Goal: Task Accomplishment & Management: Complete application form

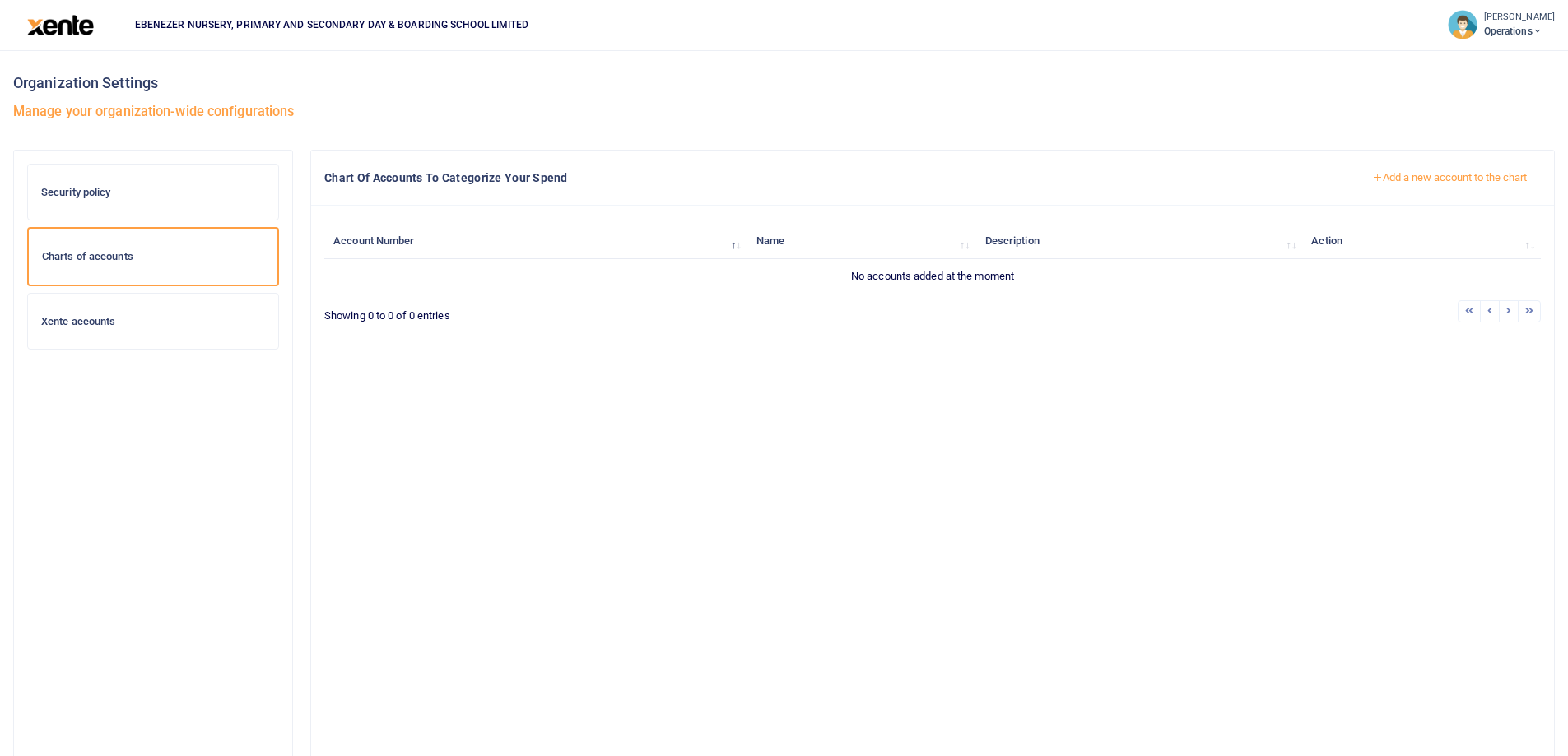
click at [109, 318] on h6 "Xente accounts" at bounding box center [153, 321] width 224 height 13
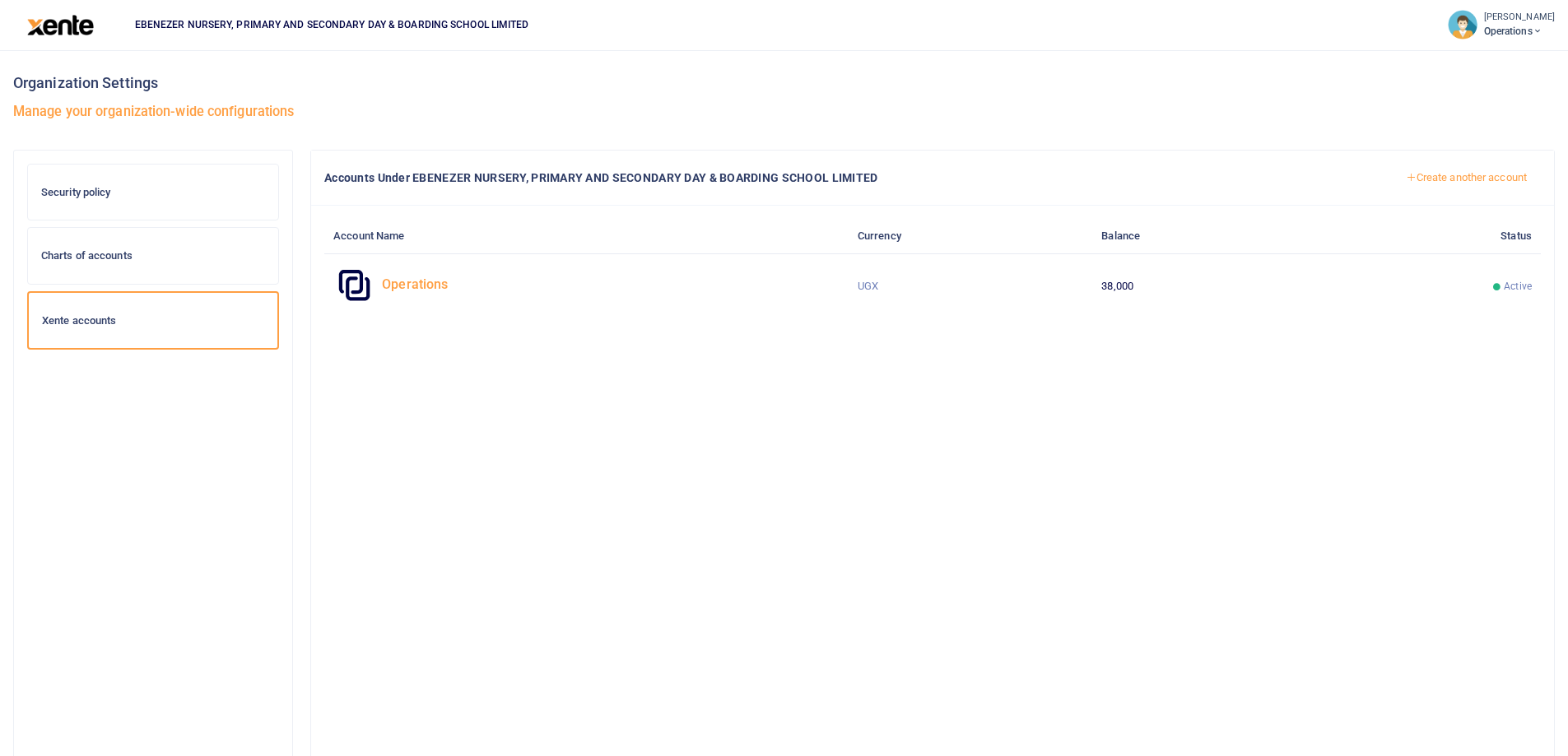
click at [110, 254] on h6 "Charts of accounts" at bounding box center [153, 256] width 224 height 13
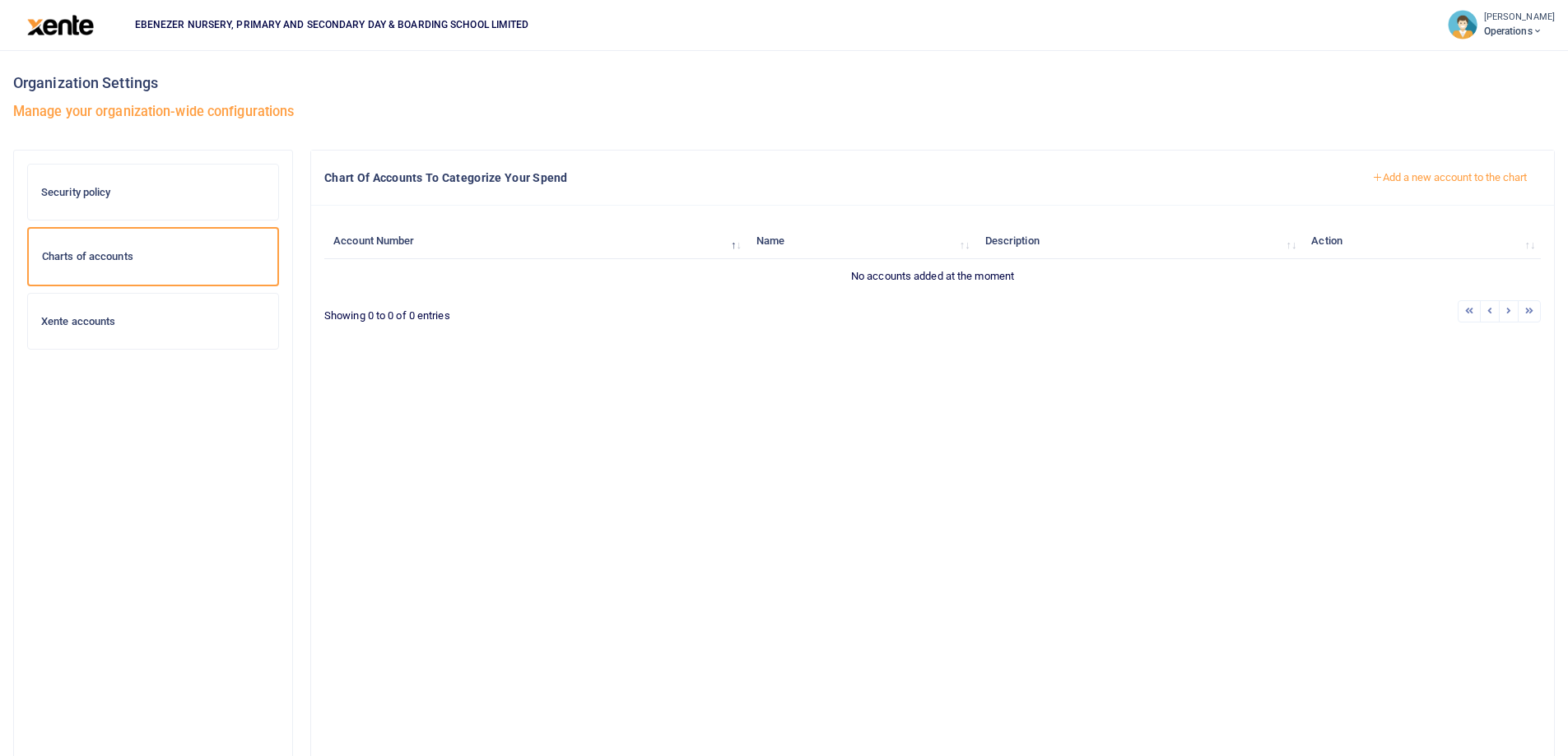
click at [1403, 187] on button "Add a new account to the chart" at bounding box center [1449, 177] width 183 height 28
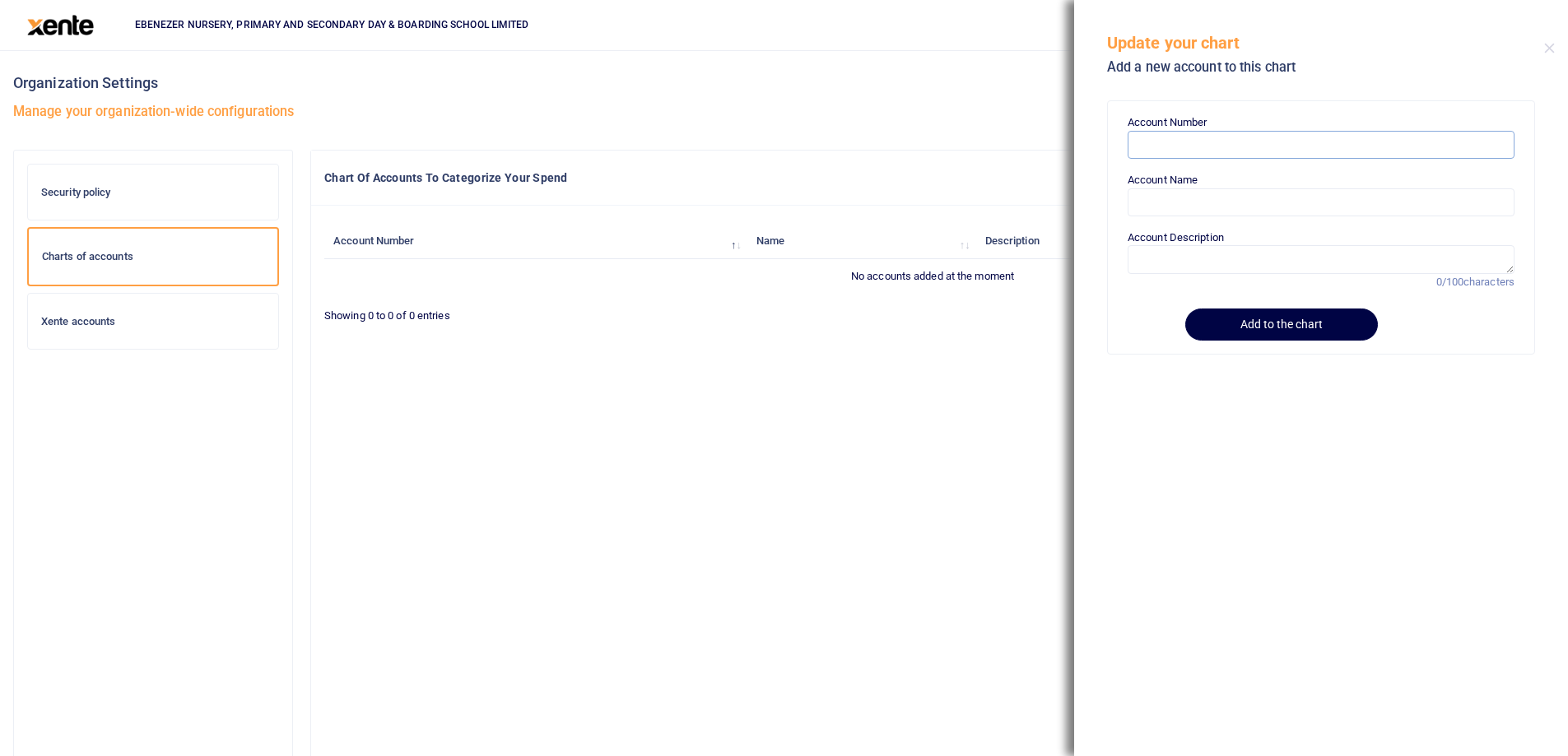
click at [1159, 135] on input "Account Number" at bounding box center [1321, 144] width 387 height 28
paste input "B01"
type input "B01"
click at [1190, 211] on input "Account Name" at bounding box center [1321, 202] width 387 height 28
paste input "Student Meals"
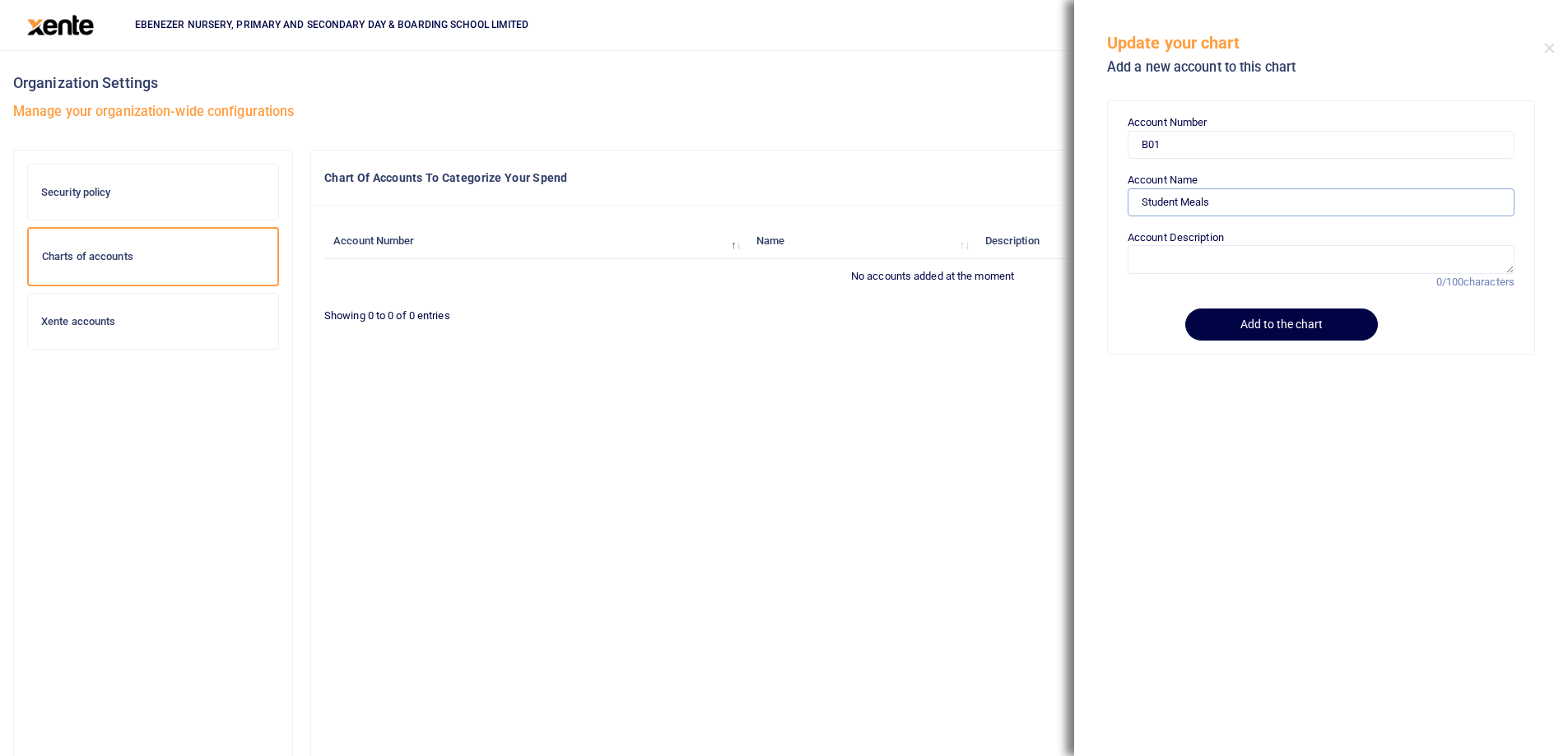
type input "Student Meals"
click at [1180, 258] on textarea "Account Description" at bounding box center [1321, 259] width 387 height 28
type textarea "Food Items, Firewood used in respect of Feeding"
click at [1259, 321] on button "Add to the chart" at bounding box center [1279, 324] width 188 height 32
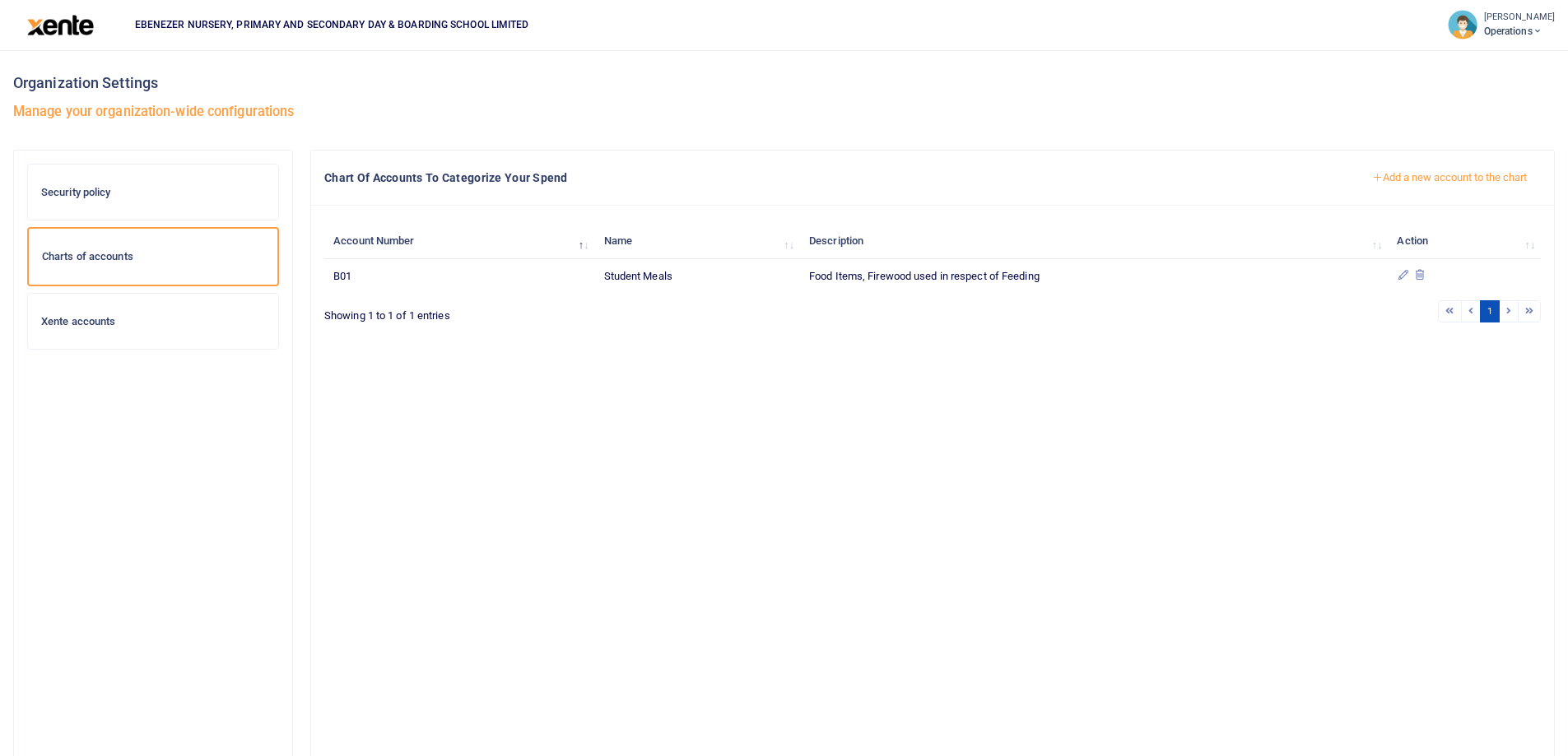
click at [1423, 179] on button "Add a new account to the chart" at bounding box center [1449, 177] width 183 height 28
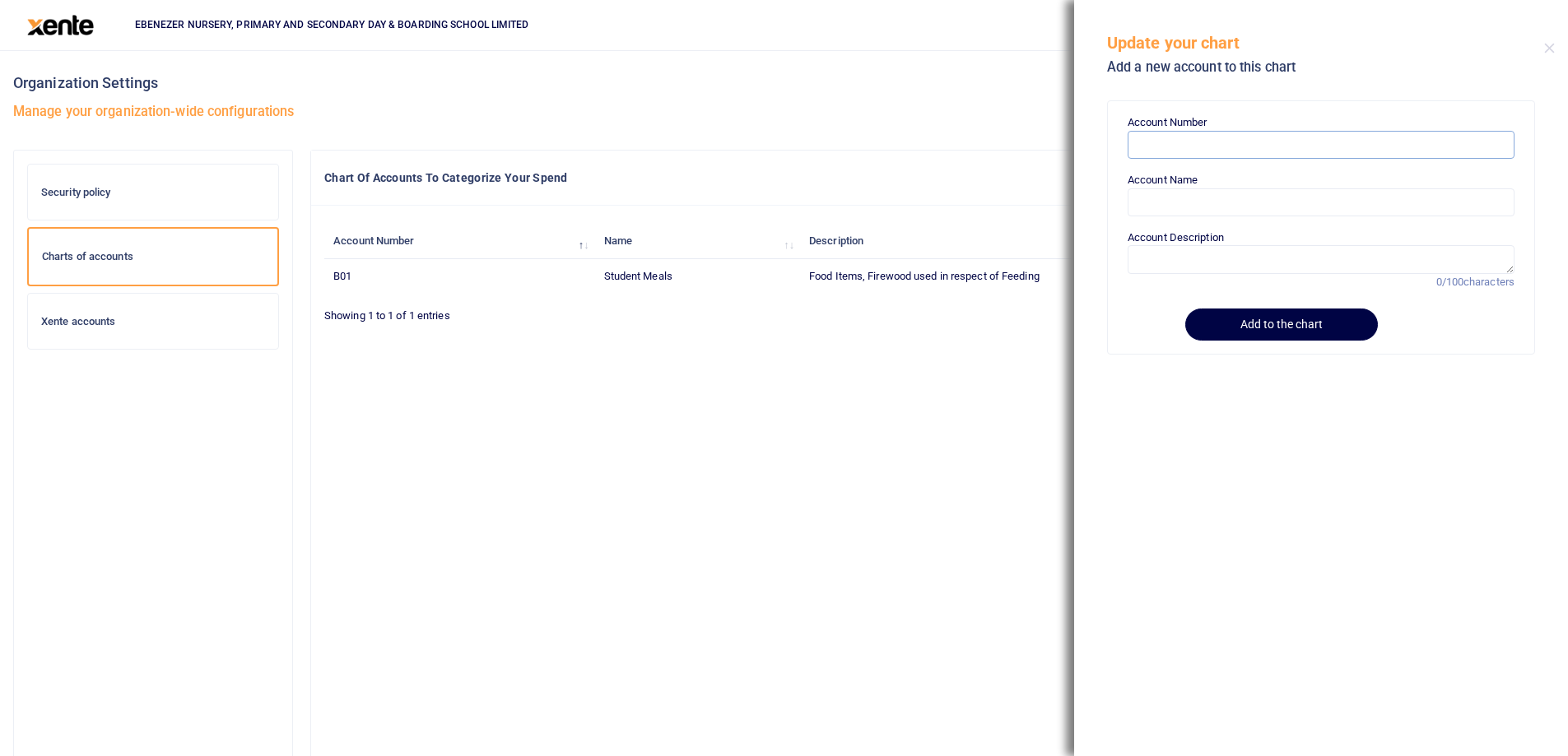
click at [1163, 156] on input "Account Number" at bounding box center [1321, 144] width 387 height 28
paste input "Staff Payroll"
type input "Staff Payroll"
click at [1162, 210] on input "Account Name" at bounding box center [1321, 202] width 387 height 28
paste input "Staff Payroll"
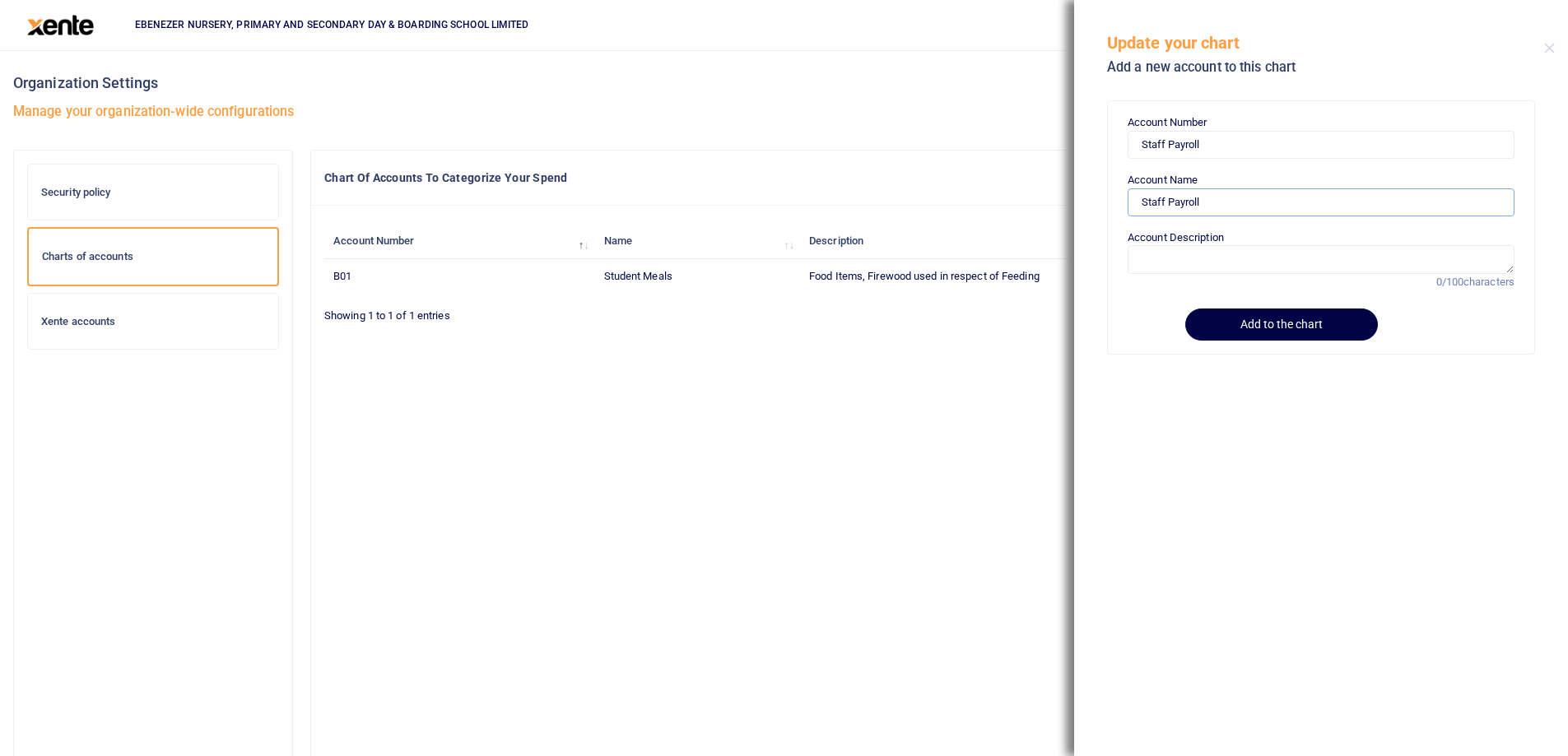
type input "Staff Payroll"
drag, startPoint x: 1207, startPoint y: 143, endPoint x: 1084, endPoint y: 140, distance: 123.0
click at [1084, 140] on div "Account Number Staff Payroll Account Name Staff Payroll Account Description 0/1…" at bounding box center [1321, 424] width 494 height 665
paste input "B02"
type input "B02"
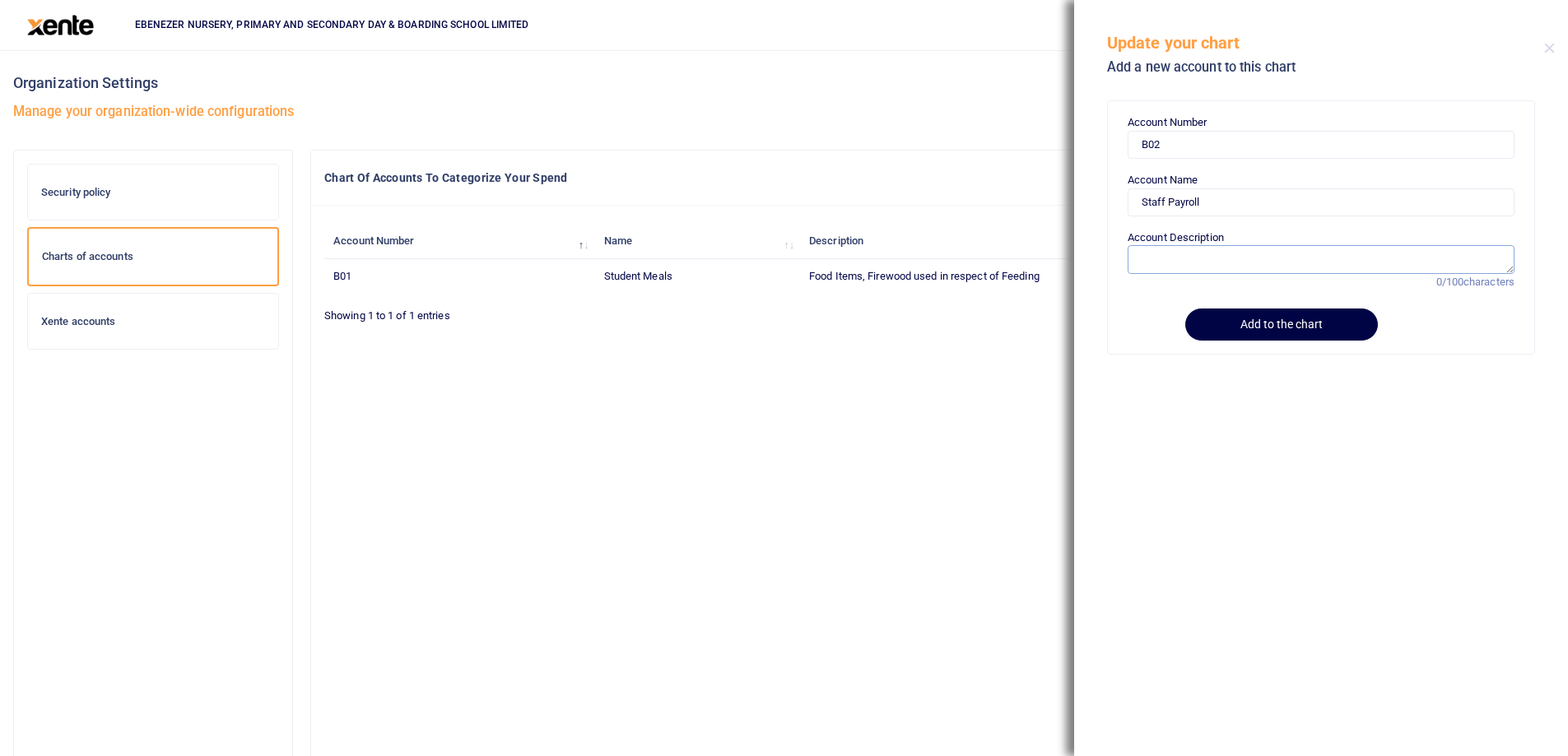
click at [1161, 263] on textarea "Account Description" at bounding box center [1321, 259] width 387 height 28
type textarea "Net Pay For Staff"
click at [1251, 325] on button "Add to the chart" at bounding box center [1279, 324] width 188 height 32
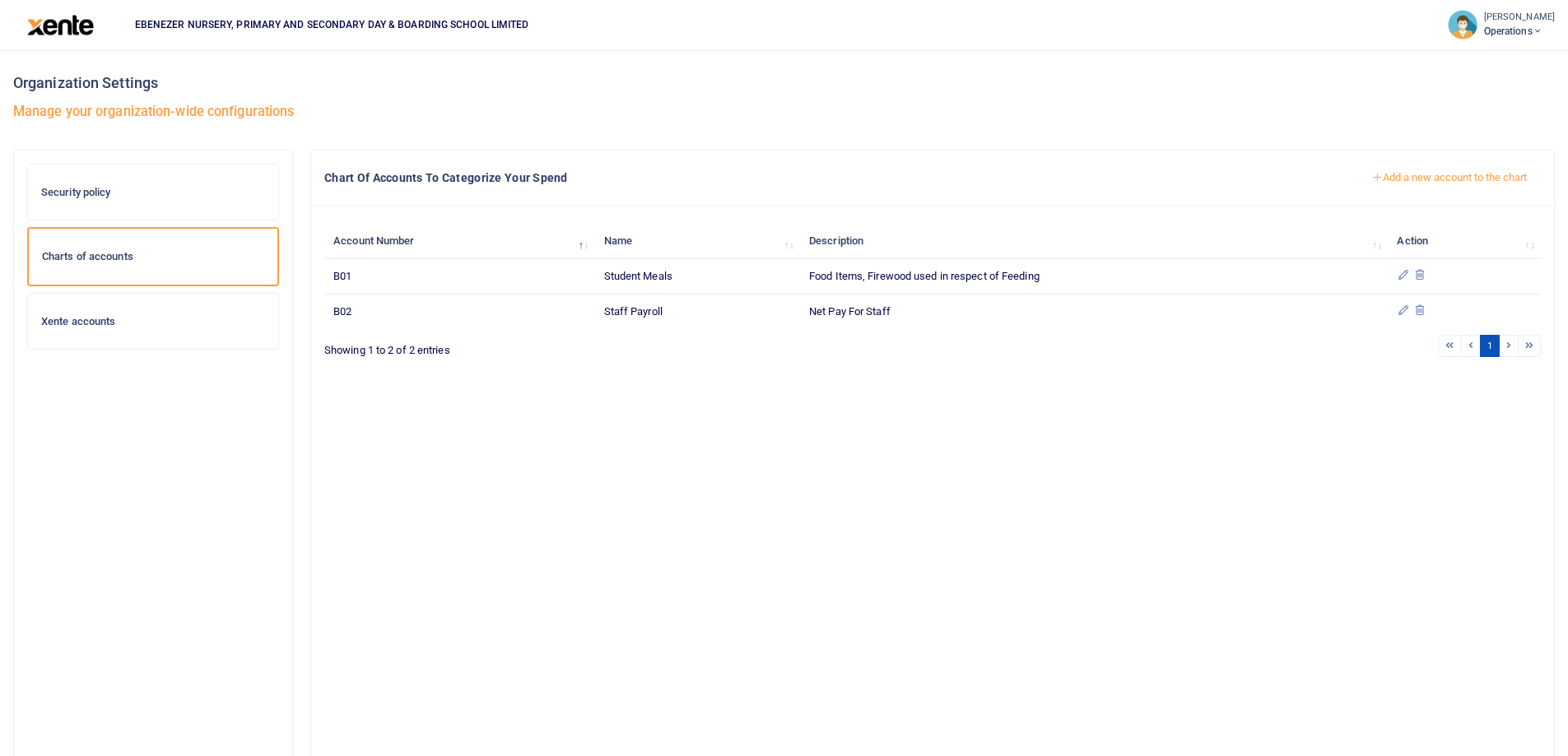
click at [1426, 178] on button "Add a new account to the chart" at bounding box center [1449, 177] width 183 height 28
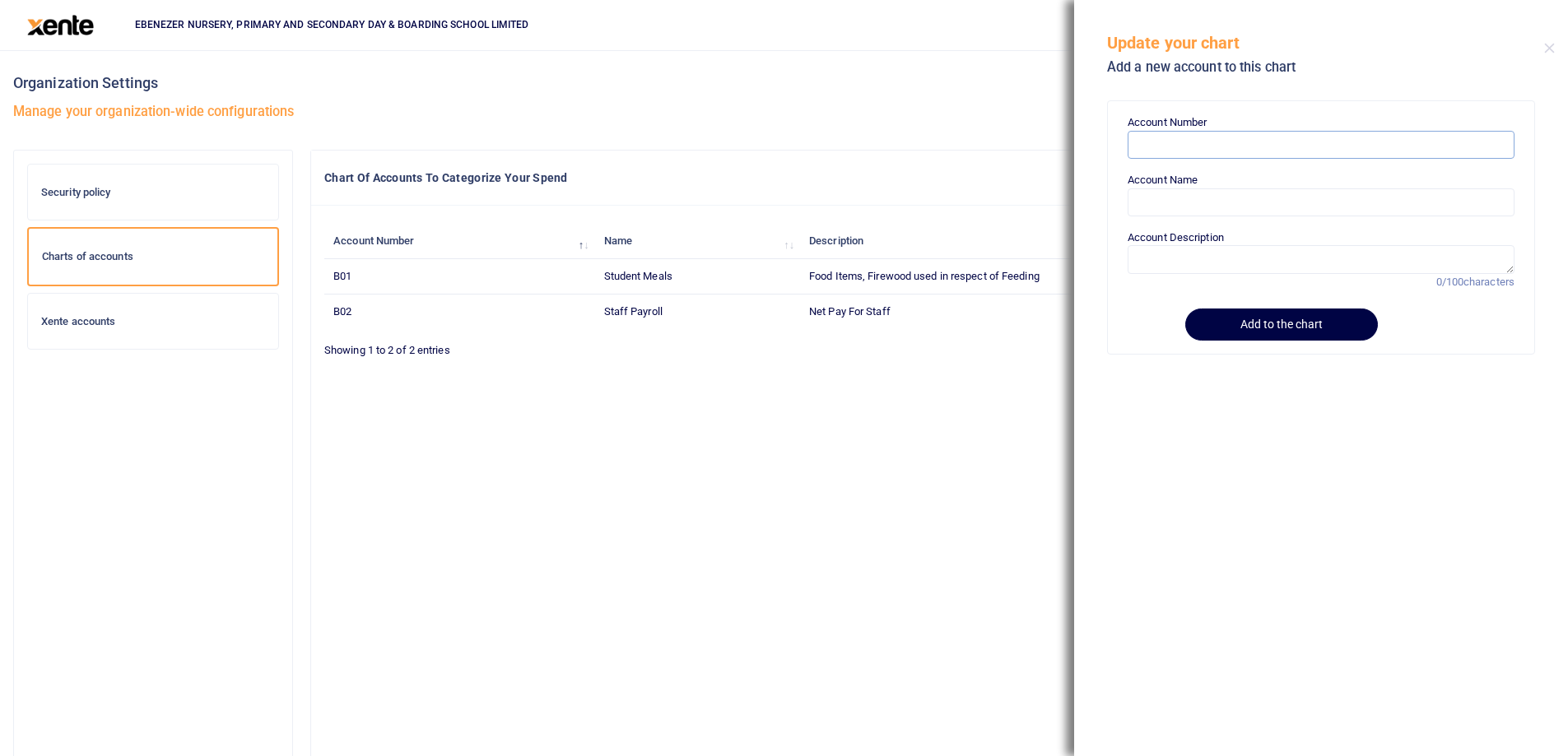
click at [1227, 141] on input "Account Number" at bounding box center [1321, 144] width 387 height 28
paste input "B03"
type input "B03"
click at [1189, 205] on input "Account Name" at bounding box center [1321, 202] width 387 height 28
paste input "Food Basket"
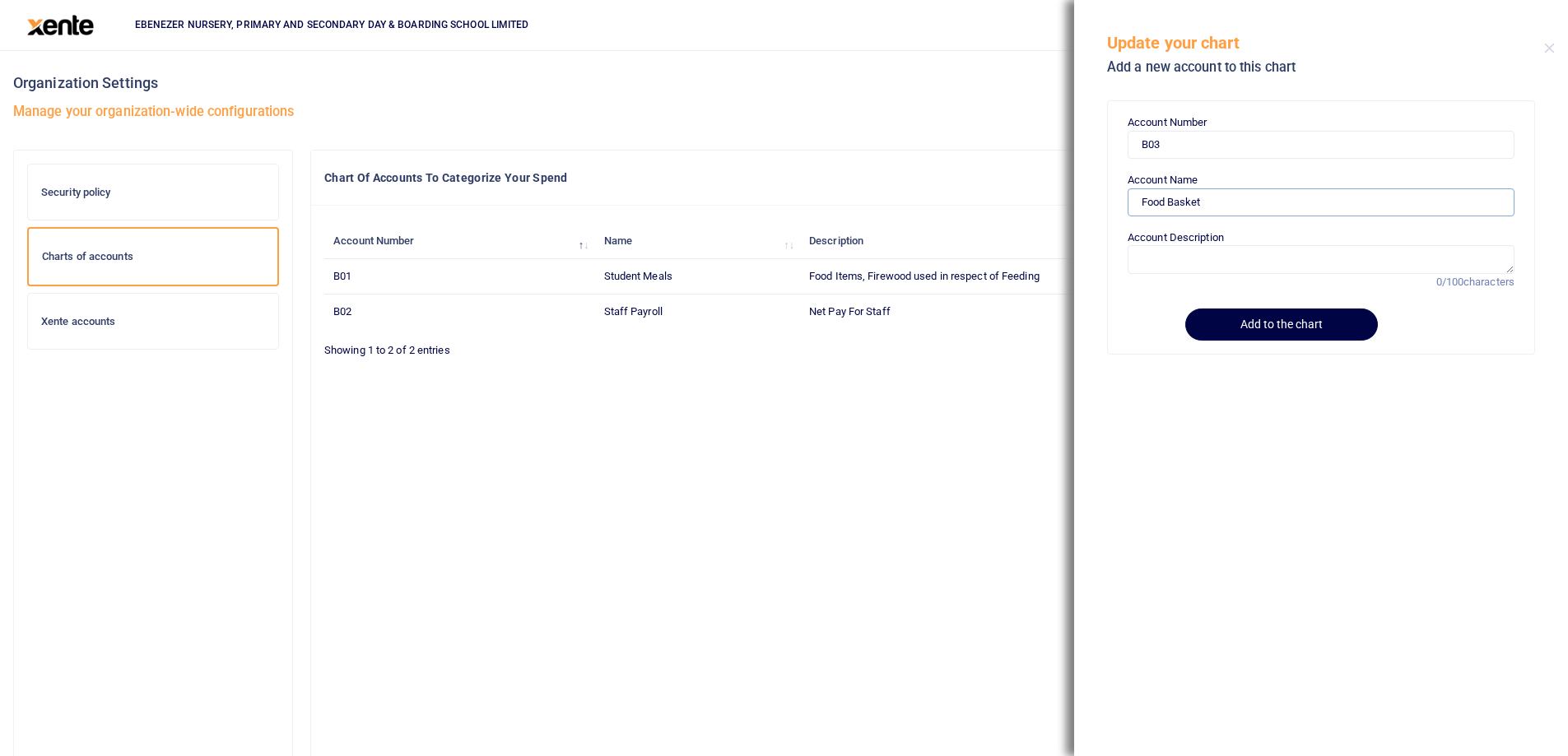
type input "Food Basket"
click at [1205, 238] on label "Account Description" at bounding box center [1175, 237] width 96 height 16
click at [1205, 246] on textarea "Account Description" at bounding box center [1321, 259] width 387 height 28
paste textarea "Food Basket"
type textarea "Food Basket"
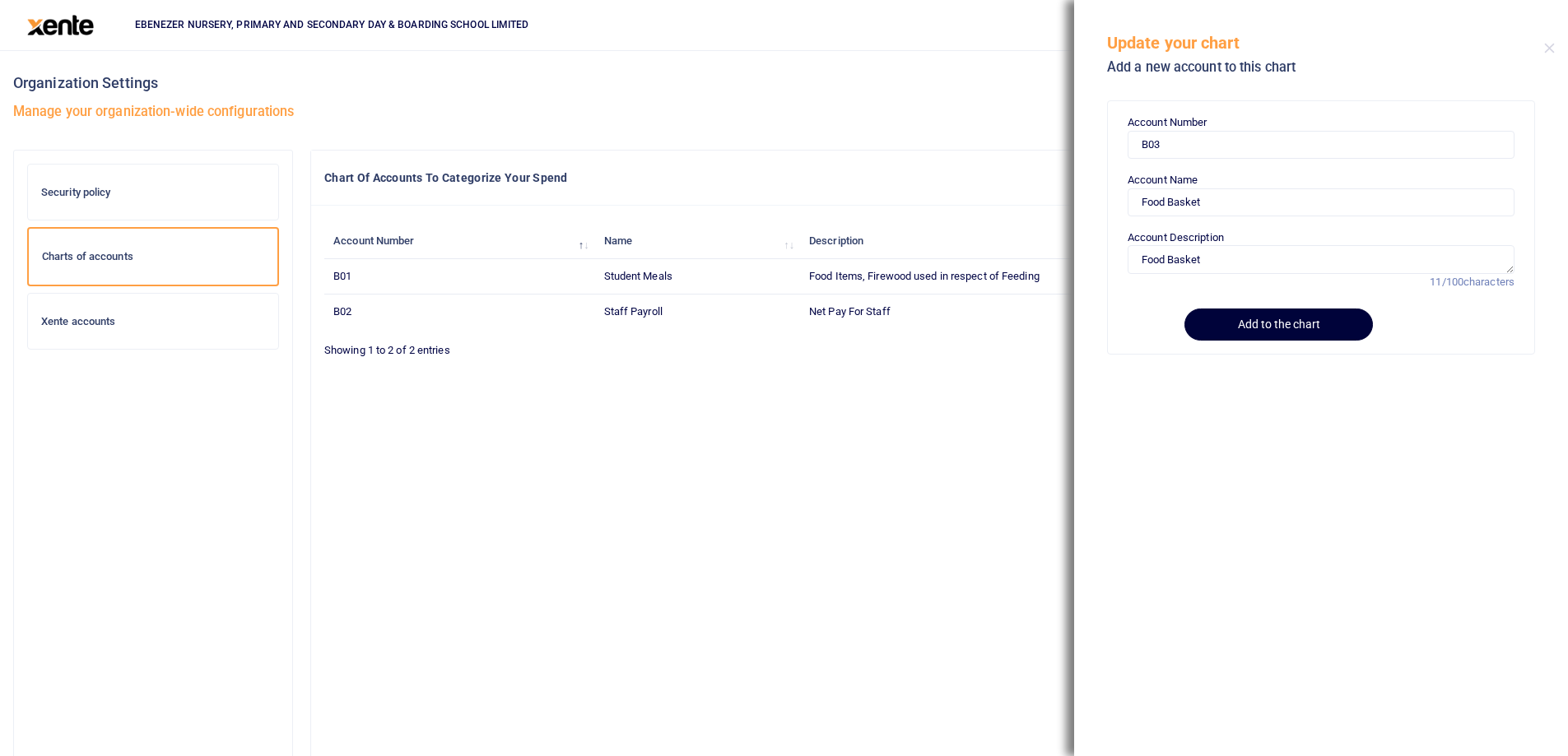
click at [1237, 317] on button "Add to the chart" at bounding box center [1279, 324] width 188 height 32
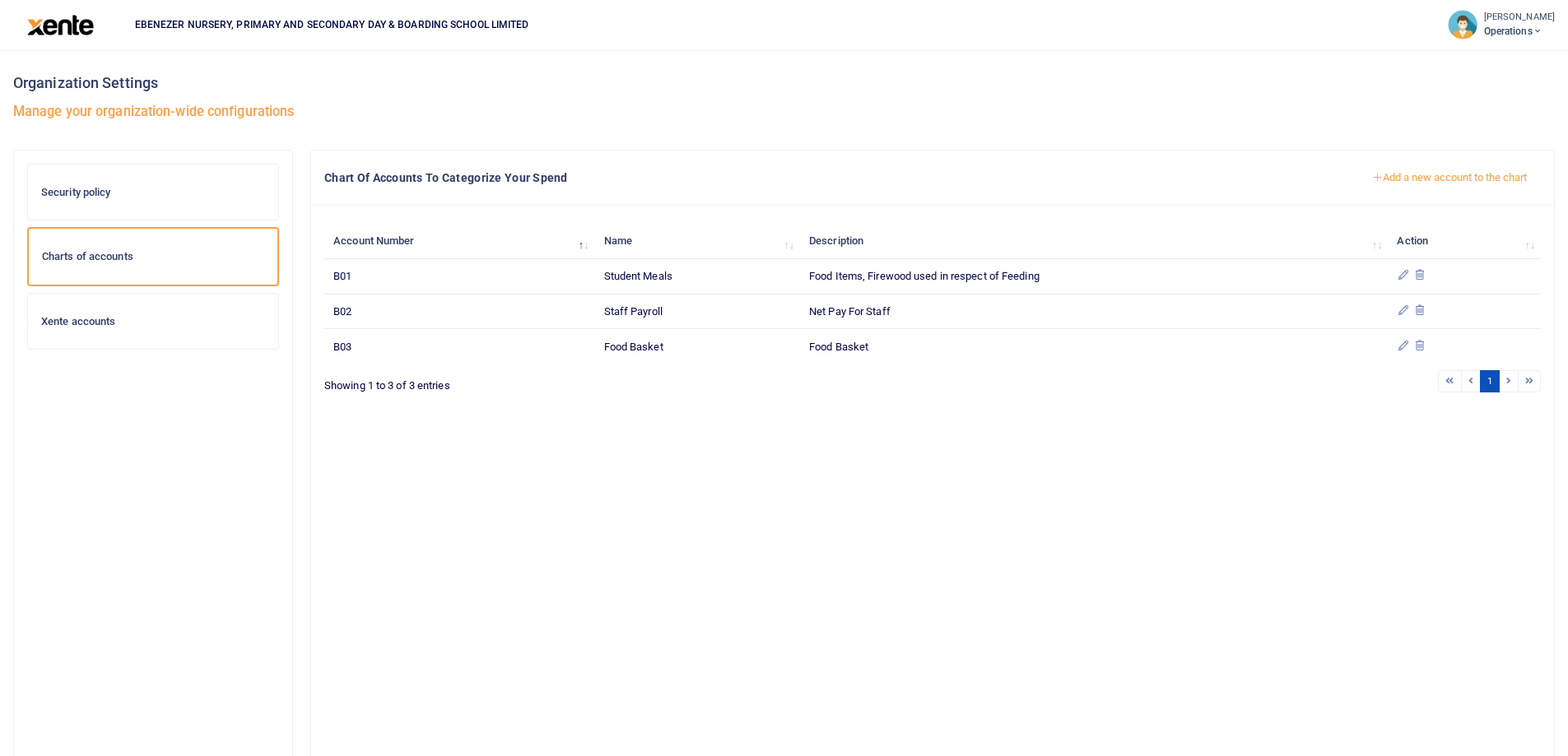
click at [1410, 176] on button "Add a new account to the chart" at bounding box center [1449, 177] width 183 height 28
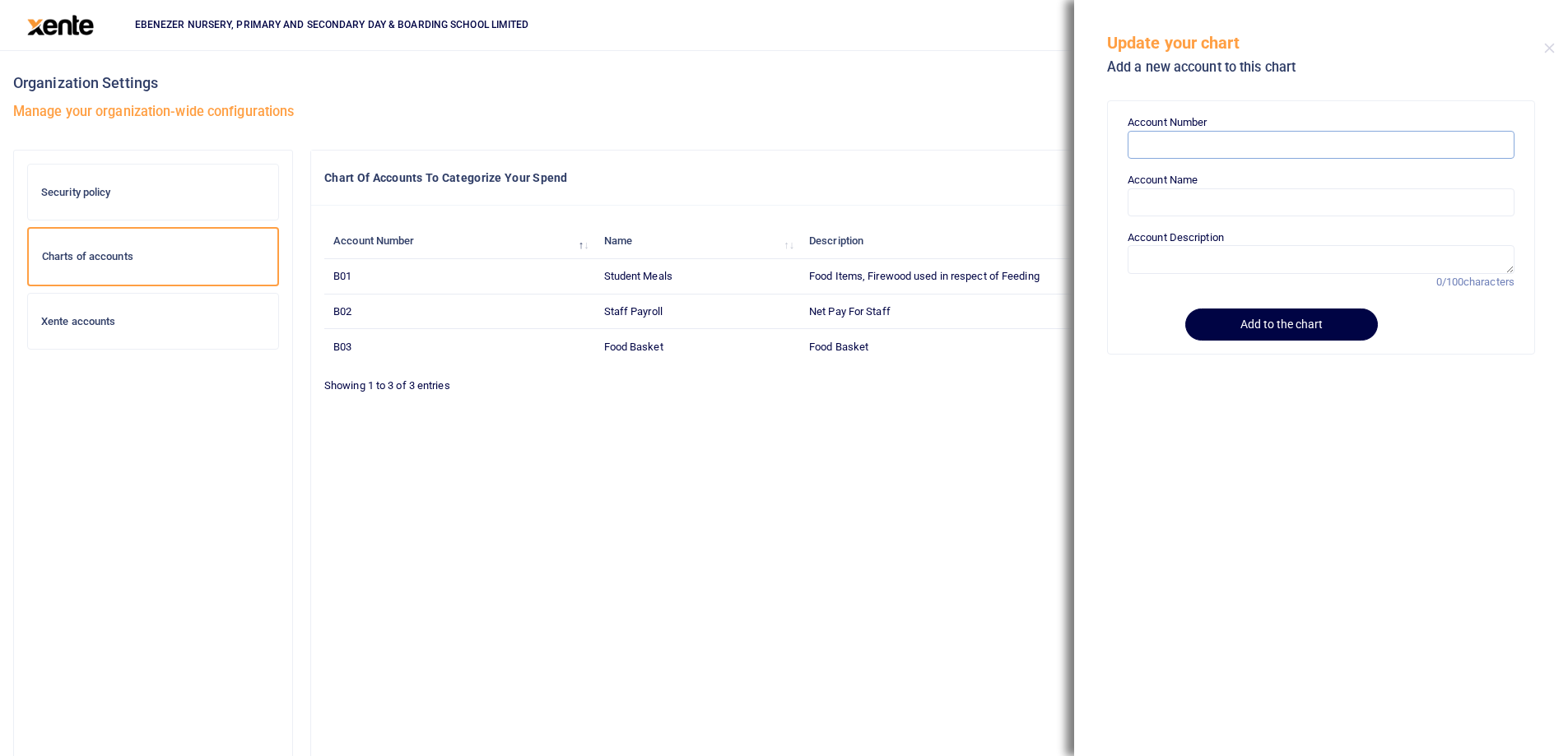
click at [1164, 151] on input "Account Number" at bounding box center [1321, 144] width 387 height 28
paste input "B04"
type input "B04"
click at [1162, 196] on input "Account Name" at bounding box center [1321, 202] width 387 height 28
paste input "PAYE"
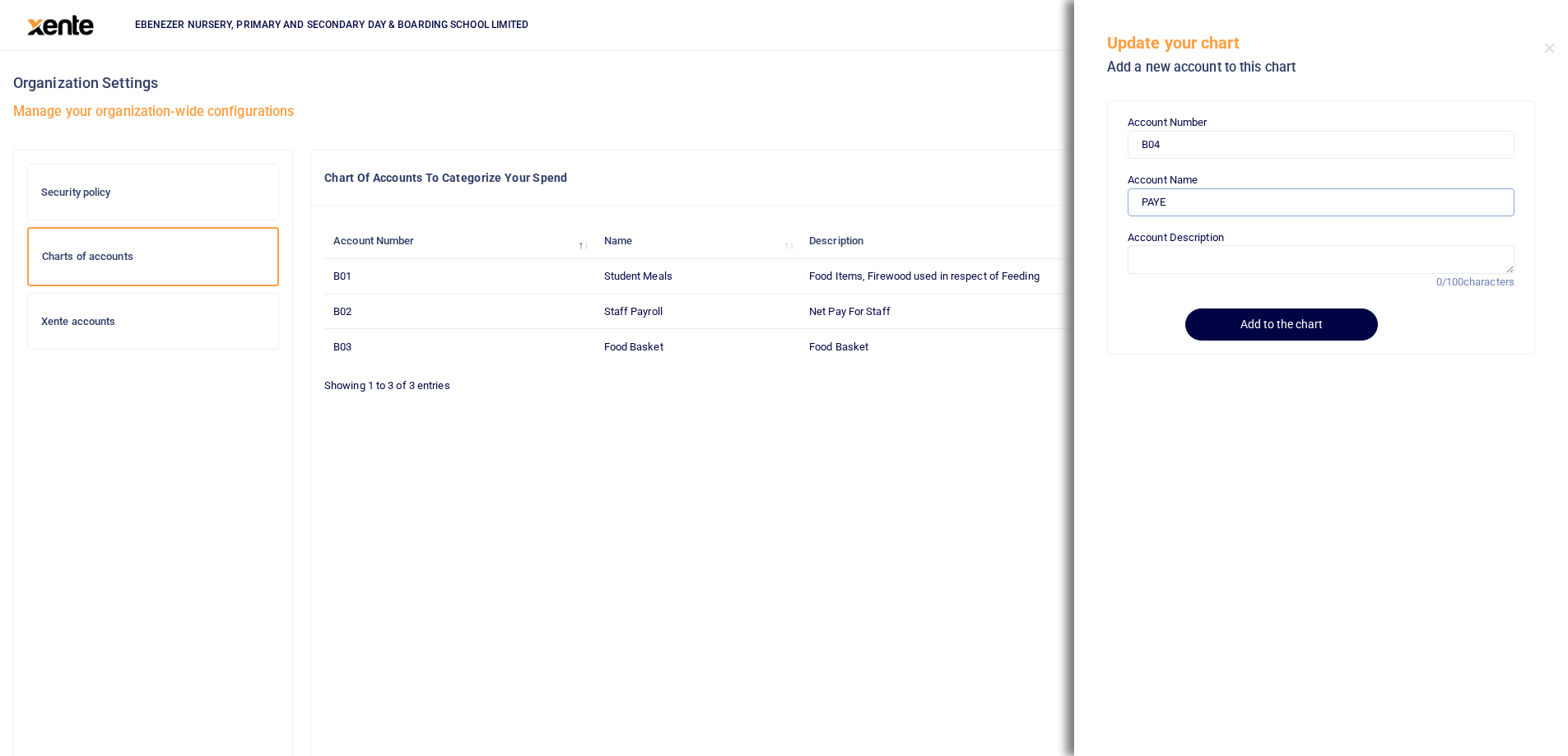
type input "PAYE"
click at [1158, 264] on textarea "Account Description" at bounding box center [1321, 259] width 387 height 28
type textarea "Paye As You Earn"
click at [1206, 319] on button "Add to the chart" at bounding box center [1279, 324] width 188 height 32
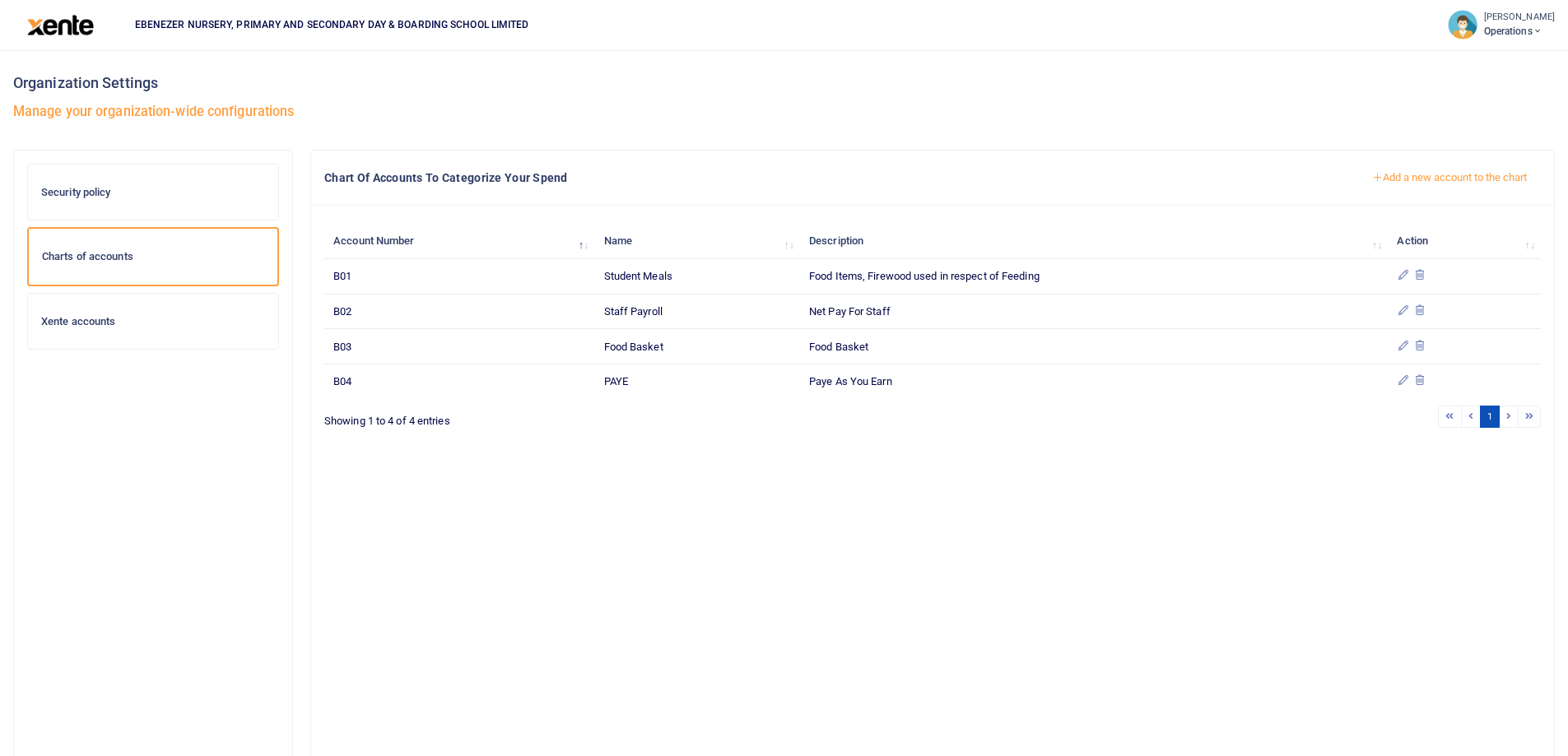
click at [1426, 181] on button "Add a new account to the chart" at bounding box center [1449, 177] width 183 height 28
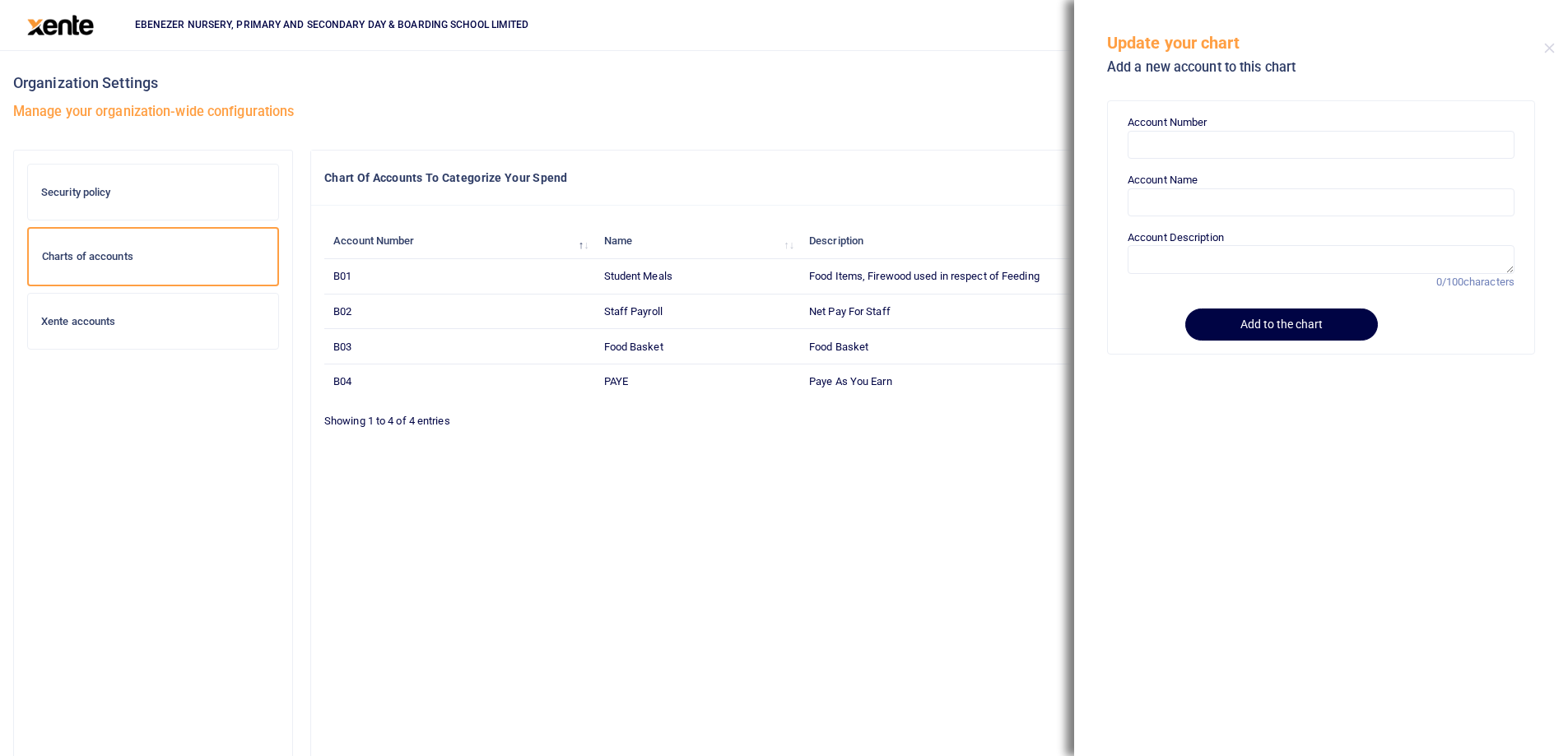
click at [1166, 117] on label "Account Number" at bounding box center [1167, 122] width 79 height 16
click at [1166, 131] on input "Account Number" at bounding box center [1321, 144] width 387 height 28
paste input "B05"
type input "B05"
click at [1173, 205] on input "Account Name" at bounding box center [1321, 202] width 387 height 28
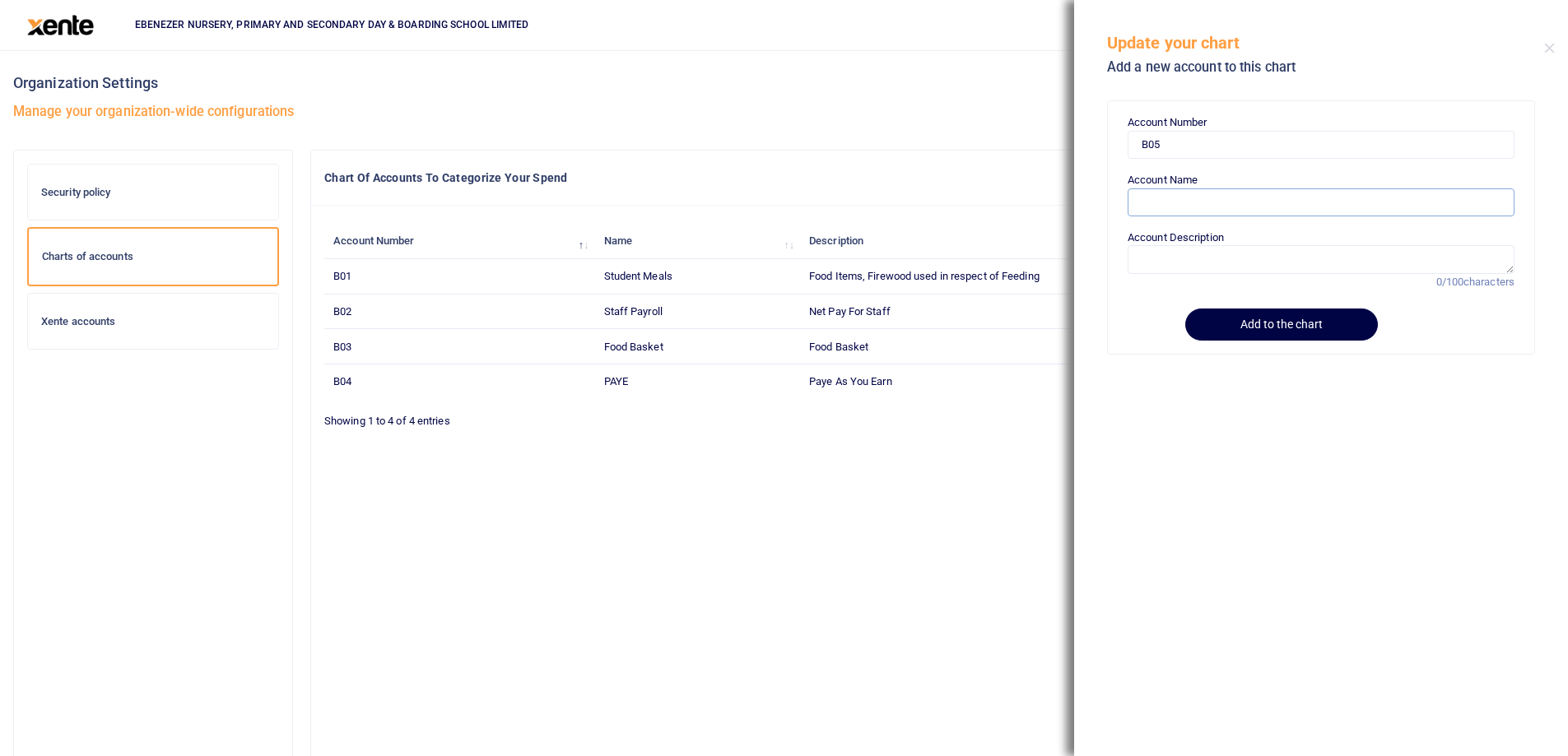
paste input "NSSF"
type input "NSSF"
click at [1184, 263] on textarea "Account Description" at bounding box center [1321, 259] width 387 height 28
type textarea "NSSF Fund Monthly Remittances"
click at [1254, 314] on button "Add to the chart" at bounding box center [1279, 324] width 188 height 32
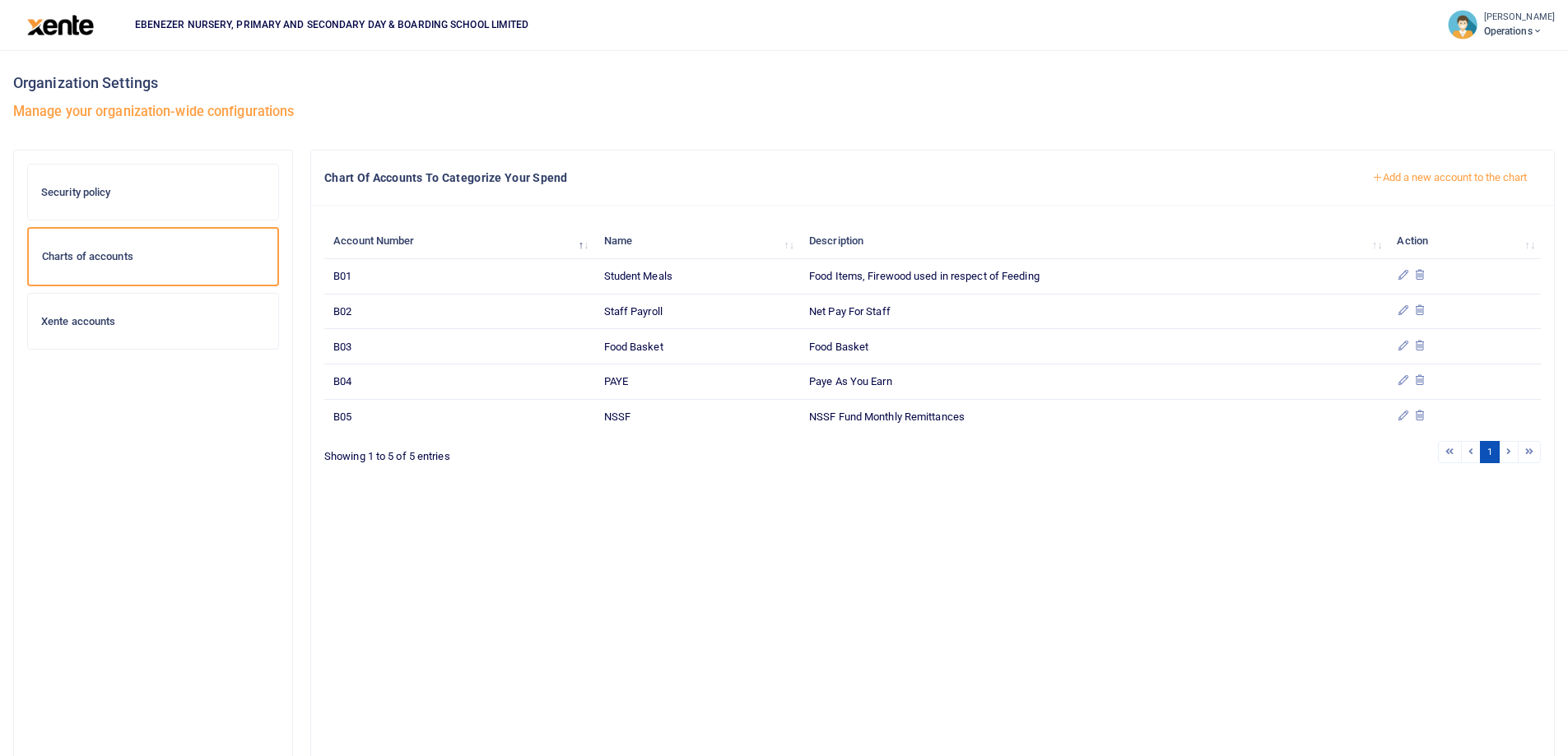
click at [1425, 179] on button "Add a new account to the chart" at bounding box center [1449, 177] width 183 height 28
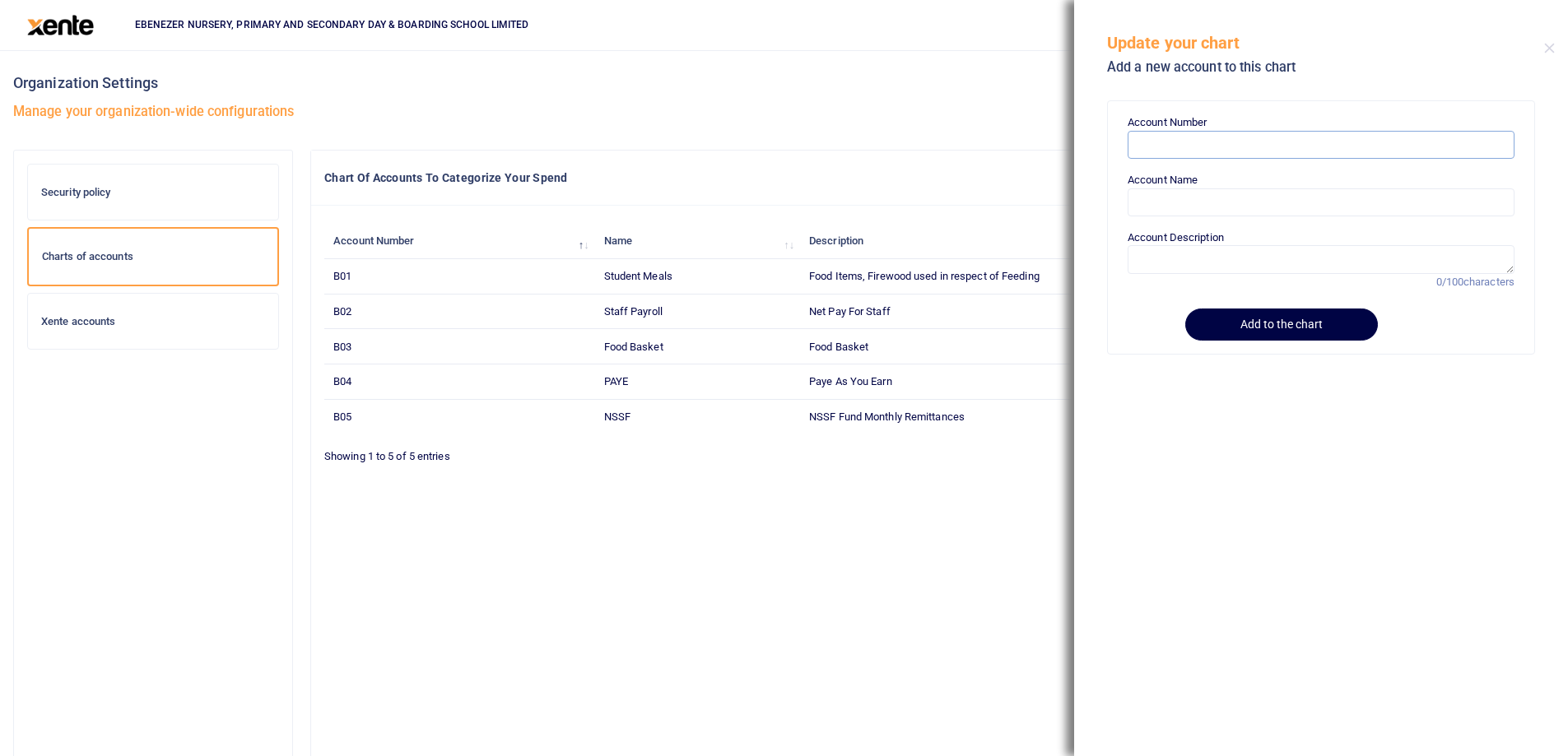
click at [1171, 159] on input "Account Number" at bounding box center [1321, 144] width 387 height 28
paste input "B06"
type input "B06"
click at [1163, 208] on input "Account Name" at bounding box center [1321, 202] width 387 height 28
paste input "Staff Welfare"
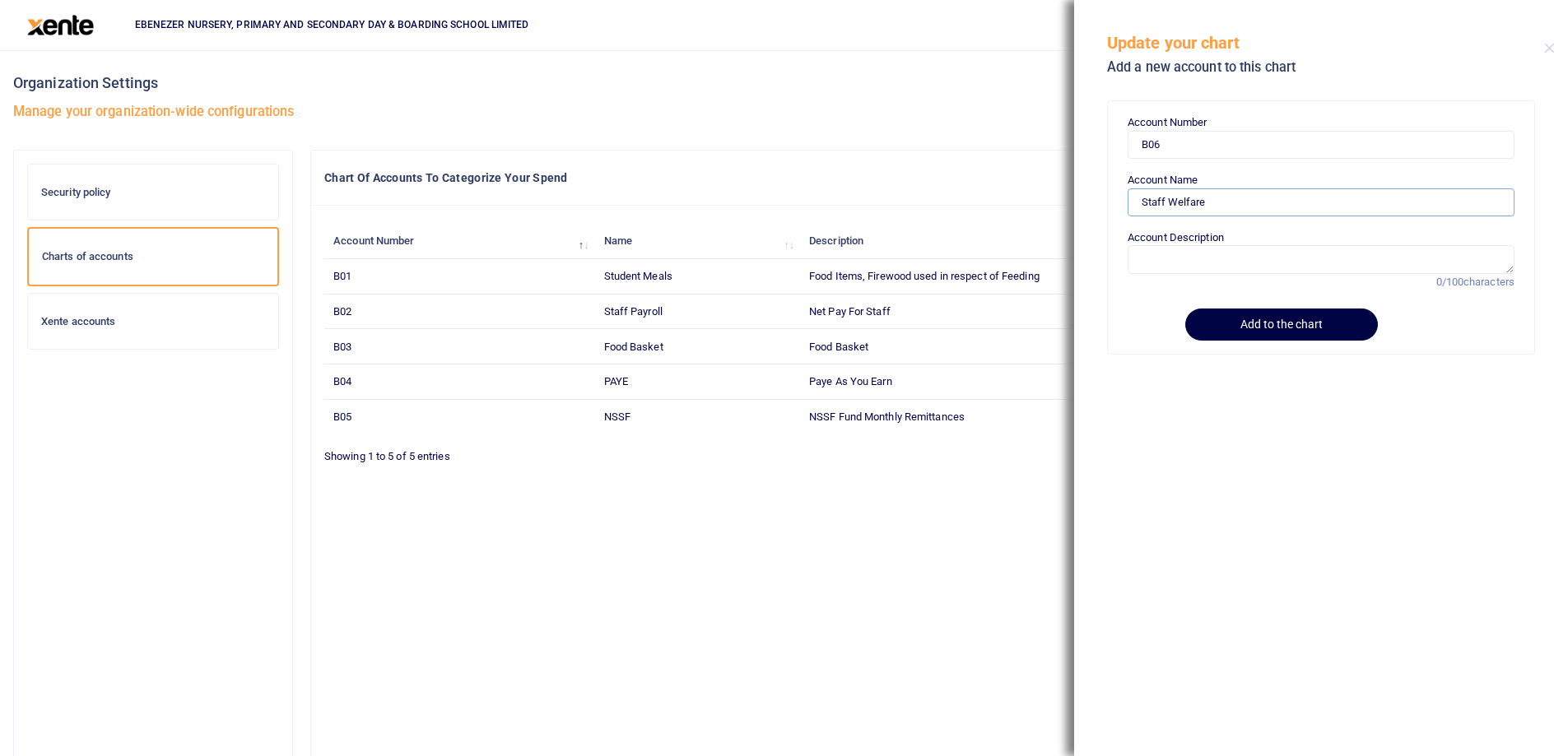
type input "Staff Welfare"
click at [1171, 272] on textarea "Account Description" at bounding box center [1321, 259] width 387 height 28
click at [1288, 260] on textarea "Staff Allowances for Extra Acivities" at bounding box center [1321, 259] width 387 height 28
type textarea "Staff Allowances for Extra Activities"
click at [1257, 323] on button "Add to the chart" at bounding box center [1279, 324] width 188 height 32
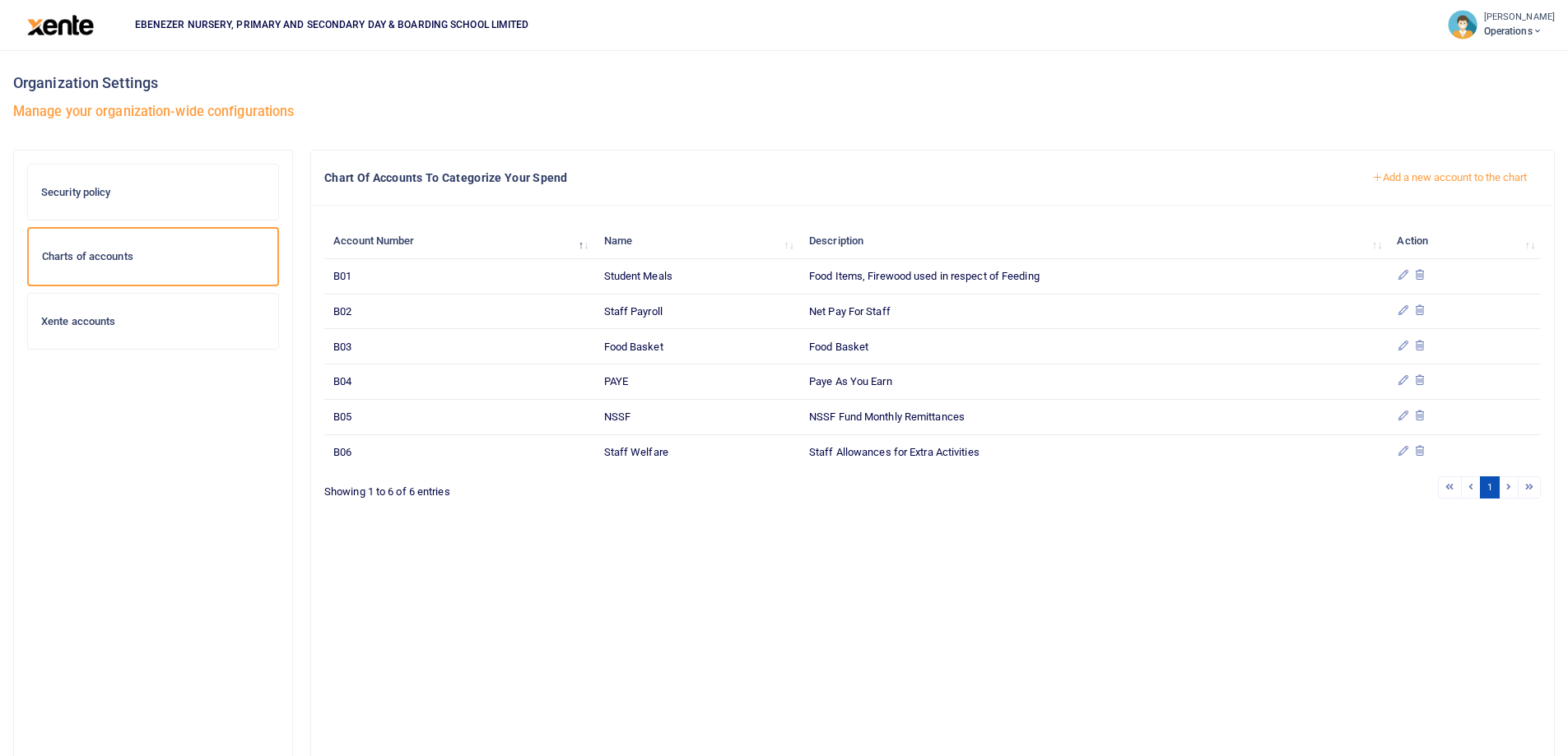
click at [1403, 453] on icon at bounding box center [1403, 451] width 13 height 13
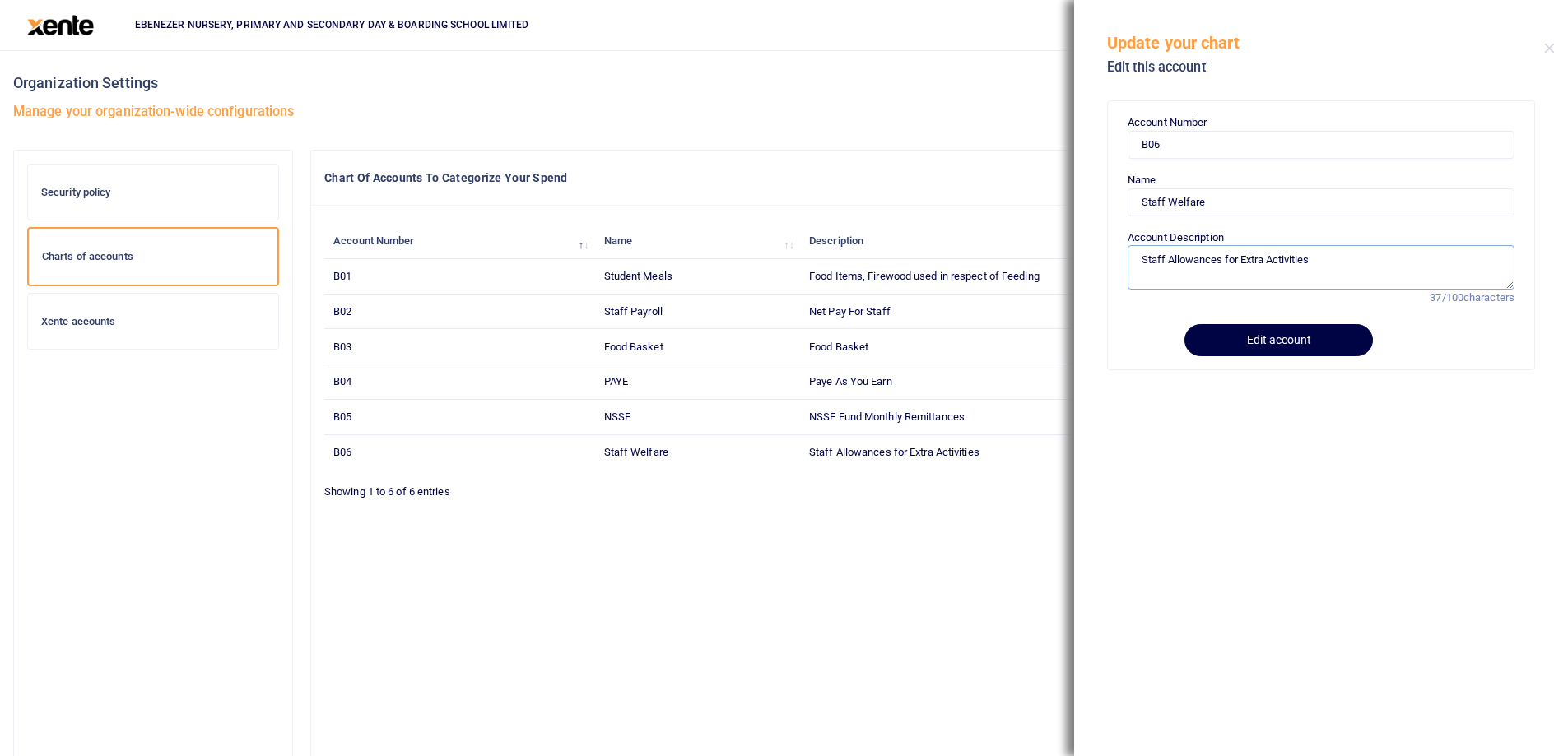
drag, startPoint x: 1170, startPoint y: 261, endPoint x: 1318, endPoint y: 262, distance: 148.0
click at [1318, 262] on textarea "Staff Allowances for Extra Activities" at bounding box center [1321, 268] width 387 height 45
type textarea "Staff Welfare at Work"
click at [1298, 346] on button "Edit account" at bounding box center [1279, 340] width 188 height 32
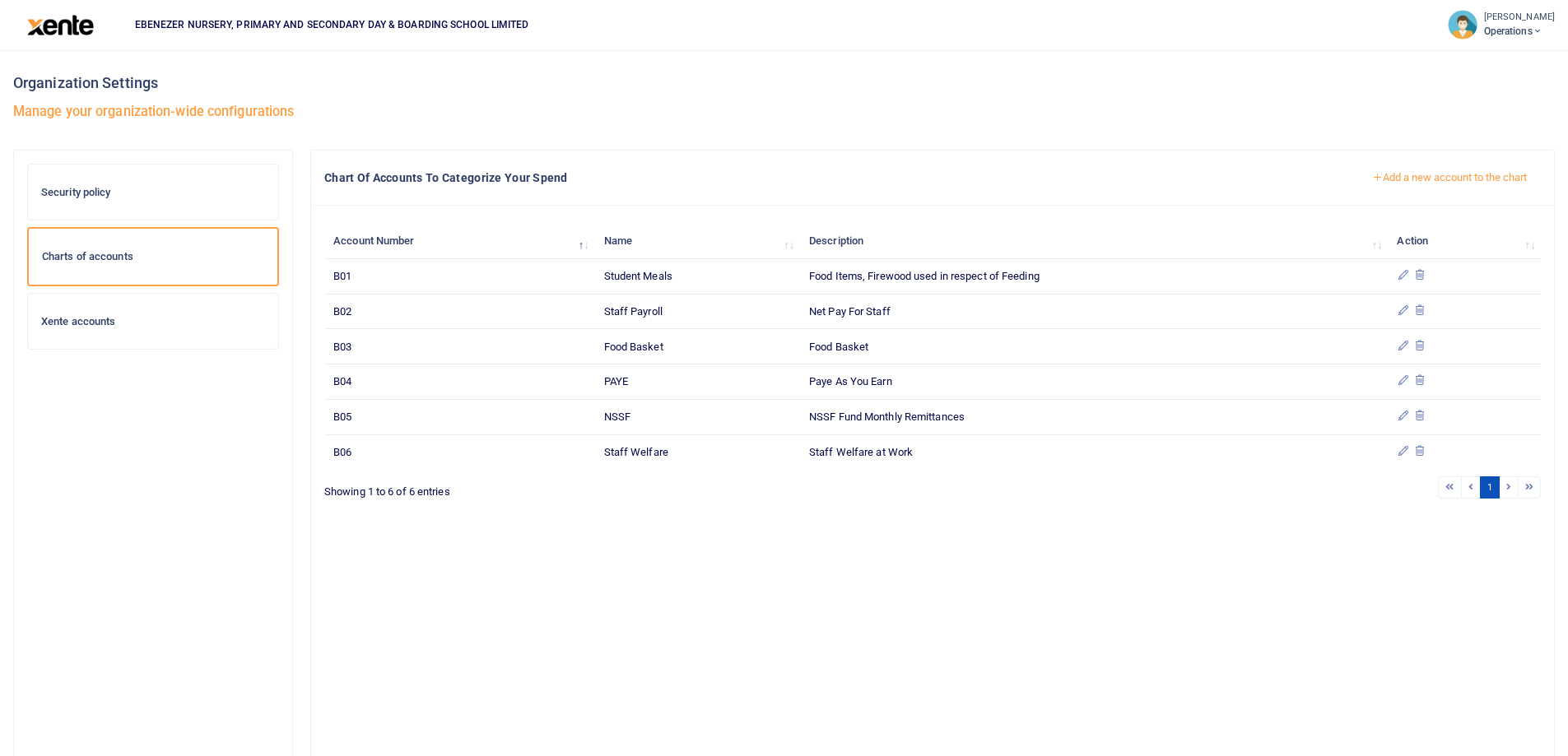
click at [1436, 177] on button "Add a new account to the chart" at bounding box center [1449, 177] width 183 height 28
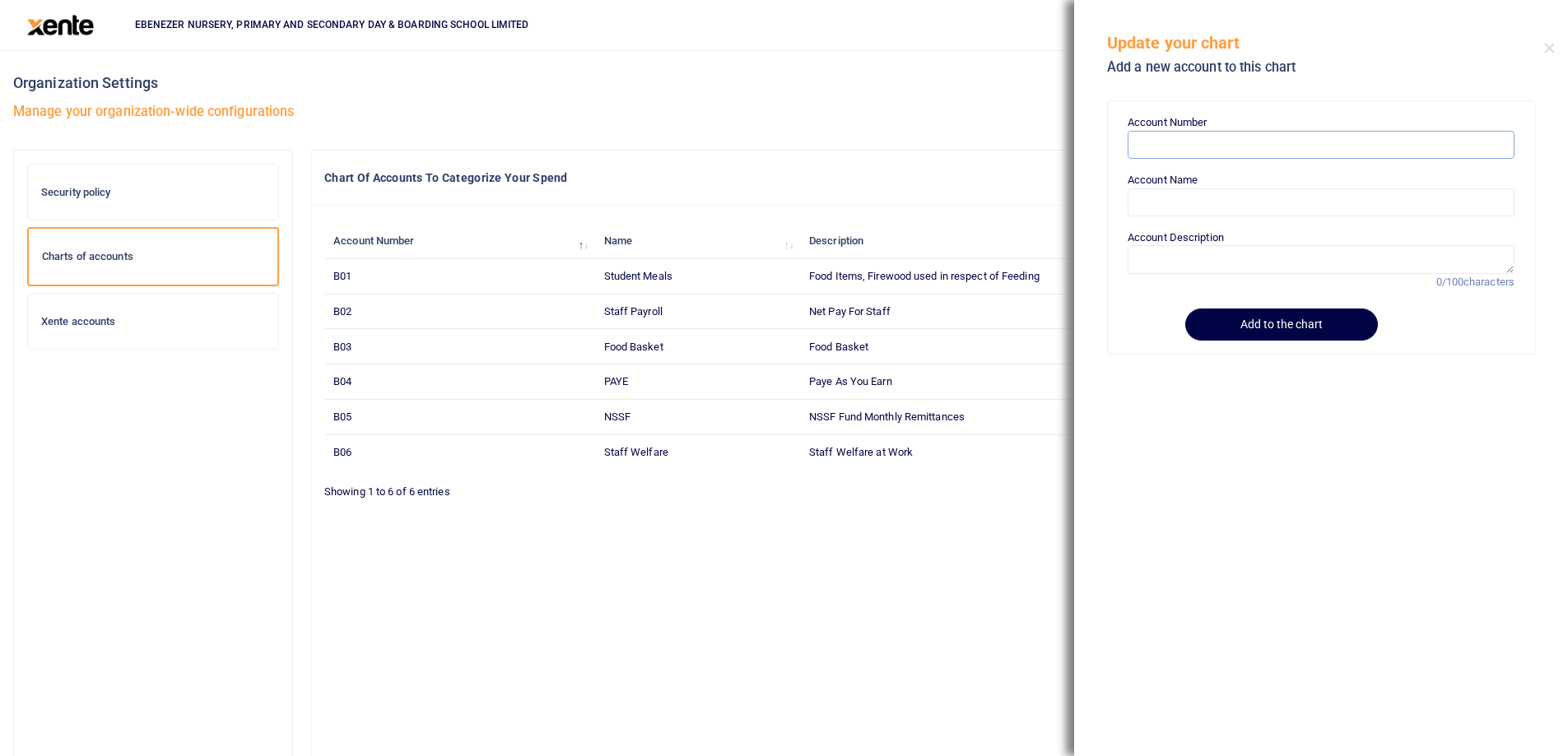
click at [1184, 146] on input "Account Number" at bounding box center [1321, 144] width 387 height 28
paste input "B07"
type input "B07"
click at [1172, 211] on input "Account Name" at bounding box center [1321, 202] width 387 height 28
paste input "Staff Allowances"
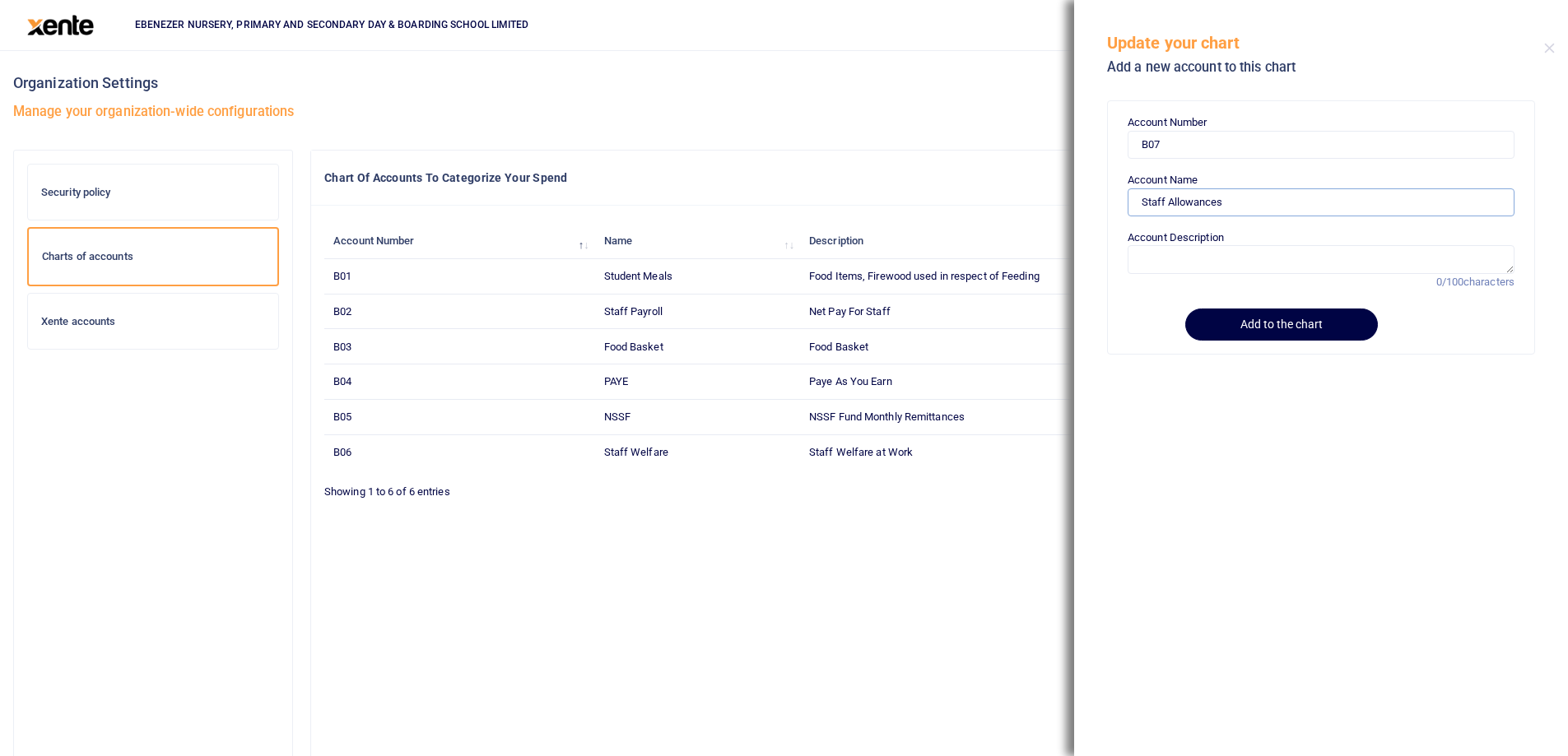
type input "Staff Allowances"
click at [1157, 275] on form "Account Number B07 Account Name Staff Allowances Account Description 0/100 char…" at bounding box center [1321, 226] width 387 height 226
click at [1137, 271] on textarea "Account Description" at bounding box center [1321, 259] width 387 height 28
paste textarea "Staff Allowances"
type textarea "Staff Allowances for Extra Activities"
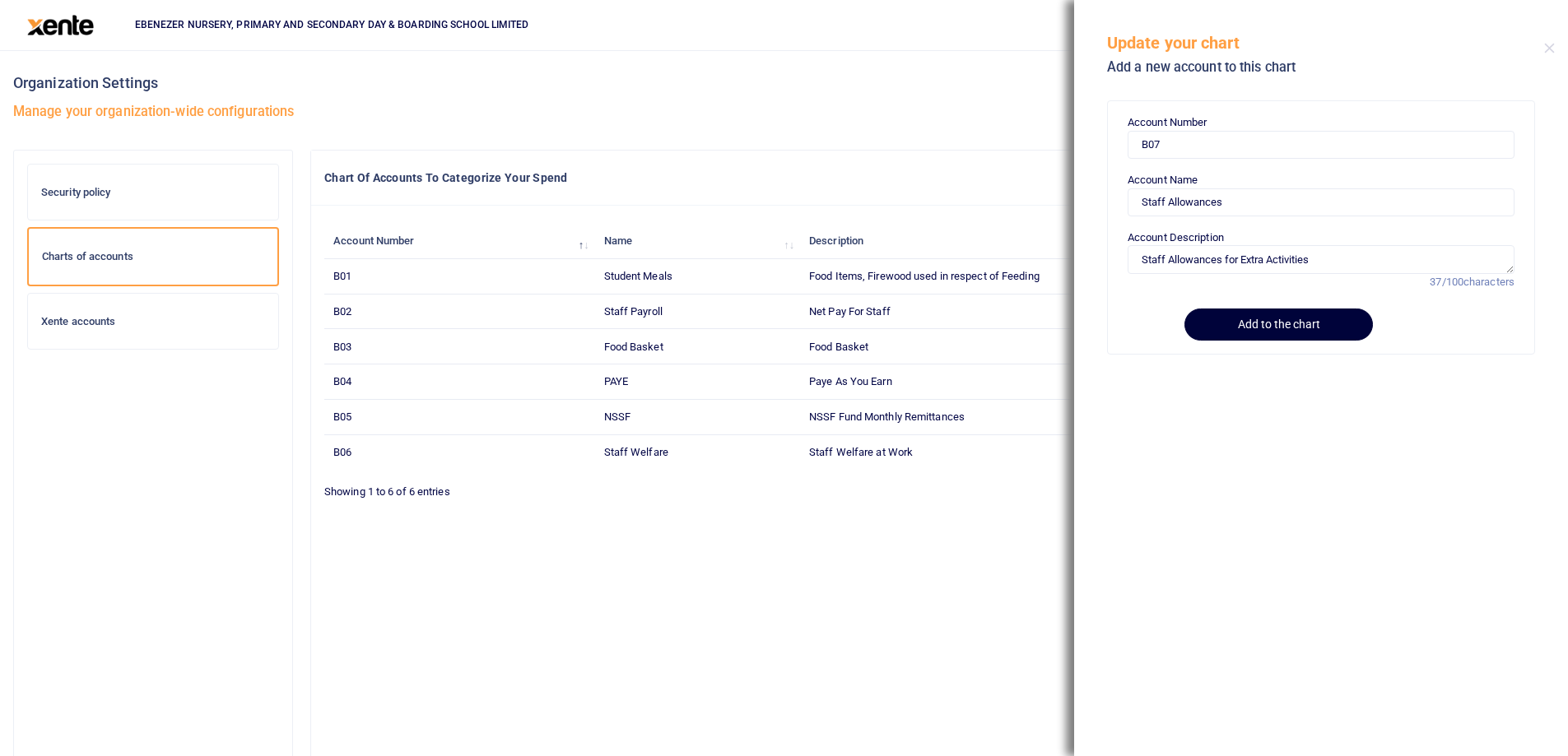
click at [1226, 324] on button "Add to the chart" at bounding box center [1279, 324] width 188 height 32
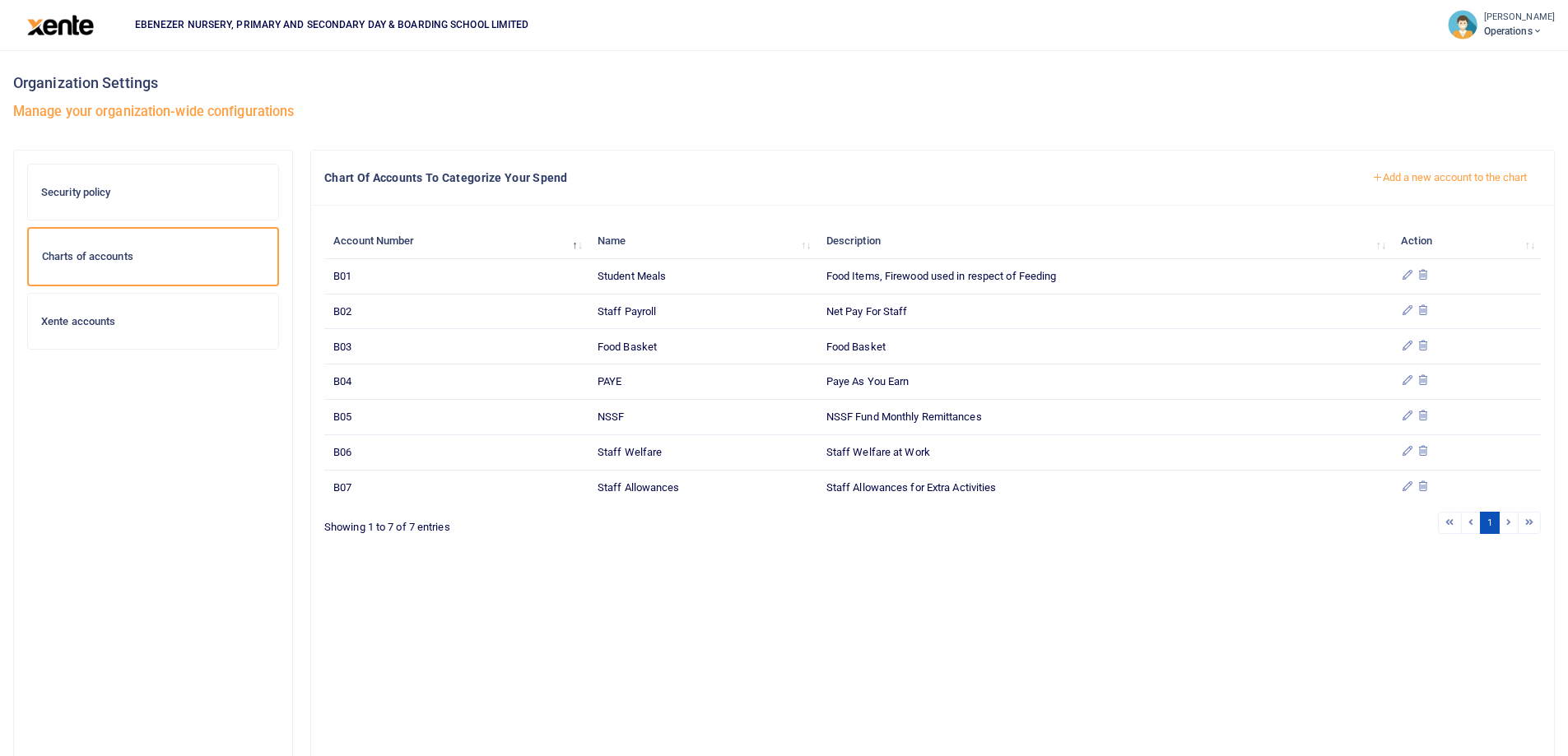
click at [1415, 173] on button "Add a new account to the chart" at bounding box center [1449, 177] width 183 height 28
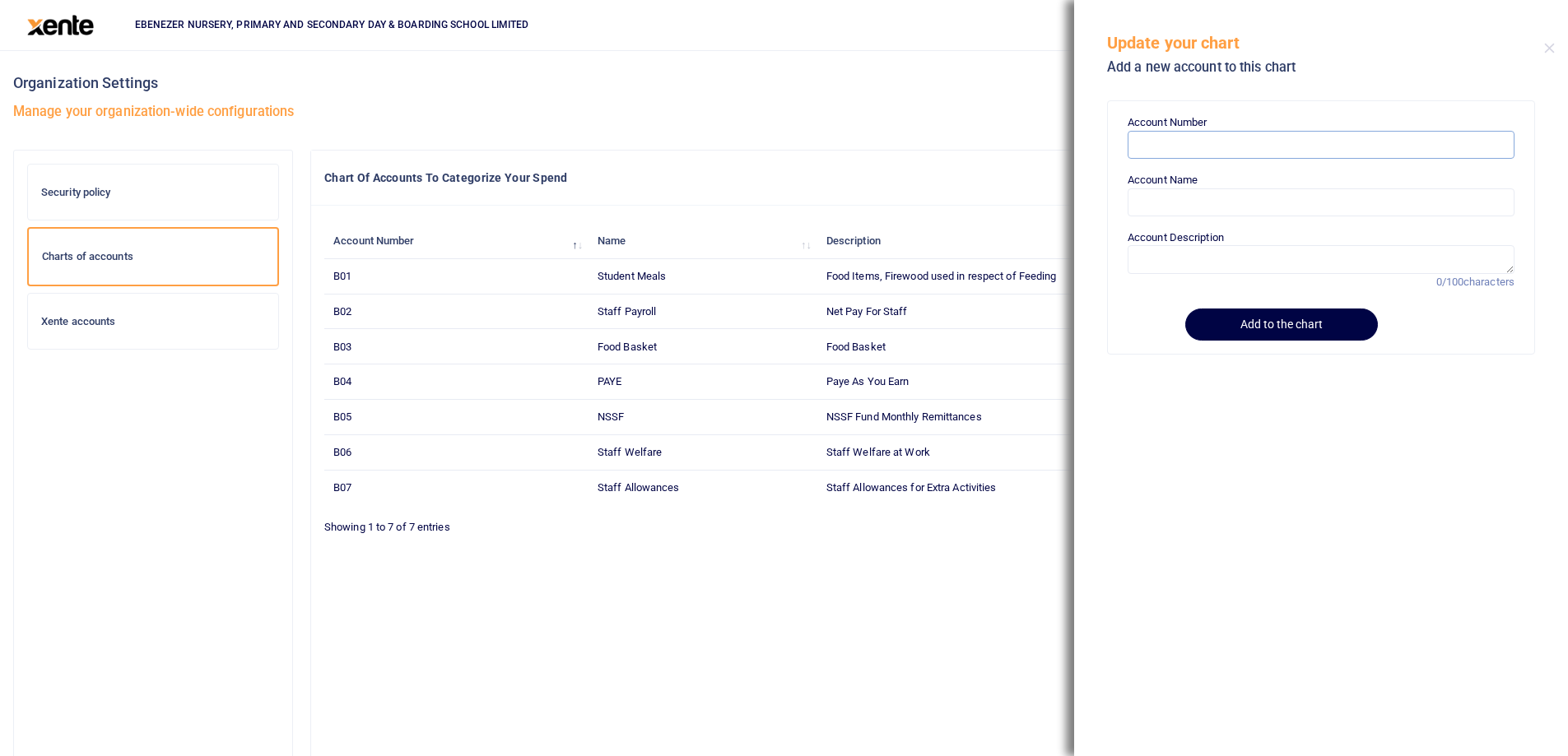
click at [1145, 149] on input "Account Number" at bounding box center [1321, 144] width 387 height 28
paste input "B08"
type input "B08"
click at [1155, 211] on input "Account Name" at bounding box center [1321, 202] width 387 height 28
paste input "Staff Corporate Wear"
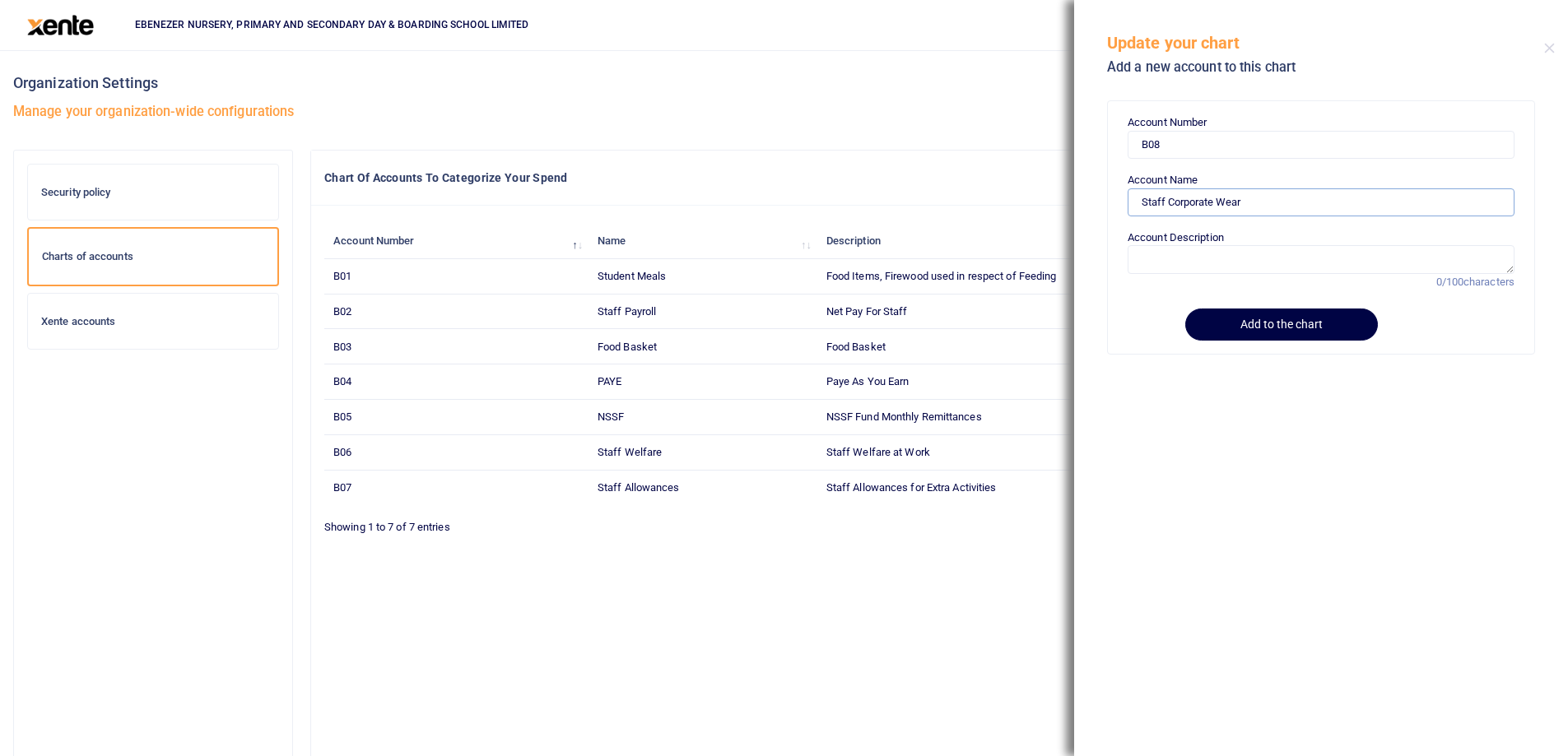
type input "Staff Corporate Wear"
click at [1163, 276] on form "Account Number B08 Account Name Staff Corporate Wear Account Description 0/100 …" at bounding box center [1321, 226] width 387 height 226
click at [1168, 265] on textarea "Account Description" at bounding box center [1321, 259] width 387 height 28
paste textarea "Staff Corporate Wear"
type textarea "Staff Corporate Wear for Special School days"
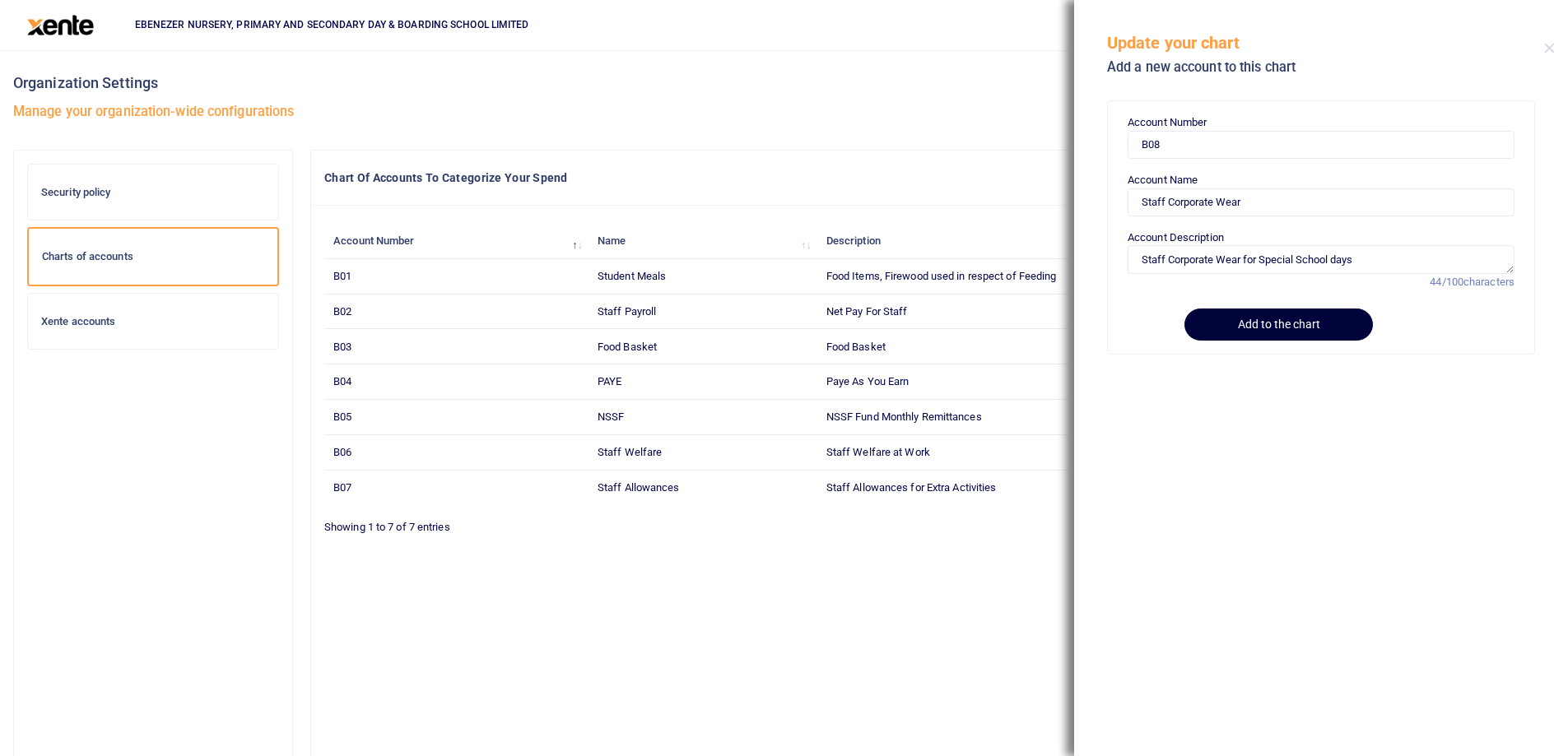
click at [1262, 324] on button "Add to the chart" at bounding box center [1279, 324] width 188 height 32
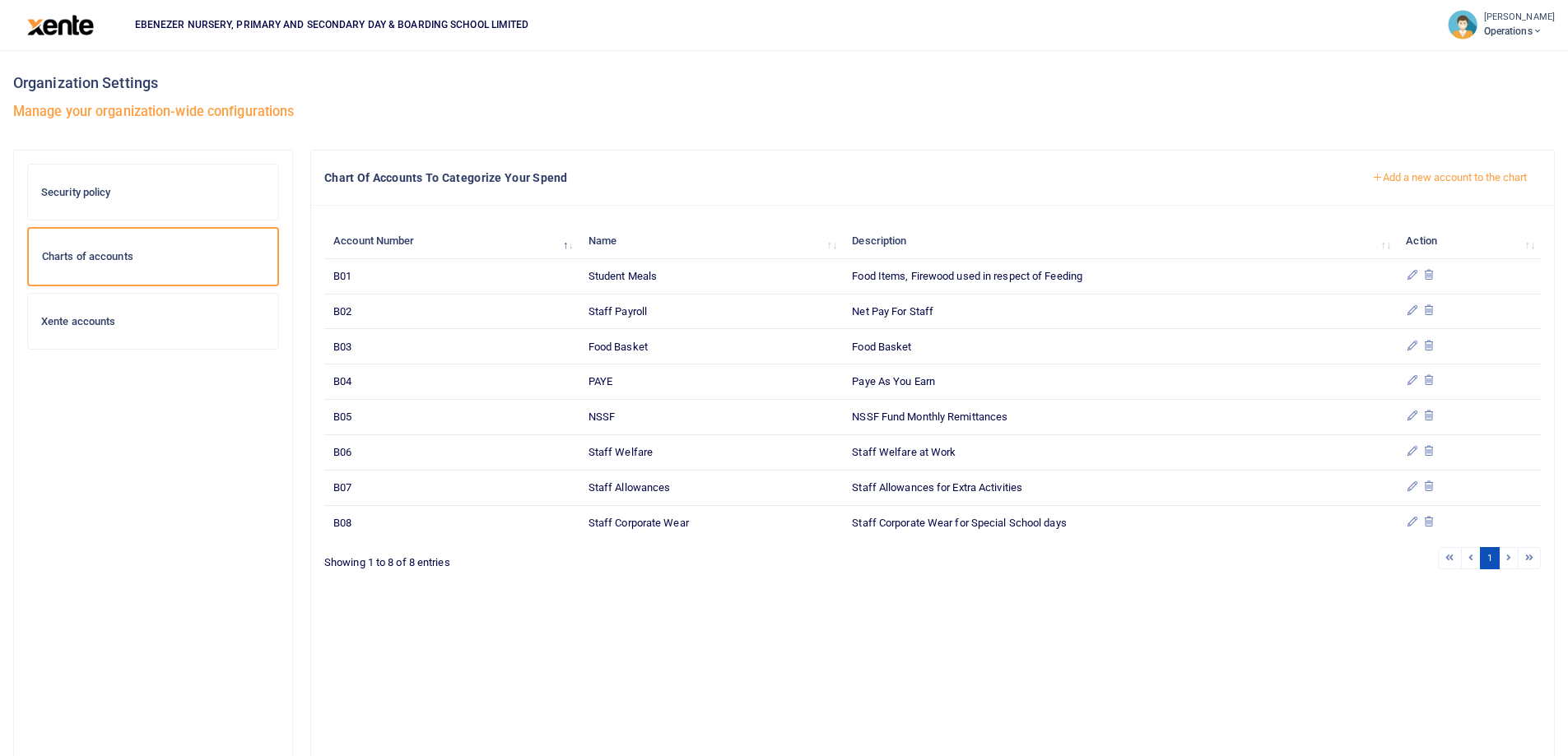
click at [1395, 176] on button "Add a new account to the chart" at bounding box center [1449, 177] width 183 height 28
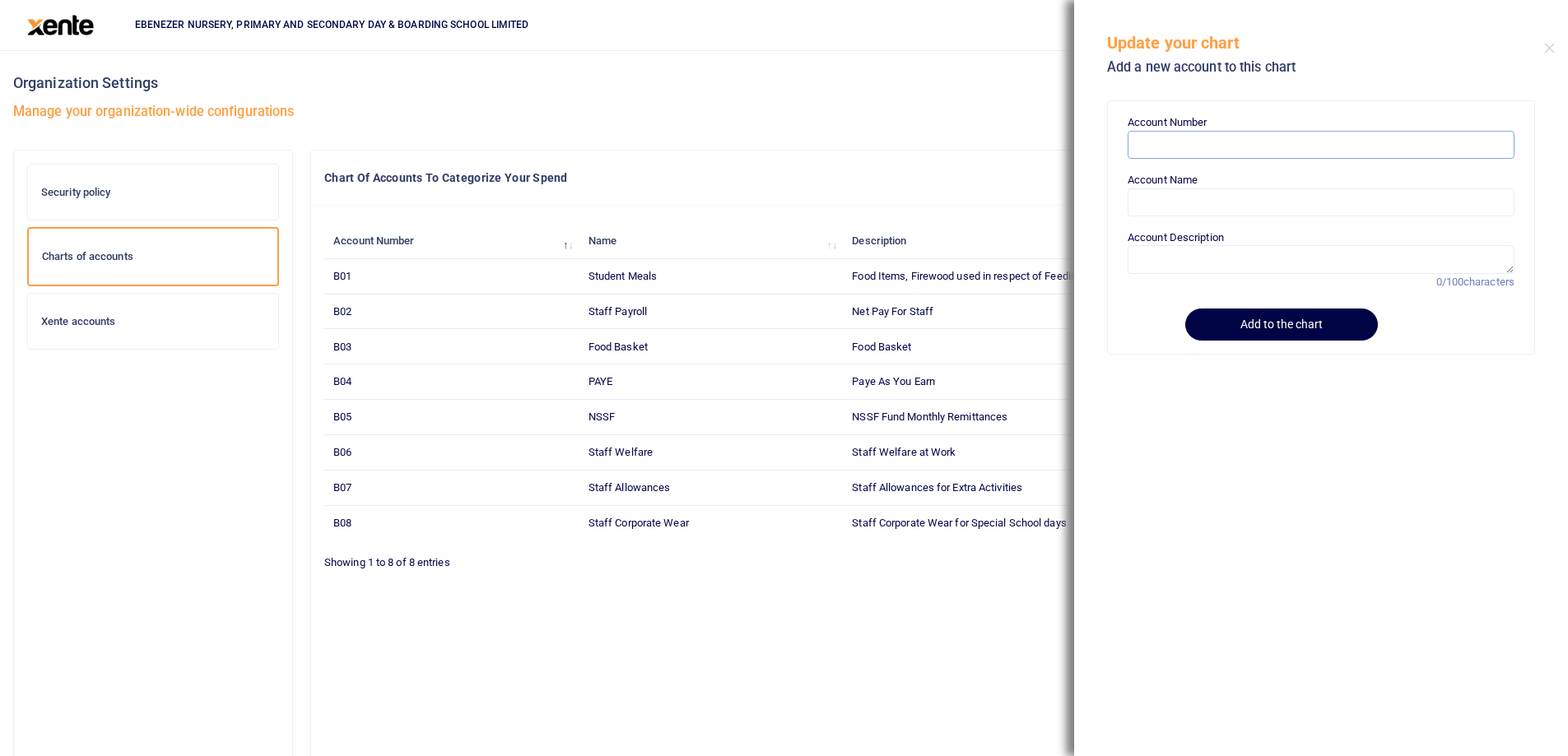
click at [1187, 146] on input "Account Number" at bounding box center [1321, 144] width 387 height 28
paste input "B09"
type input "B09"
click at [1162, 206] on input "Account Name" at bounding box center [1321, 202] width 387 height 28
paste input "Security"
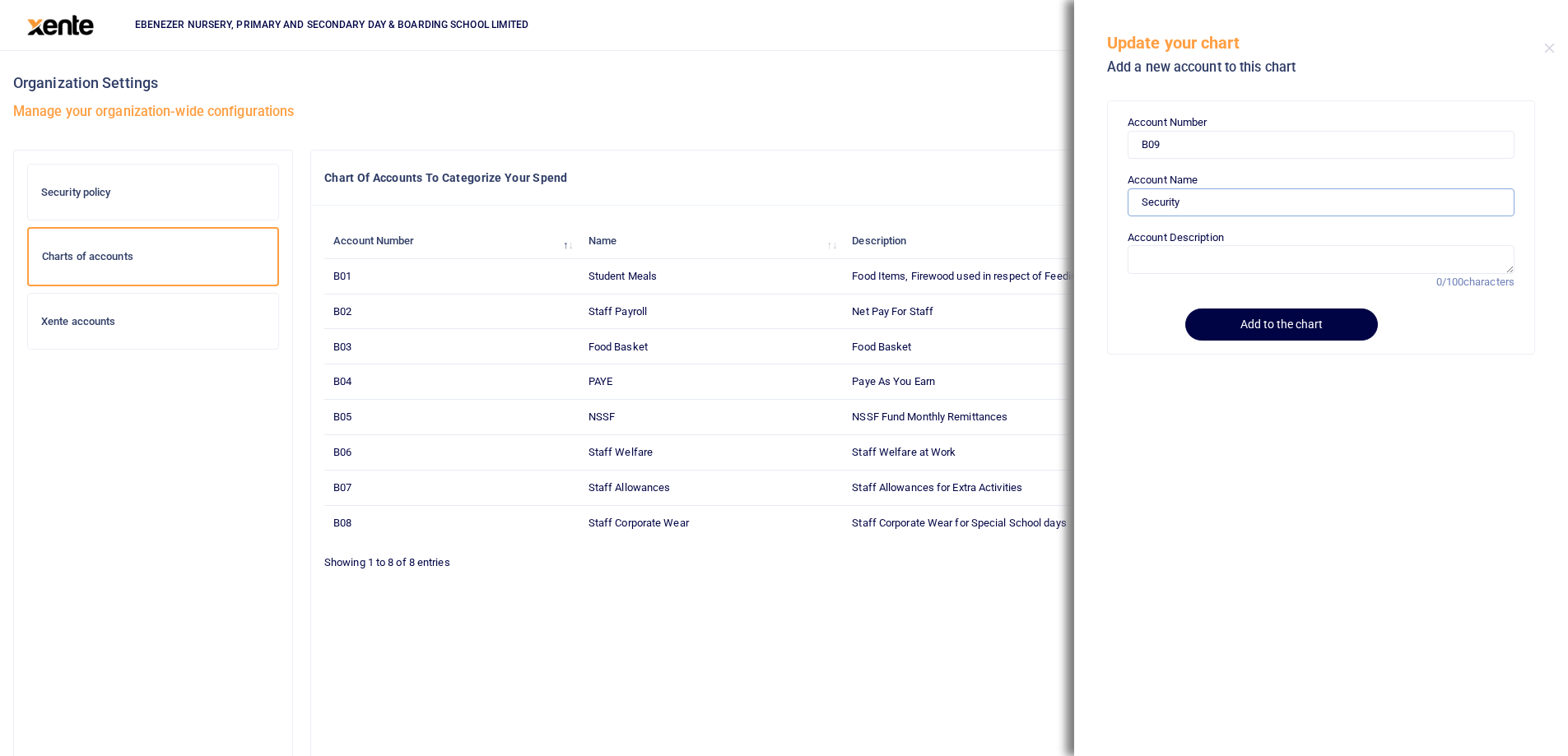
type input "Security"
click at [1159, 265] on textarea "Account Description" at bounding box center [1321, 259] width 387 height 28
paste textarea "Security"
type textarea "Security for School"
click at [1237, 322] on button "Add to the chart" at bounding box center [1279, 324] width 188 height 32
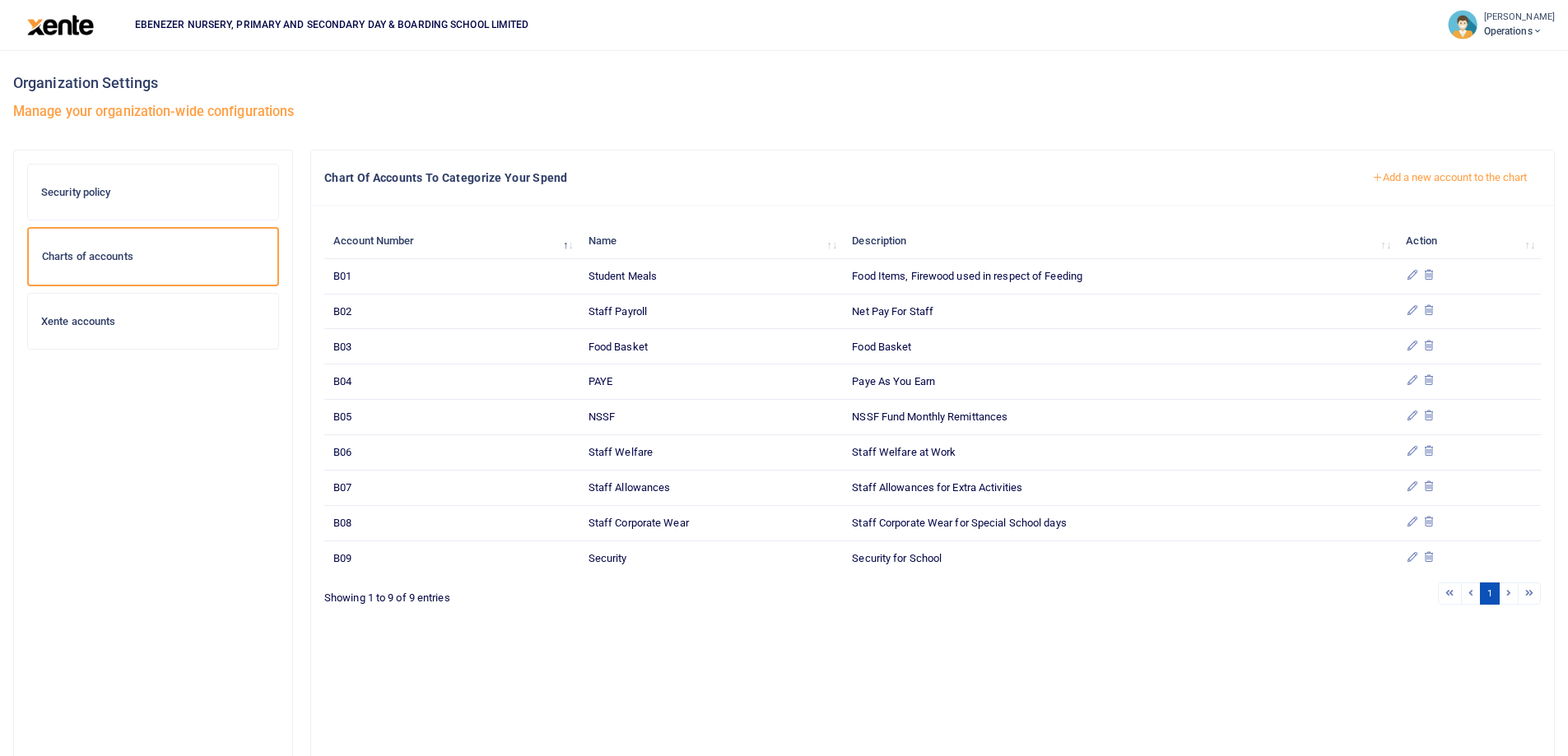
click at [1447, 183] on button "Add a new account to the chart" at bounding box center [1449, 177] width 183 height 28
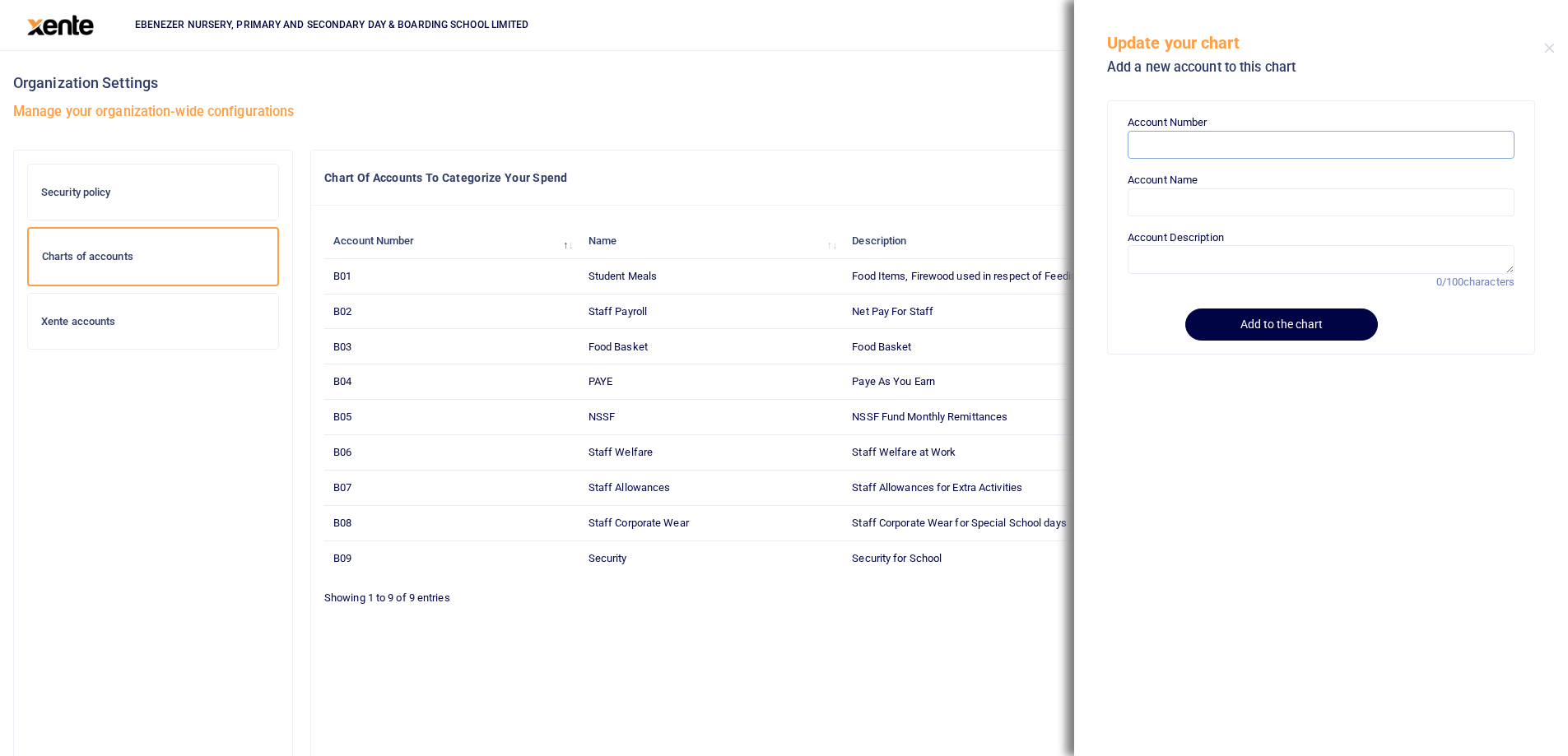
click at [1163, 144] on input "Account Number" at bounding box center [1321, 144] width 387 height 28
click at [1158, 209] on input "Account Name" at bounding box center [1321, 202] width 387 height 28
paste input "B10"
type input "B10"
click at [1163, 154] on input "Account Number" at bounding box center [1321, 144] width 387 height 28
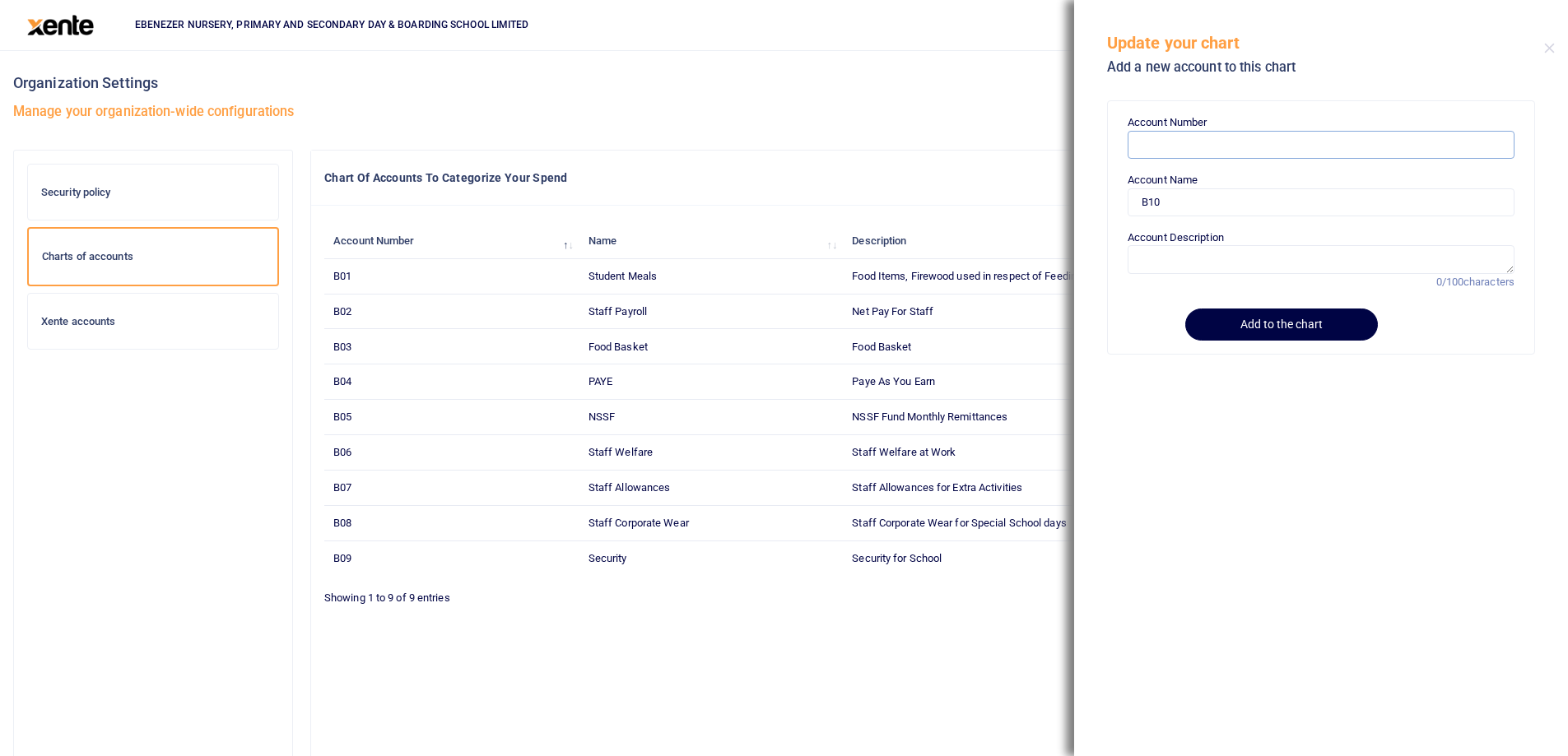
paste input "B10"
type input "B10"
drag, startPoint x: 1153, startPoint y: 205, endPoint x: 1096, endPoint y: 197, distance: 57.6
click at [1096, 197] on div "Account Number B10 Account Name B10 Account Description 0/100 characters Add to…" at bounding box center [1321, 424] width 494 height 665
paste input "Electricity"
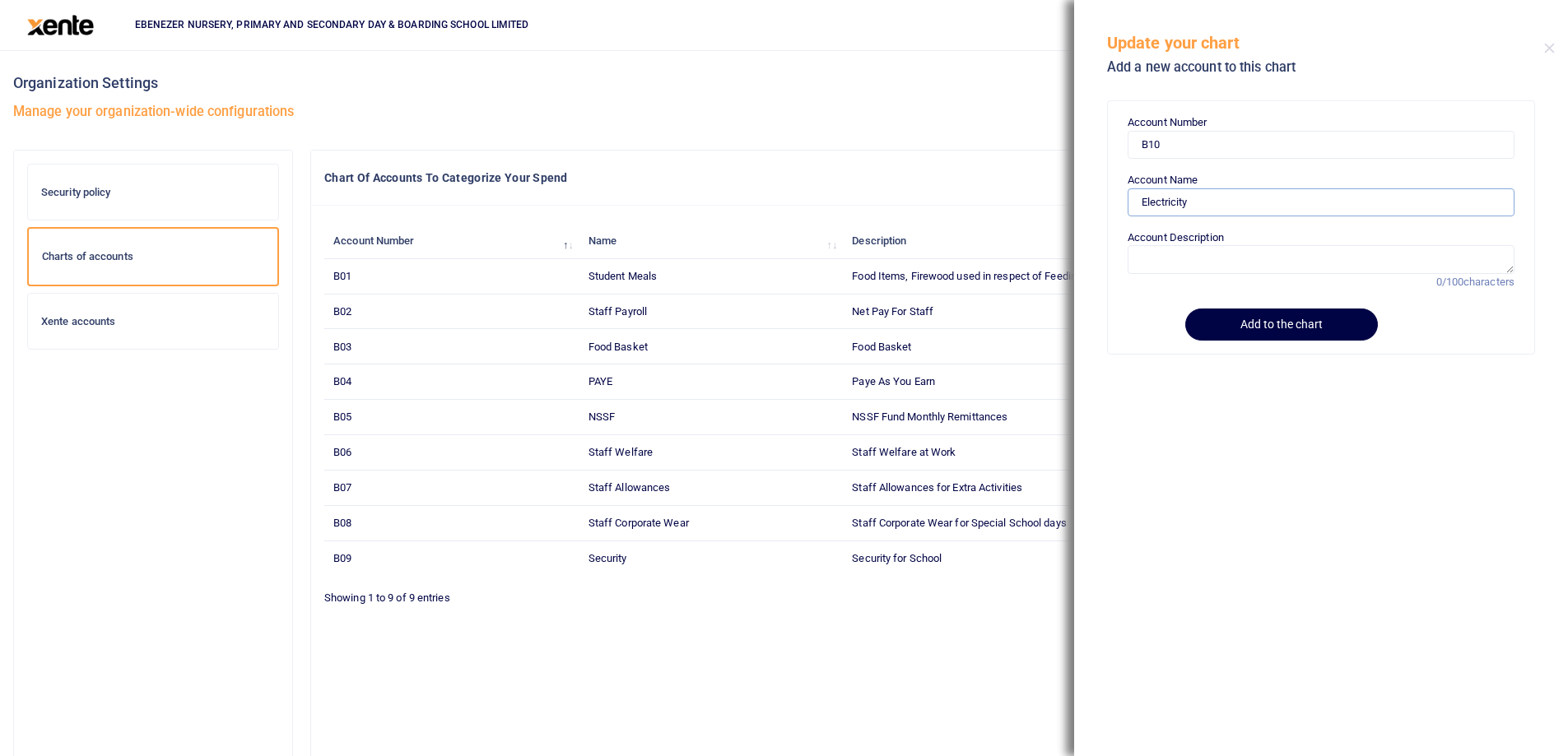
type input "Electricity"
click at [1152, 265] on textarea "Account Description" at bounding box center [1321, 259] width 387 height 28
paste textarea "Electricity"
type textarea "Electricity Bills"
click at [1262, 330] on button "Add to the chart" at bounding box center [1279, 324] width 188 height 32
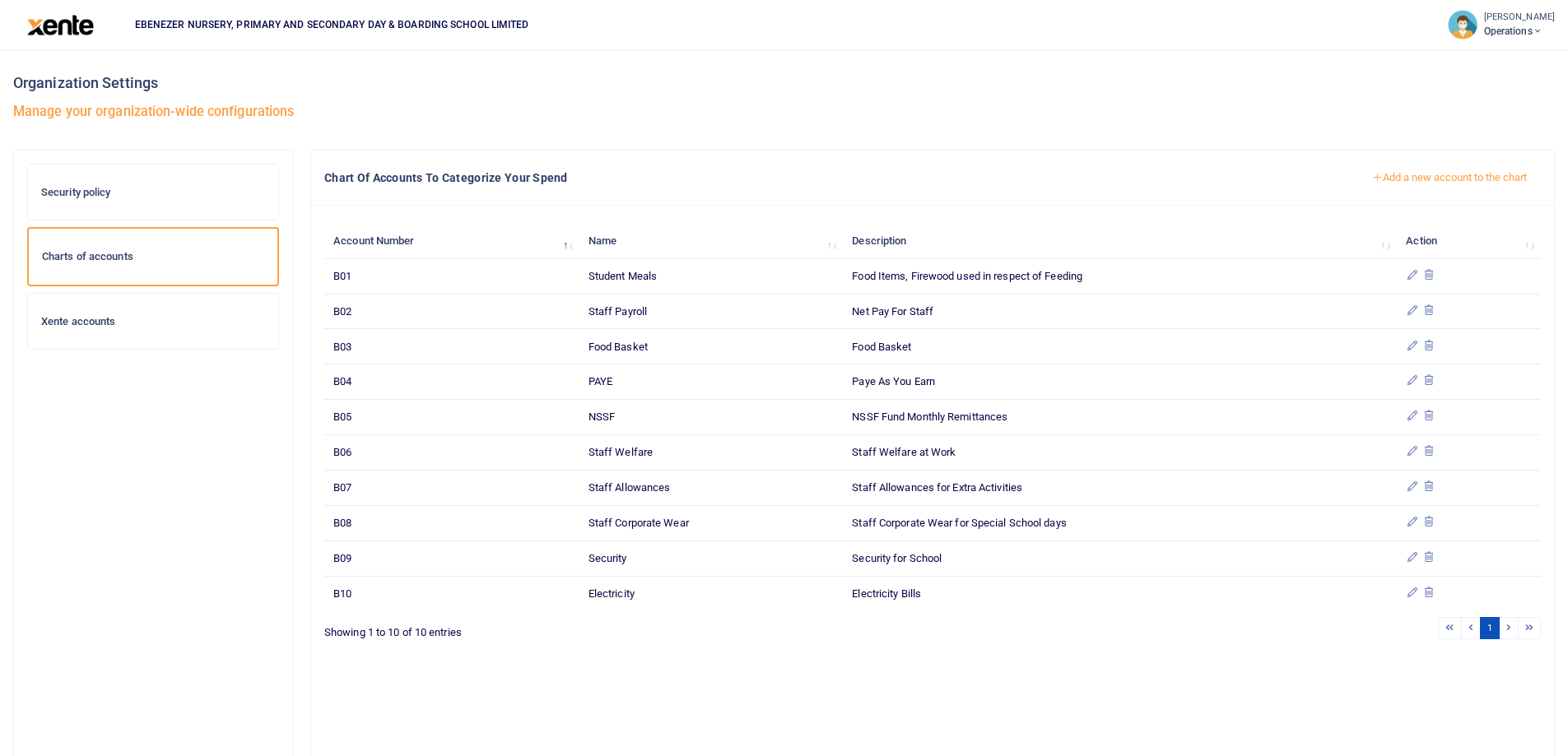
click at [1408, 181] on button "Add a new account to the chart" at bounding box center [1449, 177] width 183 height 28
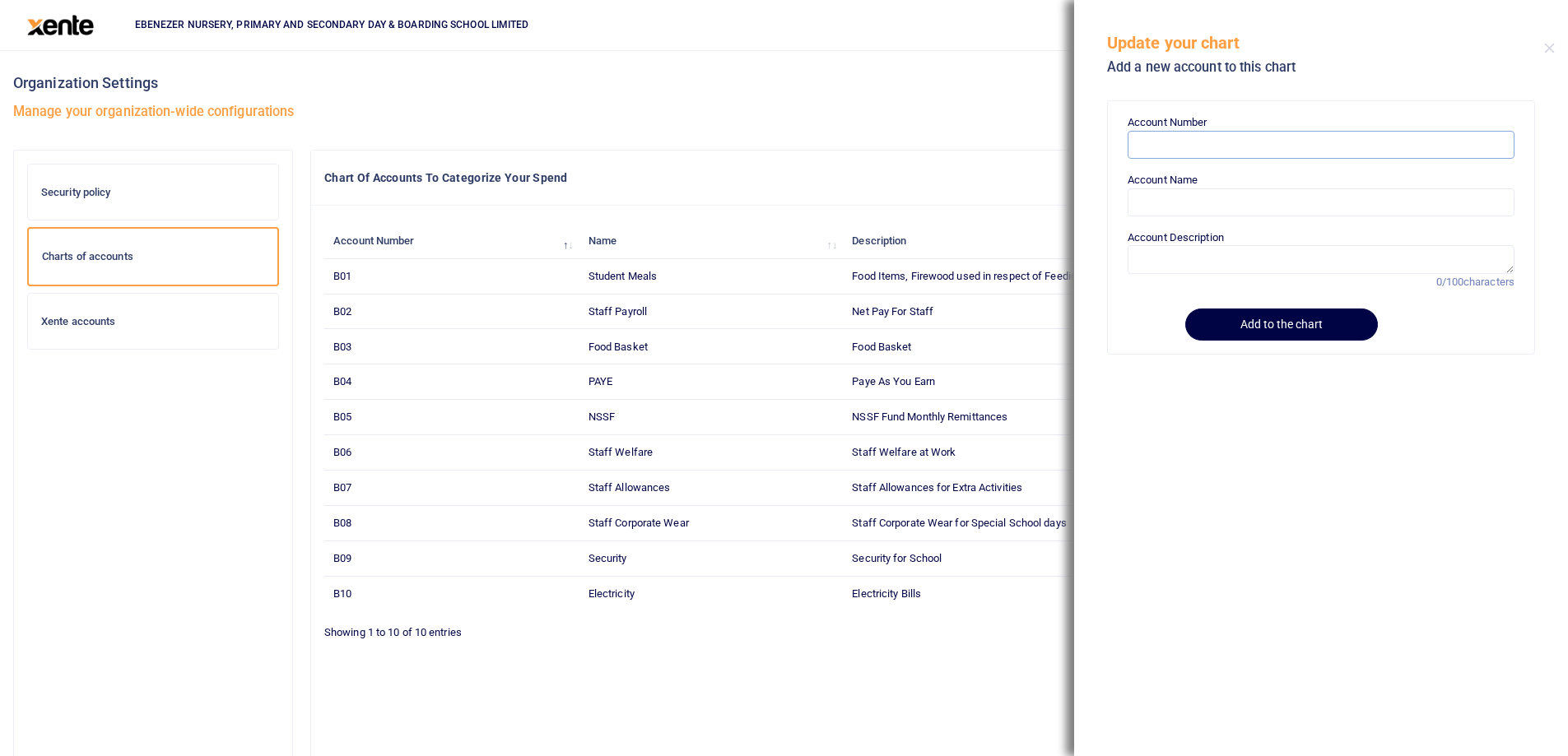
click at [1179, 143] on input "Account Number" at bounding box center [1321, 144] width 387 height 28
paste input "B11"
type input "B11"
click at [1171, 191] on input "Account Name" at bounding box center [1321, 202] width 387 height 28
paste input "Water Bills"
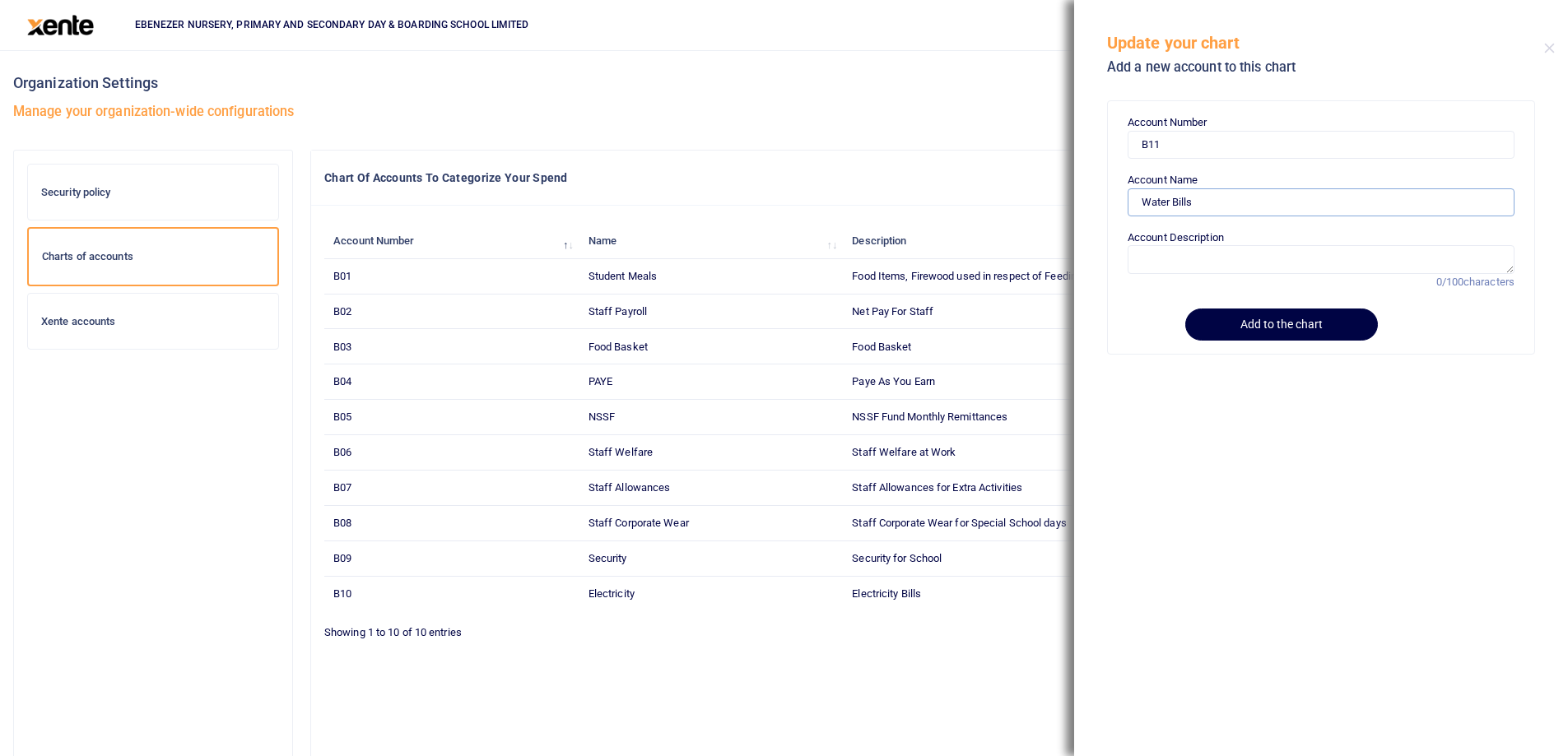
type input "Water Bills"
click at [1187, 262] on textarea "Account Description" at bounding box center [1321, 259] width 387 height 28
paste textarea "Water Bills"
type textarea "Water Bills"
click at [1277, 327] on button "Add to the chart" at bounding box center [1279, 324] width 188 height 32
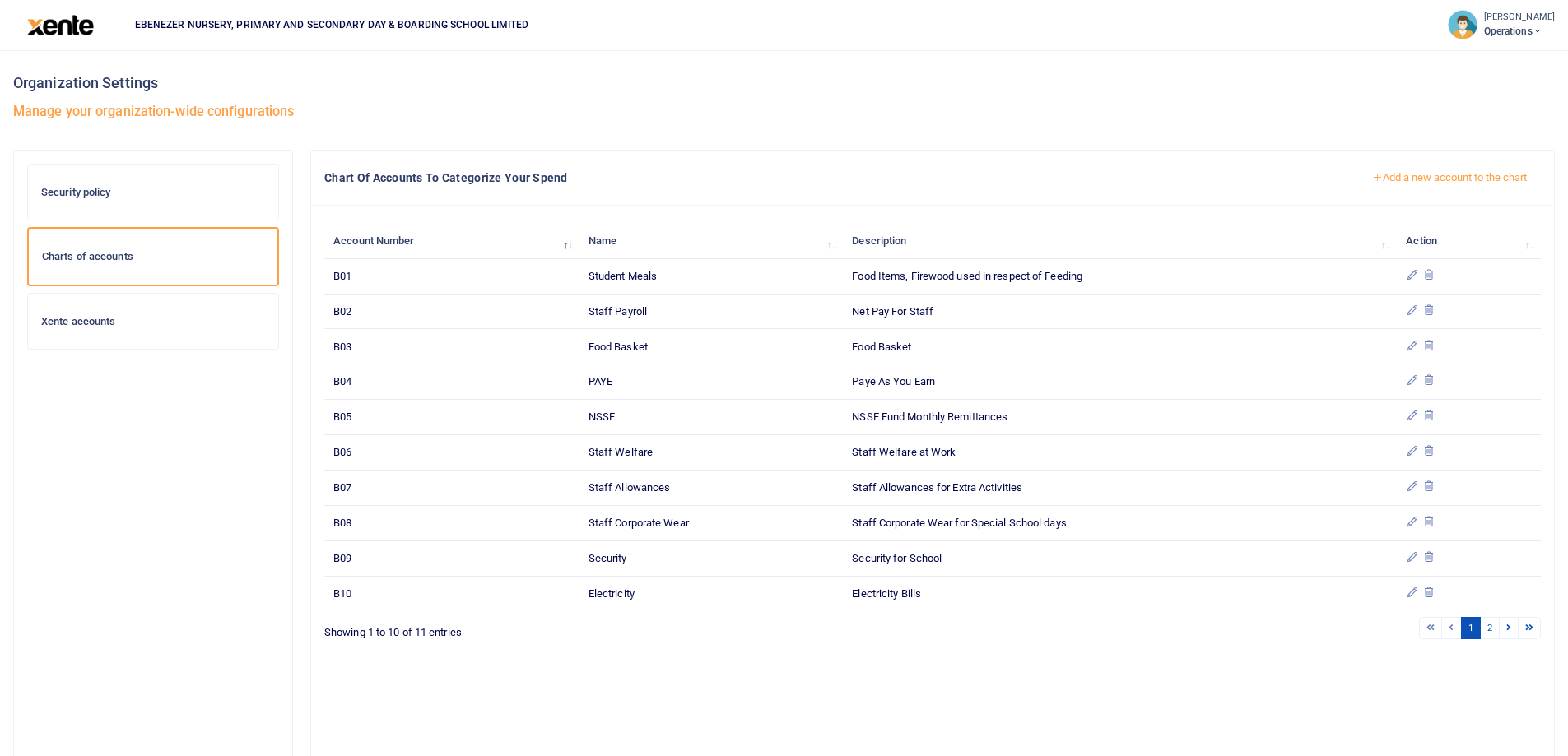
click at [1410, 178] on button "Add a new account to the chart" at bounding box center [1449, 177] width 183 height 28
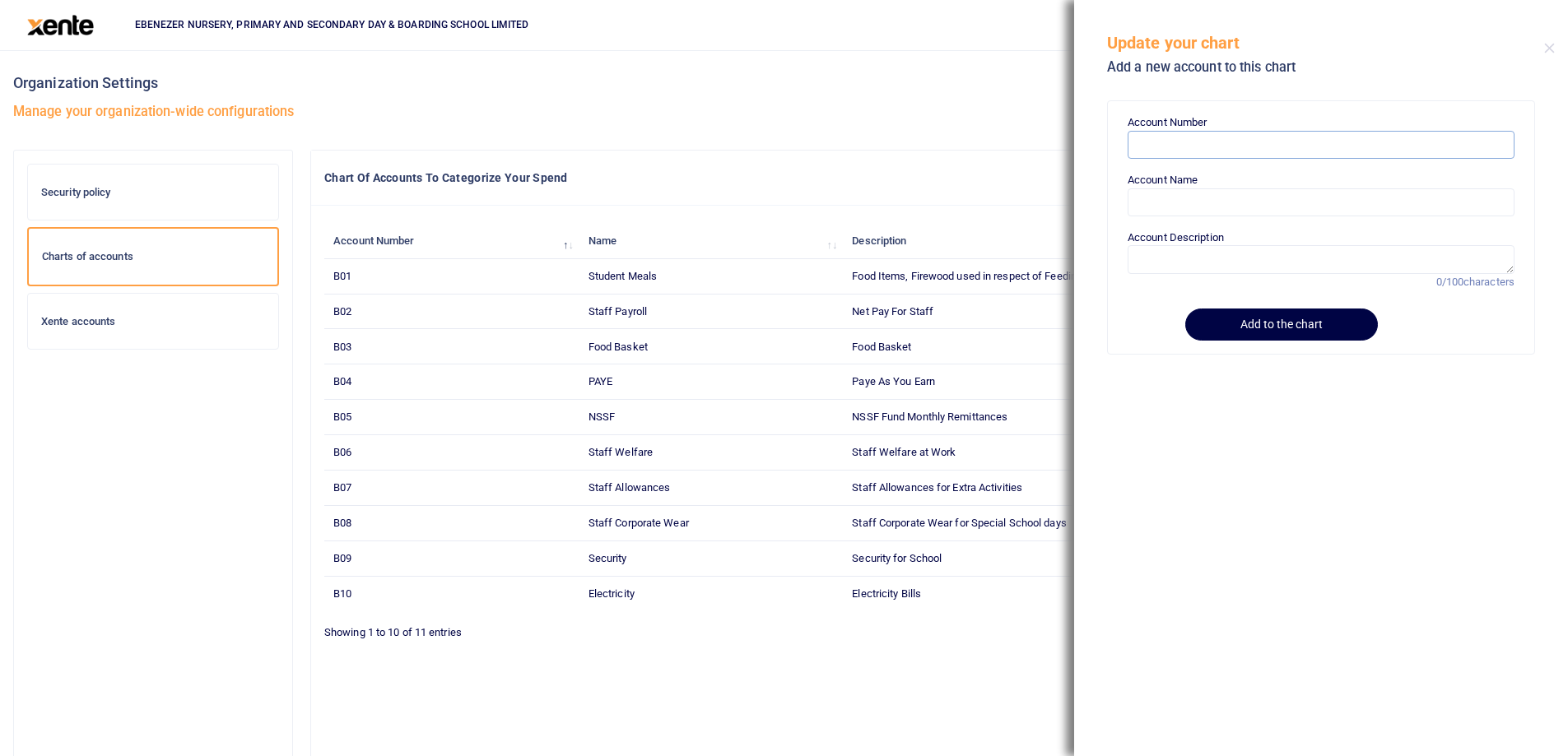
click at [1171, 142] on input "Account Number" at bounding box center [1321, 144] width 387 height 28
paste input "B12"
type input "B12"
click at [1166, 205] on input "Account Name" at bounding box center [1321, 202] width 387 height 28
paste input "Scholastic & Instructional Materials"
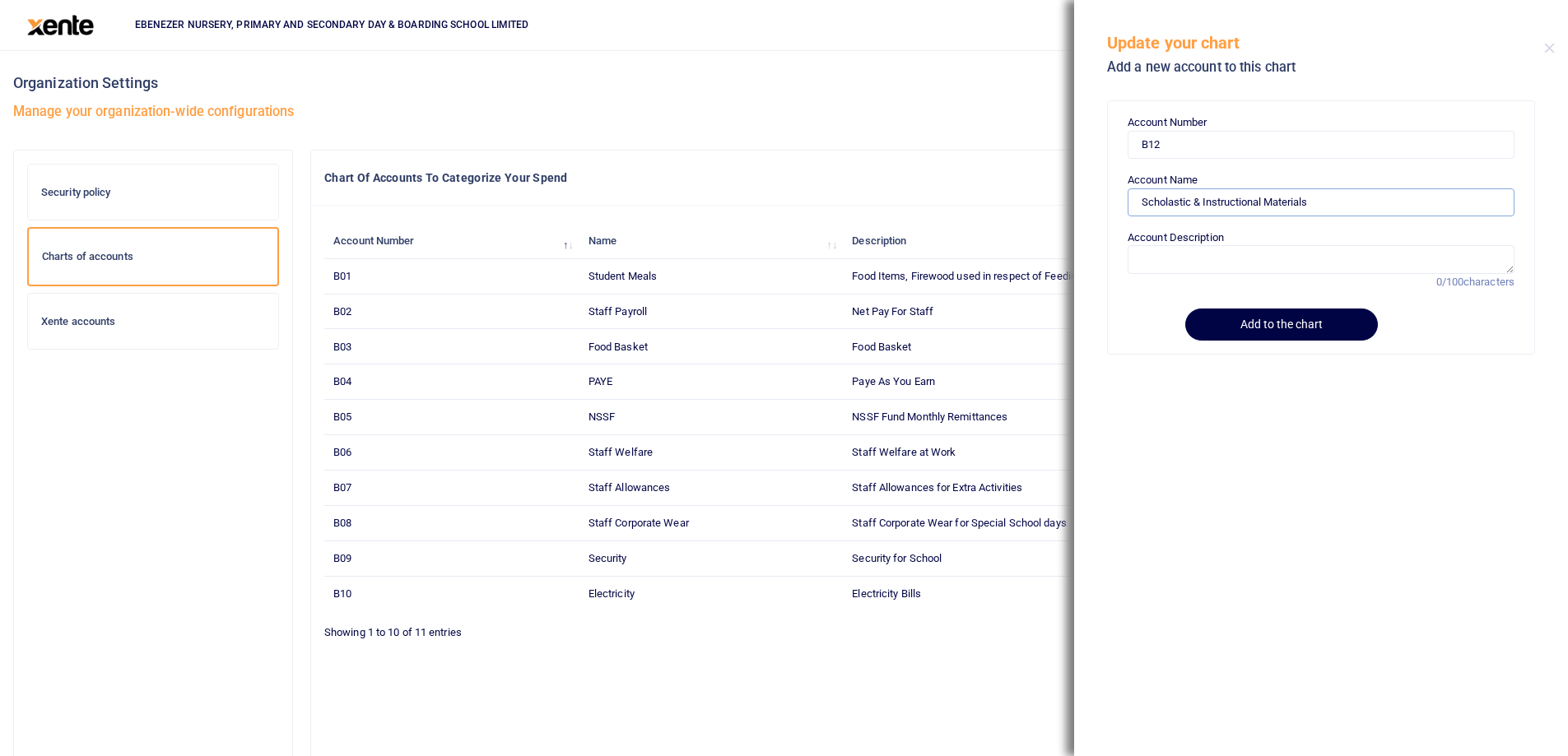
type input "Scholastic & Instructional Materials"
click at [1187, 272] on textarea "Account Description" at bounding box center [1321, 259] width 387 height 28
paste textarea "Scholastic & Instructional Materials"
type textarea "Scholastic & Instructional Materials for the teaching purposes"
click at [1228, 320] on button "Add to the chart" at bounding box center [1279, 324] width 188 height 32
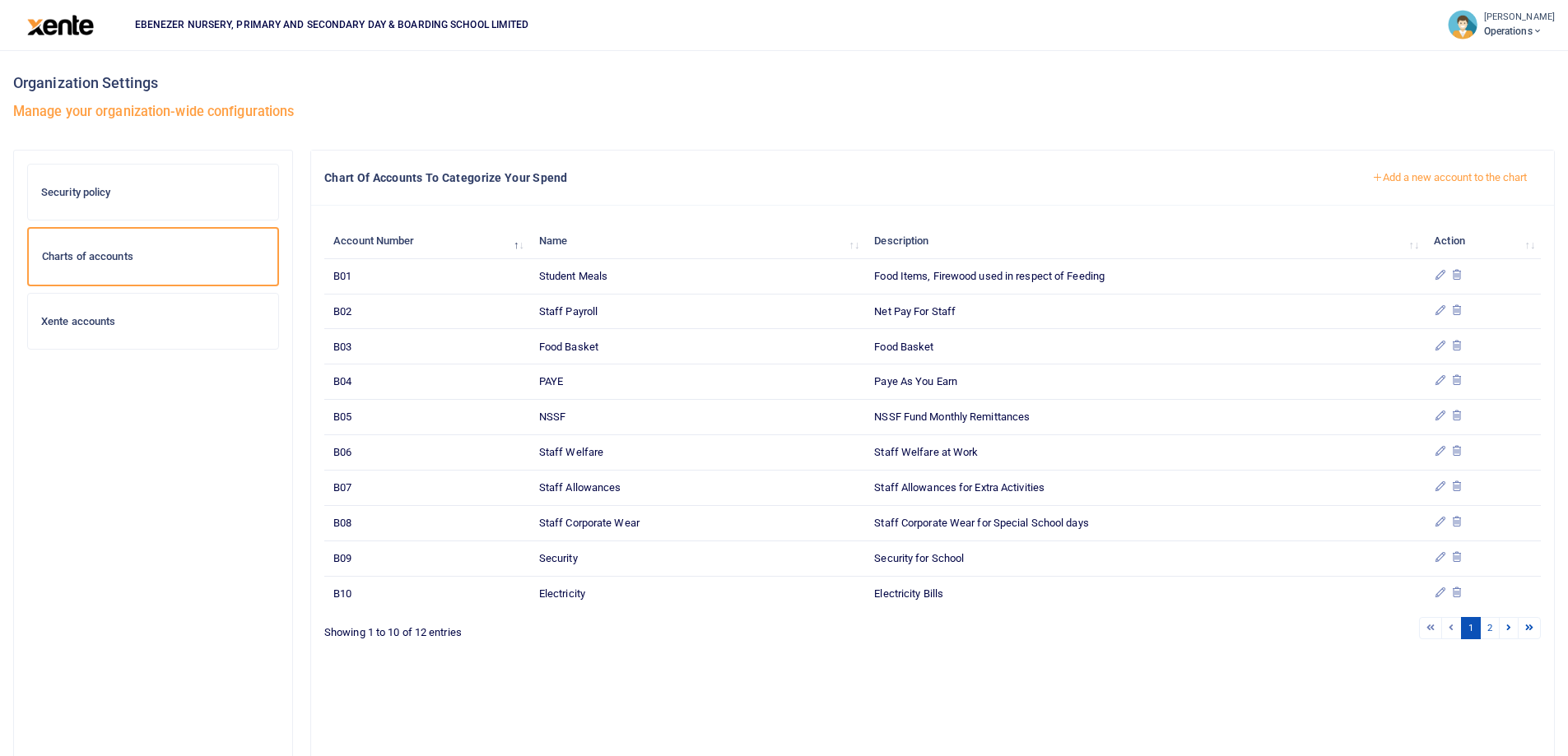
click at [1442, 176] on button "Add a new account to the chart" at bounding box center [1449, 177] width 183 height 28
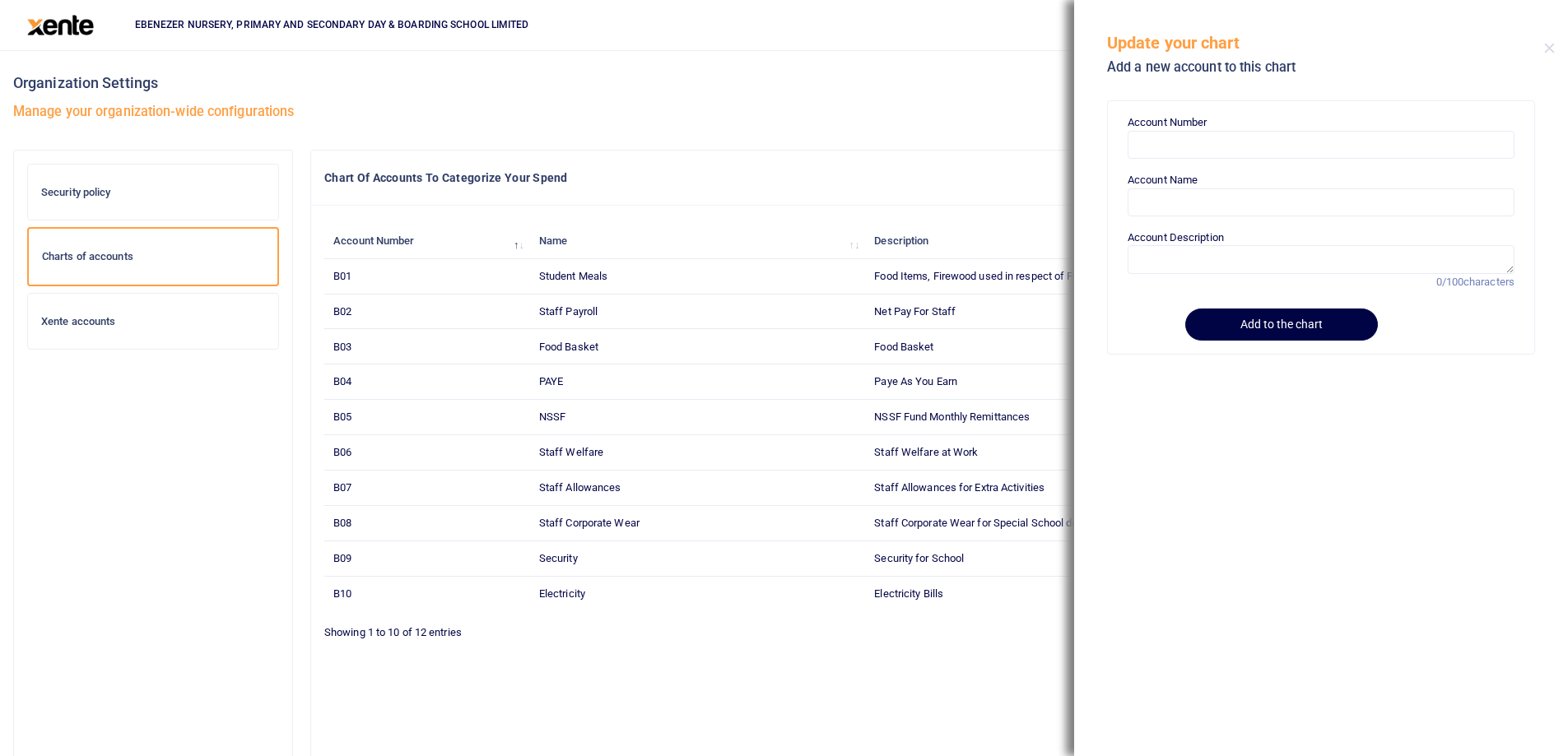
click at [1173, 174] on label "Account Name" at bounding box center [1163, 180] width 70 height 16
click at [1173, 188] on input "Account Name" at bounding box center [1321, 202] width 387 height 28
click at [1176, 149] on input "Account Number" at bounding box center [1321, 144] width 387 height 28
paste input "B13"
type input "B13"
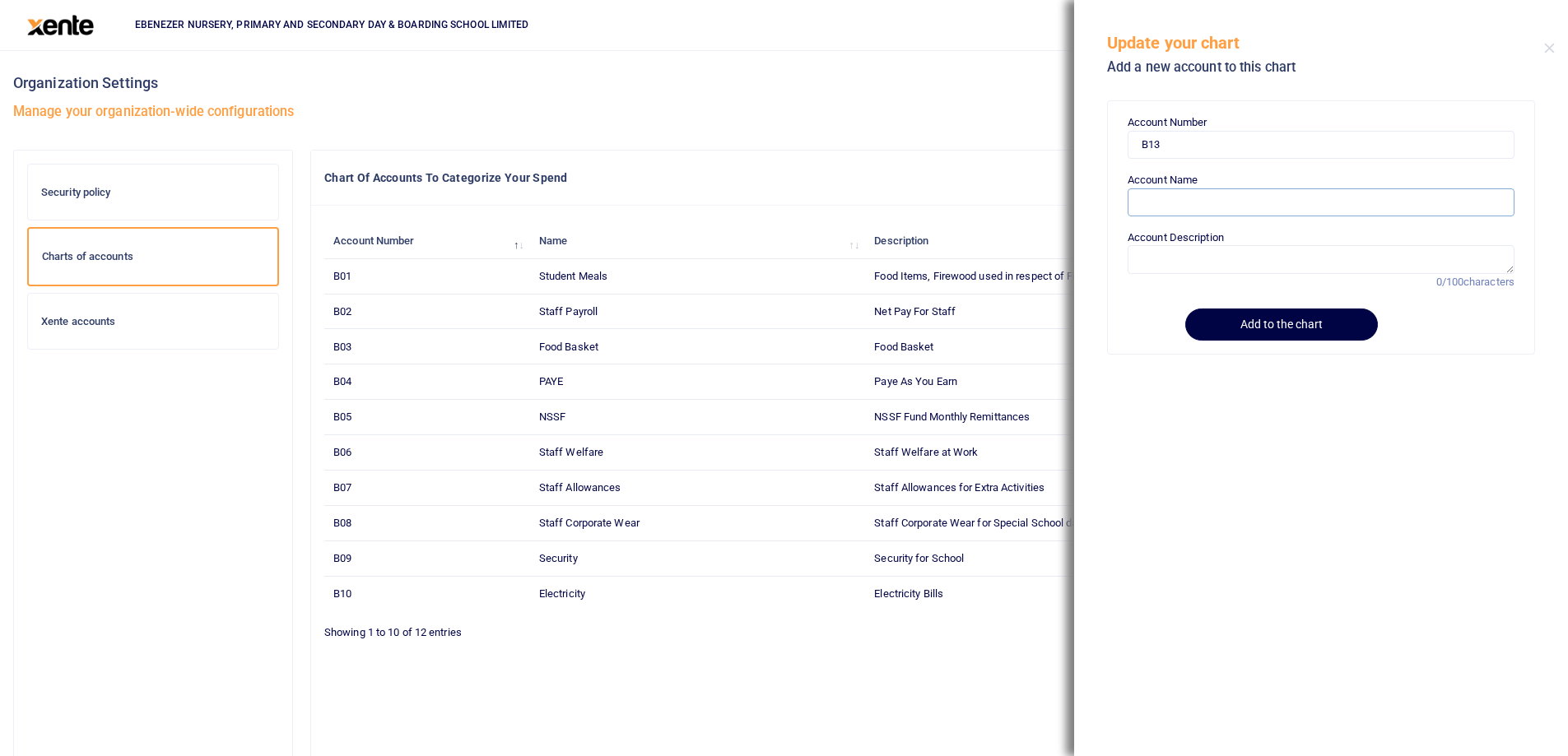
click at [1166, 201] on input "Account Name" at bounding box center [1321, 202] width 387 height 28
paste input "Stock Dameges"
click at [1194, 193] on input "Stock Dameges" at bounding box center [1321, 202] width 387 height 28
type input "Stock Damages"
click at [1144, 262] on textarea "Account Description" at bounding box center [1321, 259] width 387 height 28
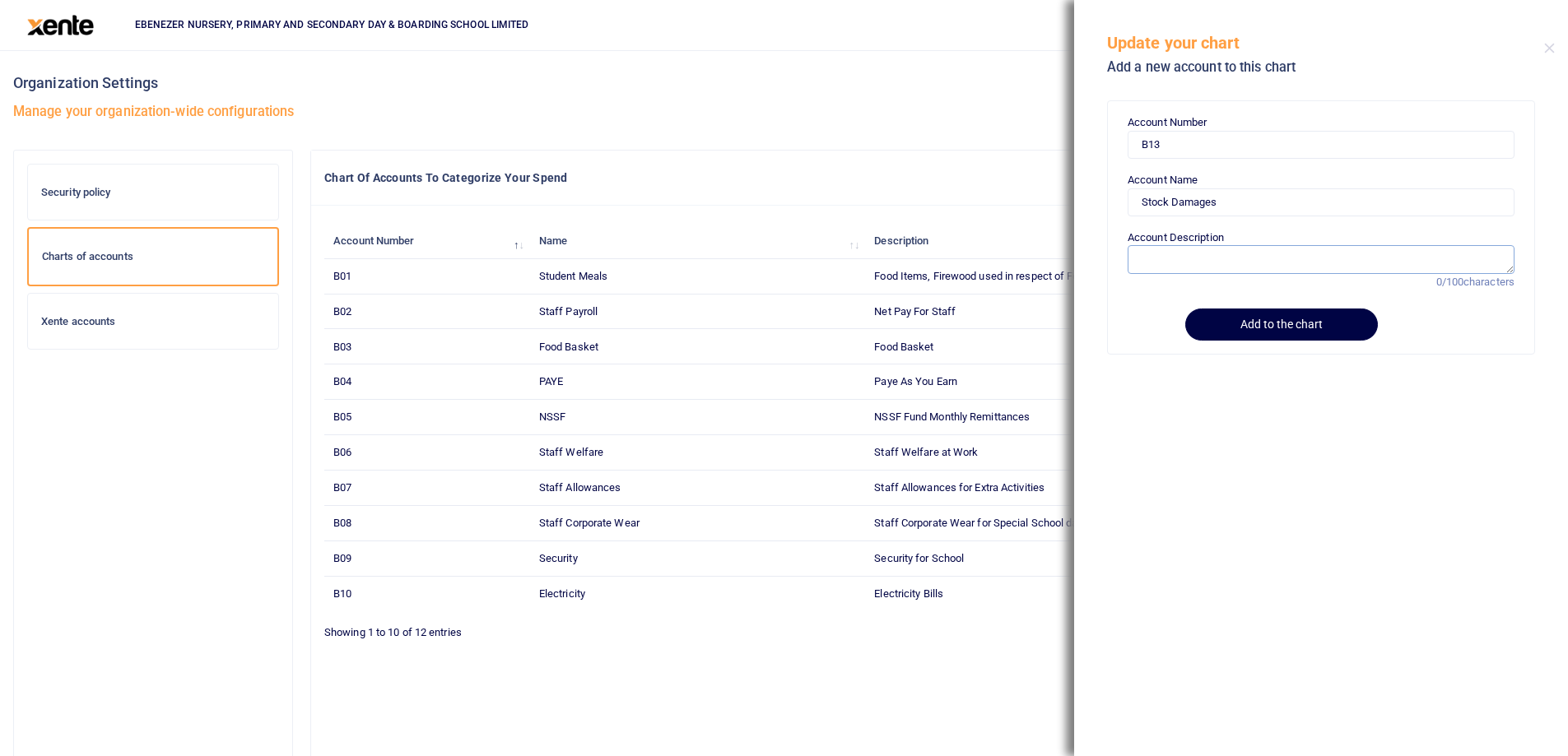
paste textarea "Stock Dameges"
type textarea "Stock Damages"
click at [1236, 324] on button "Add to the chart" at bounding box center [1279, 324] width 188 height 32
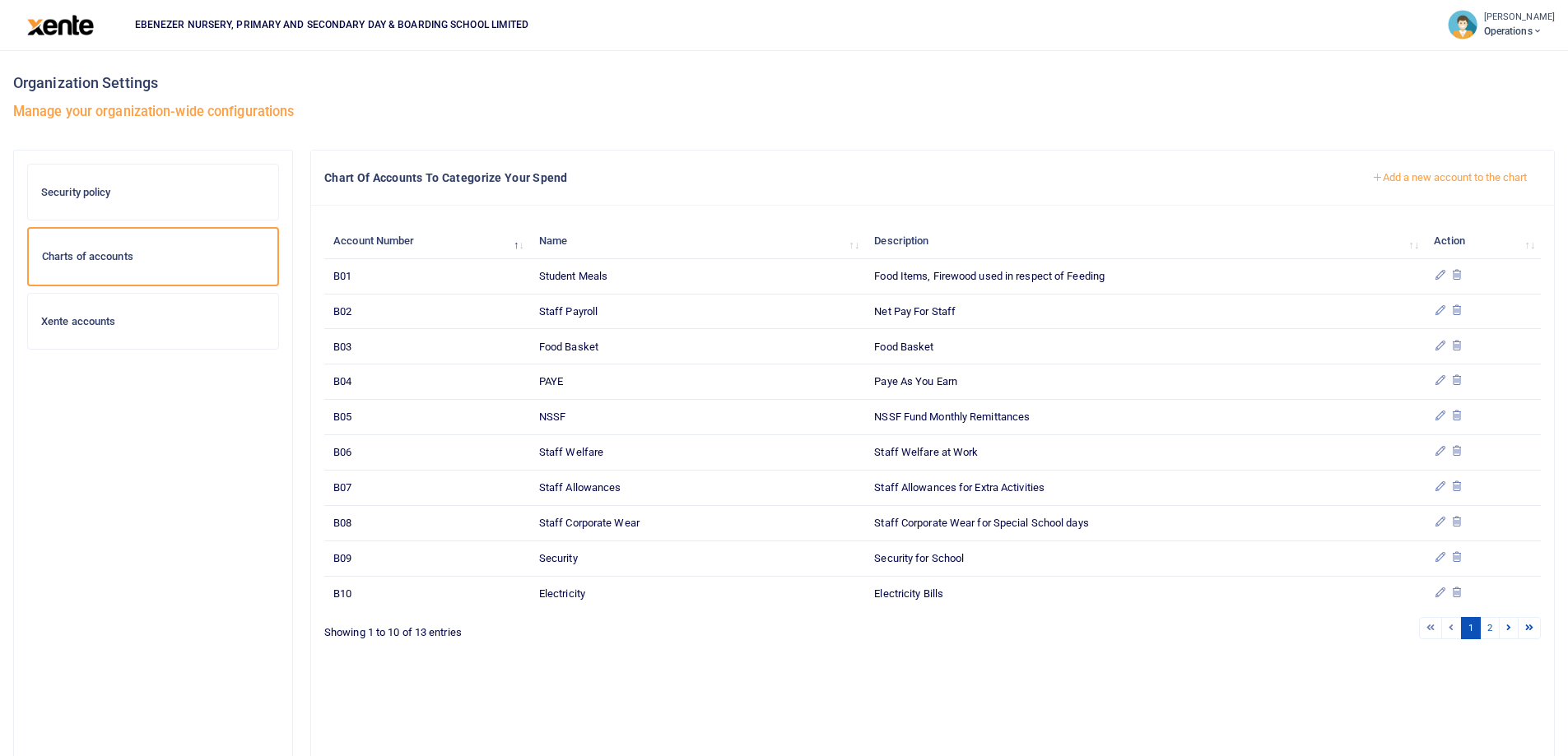
click at [1431, 180] on button "Add a new account to the chart" at bounding box center [1449, 177] width 183 height 28
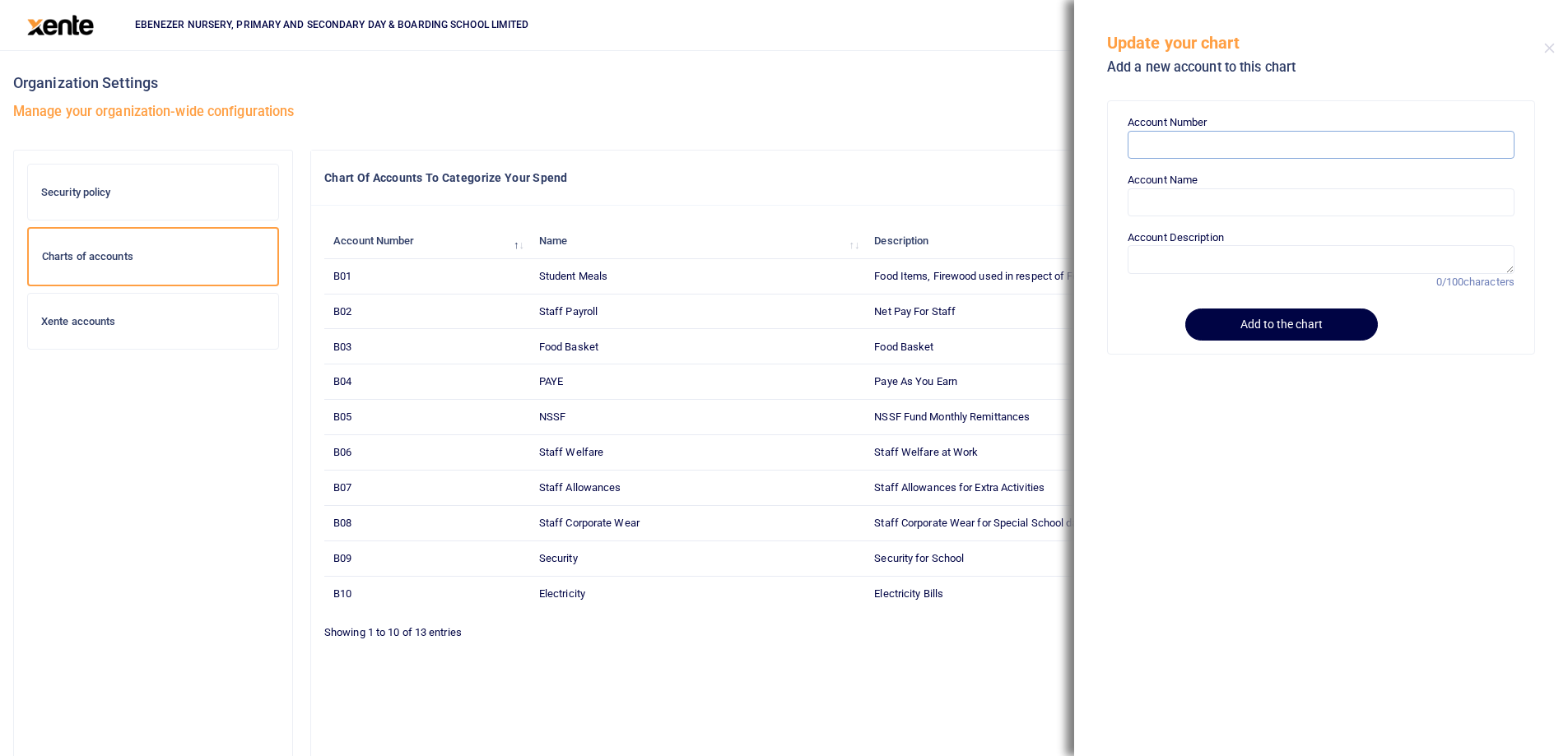
click at [1161, 151] on input "Account Number" at bounding box center [1321, 144] width 387 height 28
paste input "B14"
type input "B14"
click at [1167, 202] on input "Account Name" at bounding box center [1321, 202] width 387 height 28
paste input "Cleaning & Sanitation"
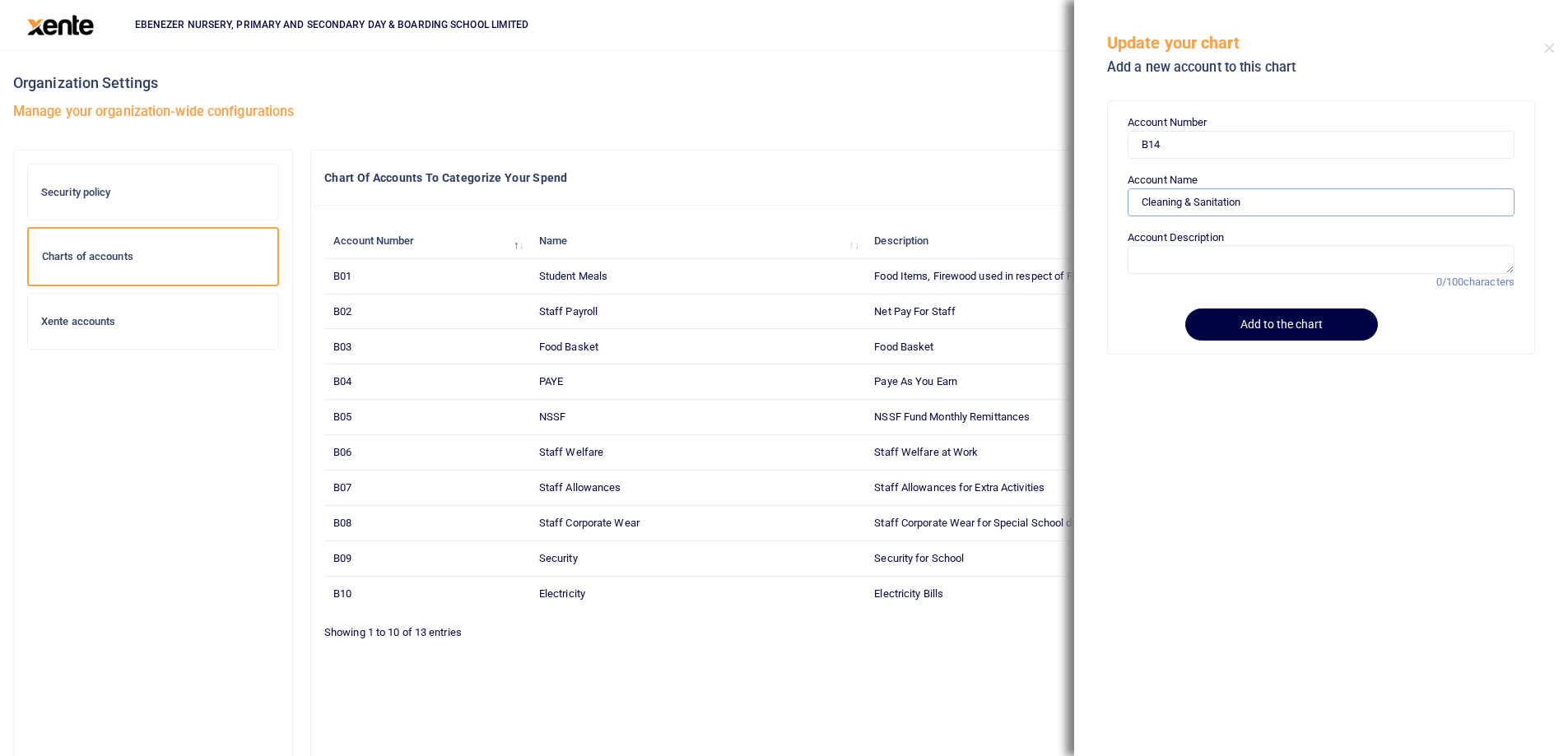
type input "Cleaning & Sanitation"
click at [1154, 259] on textarea "Account Description" at bounding box center [1321, 259] width 387 height 28
paste textarea "Cleaning & Sanitation"
type textarea "Cleaning & Sanitation items"
click at [1279, 330] on button "Add to the chart" at bounding box center [1279, 324] width 188 height 32
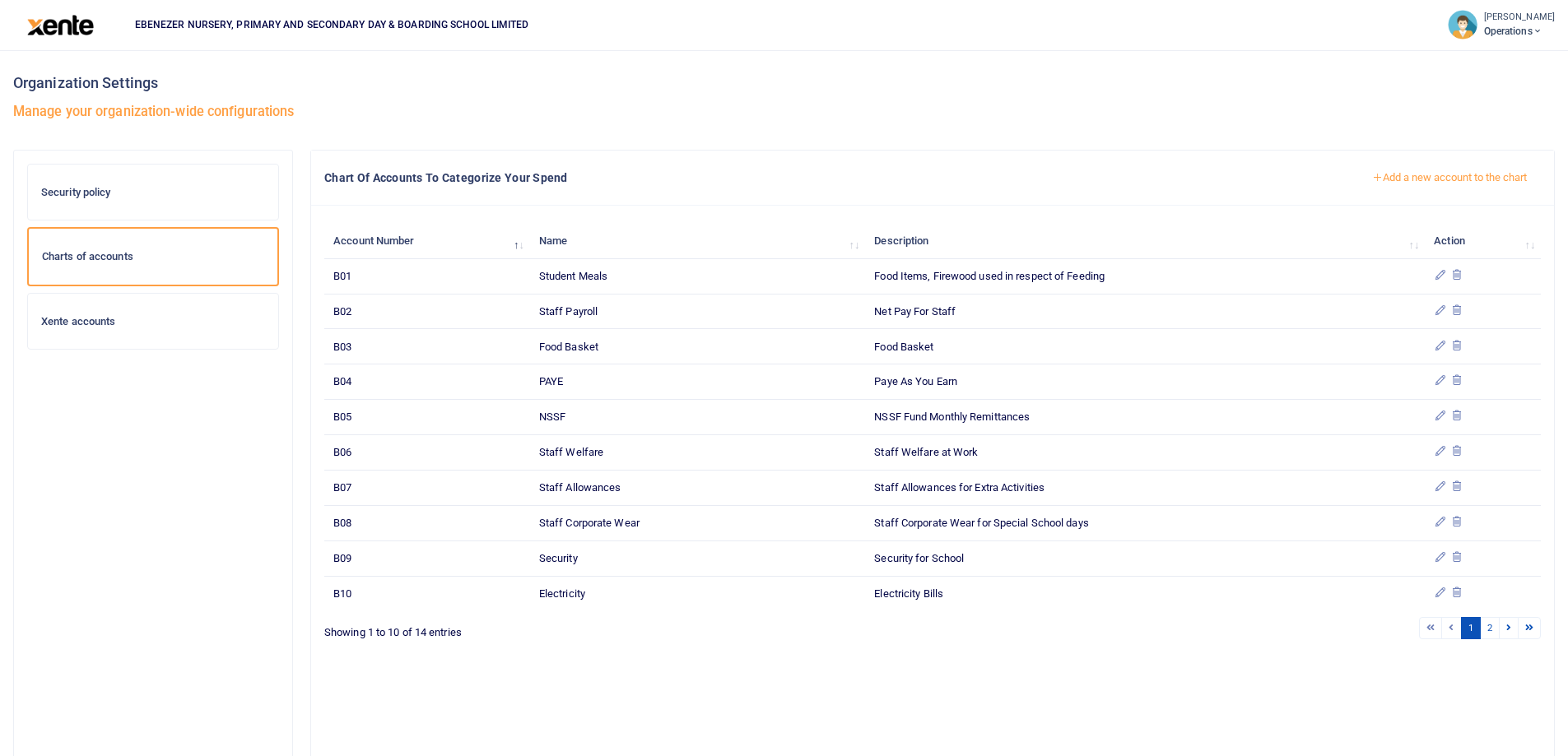
click at [1478, 177] on button "Add a new account to the chart" at bounding box center [1449, 177] width 183 height 28
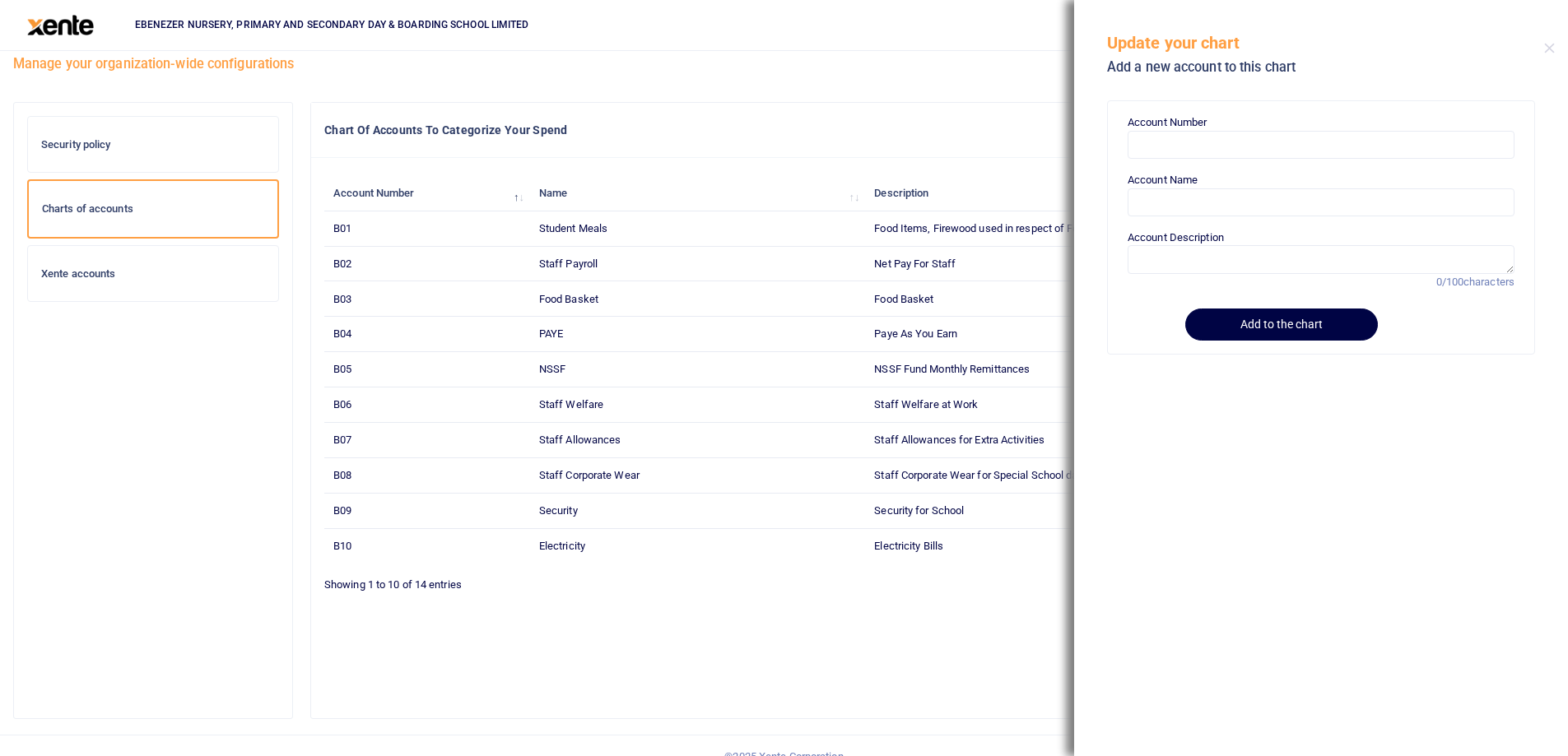
scroll to position [70, 0]
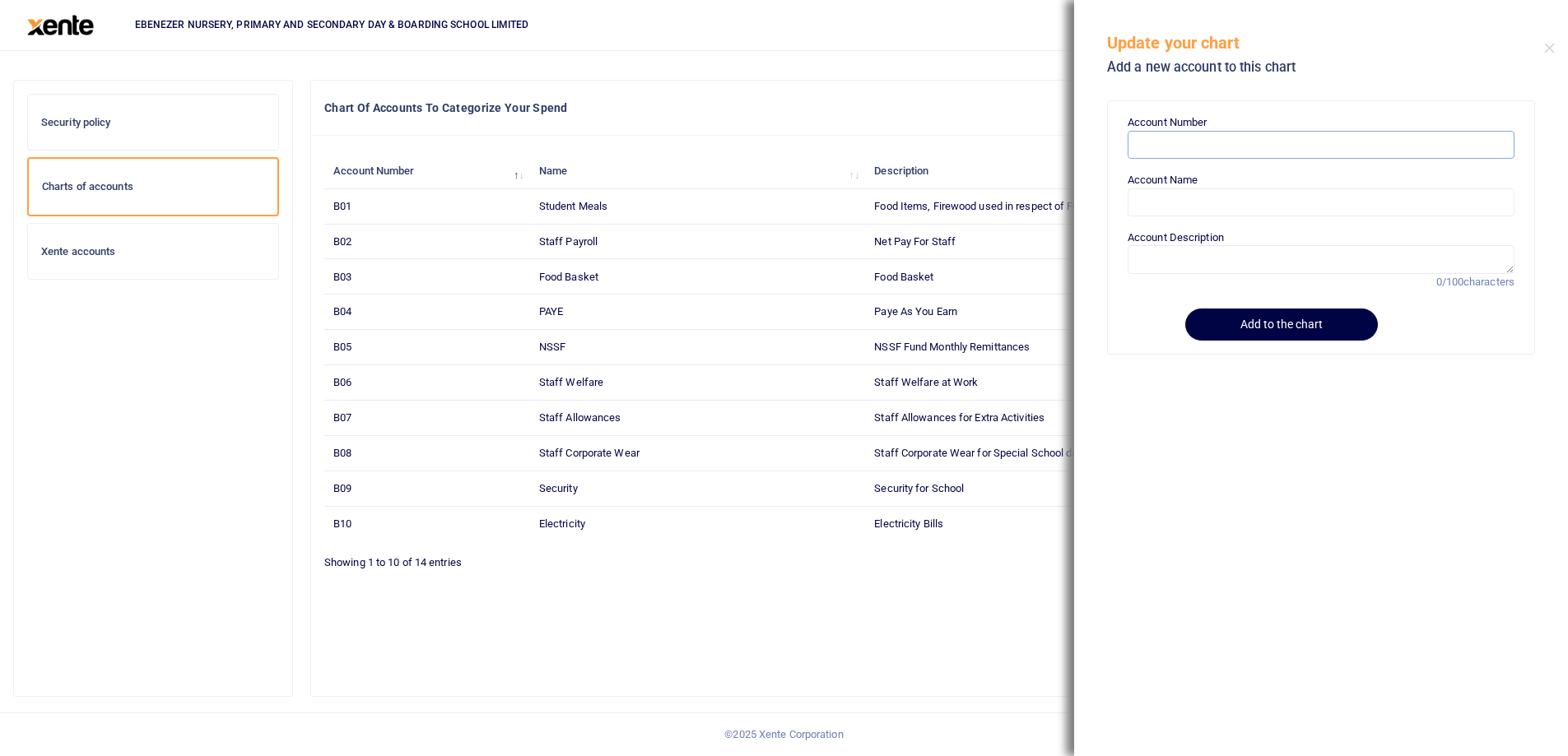
click at [1195, 155] on input "Account Number" at bounding box center [1321, 144] width 387 height 28
paste input "B15"
type input "B15"
click at [1175, 200] on input "Account Name" at bounding box center [1321, 202] width 387 height 28
paste input "Compound Designing & Flowers"
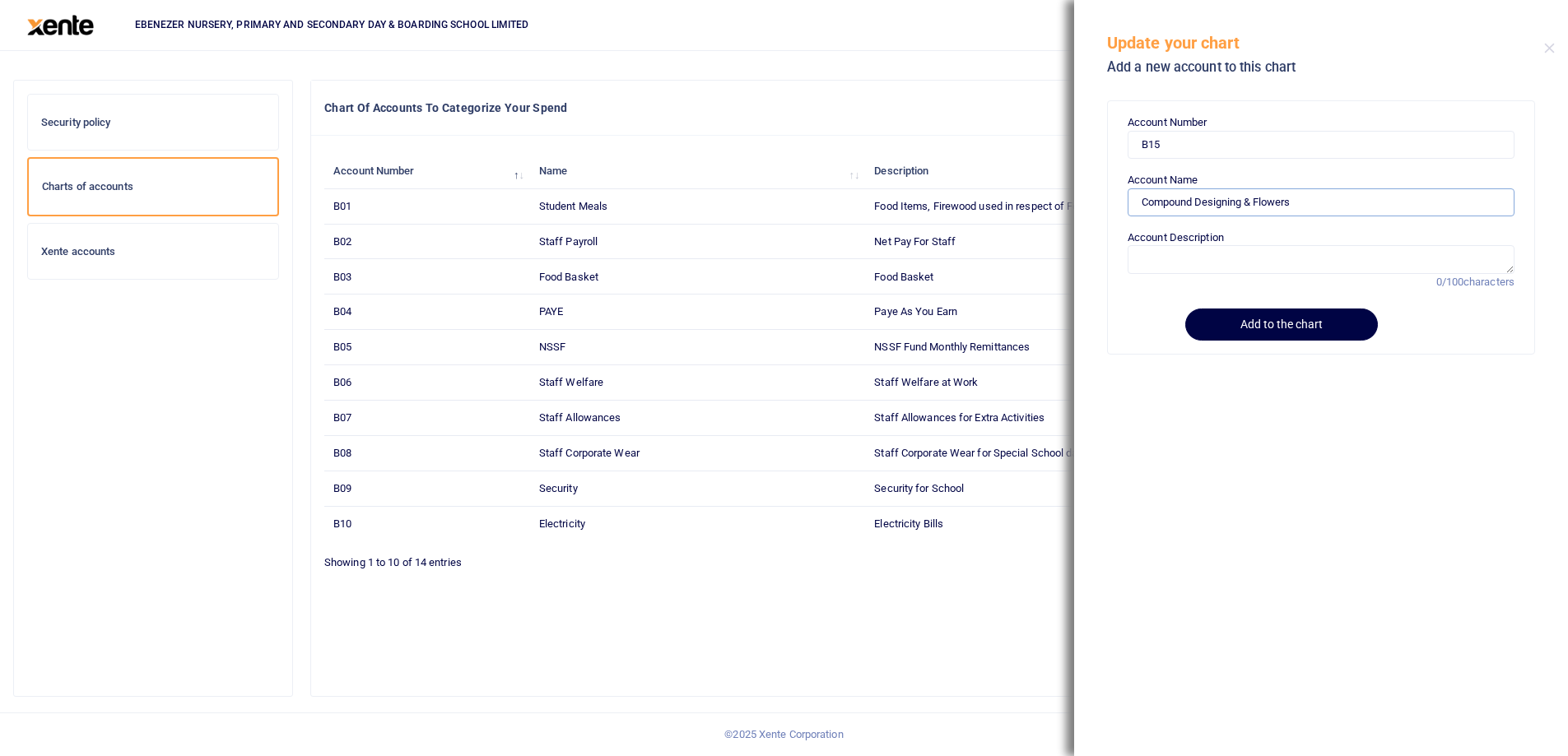
type input "Compound Designing & Flowers"
click at [1181, 261] on textarea "Account Description" at bounding box center [1321, 259] width 387 height 28
paste textarea "Compound Designing & Flowers"
type textarea "Compound Designing & Flowers"
click at [1258, 326] on button "Add to the chart" at bounding box center [1279, 324] width 188 height 32
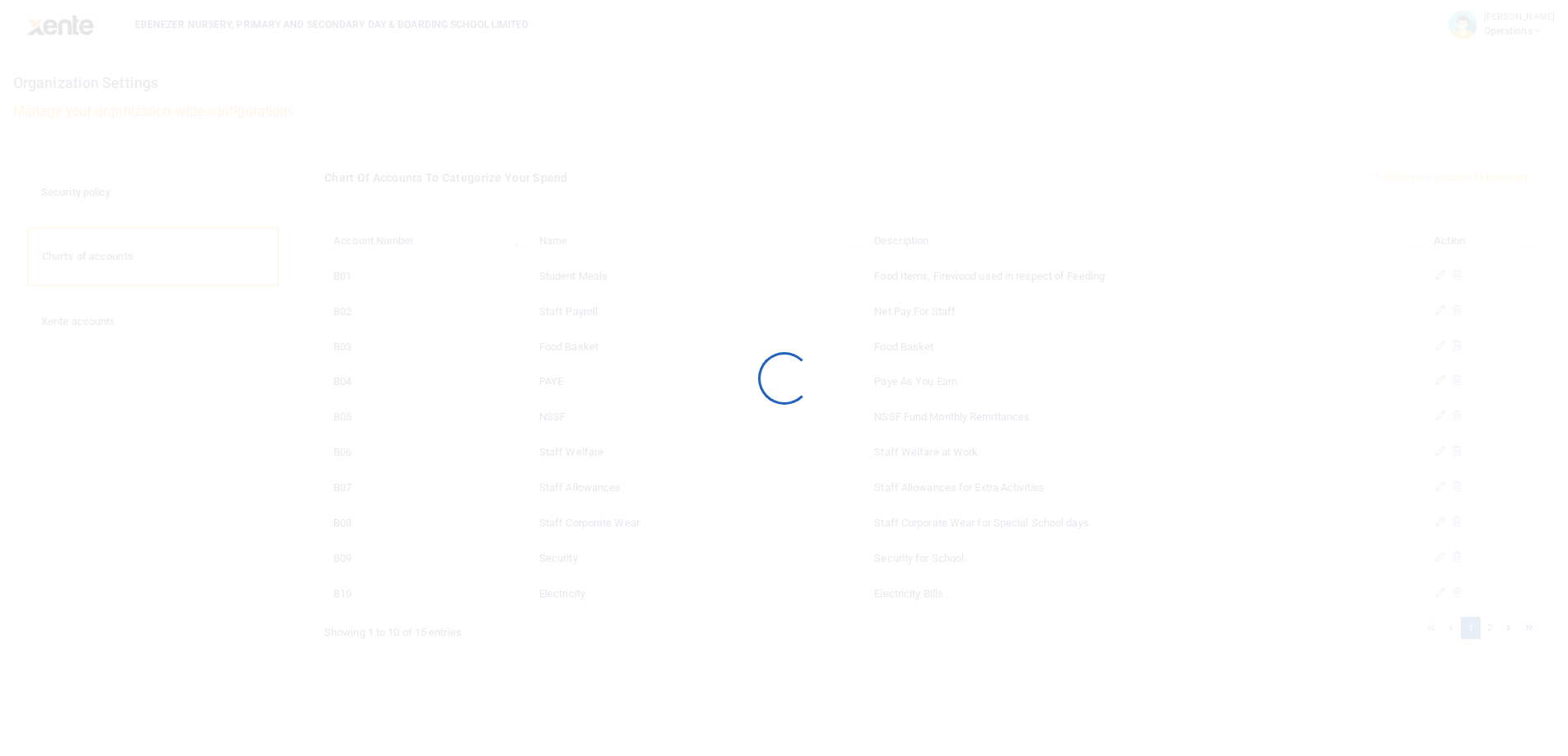
scroll to position [70, 0]
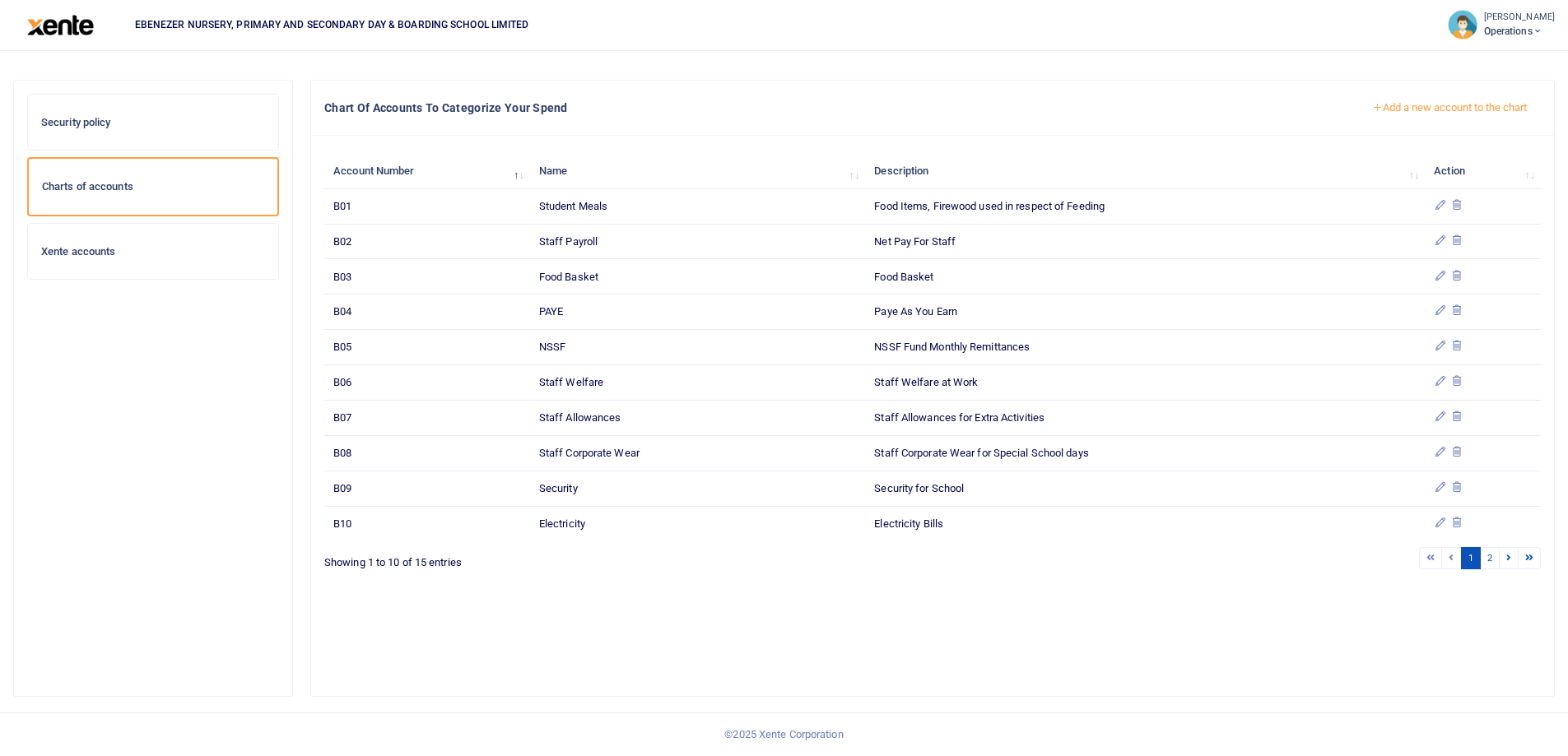
click at [1404, 102] on button "Add a new account to the chart" at bounding box center [1449, 108] width 183 height 28
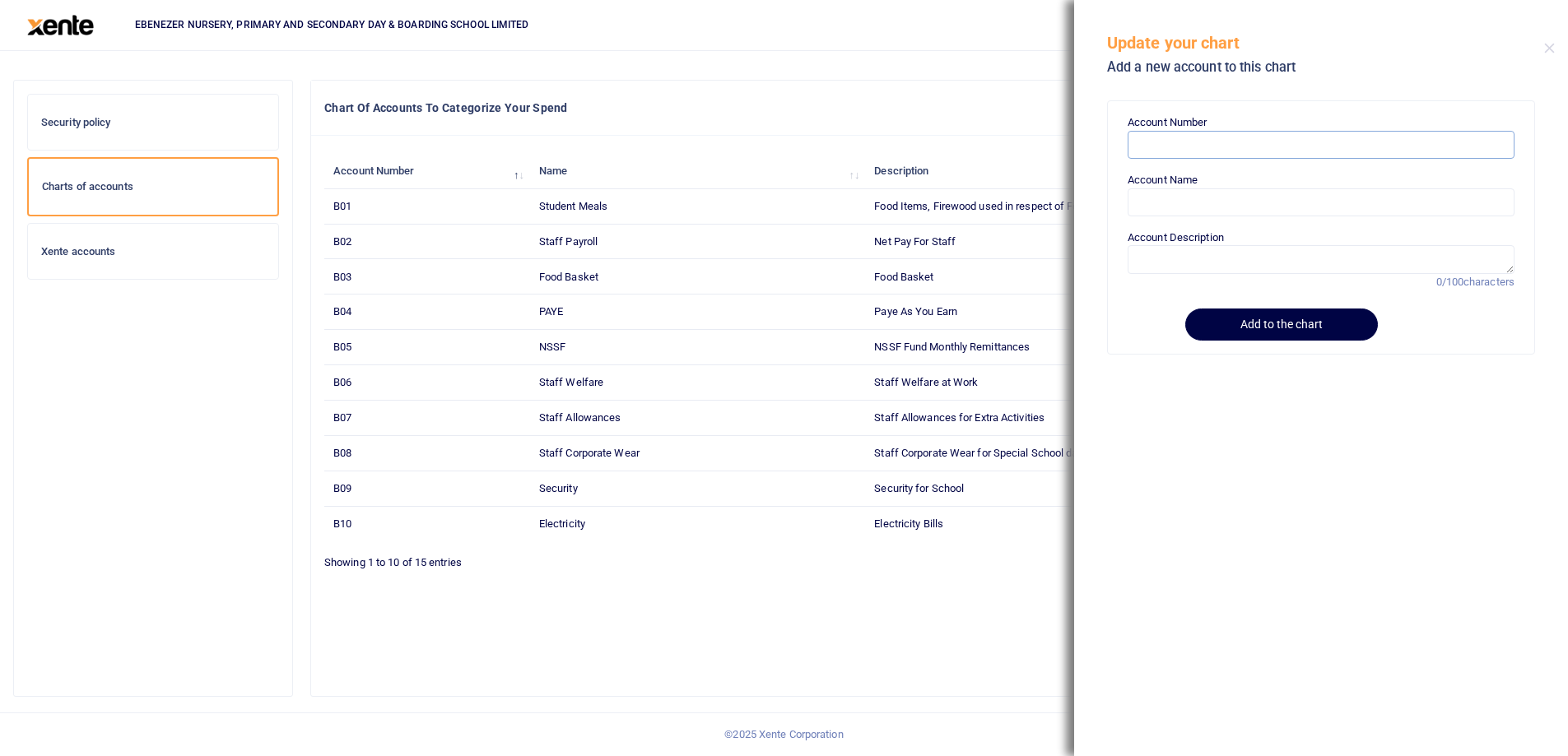
click at [1147, 152] on input "Account Number" at bounding box center [1321, 144] width 387 height 28
paste input "B16"
type input "B16"
click at [1169, 204] on input "Account Name" at bounding box center [1321, 202] width 387 height 28
paste input "Advertising, Marketing & Publicity"
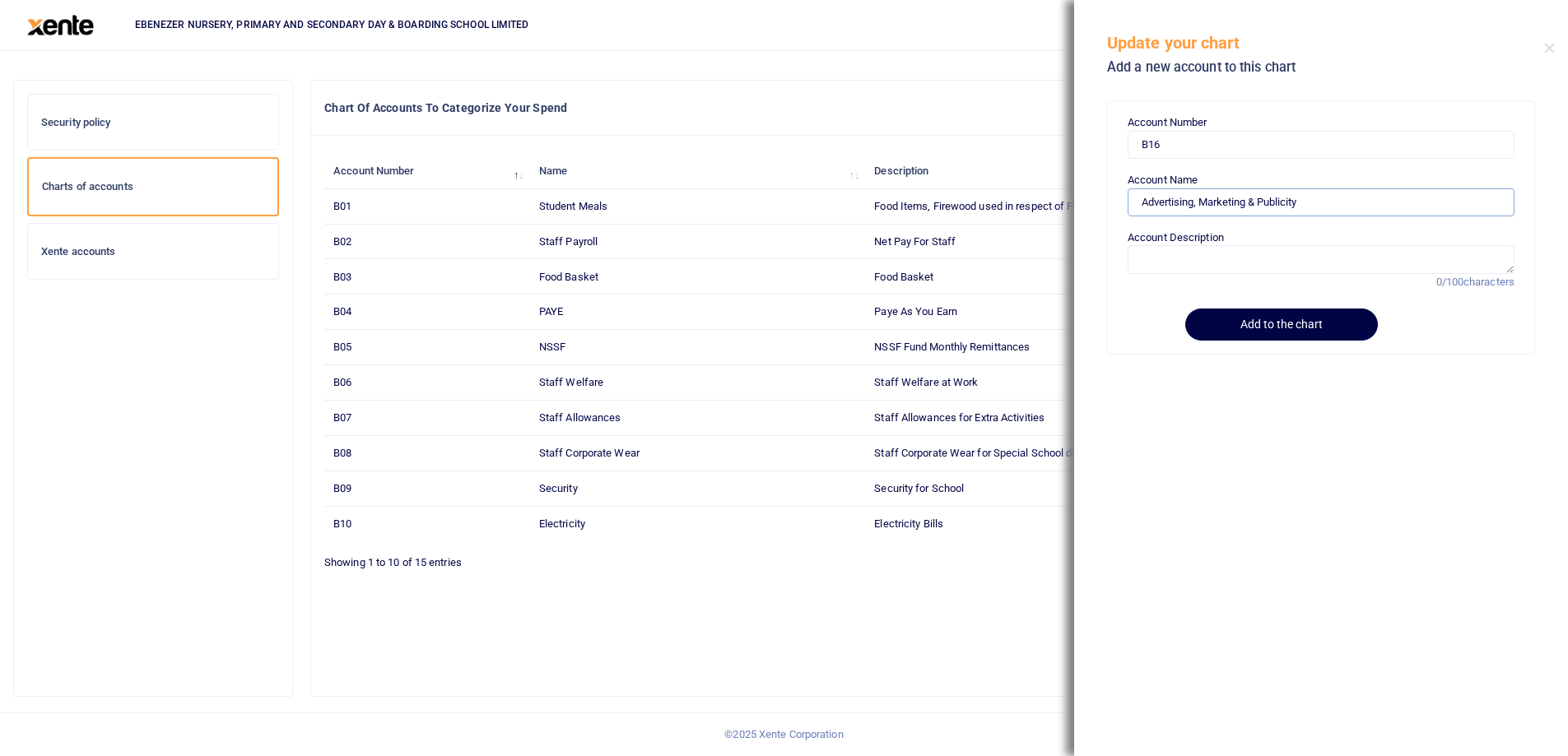
type input "Advertising, Marketing & Publicity"
click at [1171, 260] on textarea "Account Description" at bounding box center [1321, 259] width 387 height 28
paste textarea "Advertising, Marketing & Publicity"
type textarea "Advertising, Marketing & Publicity for the school"
click at [1262, 325] on button "Add to the chart" at bounding box center [1279, 324] width 188 height 32
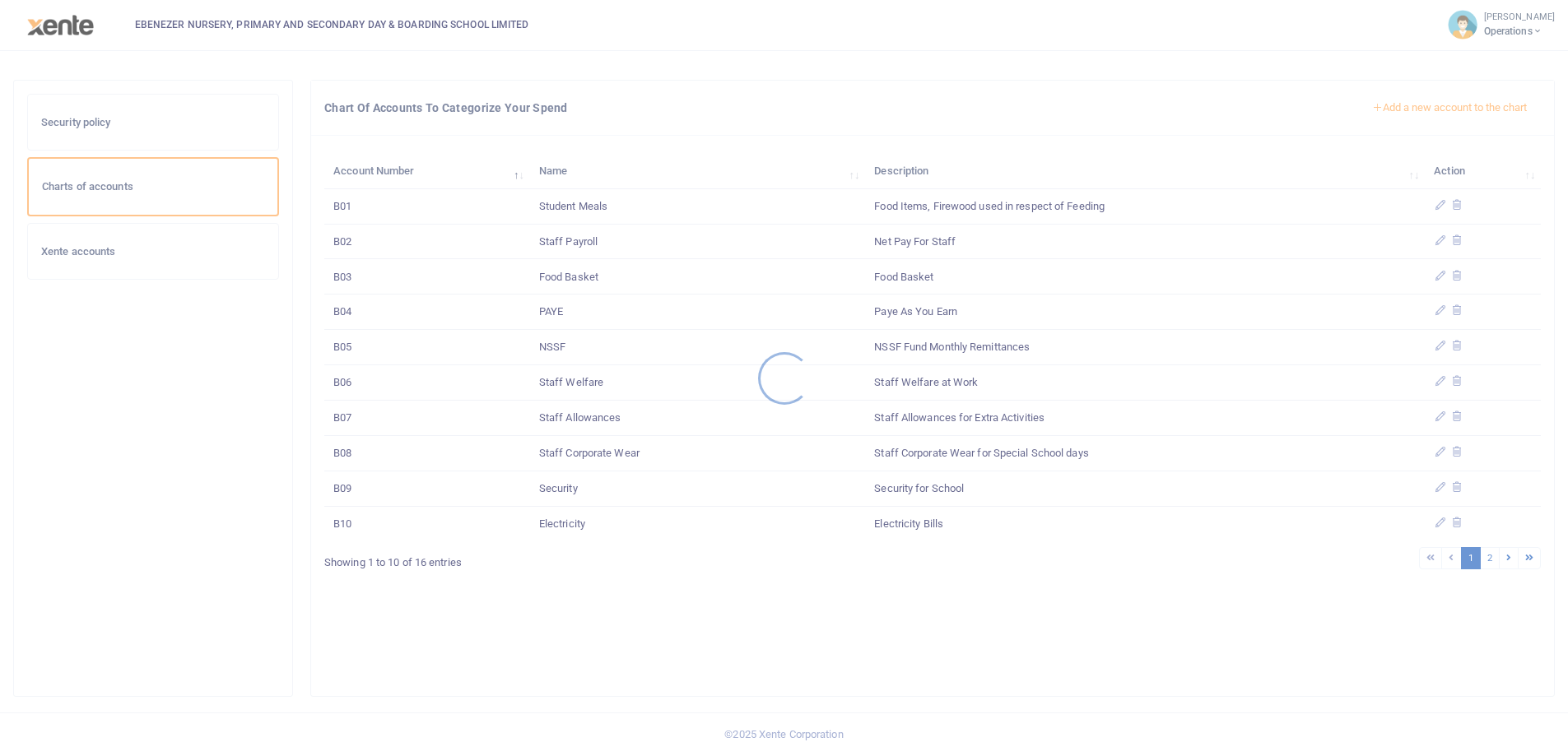
scroll to position [70, 0]
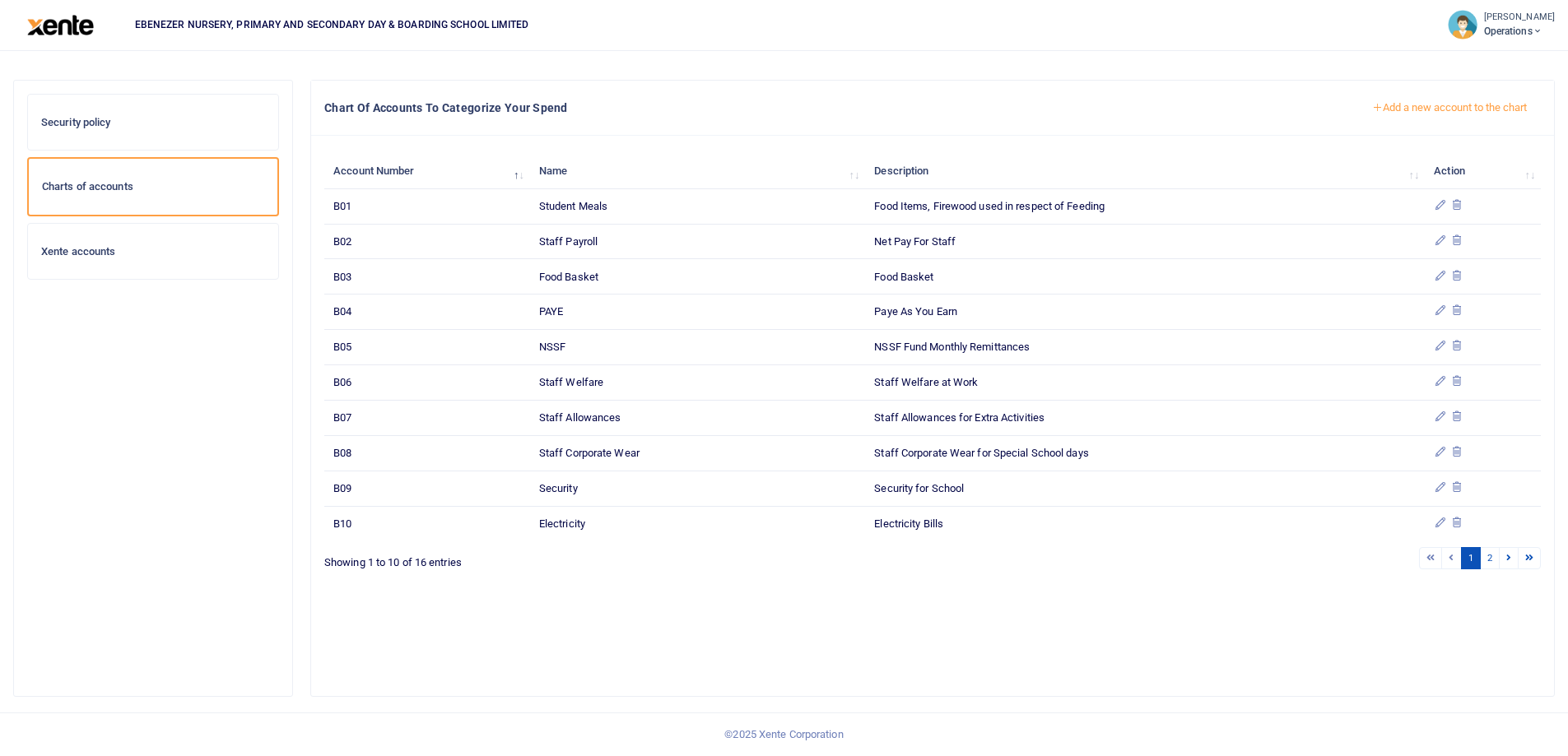
click at [1431, 112] on button "Add a new account to the chart" at bounding box center [1449, 108] width 183 height 28
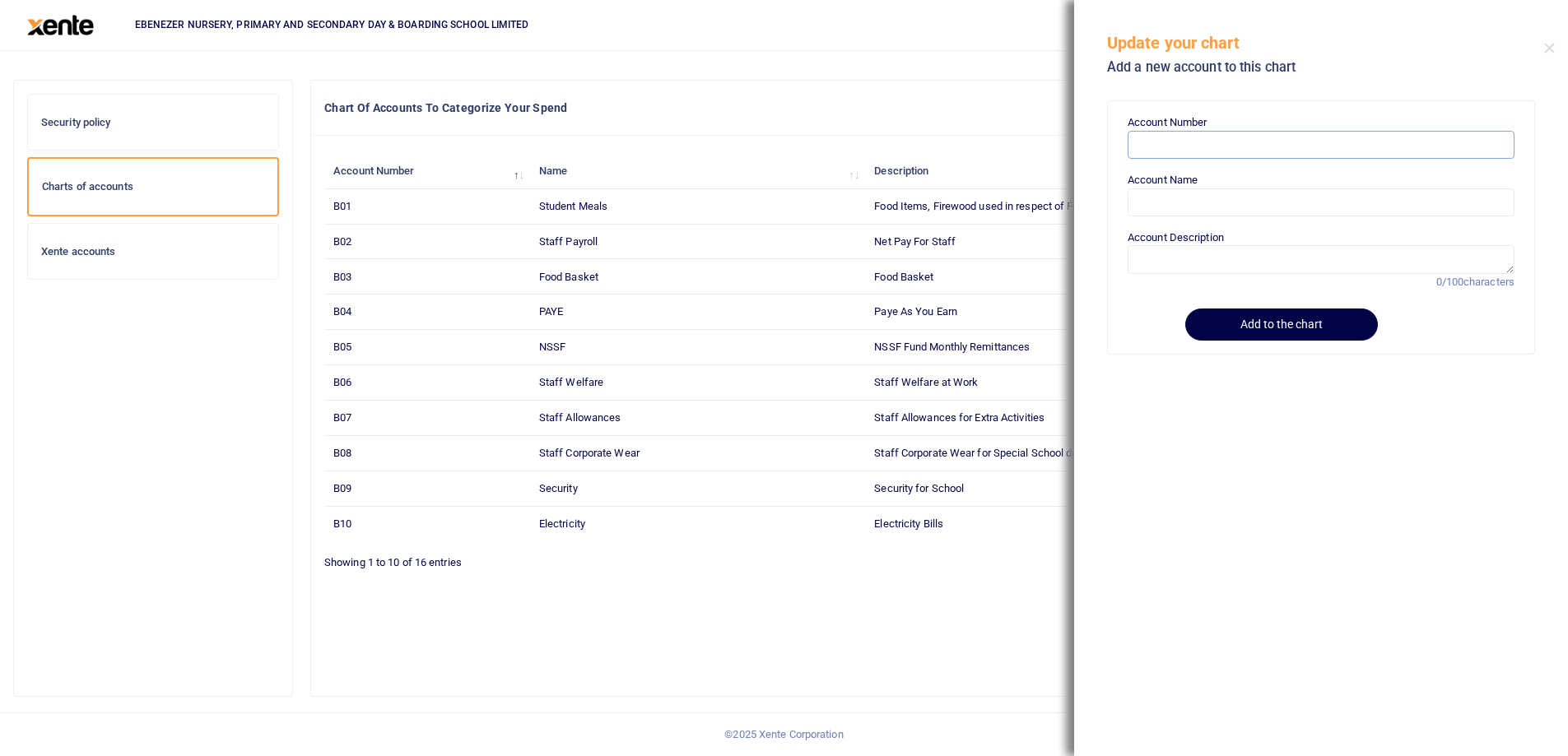
click at [1173, 155] on input "Account Number" at bounding box center [1321, 144] width 387 height 28
paste input "B17"
type input "B17"
click at [1169, 215] on input "Account Name" at bounding box center [1321, 202] width 387 height 28
paste input "Repairs And Maintenance"
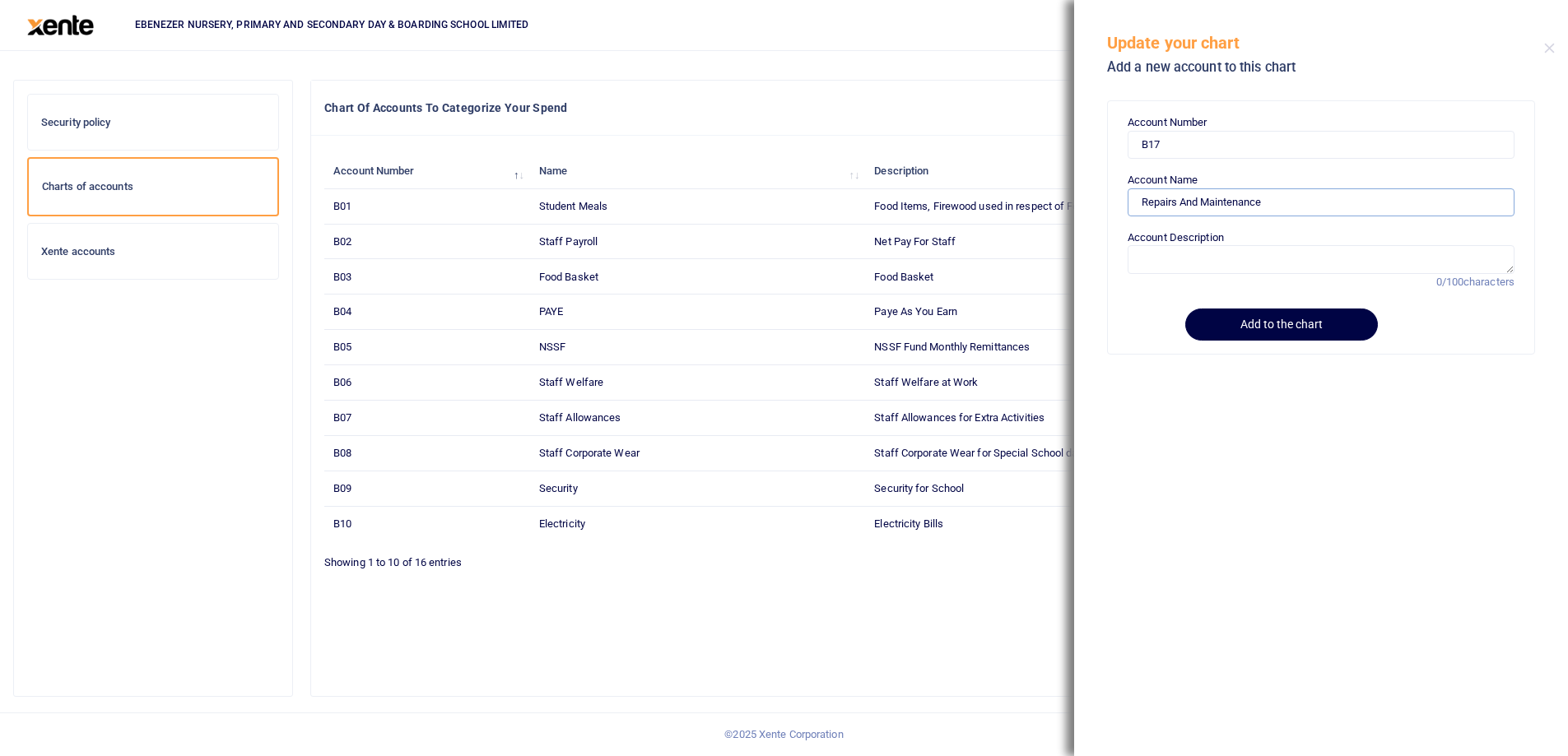
type input "Repairs And Maintenance"
click at [1190, 262] on textarea "Account Description" at bounding box center [1321, 259] width 387 height 28
paste textarea "Repairs And Maintenance"
type textarea "Repairs And Maintenance General"
click at [1270, 325] on button "Add to the chart" at bounding box center [1279, 324] width 188 height 32
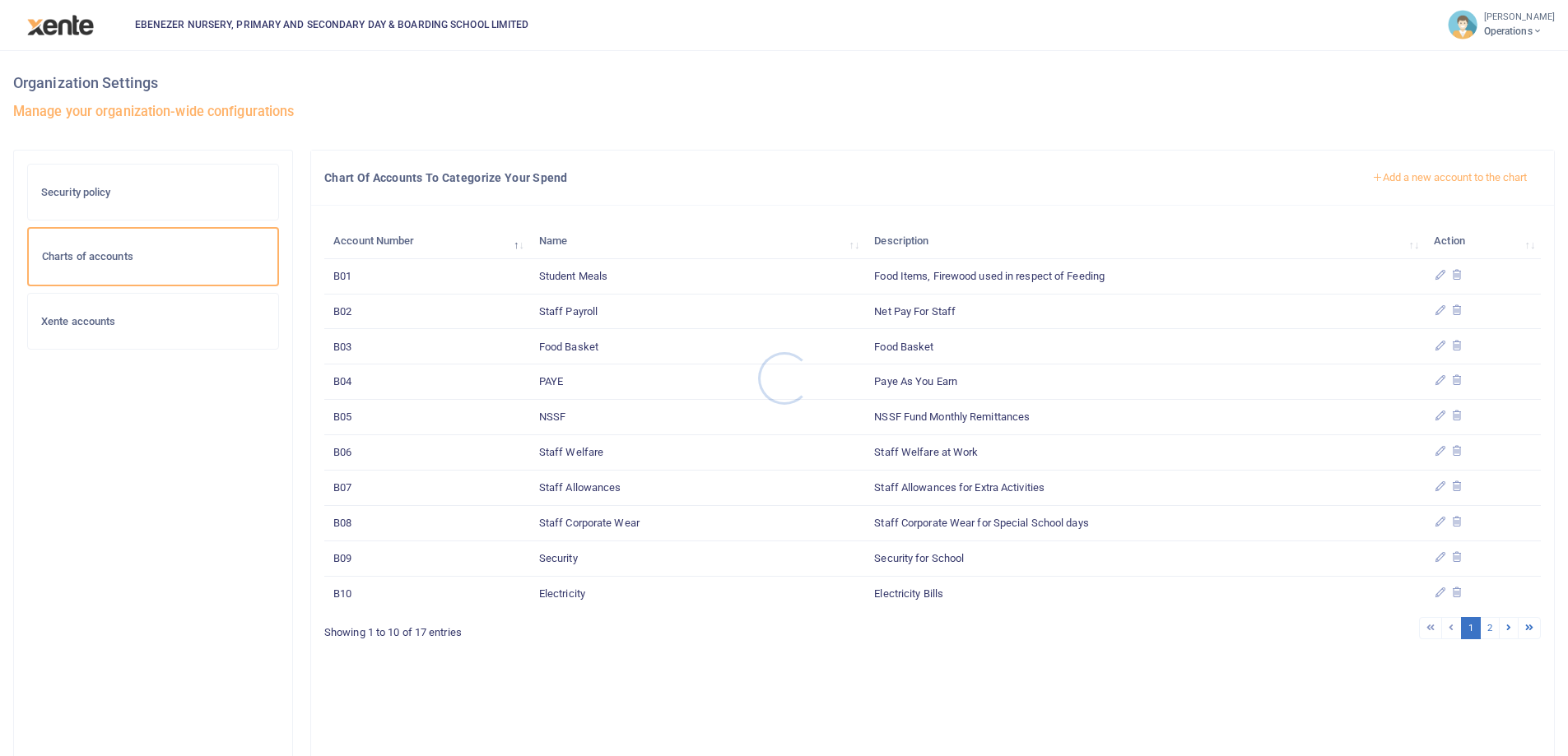
scroll to position [70, 0]
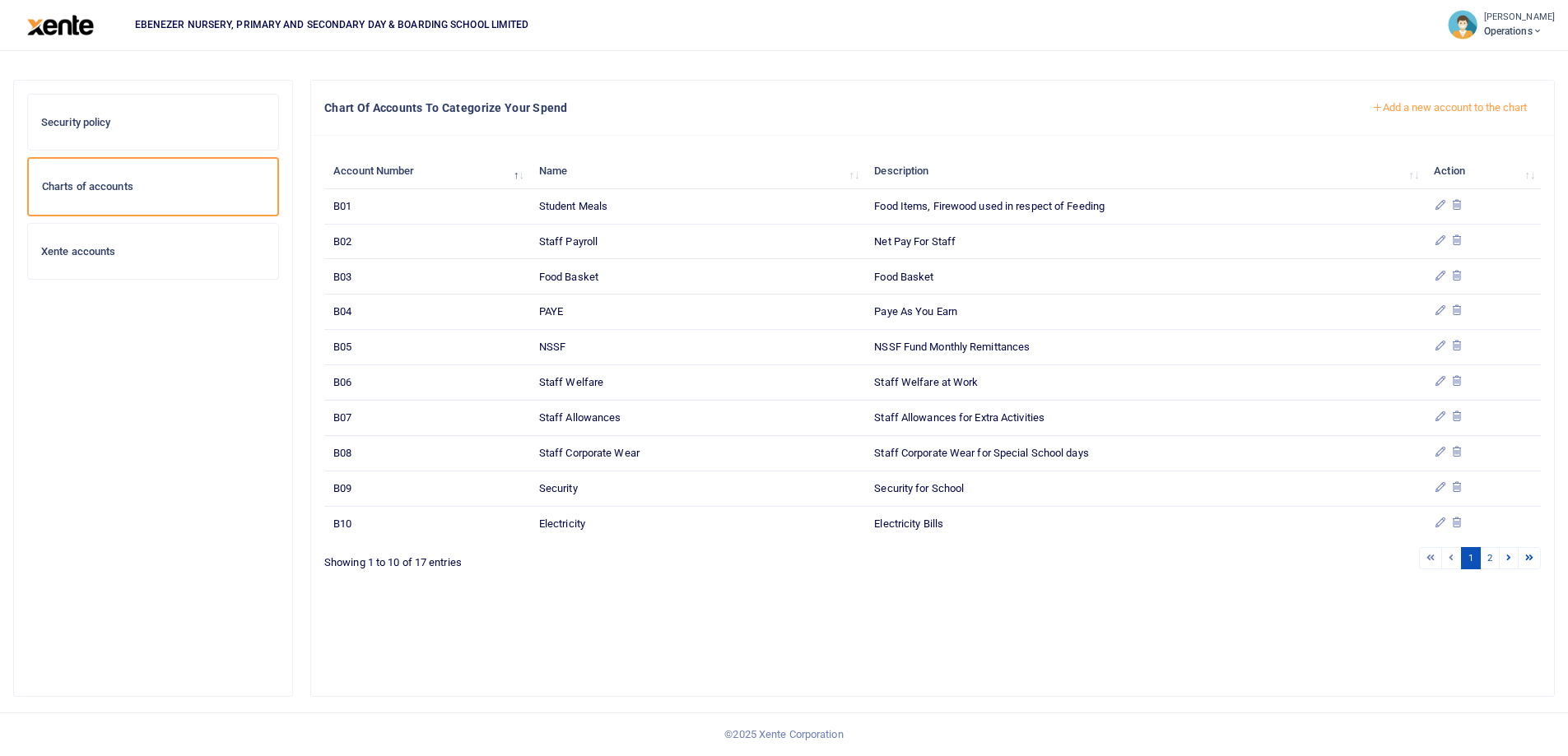
click at [1417, 107] on button "Add a new account to the chart" at bounding box center [1449, 108] width 183 height 28
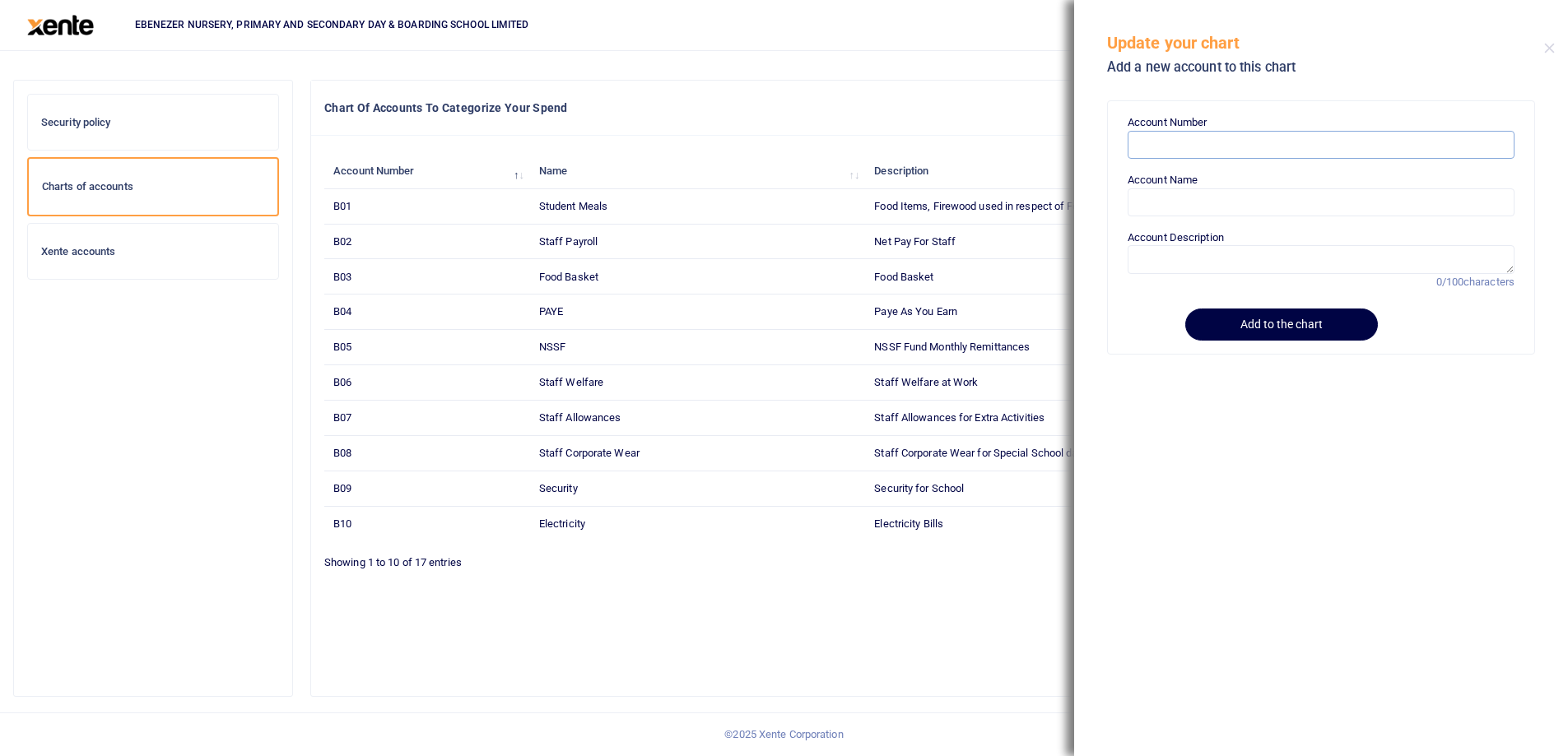
click at [1181, 146] on input "Account Number" at bounding box center [1321, 144] width 387 height 28
paste input "B18"
type input "B18"
click at [1160, 212] on input "Account Name" at bounding box center [1321, 202] width 387 height 28
paste input "Health Insurance & Medication"
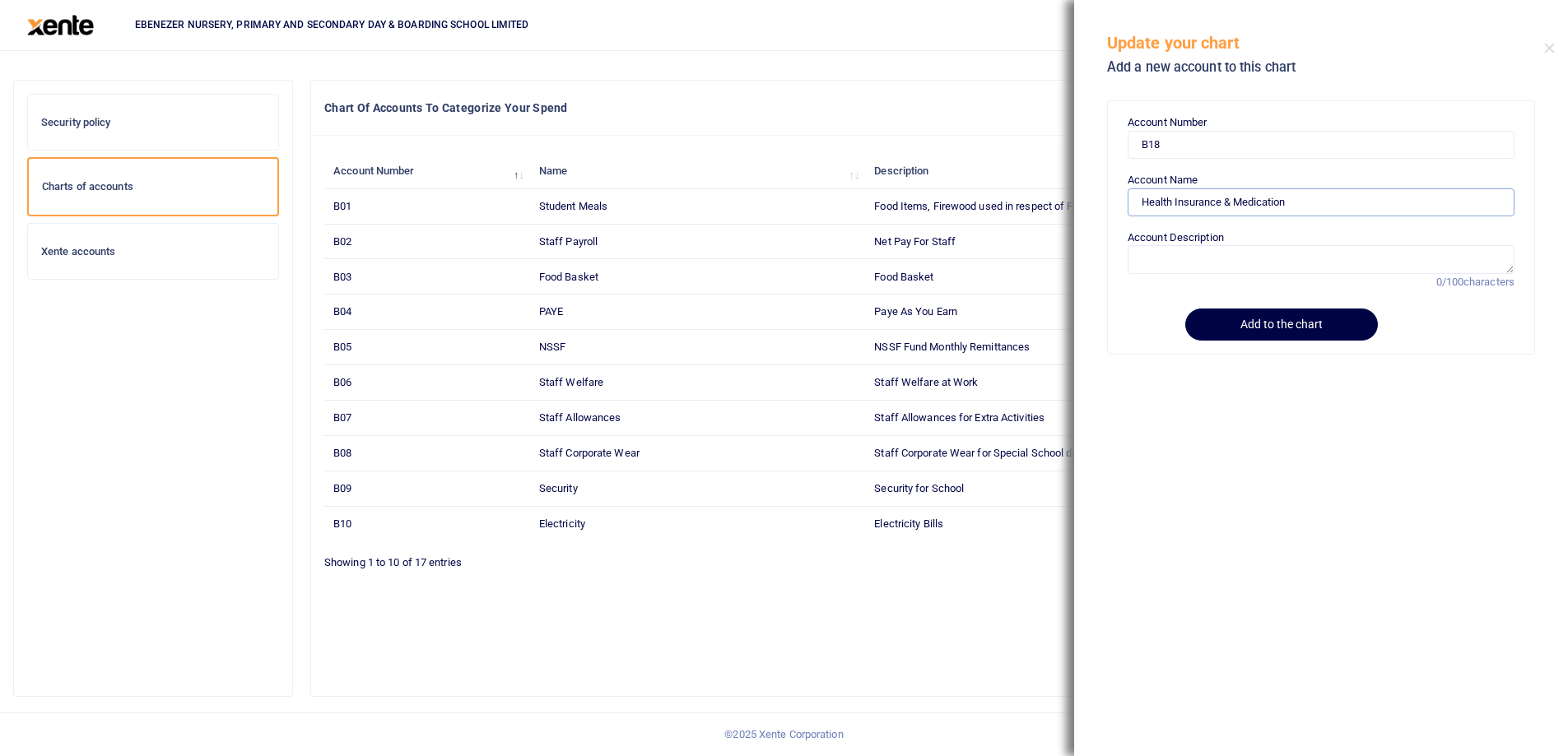
type input "Health Insurance & Medication"
click at [1163, 266] on textarea "Account Description" at bounding box center [1321, 259] width 387 height 28
paste textarea "Health Insurance & Medication"
type textarea "Health Insurance & Medication (school clinic)"
click at [1255, 320] on button "Add to the chart" at bounding box center [1279, 324] width 188 height 32
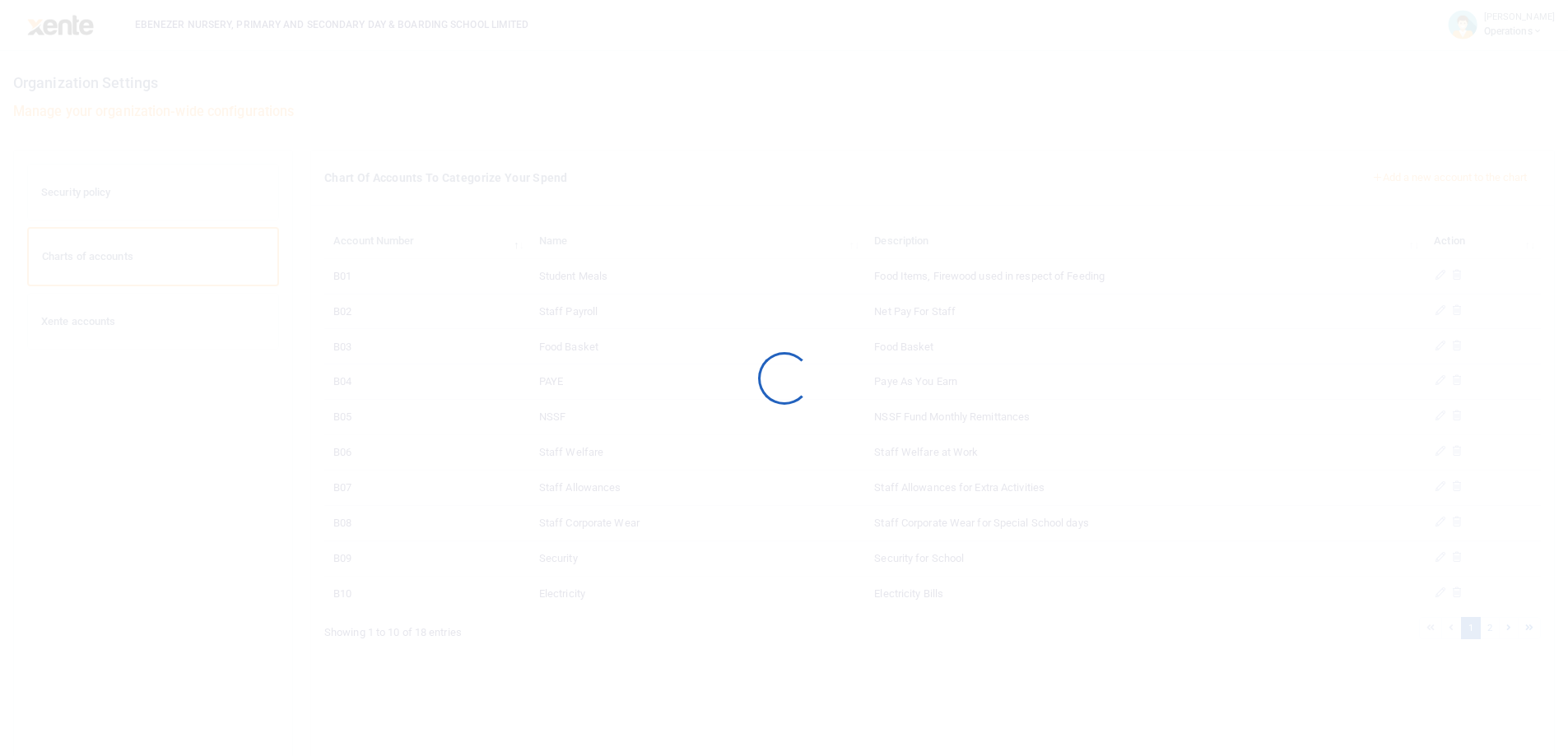
scroll to position [70, 0]
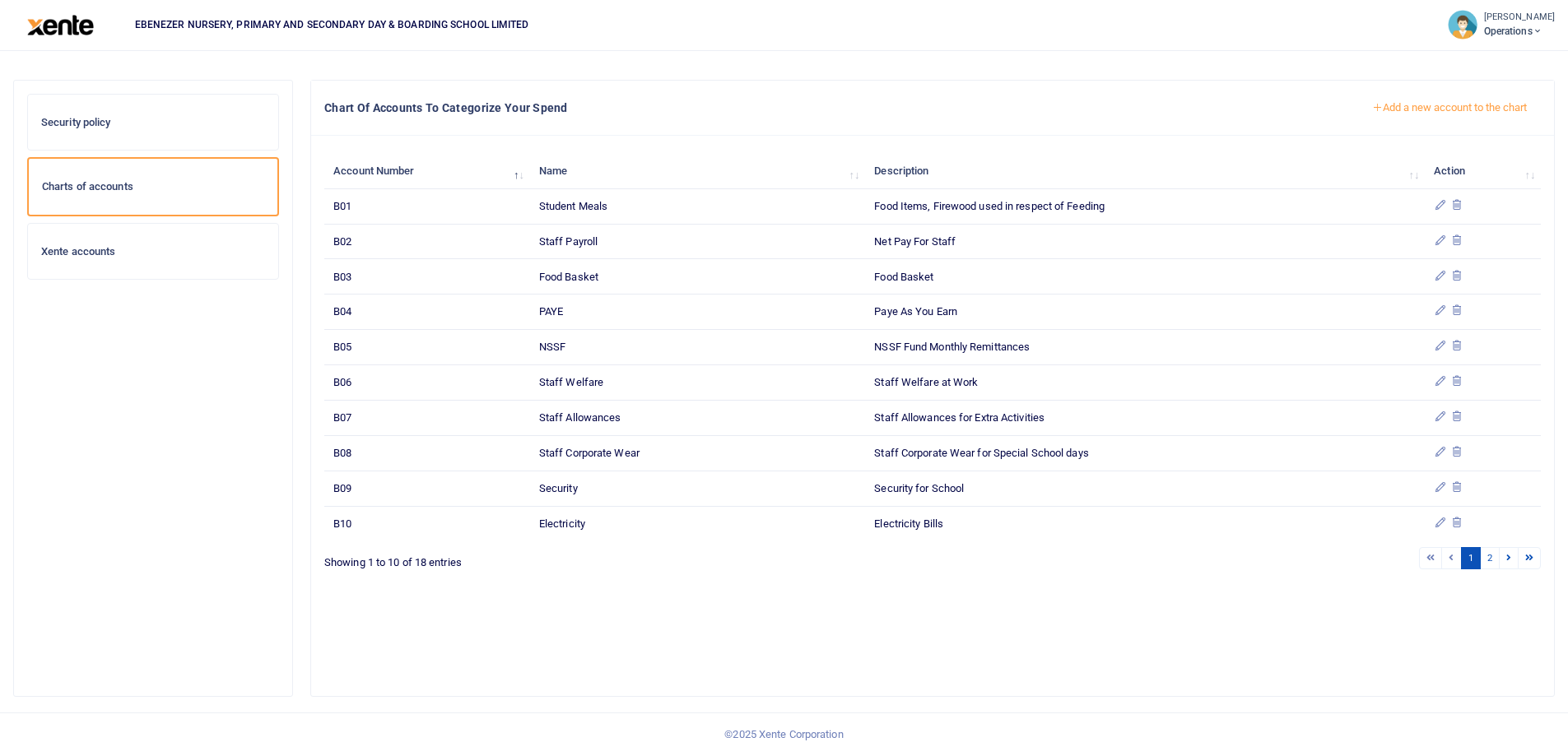
click at [1394, 112] on button "Add a new account to the chart" at bounding box center [1449, 108] width 183 height 28
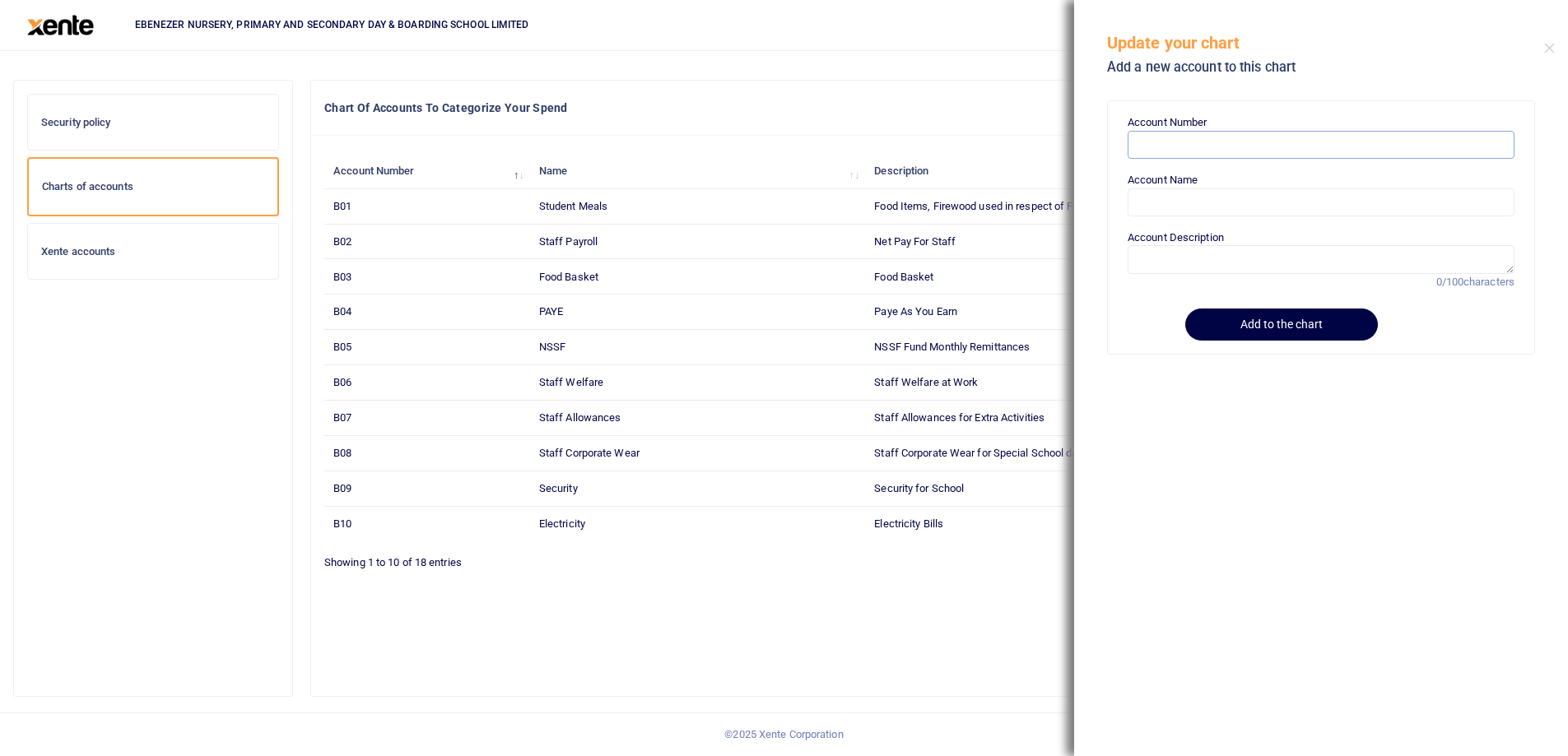
click at [1163, 155] on input "Account Number" at bounding box center [1321, 144] width 387 height 28
paste input "B19"
type input "B19"
click at [1172, 206] on input "Account Name" at bounding box center [1321, 202] width 387 height 28
paste input "Co-curricular Activities"
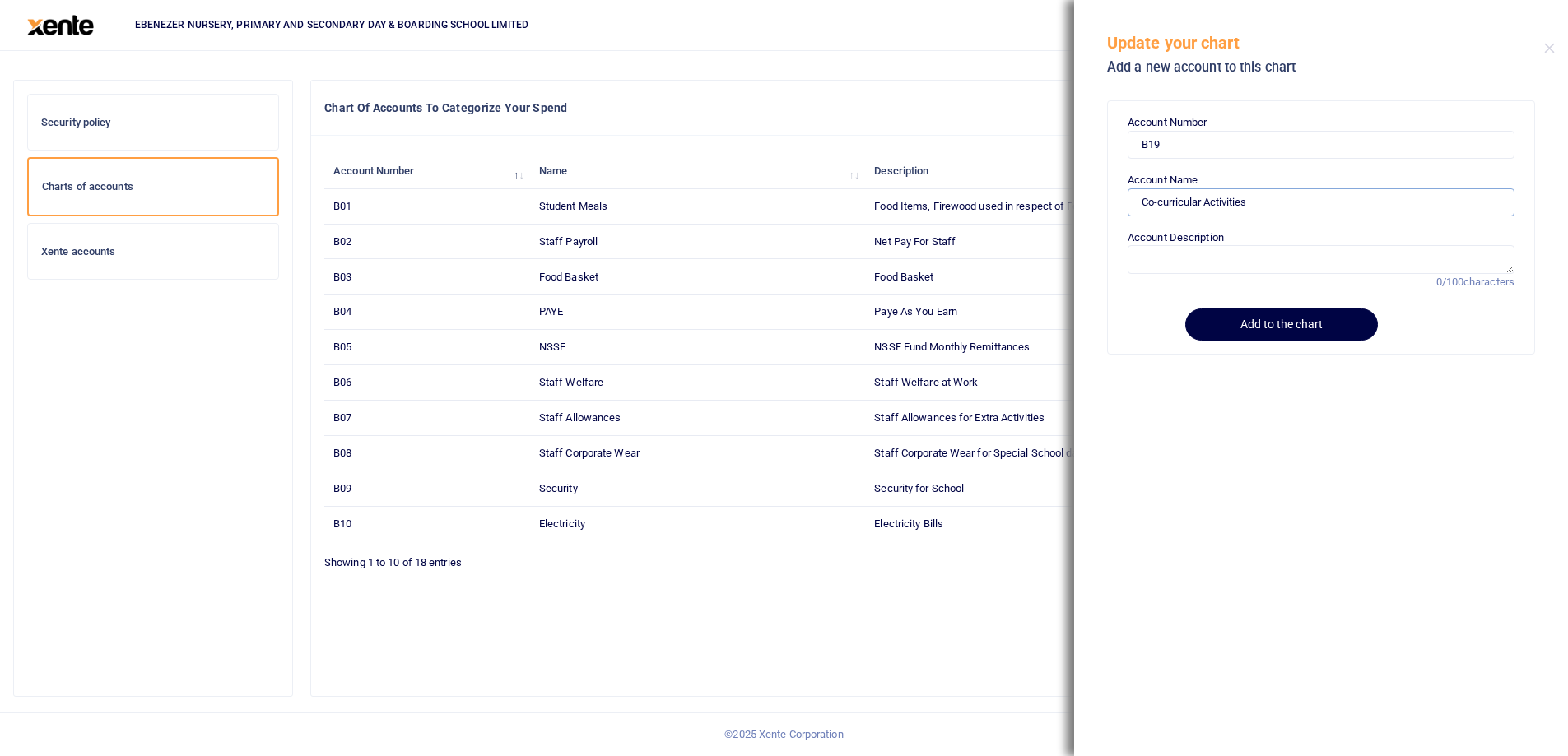
type input "Co-curricular Activities"
click at [1193, 257] on textarea "Account Description" at bounding box center [1321, 259] width 387 height 28
paste textarea "Co-curricular Activities"
type textarea "Co-curricular Activities including games and sports"
click at [1280, 322] on button "Add to the chart" at bounding box center [1279, 324] width 188 height 32
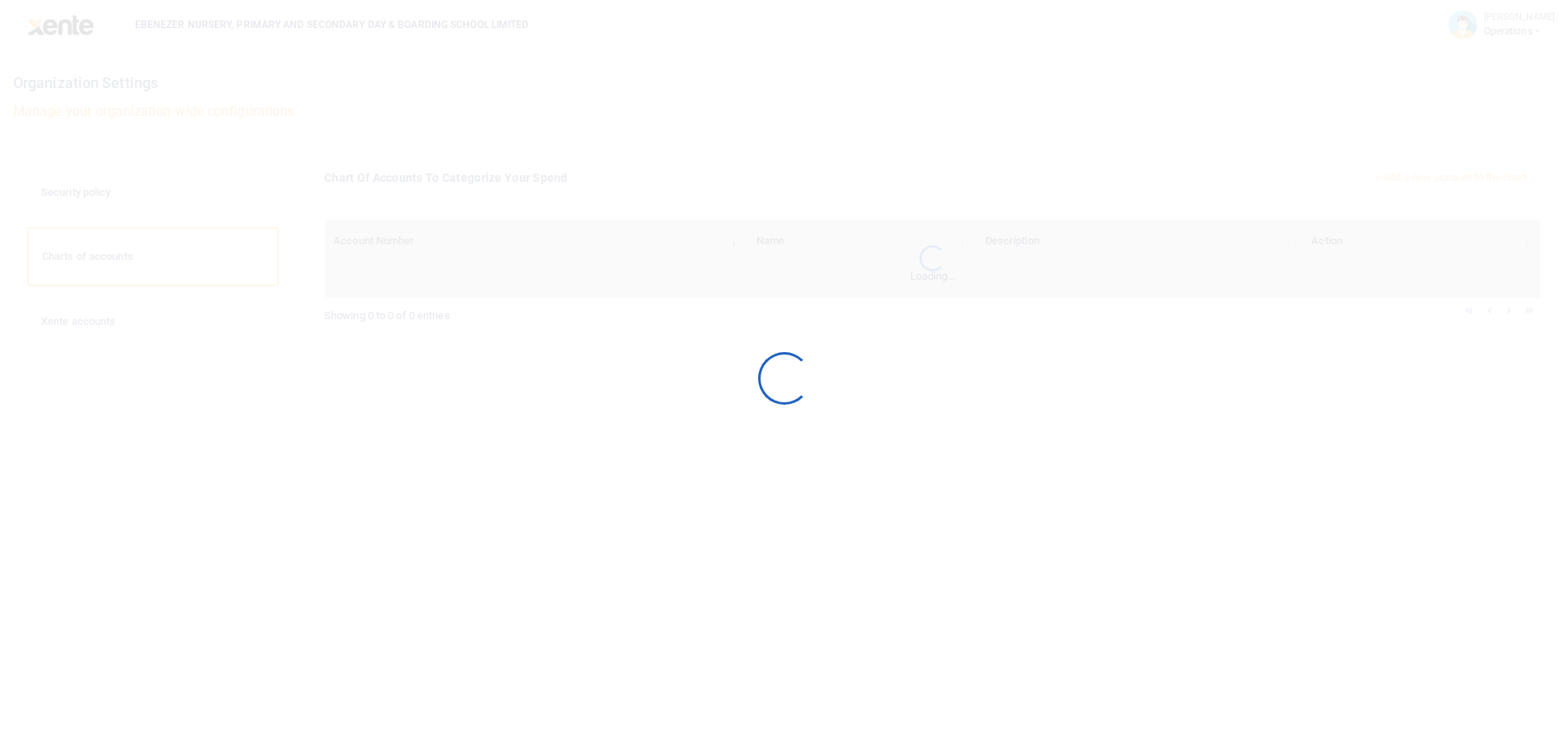
scroll to position [70, 0]
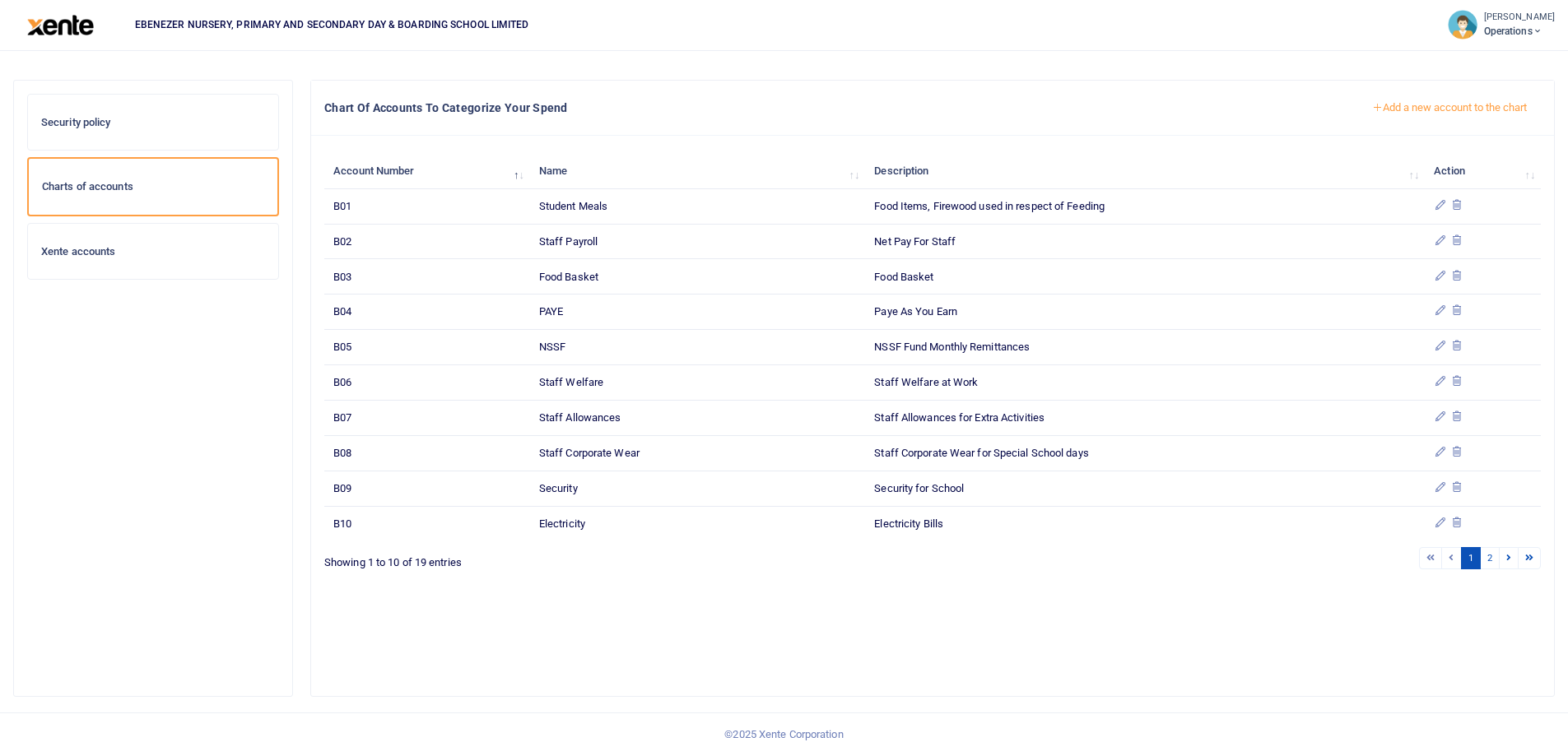
click at [1427, 108] on button "Add a new account to the chart" at bounding box center [1449, 108] width 183 height 28
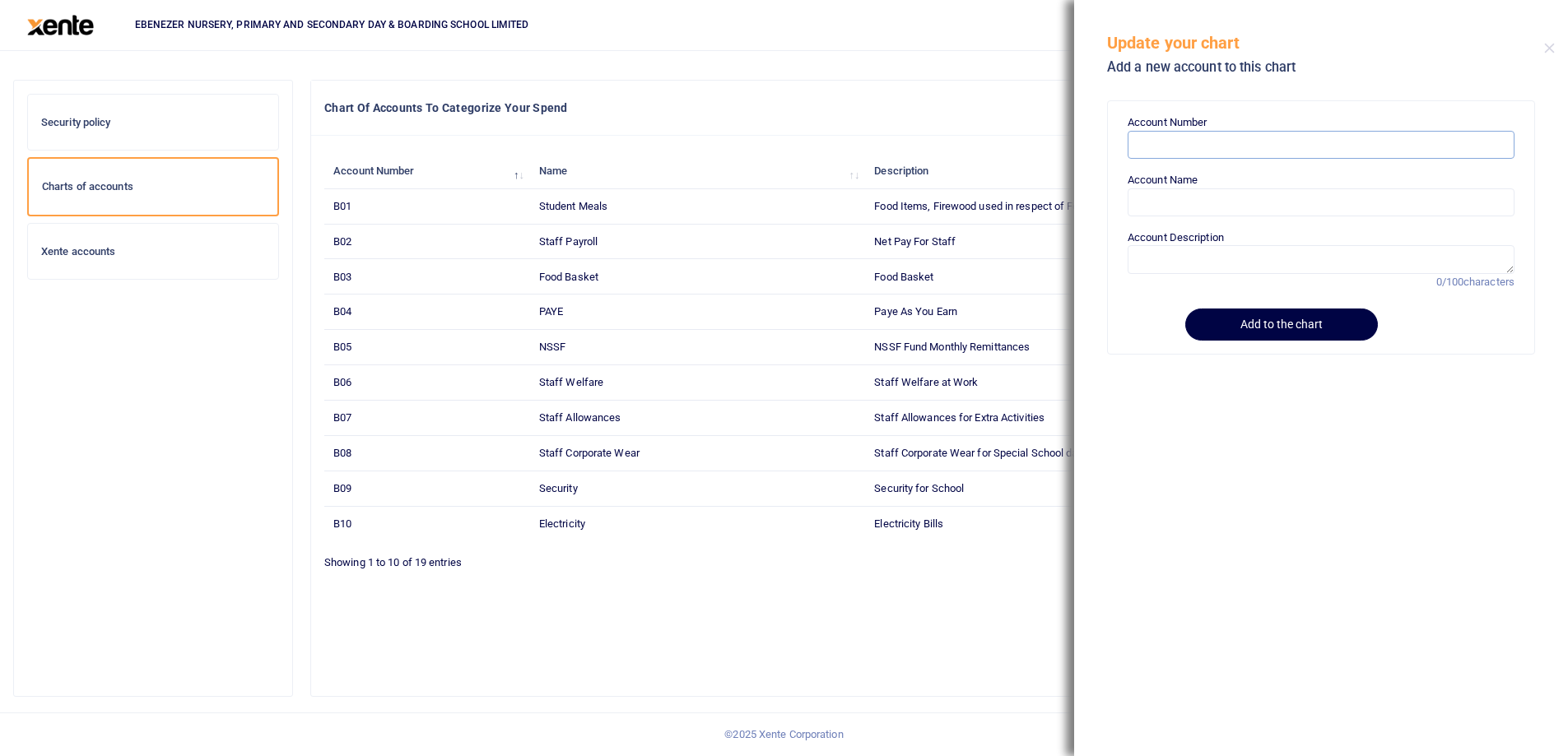
click at [1166, 152] on input "Account Number" at bounding box center [1321, 144] width 387 height 28
paste input "B20"
type input "B20"
click at [1166, 195] on input "Account Name" at bounding box center [1321, 202] width 387 height 28
paste input "Professional Fees"
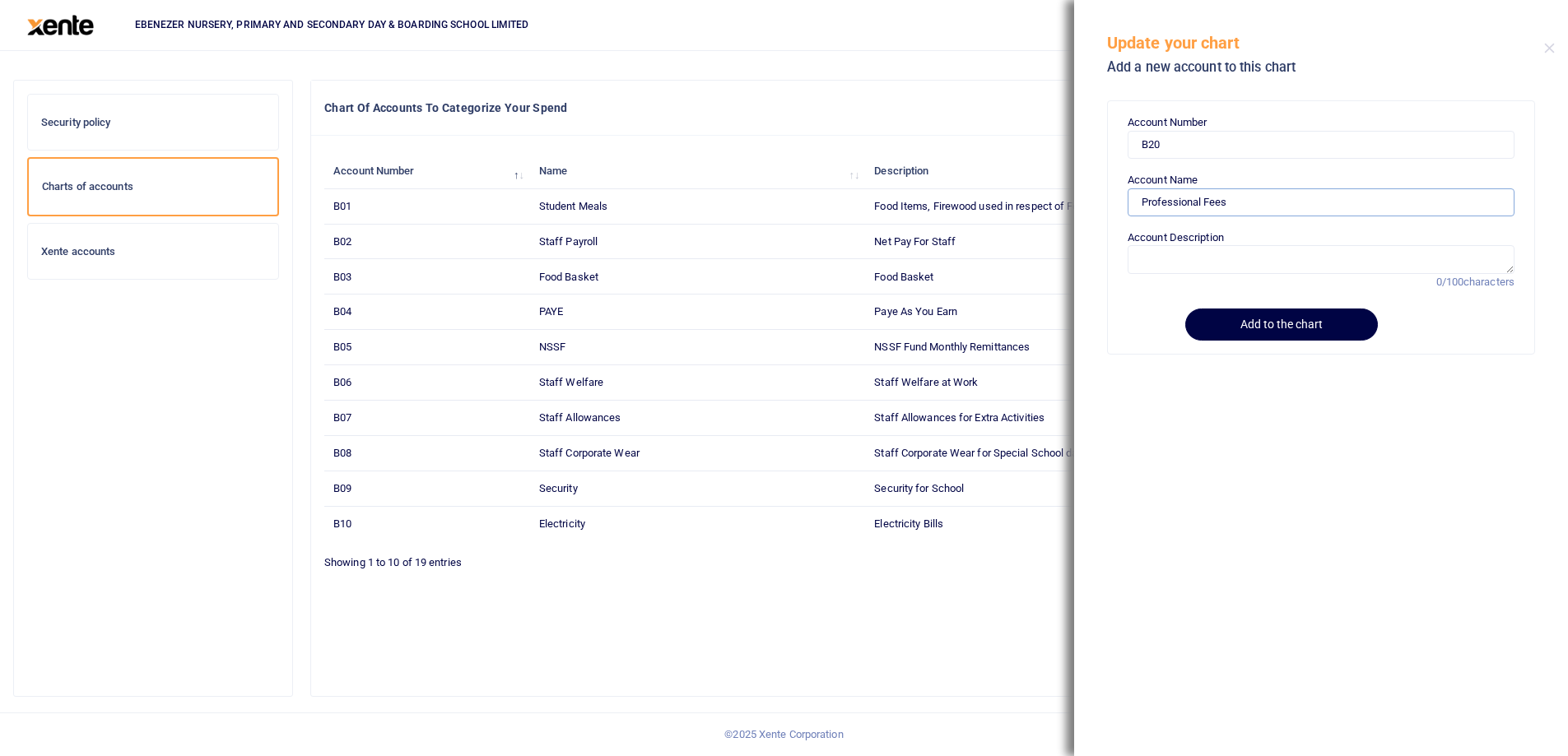
type input "Professional Fees"
click at [1208, 241] on label "Account Description" at bounding box center [1175, 237] width 96 height 16
click at [1208, 246] on textarea "Account Description" at bounding box center [1321, 259] width 387 height 28
paste textarea "Professional Fees"
type textarea "Professional Fees"
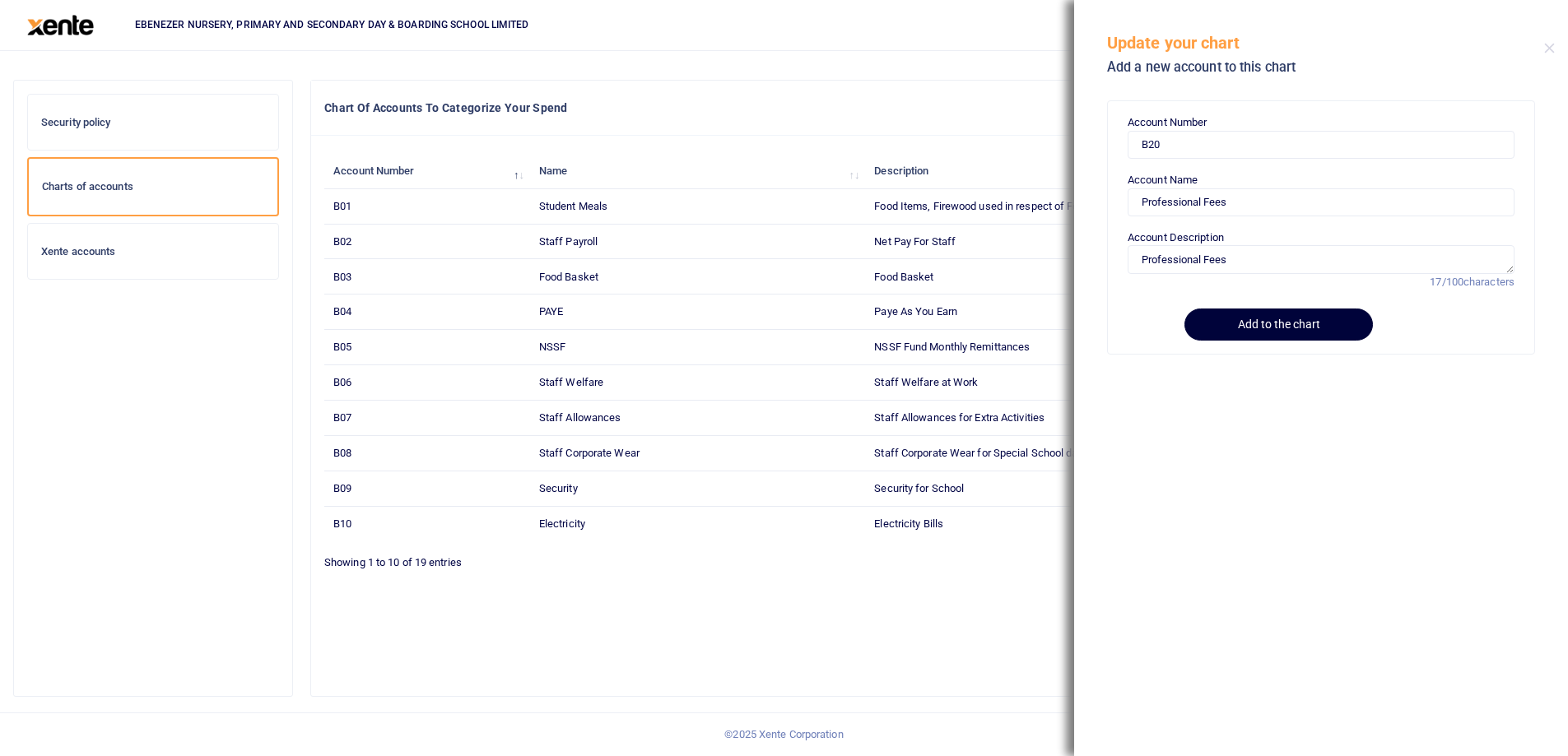
click at [1247, 324] on button "Add to the chart" at bounding box center [1279, 324] width 188 height 32
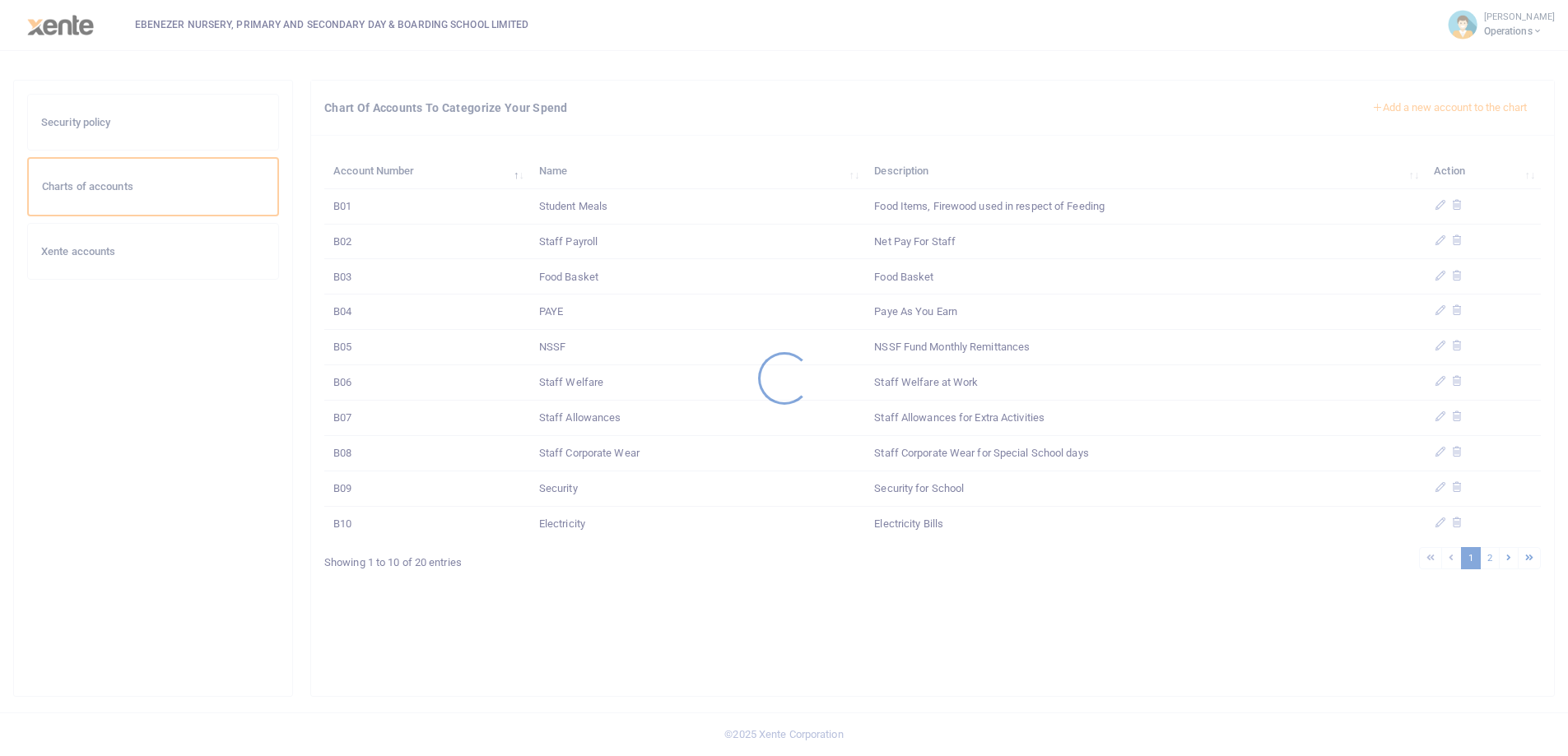
scroll to position [70, 0]
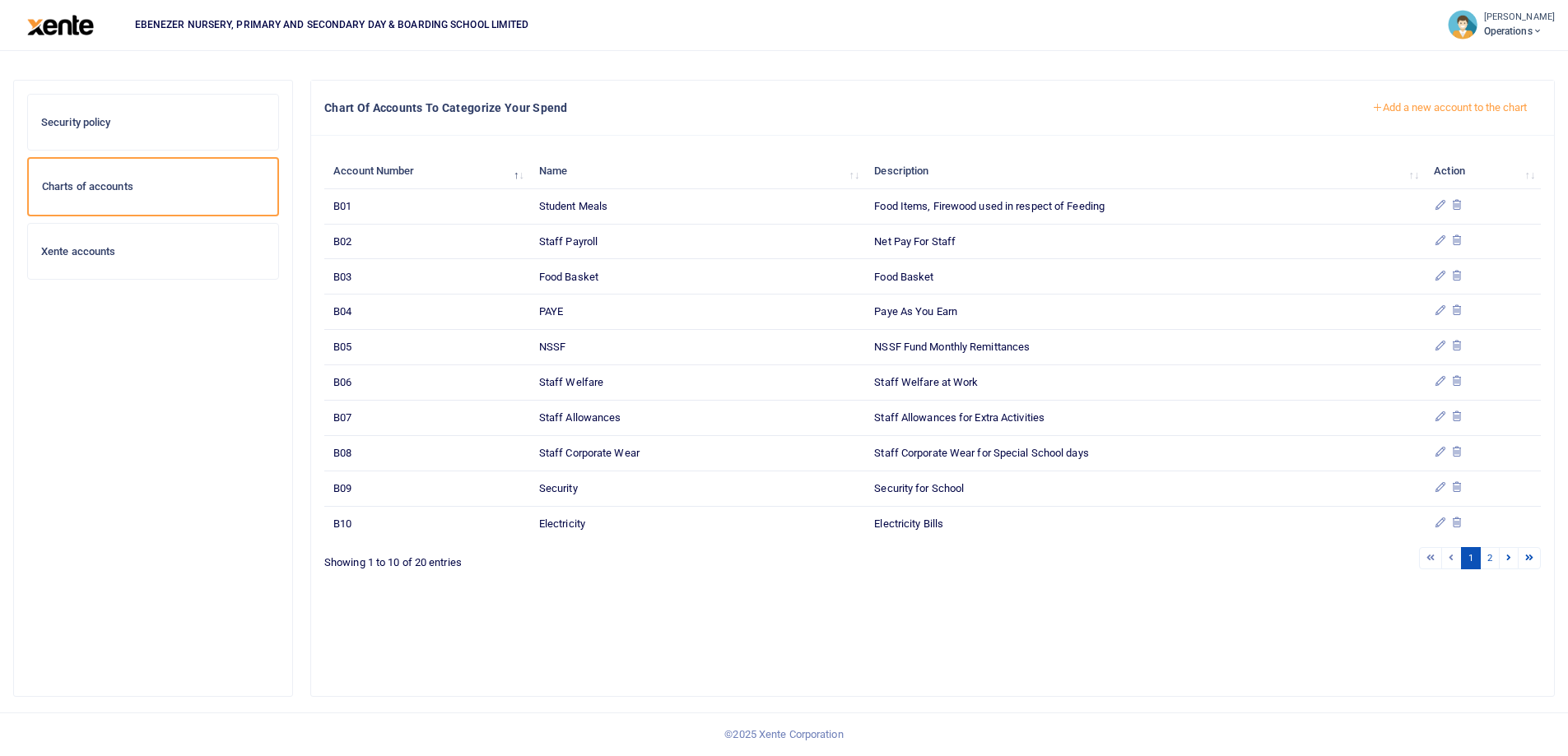
click at [1434, 110] on button "Add a new account to the chart" at bounding box center [1449, 108] width 183 height 28
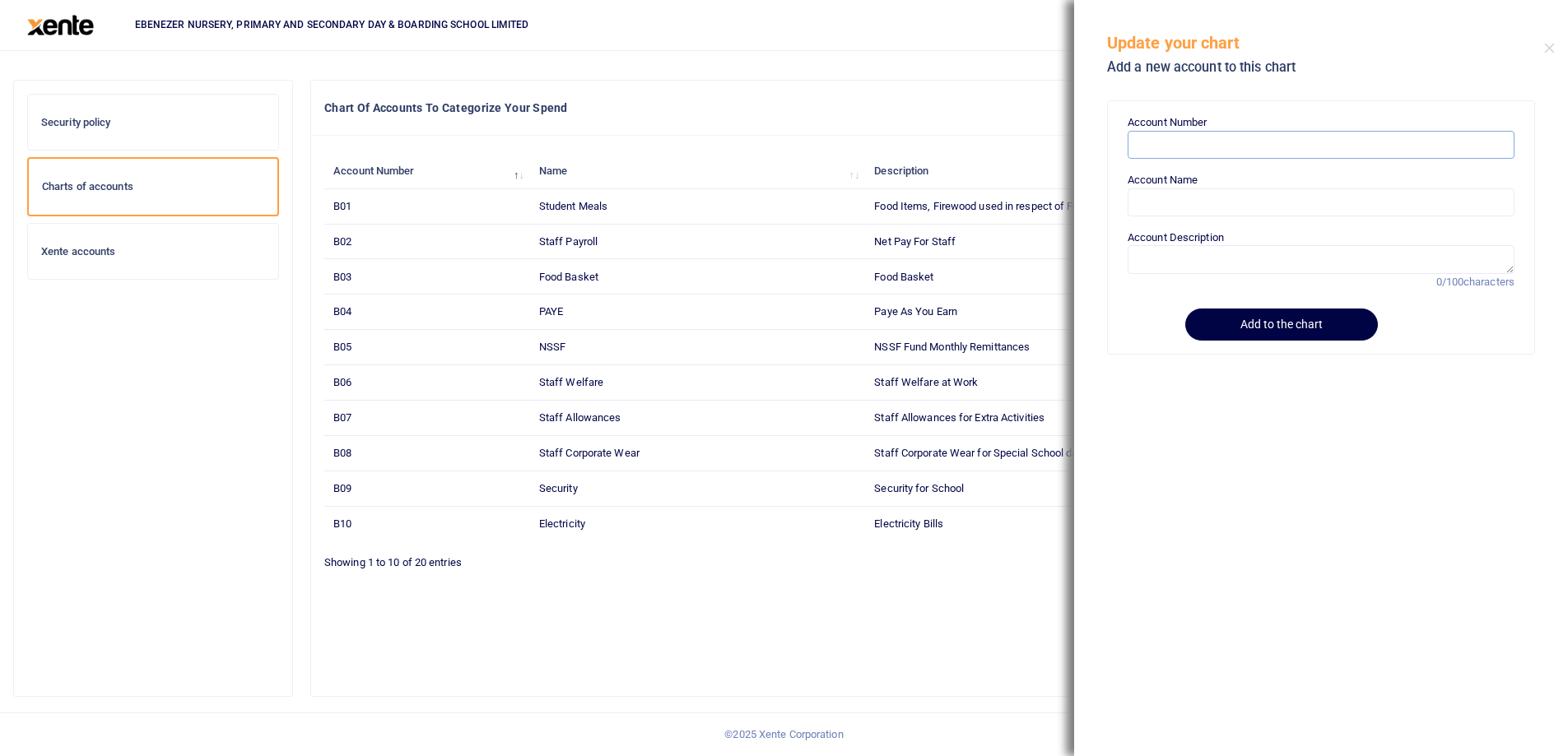
click at [1163, 150] on input "Account Number" at bounding box center [1321, 144] width 387 height 28
paste input "B21"
type input "B21"
click at [1155, 205] on input "Account Name" at bounding box center [1321, 202] width 387 height 28
paste input "Fuel For The Generator"
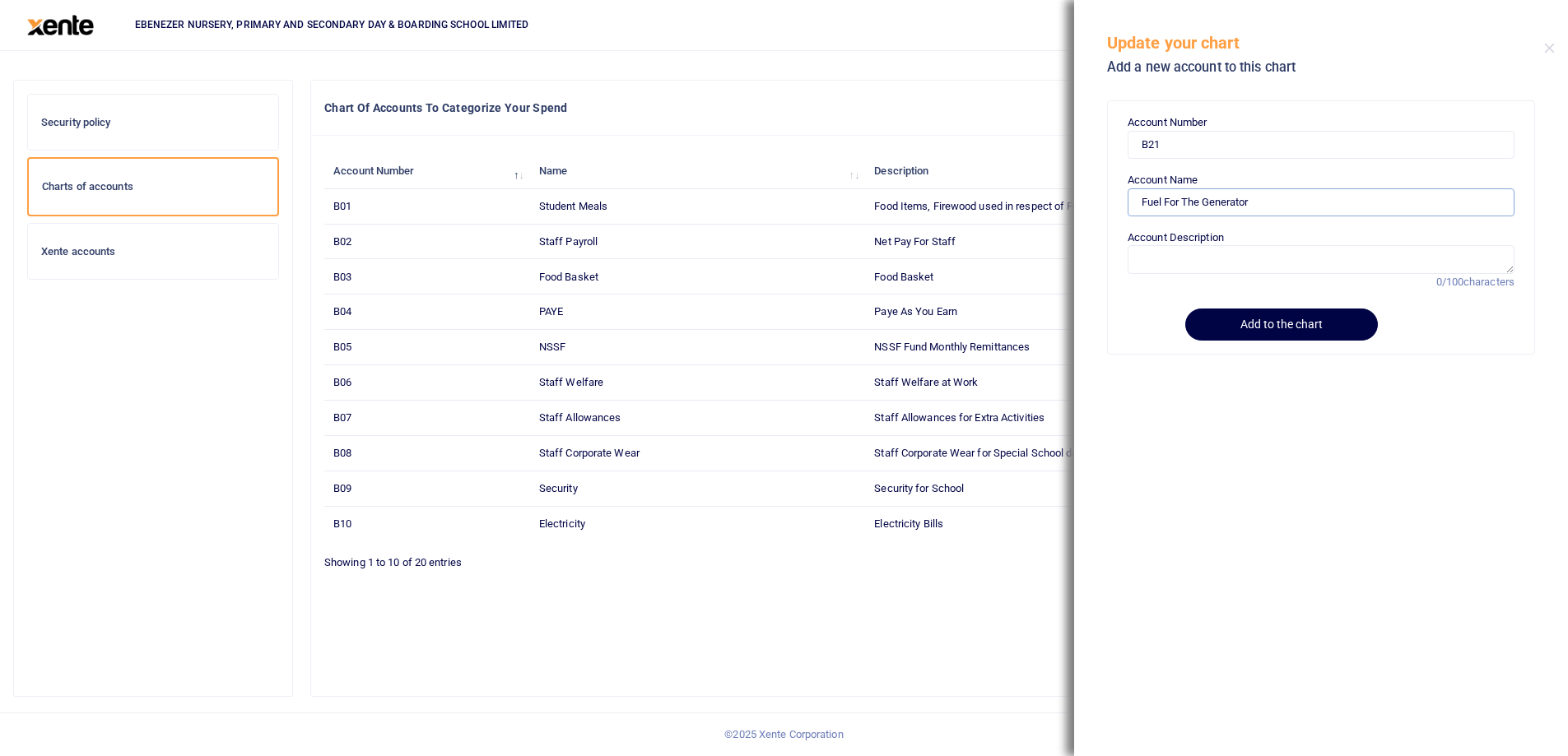
type input "Fuel For The Generator"
click at [1171, 273] on textarea "Account Description" at bounding box center [1321, 259] width 387 height 28
paste textarea "Fuel For The Generator"
type textarea "Fuel For The Generator"
click at [1257, 329] on button "Add to the chart" at bounding box center [1279, 324] width 188 height 32
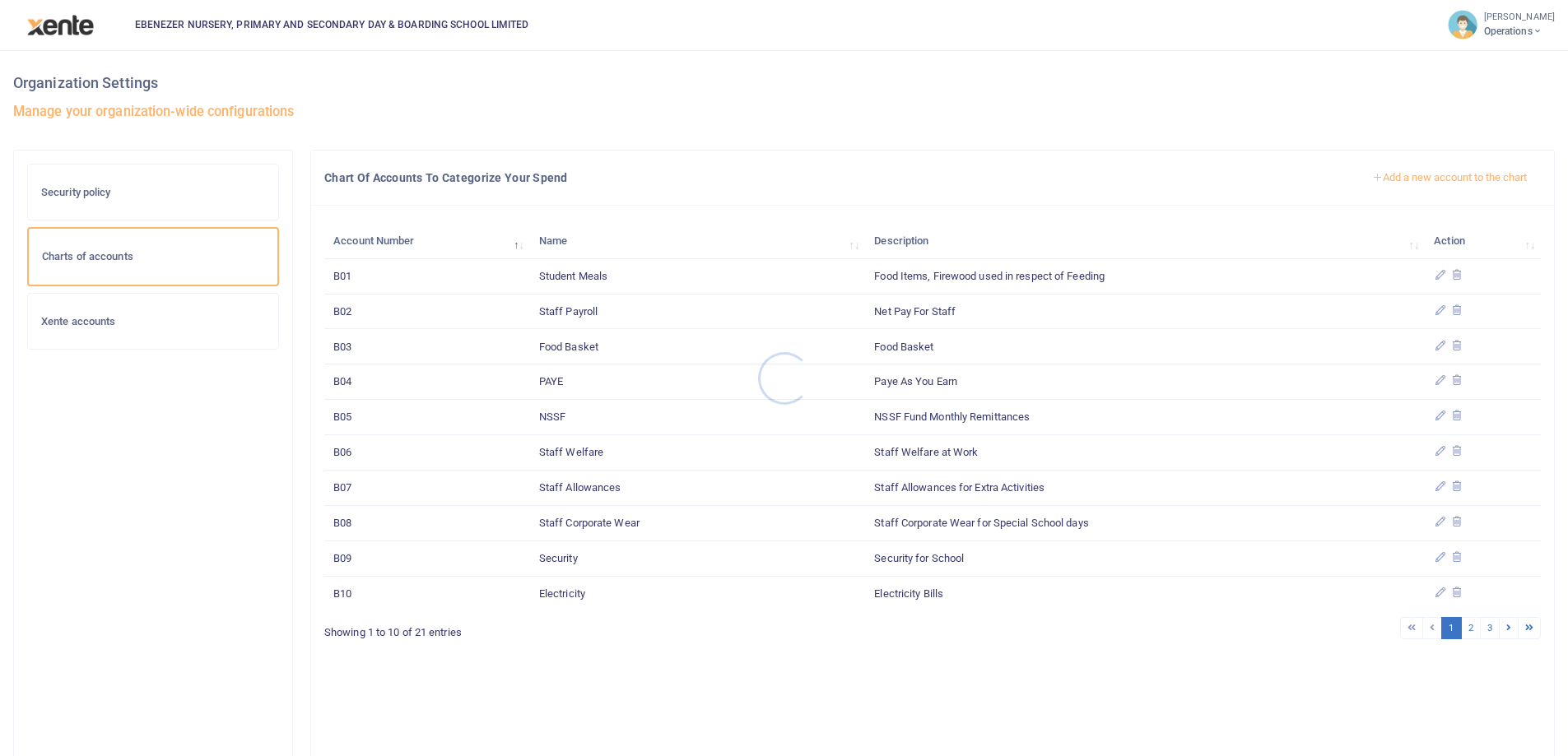
scroll to position [70, 0]
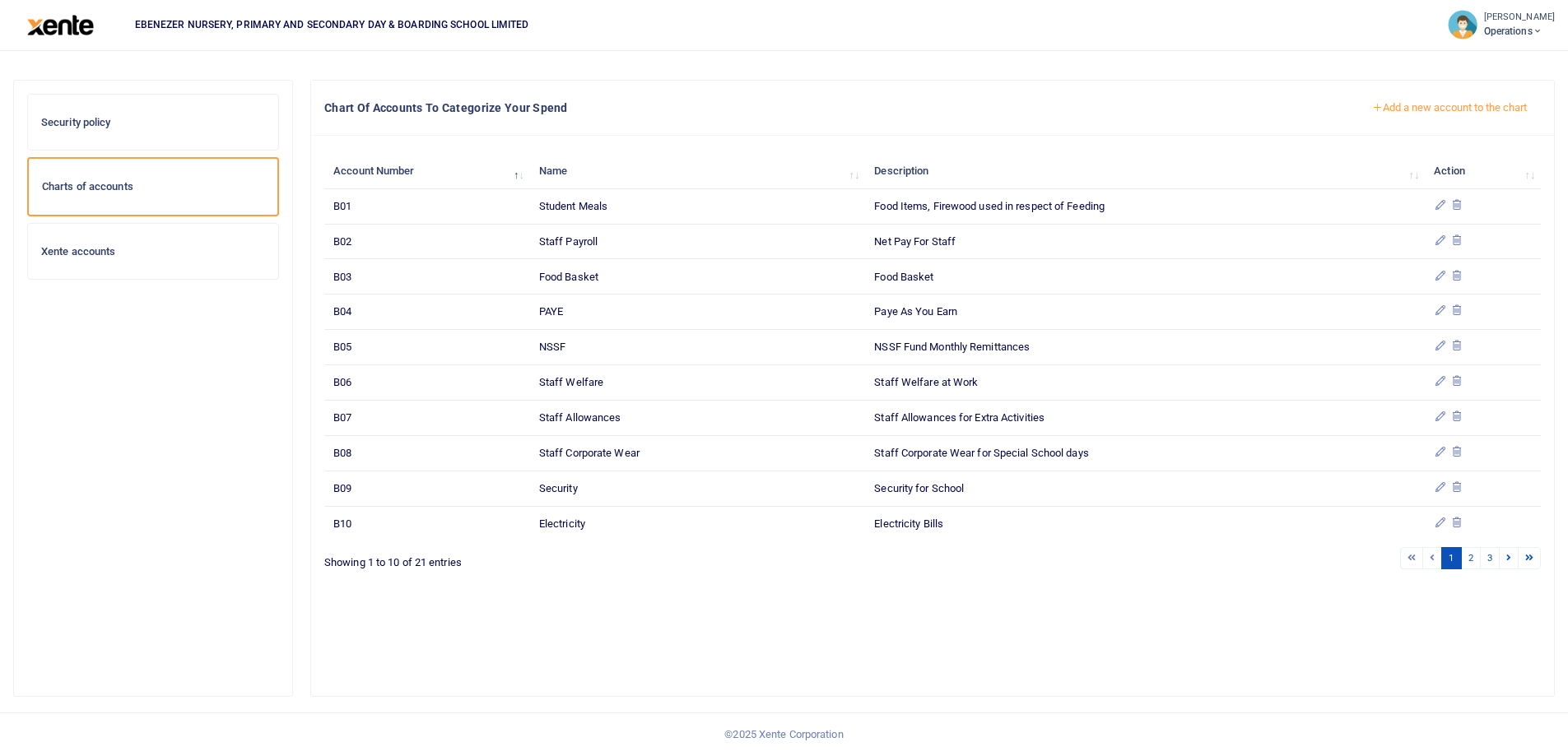
click at [1462, 109] on button "Add a new account to the chart" at bounding box center [1449, 108] width 183 height 28
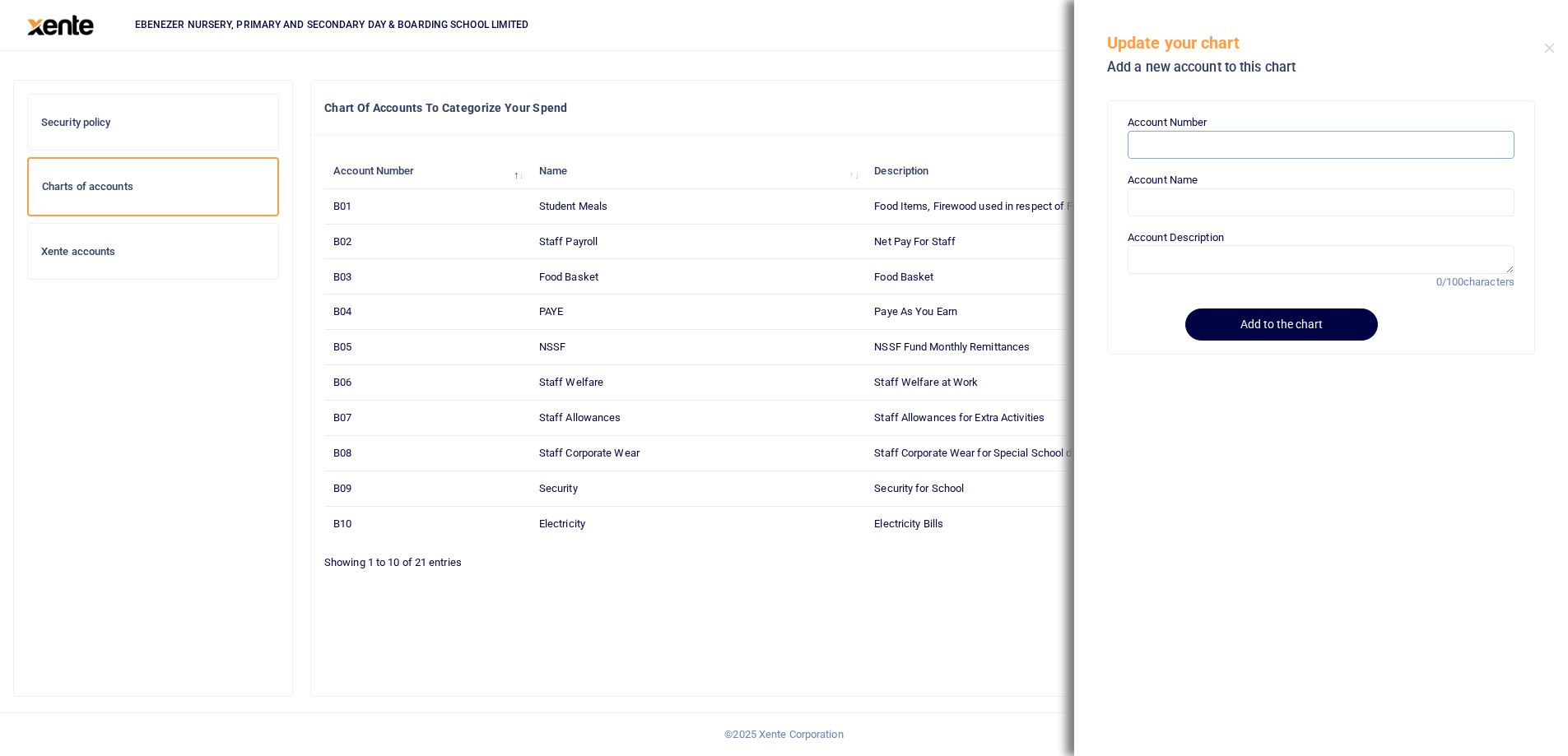
click at [1154, 144] on input "Account Number" at bounding box center [1321, 144] width 387 height 28
paste input "B22"
type input "B22"
click at [1150, 195] on input "Account Name" at bounding box center [1321, 202] width 387 height 28
paste input "Packaging Costs"
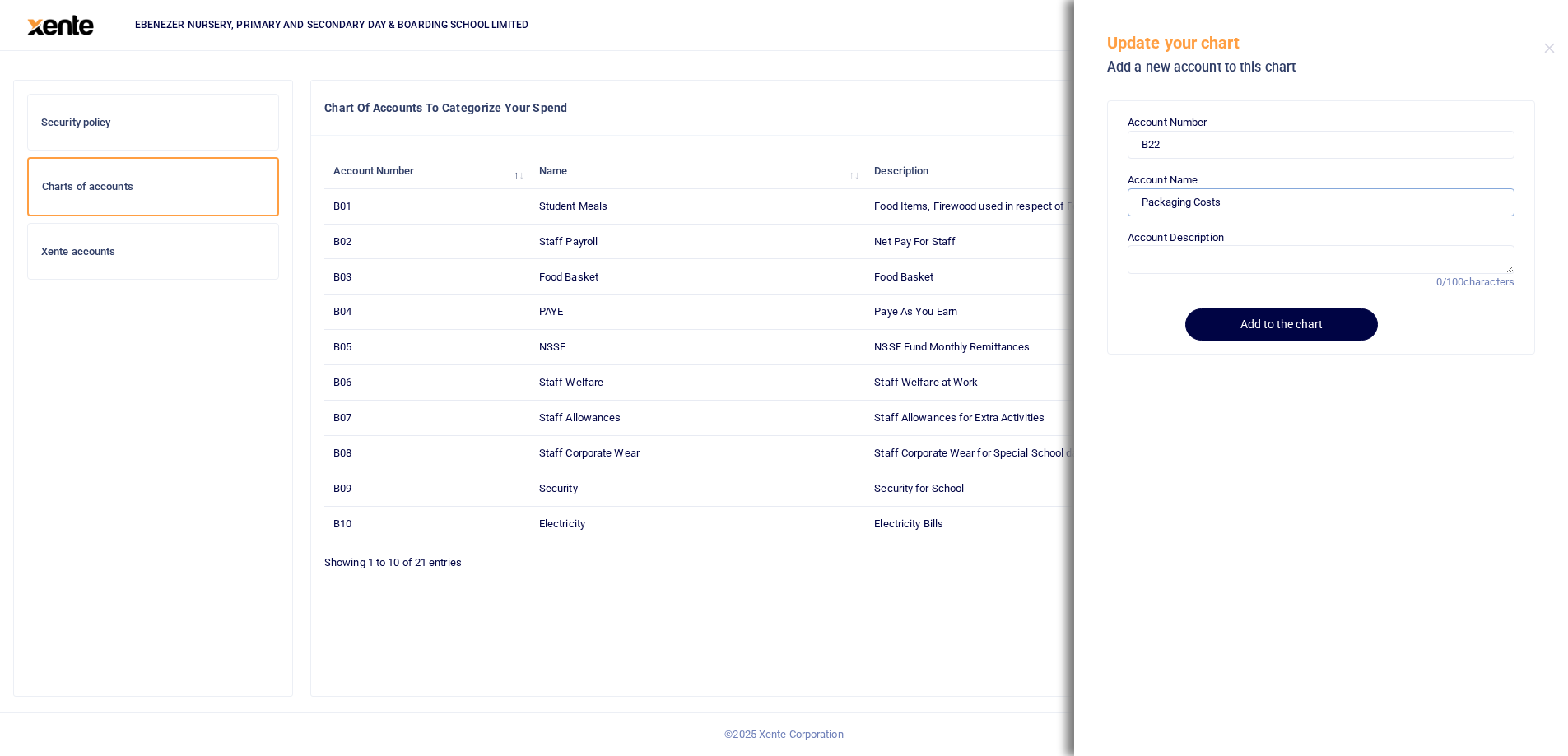
type input "Packaging Costs"
click at [1164, 261] on textarea "Account Description" at bounding box center [1321, 259] width 387 height 28
paste textarea "Packaging Costs"
type textarea "Packaging Costs"
click at [1227, 325] on button "Add to the chart" at bounding box center [1279, 324] width 188 height 32
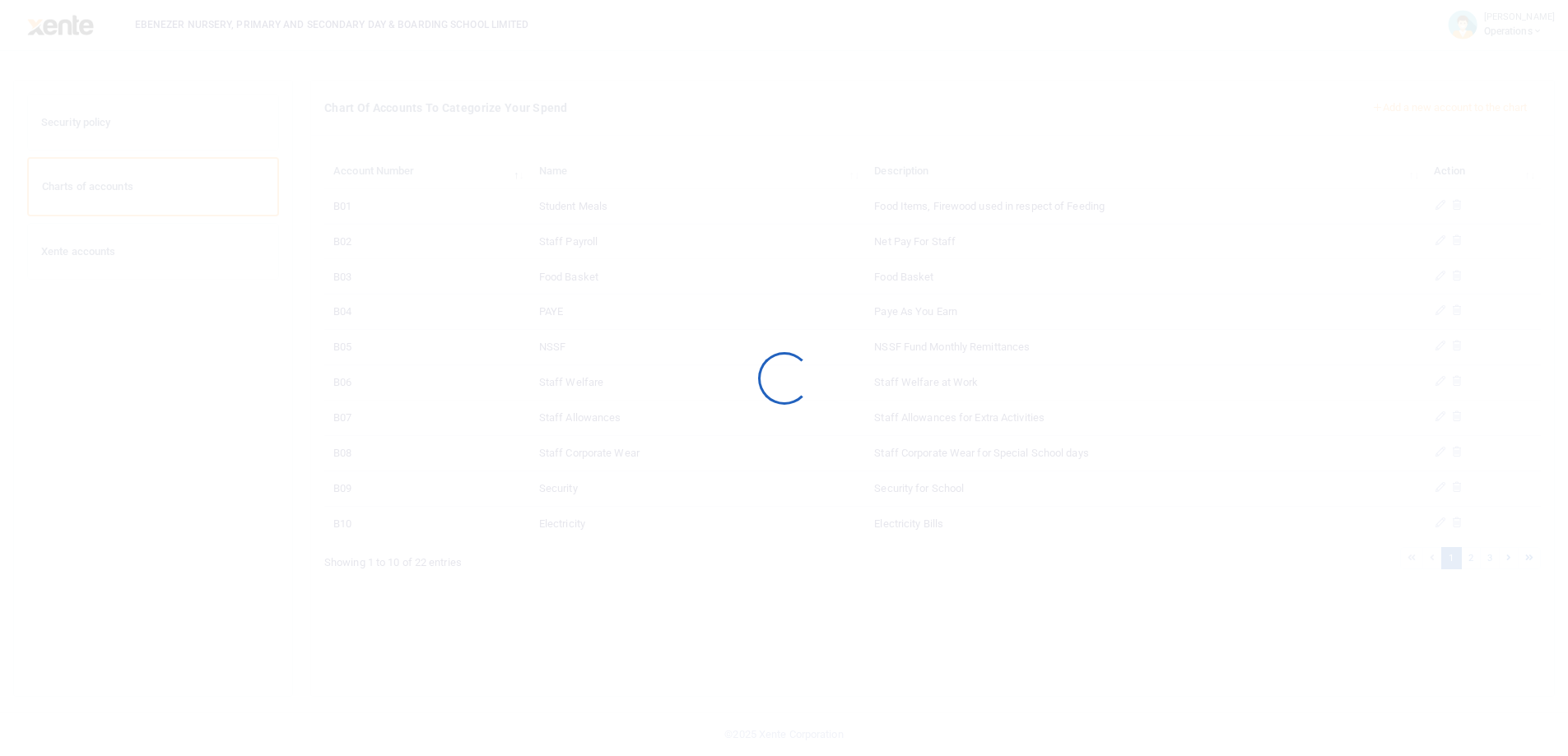
scroll to position [70, 0]
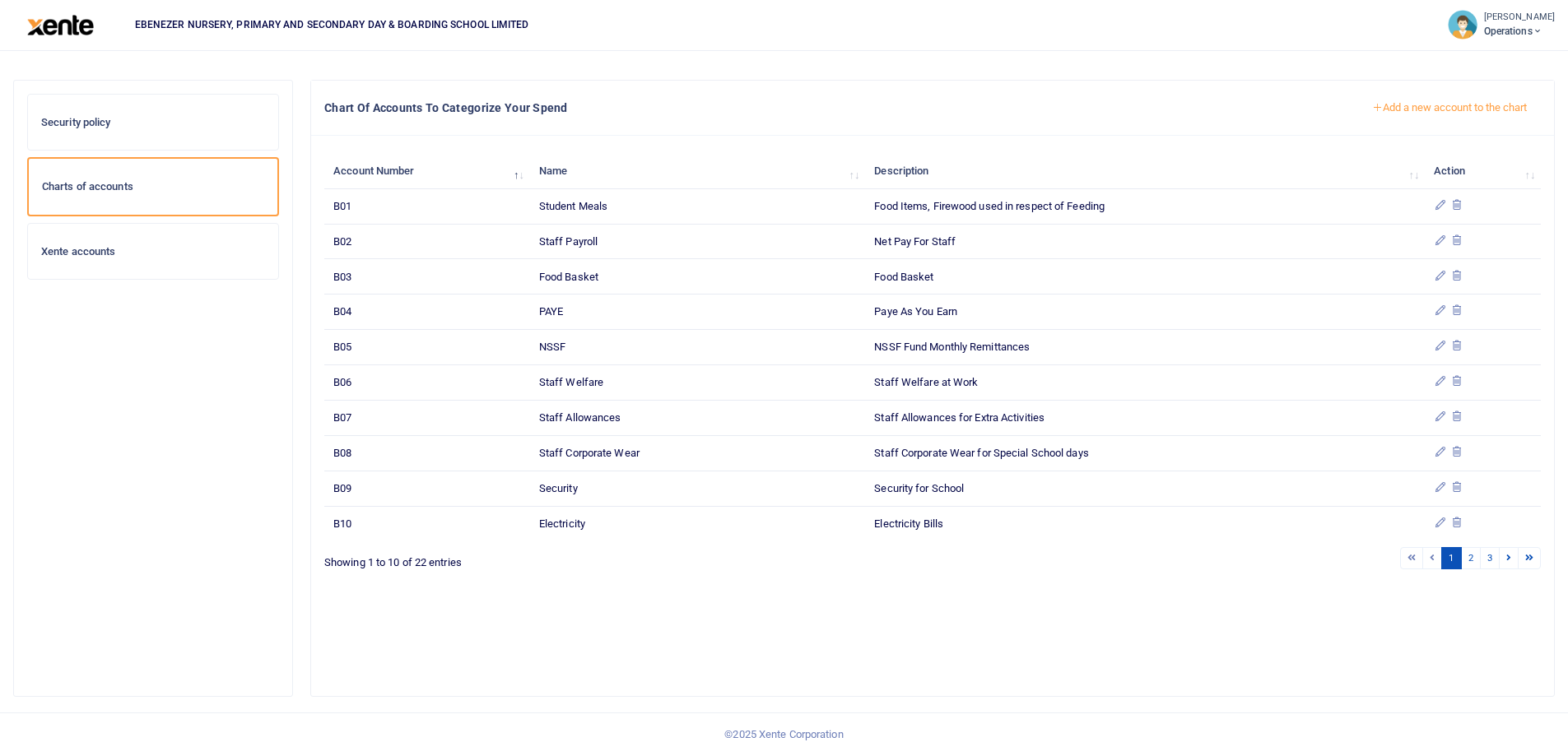
click at [1395, 109] on button "Add a new account to the chart" at bounding box center [1449, 108] width 183 height 28
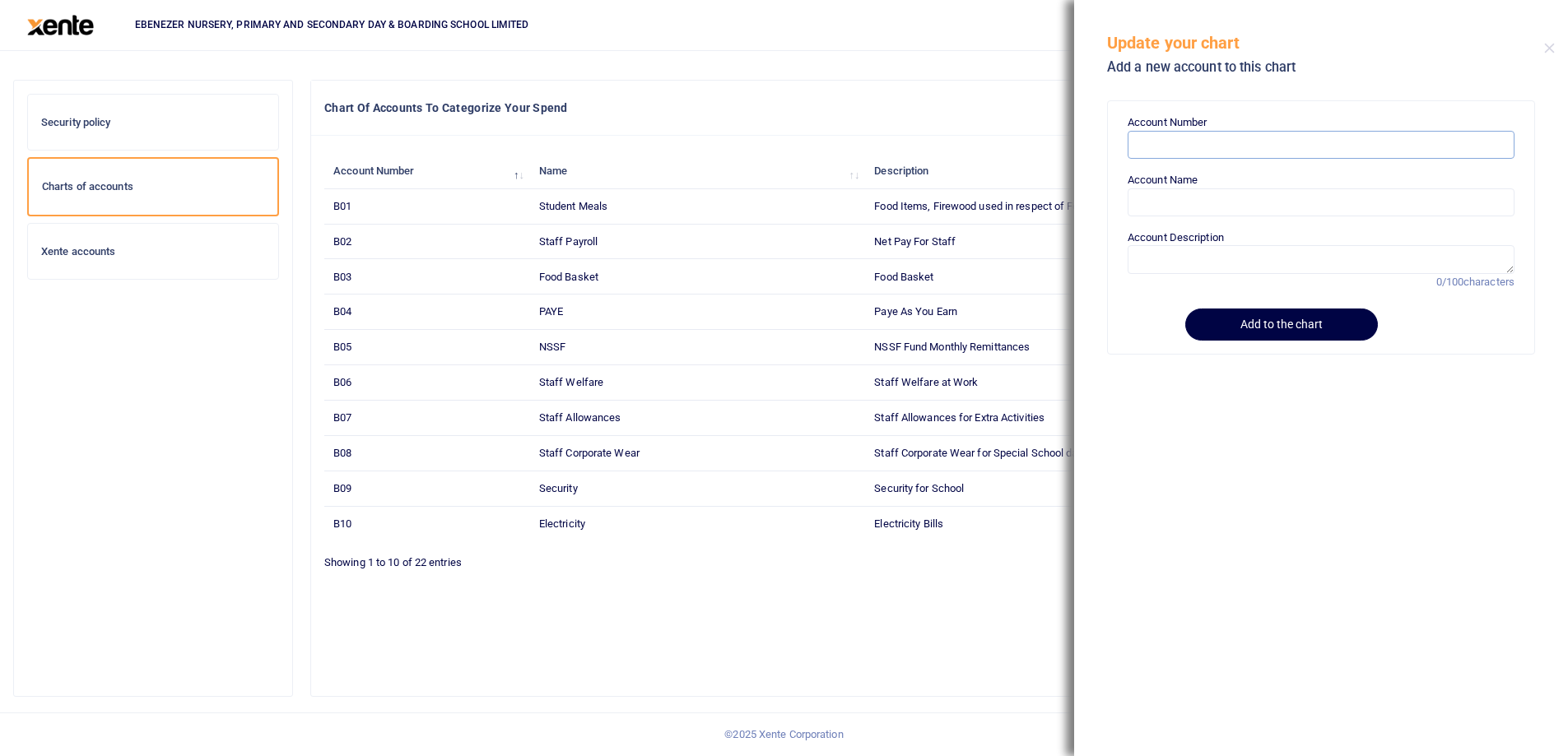
click at [1164, 150] on input "Account Number" at bounding box center [1321, 144] width 387 height 28
paste input "B23"
type input "B23"
click at [1151, 213] on input "Account Name" at bounding box center [1321, 202] width 387 height 28
paste input "Transport and handling"
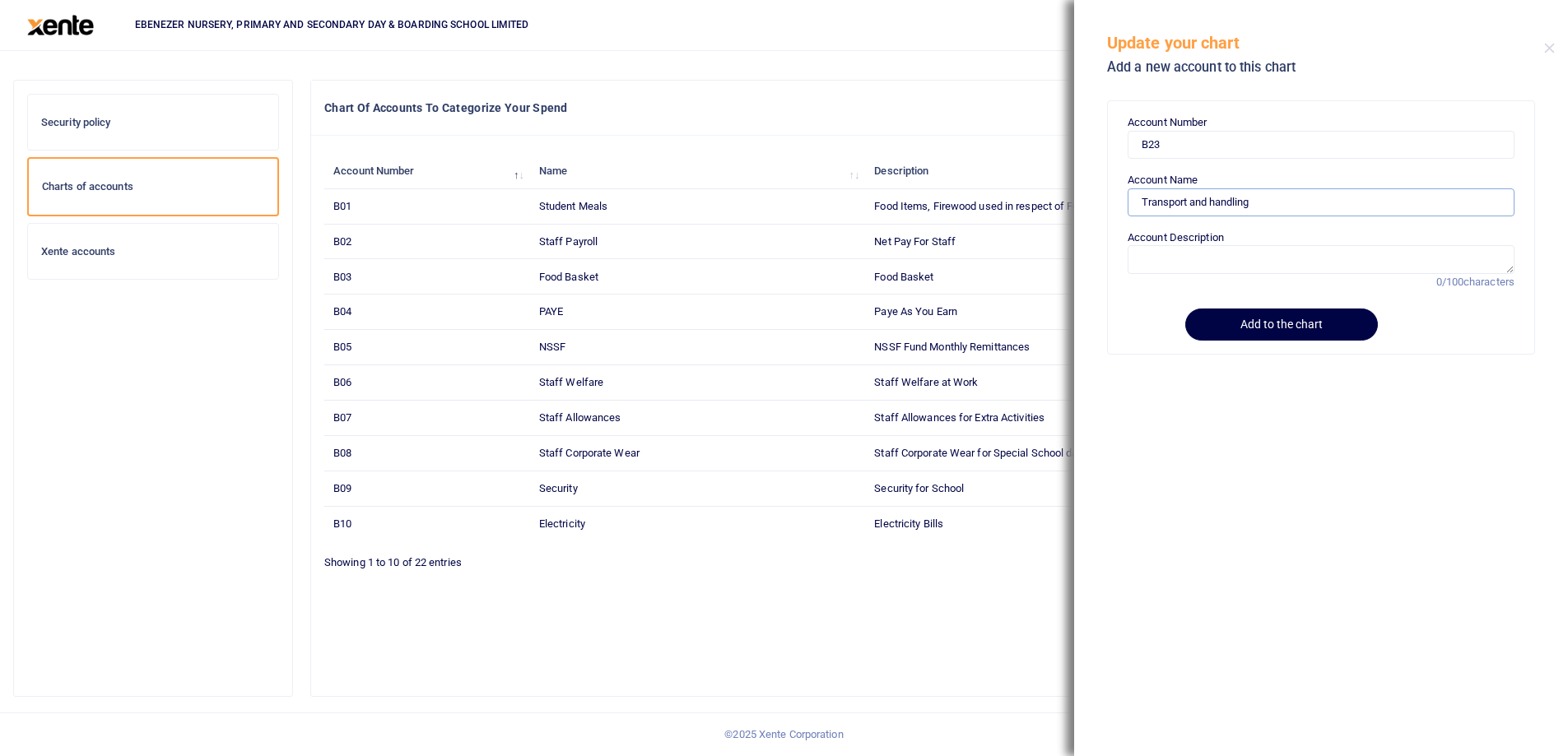
type input "Transport and handling"
click at [1170, 258] on textarea "Account Description" at bounding box center [1321, 259] width 387 height 28
paste textarea "Transport and handling"
type textarea "Transport and handling including fuel for vehicles"
click at [1230, 326] on button "Add to the chart" at bounding box center [1279, 324] width 188 height 32
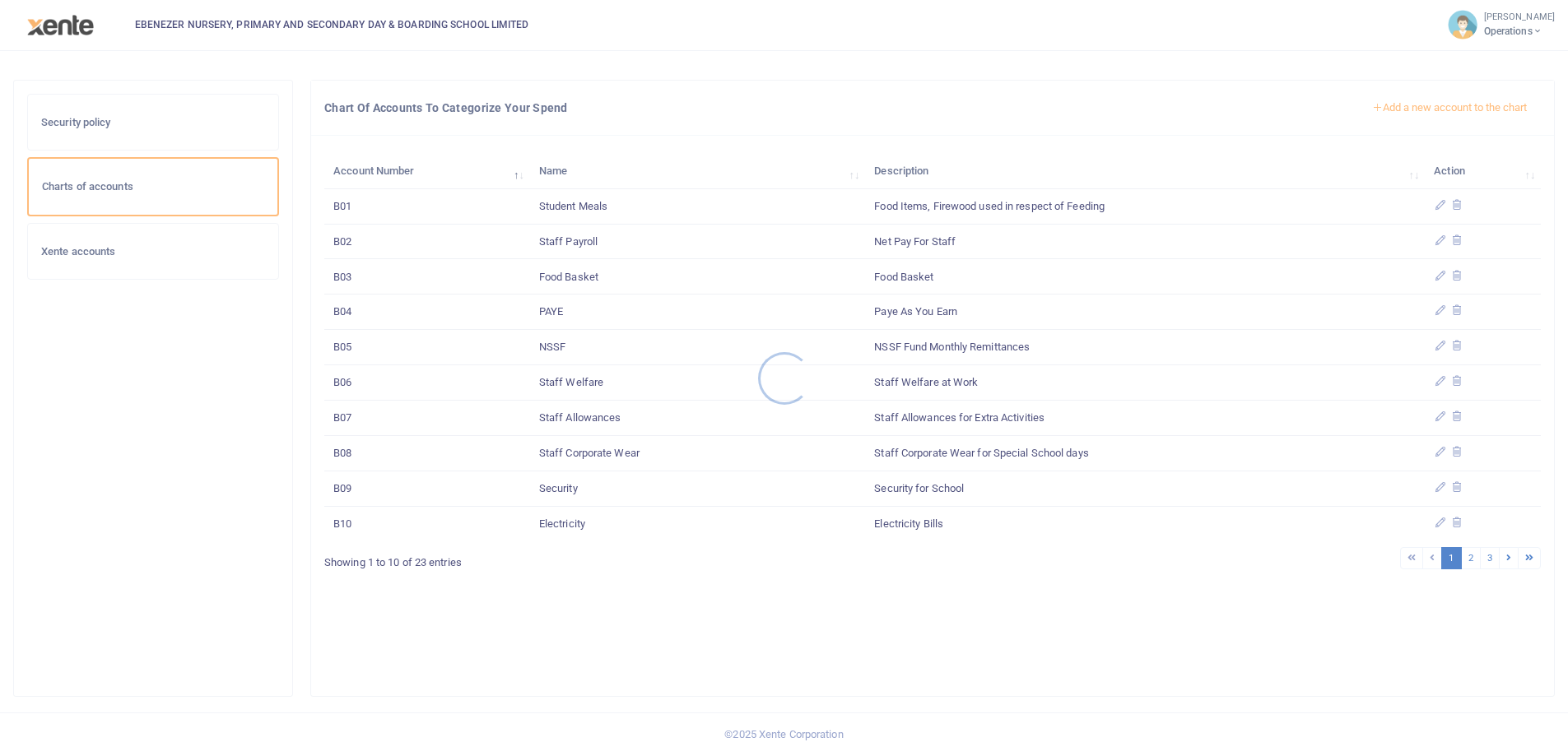
scroll to position [70, 0]
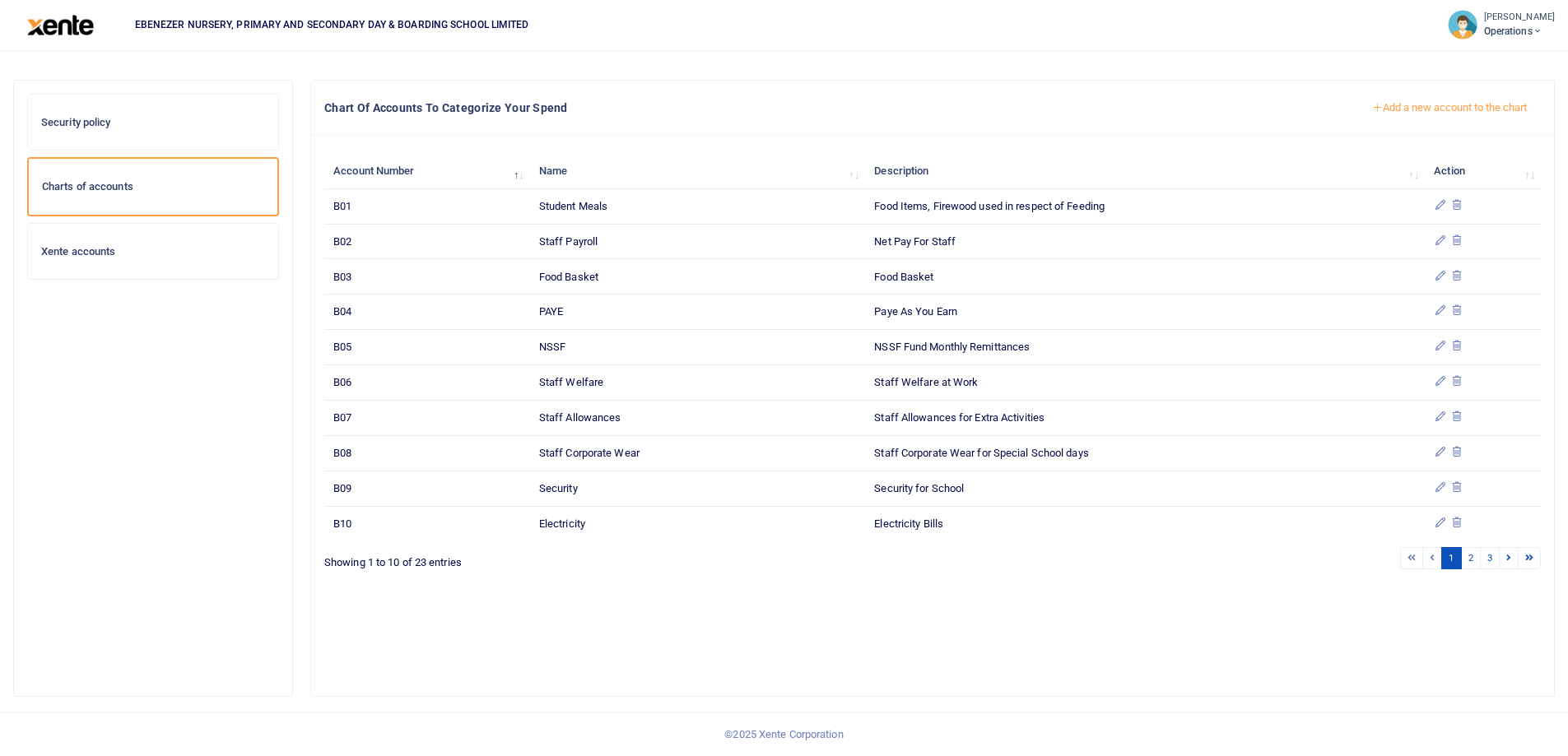
click at [1448, 110] on button "Add a new account to the chart" at bounding box center [1449, 108] width 183 height 28
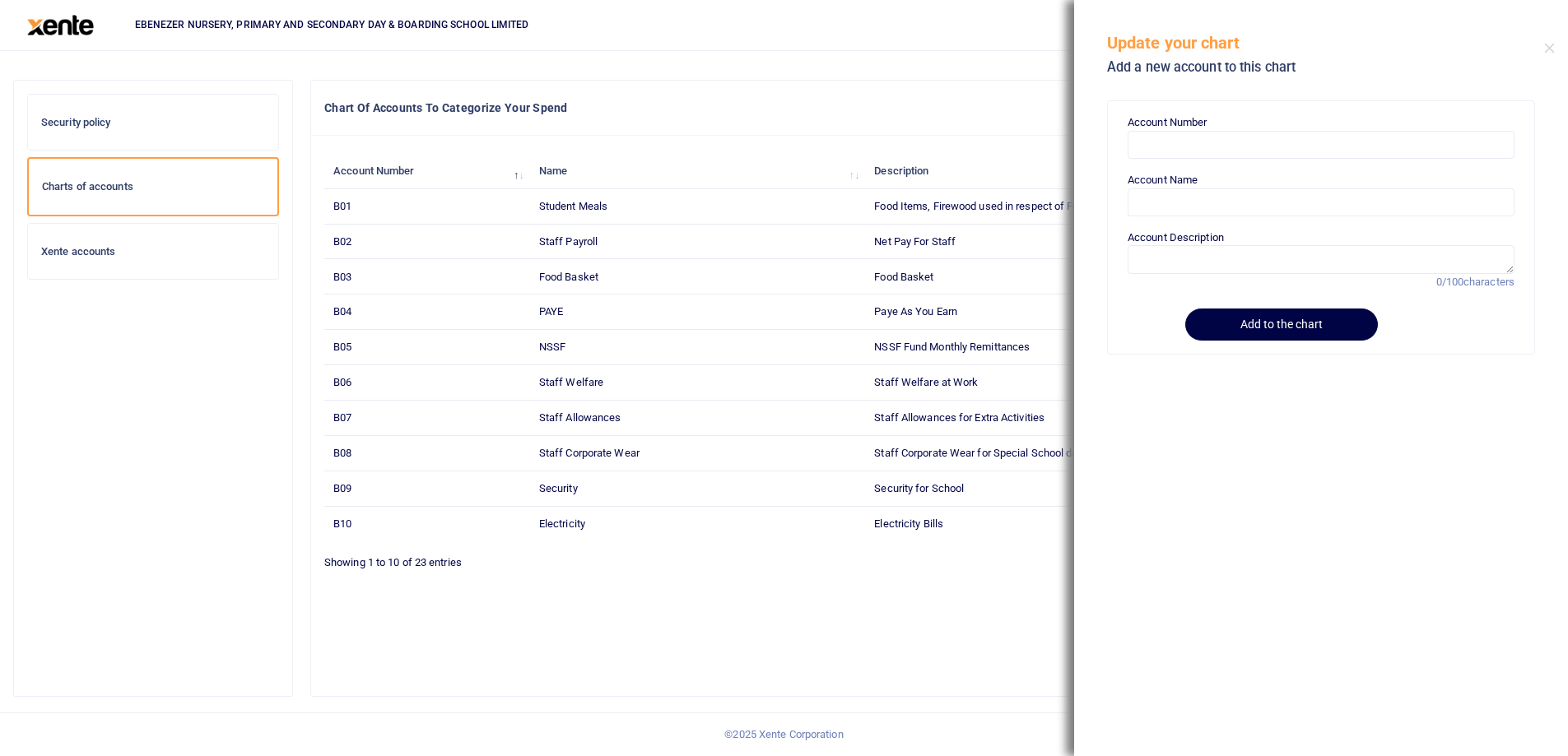
click at [1169, 164] on form "Account Number Account Name Account Description 0/100 characters Add to the cha…" at bounding box center [1321, 226] width 387 height 226
click at [1166, 152] on input "Account Number" at bounding box center [1321, 144] width 387 height 28
paste input "B24"
type input "B24"
click at [1147, 200] on input "Account Name" at bounding box center [1321, 202] width 387 height 28
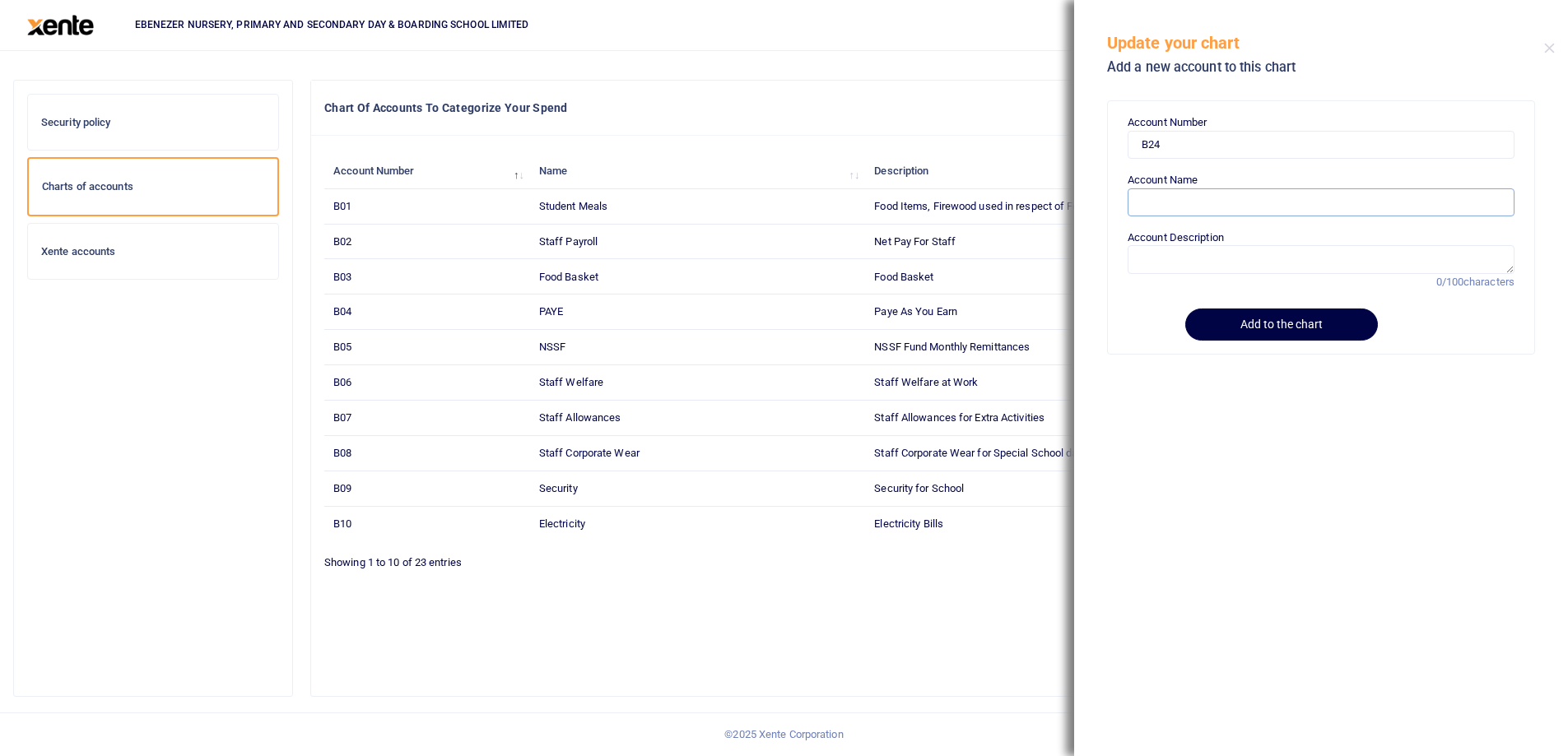
paste input "Trading License & Other Local Taxes"
type input "Trading License & Other Local Taxes"
click at [1204, 260] on textarea "Account Description" at bounding box center [1321, 259] width 387 height 28
paste textarea "Trading License & Other Local Taxes"
type textarea "Trading License & Other Local Taxes"
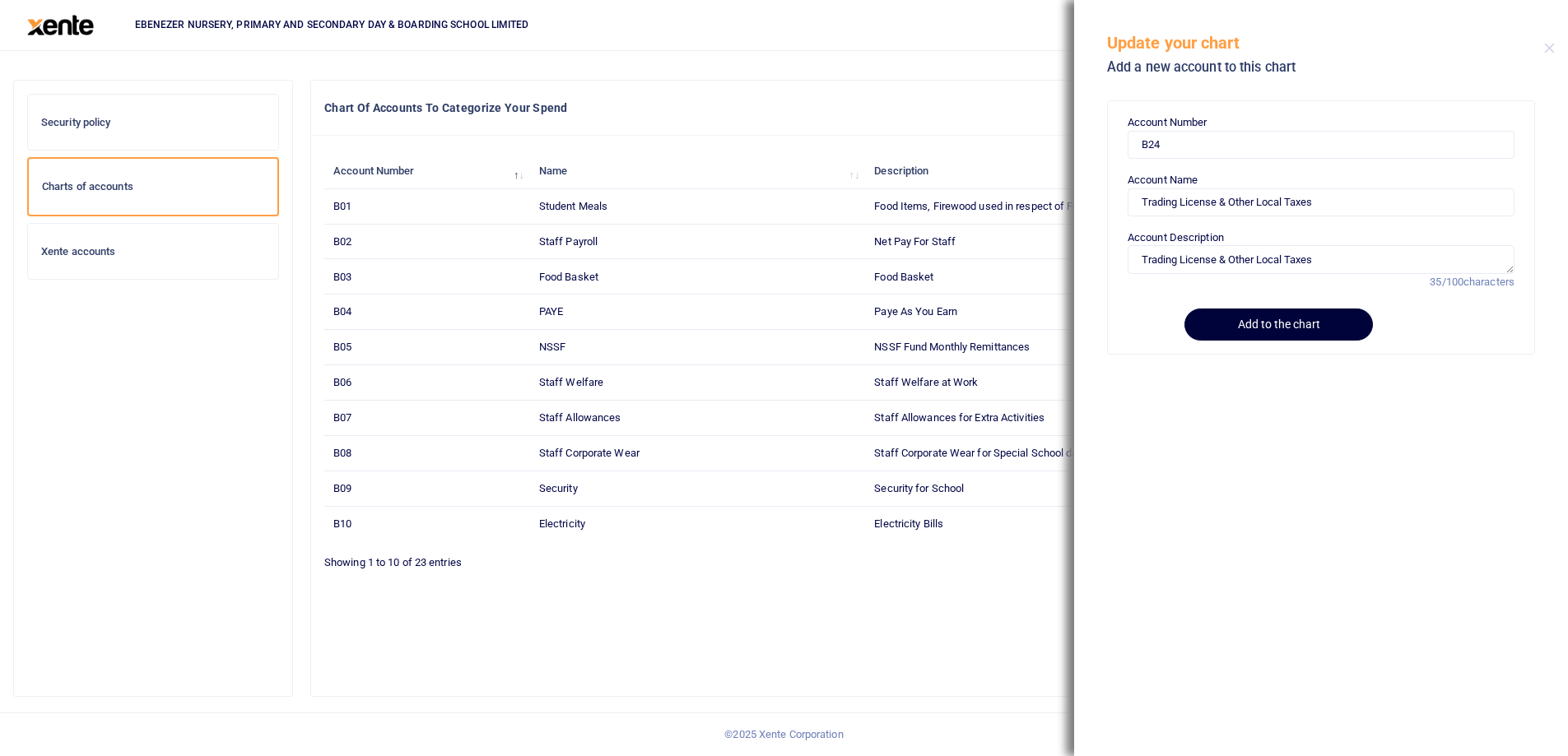
click at [1256, 325] on button "Add to the chart" at bounding box center [1279, 324] width 188 height 32
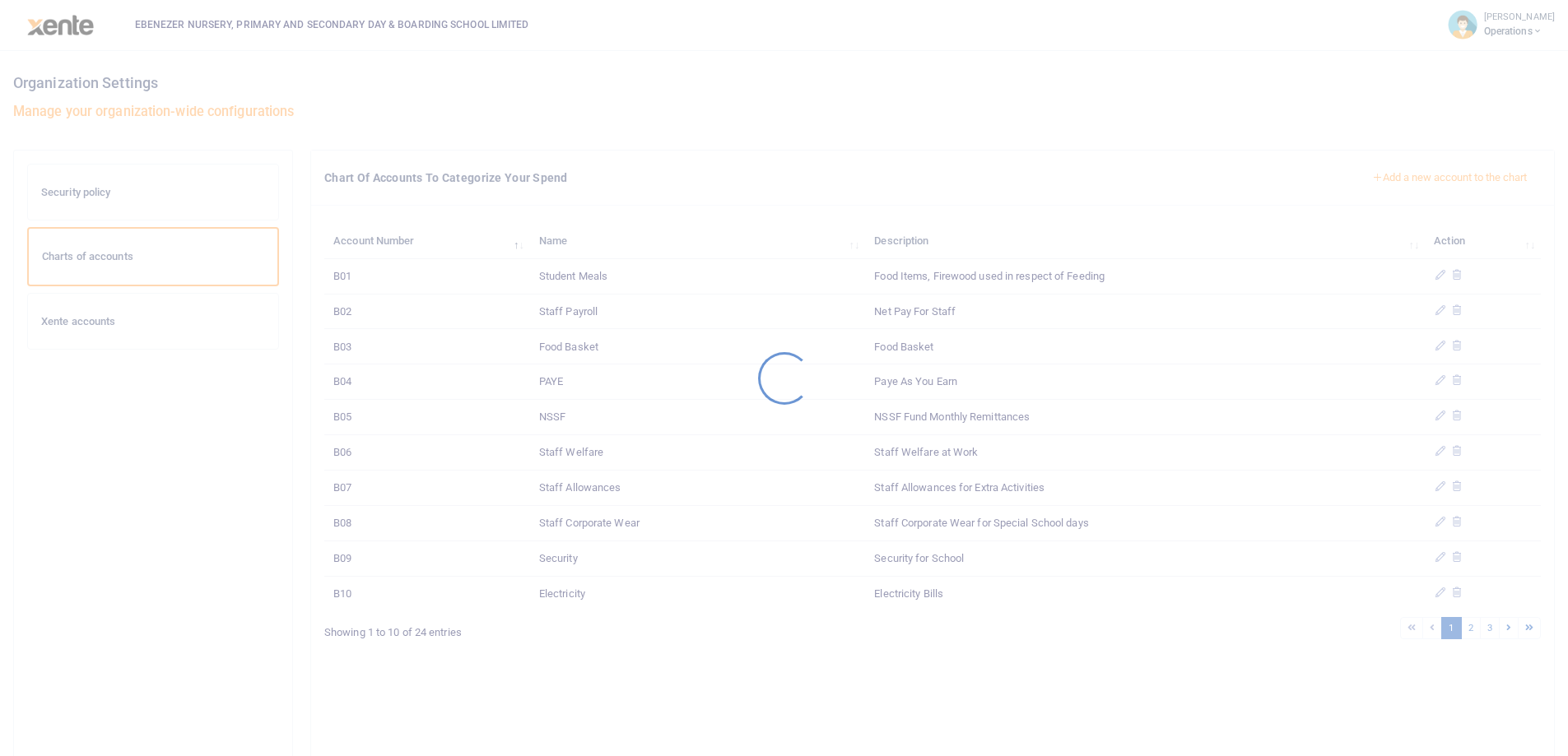
scroll to position [70, 0]
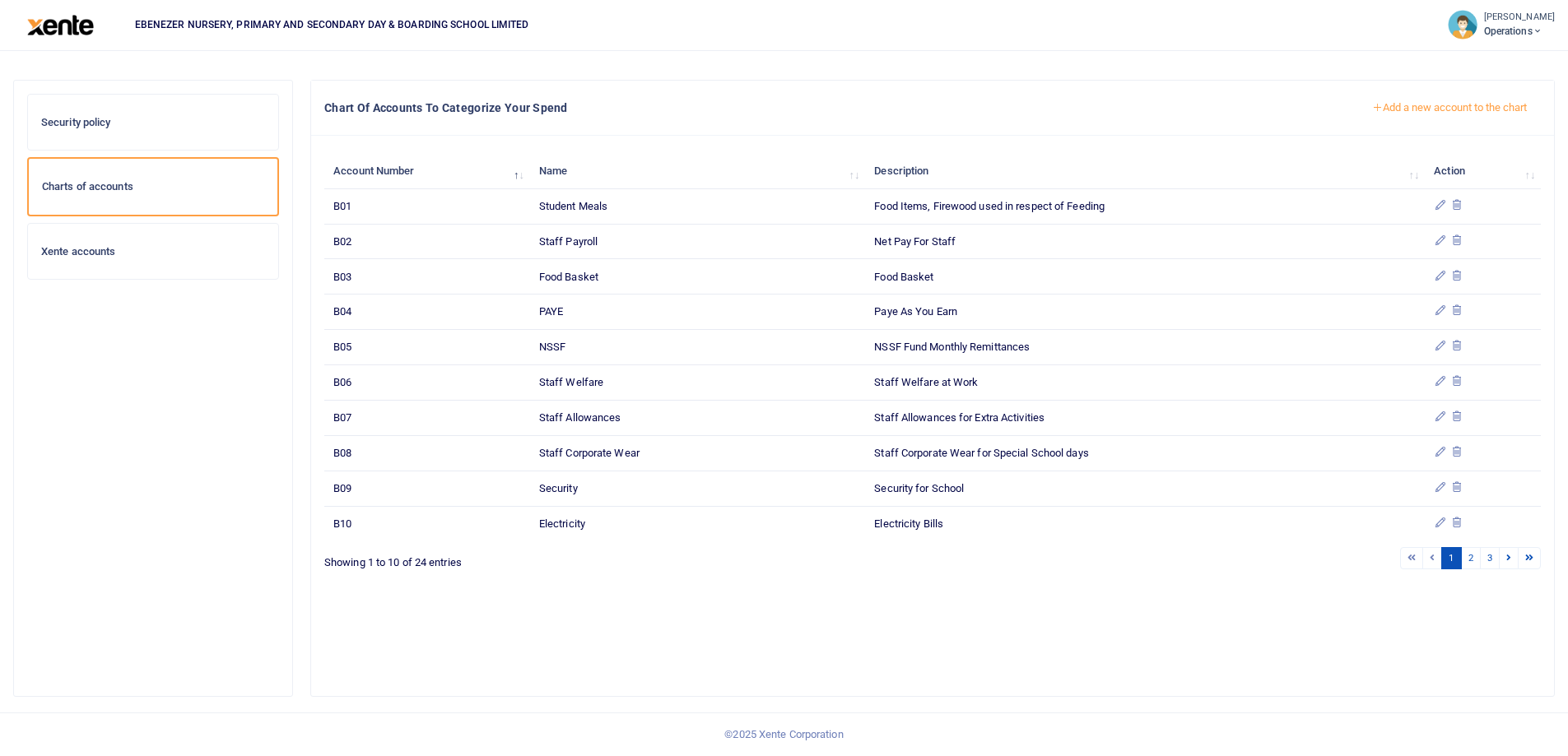
click at [1455, 113] on button "Add a new account to the chart" at bounding box center [1449, 108] width 183 height 28
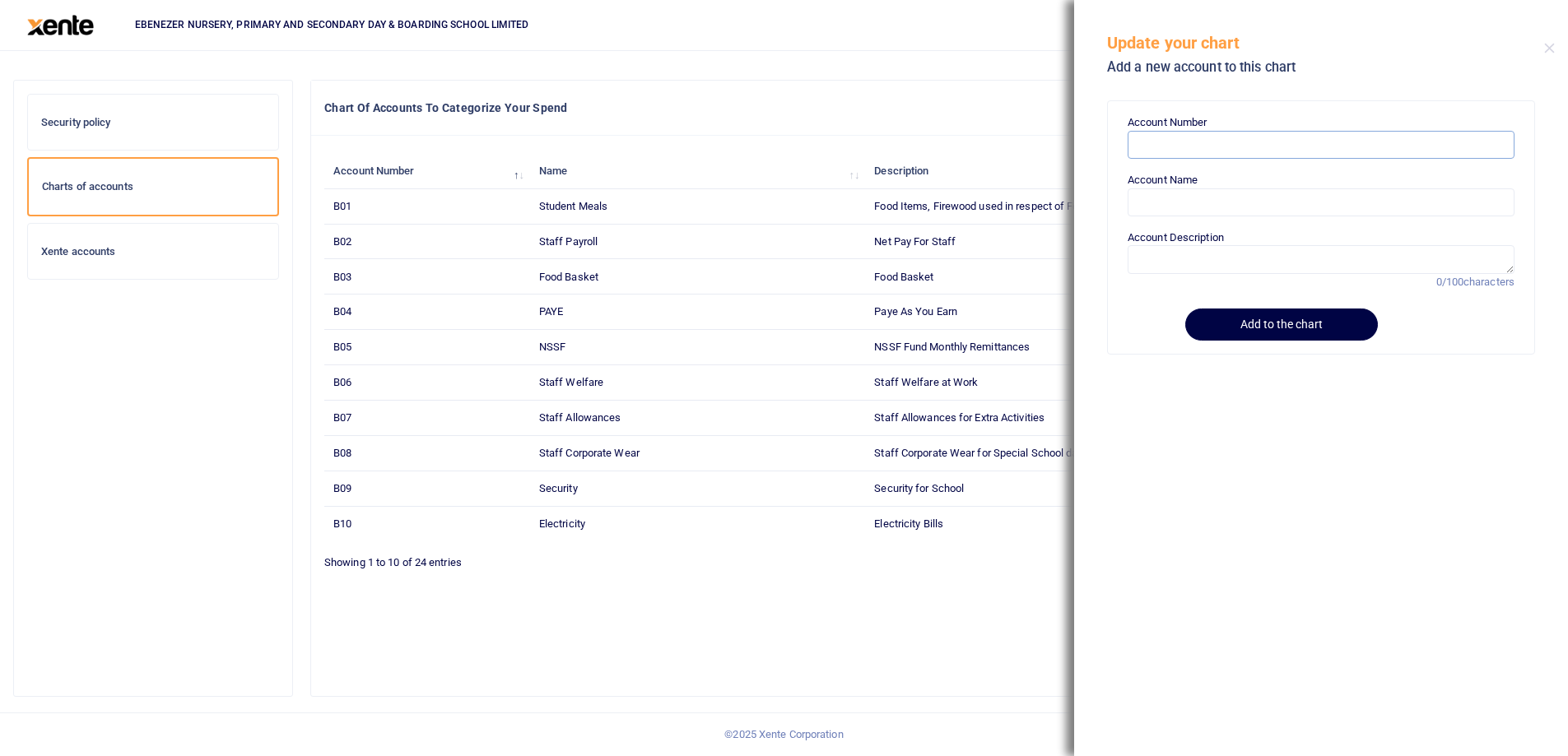
click at [1163, 147] on input "Account Number" at bounding box center [1321, 144] width 387 height 28
paste input "B25"
type input "B25"
click at [1153, 205] on input "Account Name" at bounding box center [1321, 202] width 387 height 28
paste input "Kitchen & Kitchen Utensils"
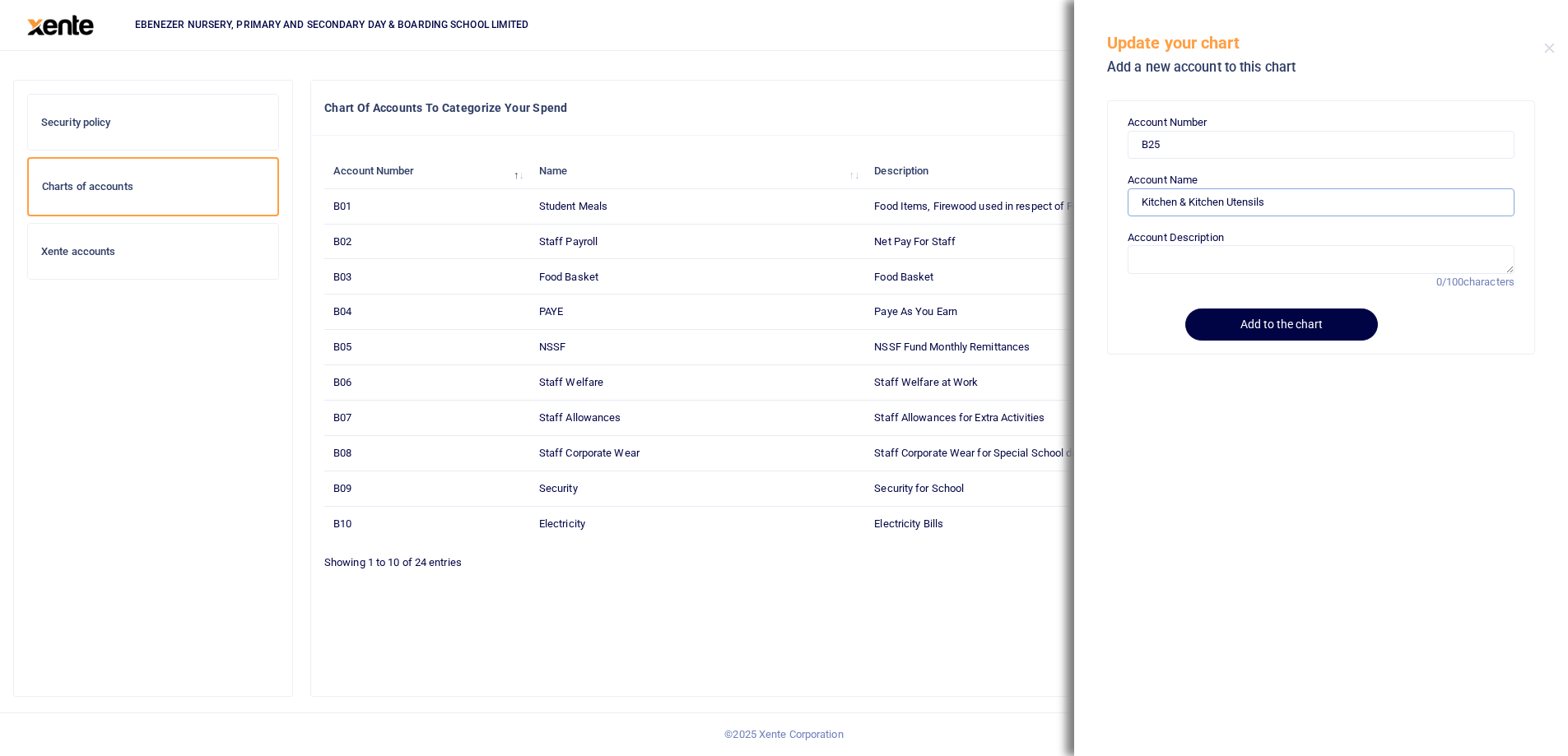
type input "Kitchen & Kitchen Utensils"
click at [1166, 262] on textarea "Account Description" at bounding box center [1321, 259] width 387 height 28
paste textarea "Kitchen & Kitchen Utensils"
type textarea "Kitchen & Kitchen Utensils short term"
click at [1288, 326] on button "Add to the chart" at bounding box center [1279, 324] width 188 height 32
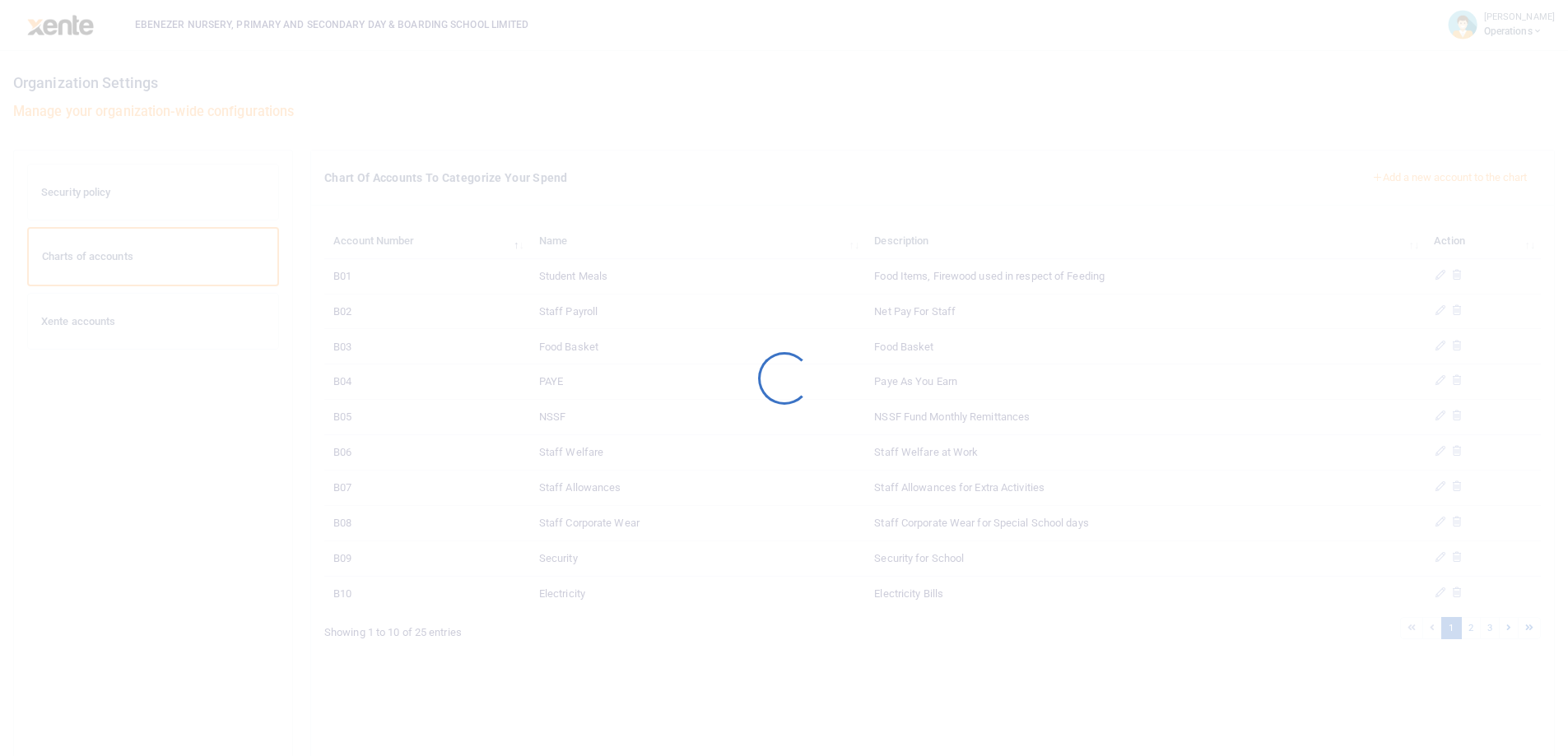
scroll to position [70, 0]
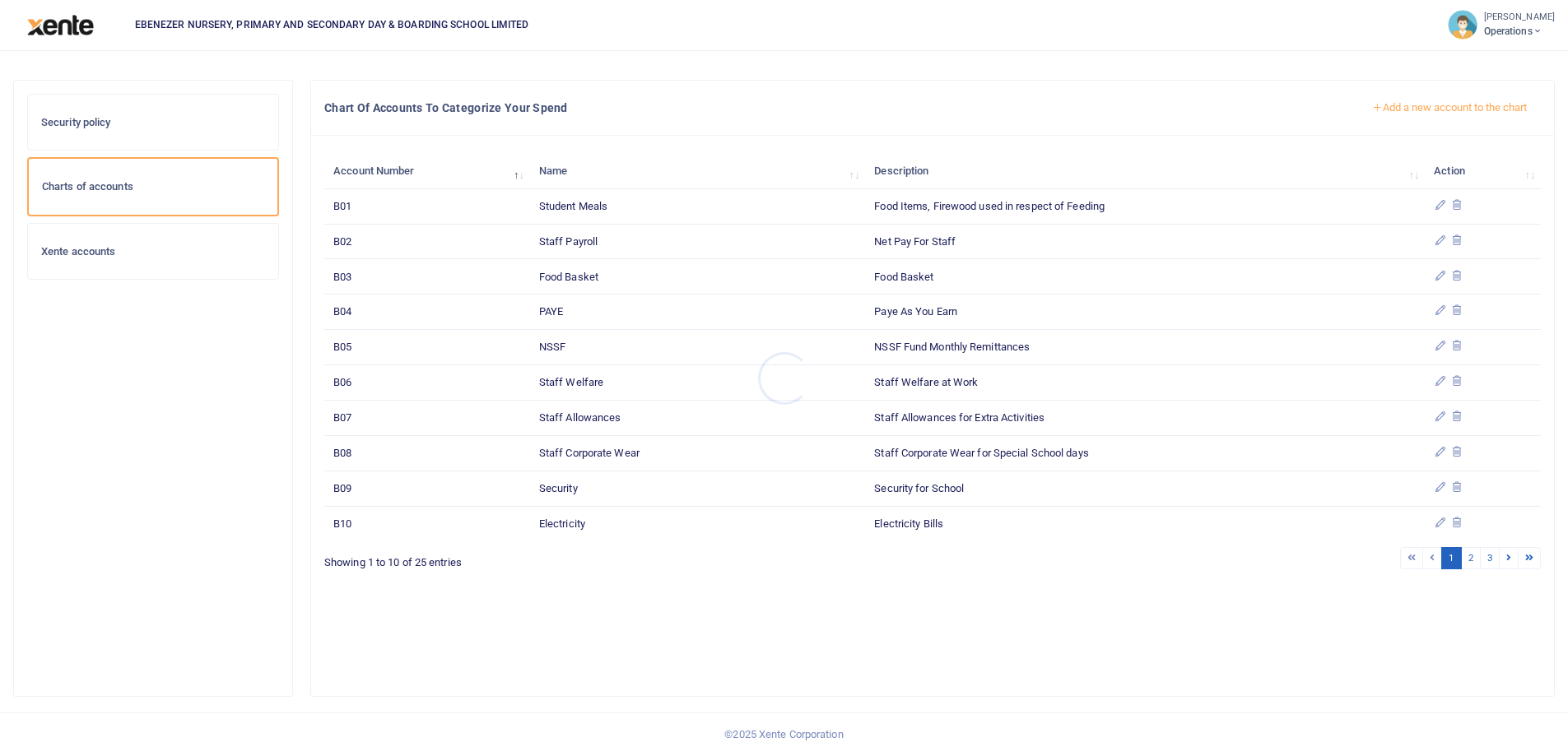
click at [1432, 112] on div at bounding box center [784, 378] width 1568 height 756
click at [1435, 108] on button "Add a new account to the chart" at bounding box center [1449, 108] width 183 height 28
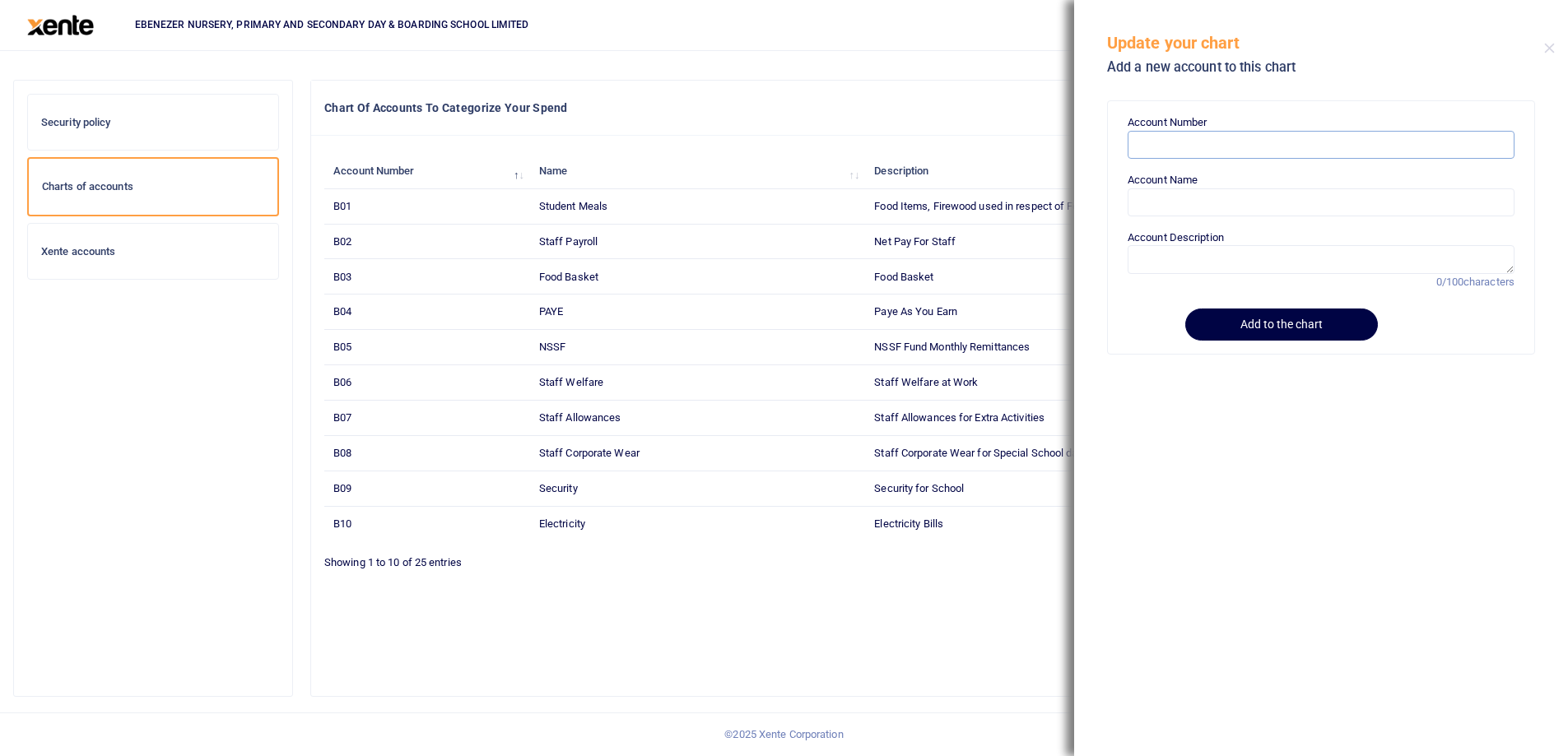
click at [1191, 154] on input "Account Number" at bounding box center [1321, 144] width 387 height 28
paste input "B26"
type input "B26"
click at [1174, 215] on input "Account Name" at bounding box center [1321, 202] width 387 height 28
paste input "Accounting Fees"
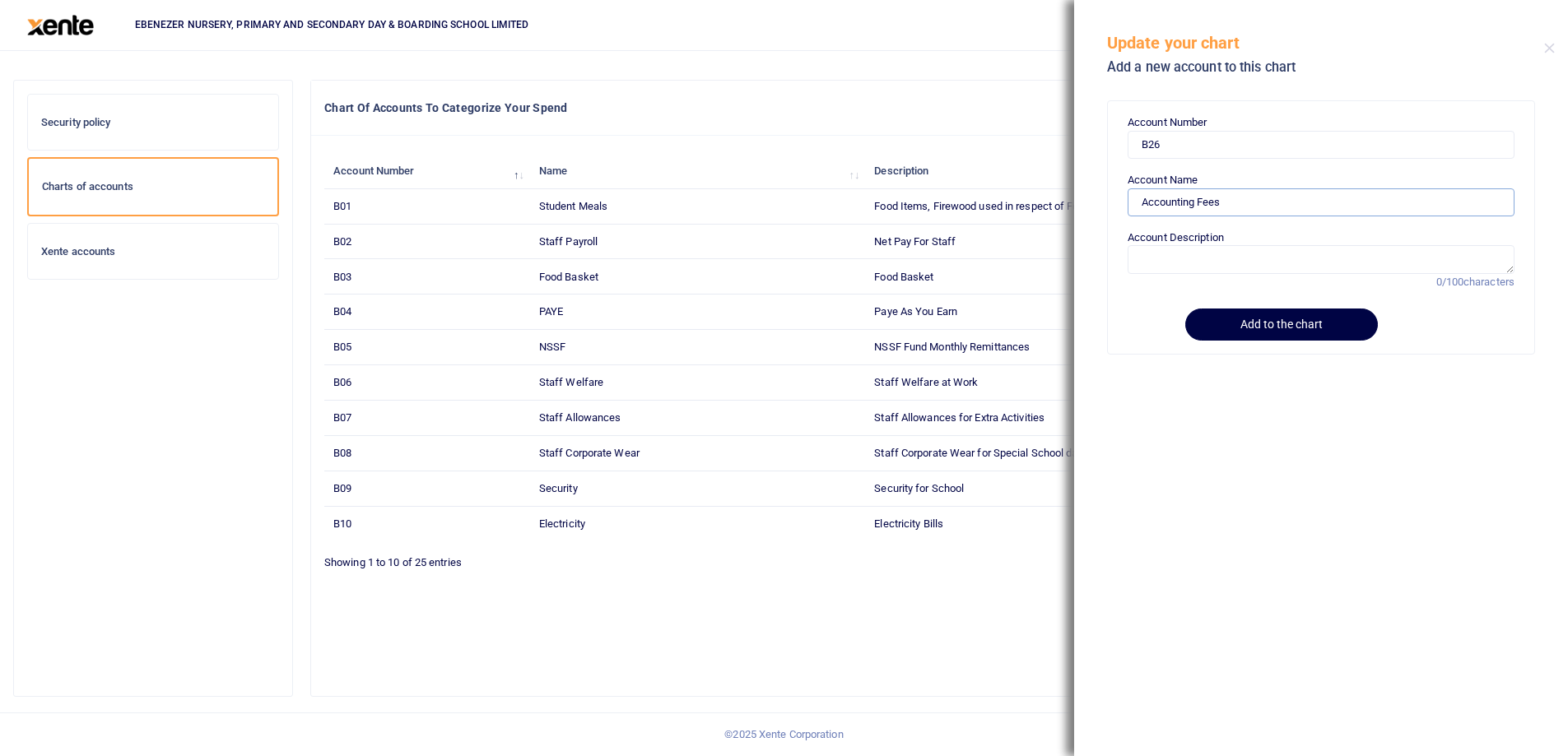
type input "Accounting Fees"
click at [1192, 251] on textarea "Account Description" at bounding box center [1321, 259] width 387 height 28
paste textarea "Accounting Fees"
type textarea "Accounting Fees"
click at [1254, 324] on button "Add to the chart" at bounding box center [1279, 324] width 188 height 32
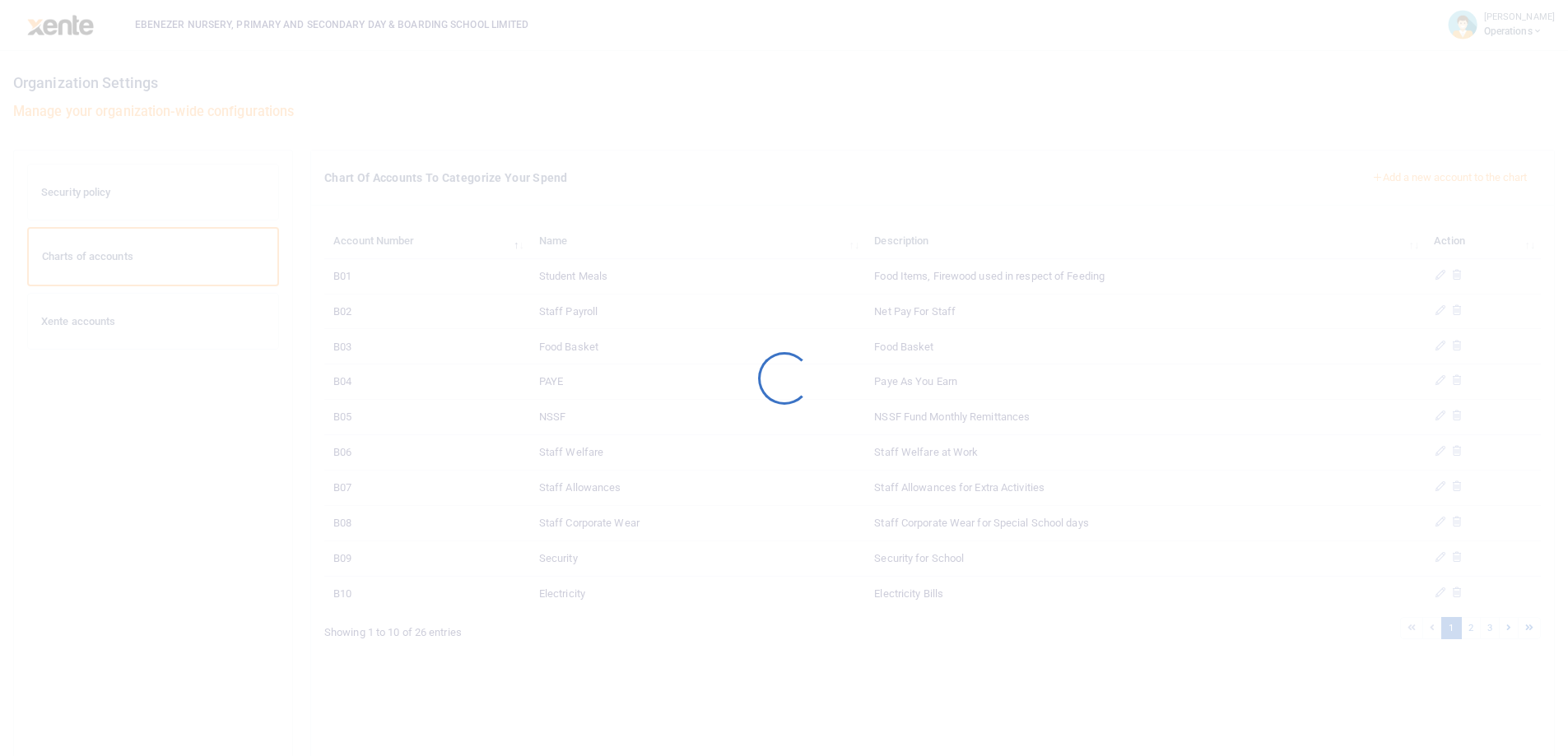
scroll to position [70, 0]
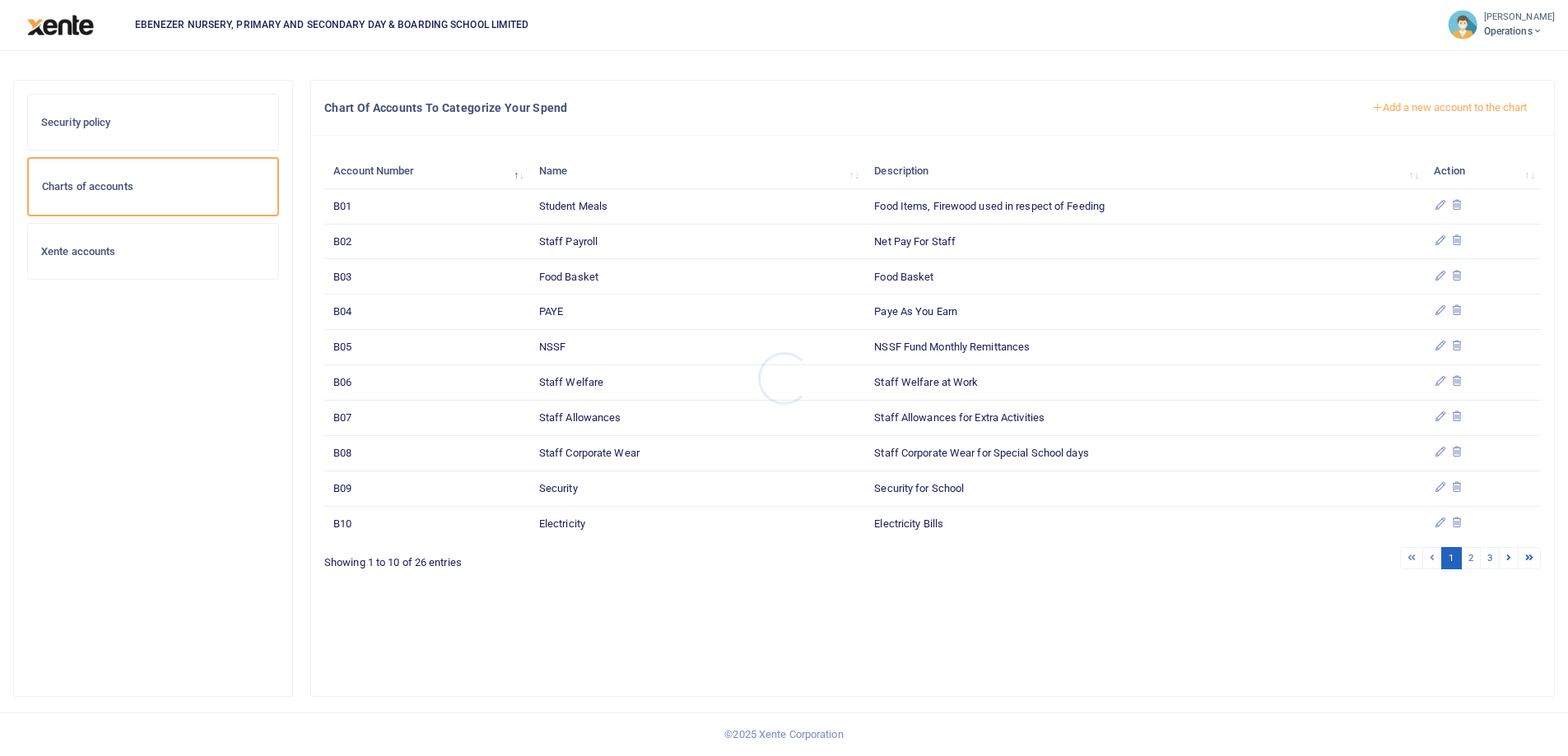
click at [1414, 110] on div at bounding box center [784, 378] width 1568 height 756
click at [1434, 107] on button "Add a new account to the chart" at bounding box center [1449, 108] width 183 height 28
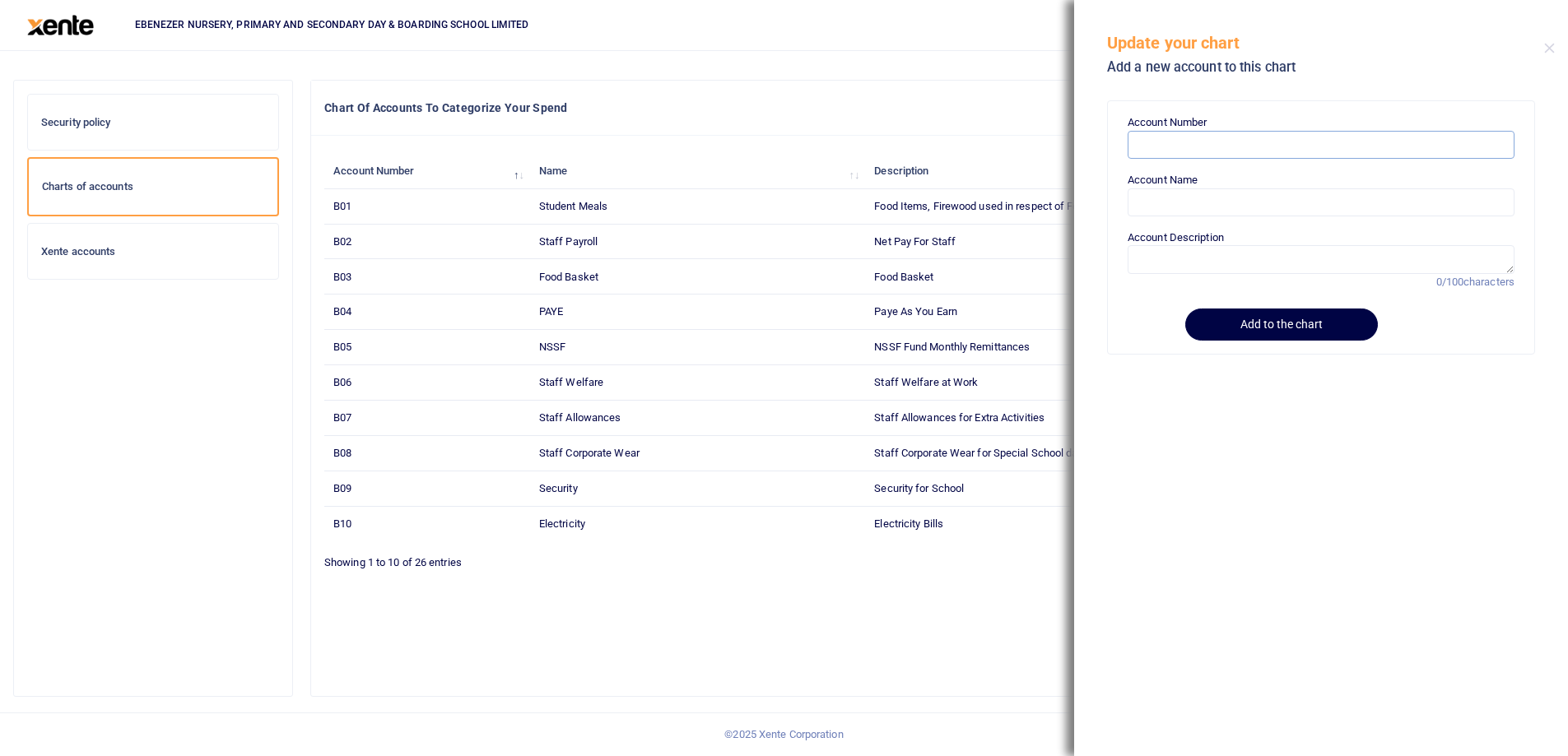
click at [1163, 148] on input "Account Number" at bounding box center [1321, 144] width 387 height 28
paste input "B27"
type input "B27"
click at [1157, 205] on input "Account Name" at bounding box center [1321, 202] width 387 height 28
paste input "Newspapers"
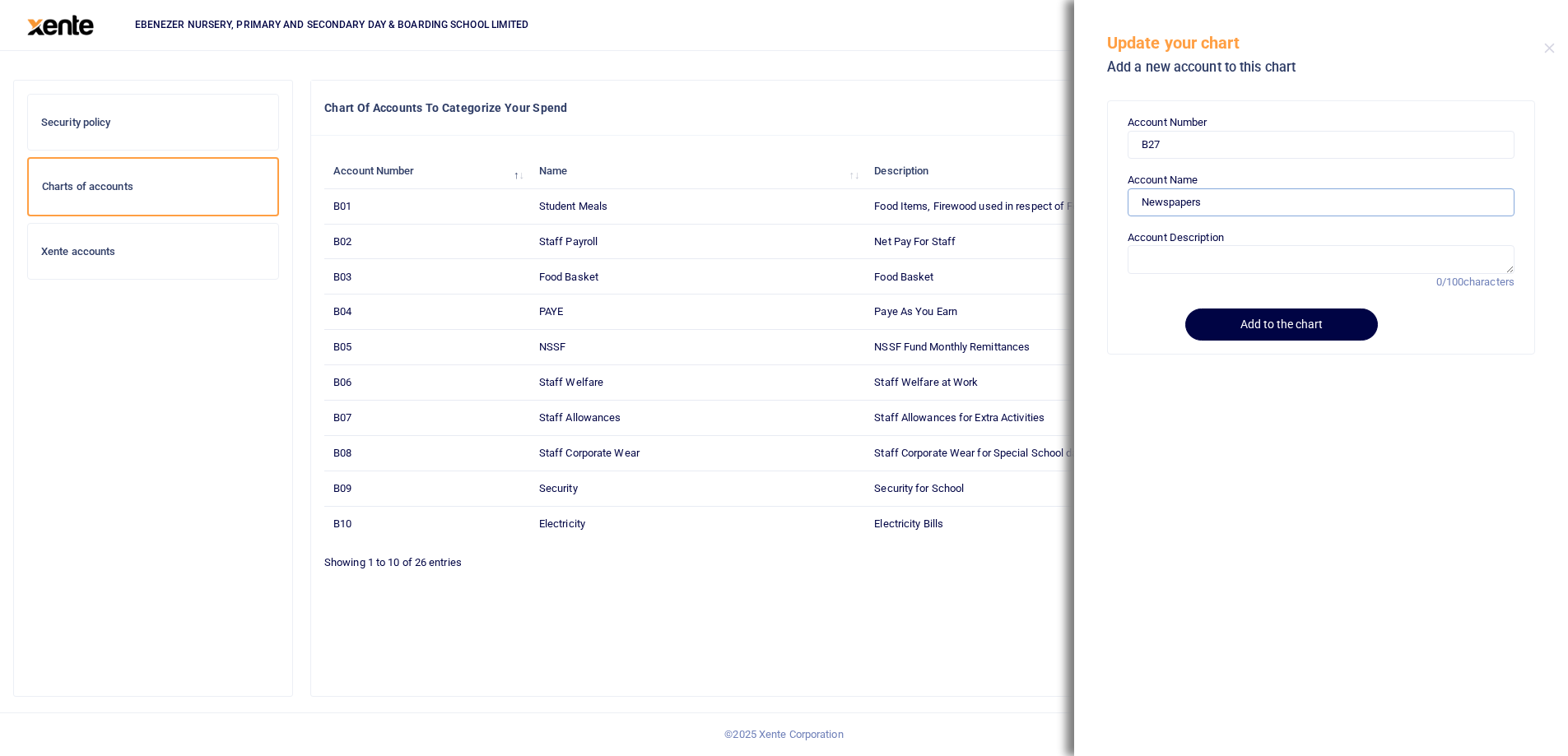
type input "Newspapers"
click at [1172, 254] on textarea "Account Description" at bounding box center [1321, 259] width 387 height 28
paste textarea "Newspapers"
type textarea "Newspapers"
click at [1256, 328] on button "Add to the chart" at bounding box center [1279, 324] width 188 height 32
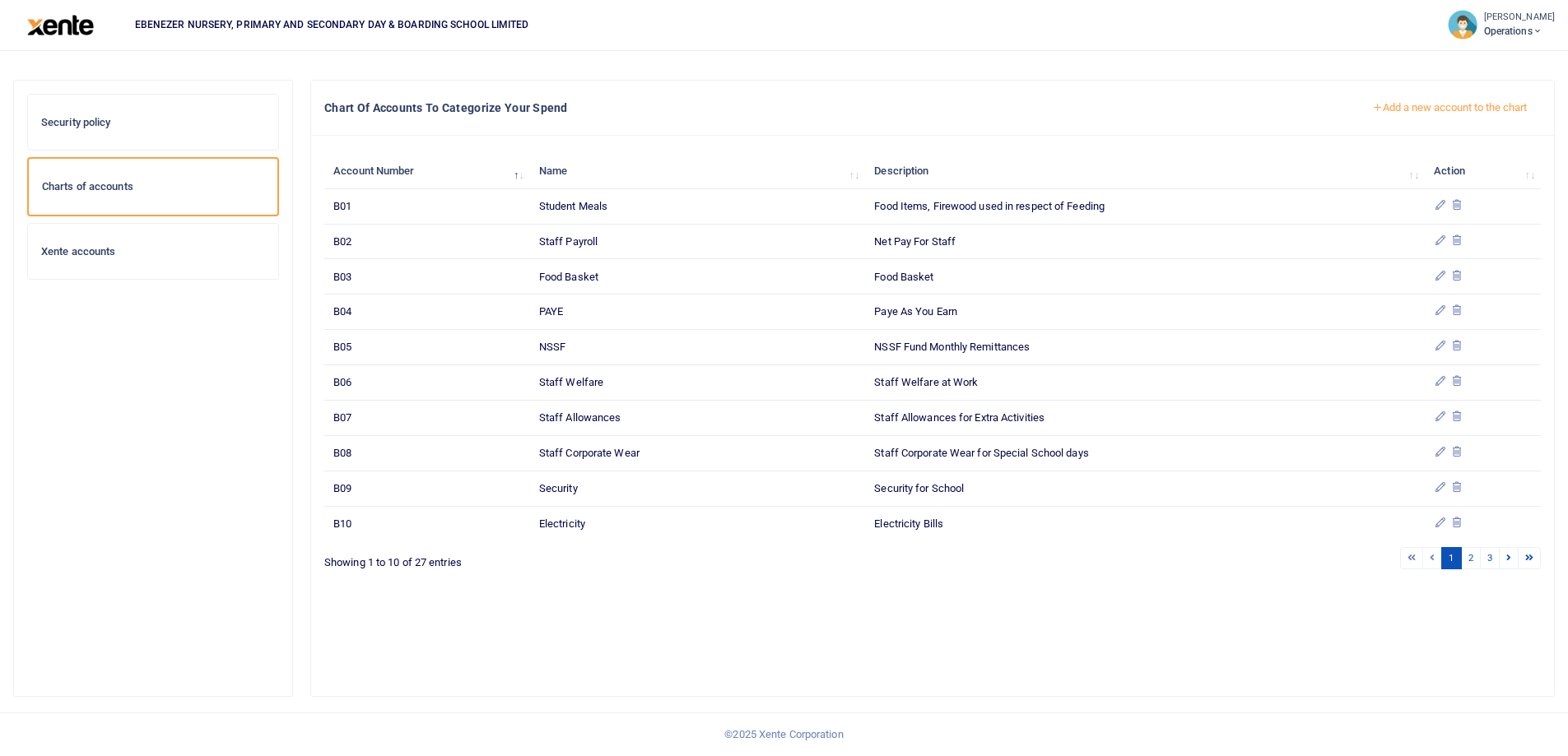
scroll to position [70, 0]
click at [1402, 112] on button "Add a new account to the chart" at bounding box center [1449, 108] width 183 height 28
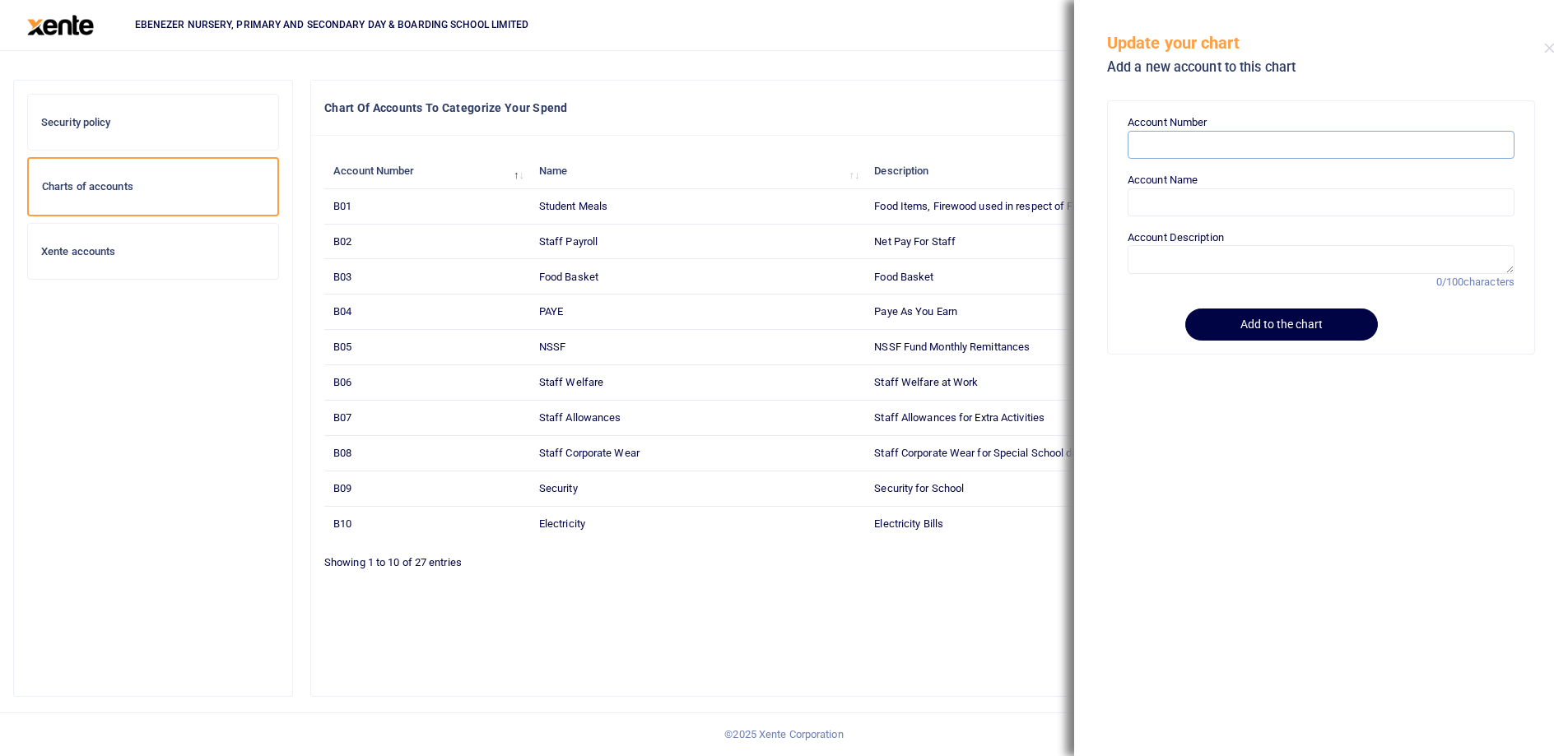
click at [1155, 147] on input "Account Number" at bounding box center [1321, 144] width 387 height 28
paste input "B29"
type input "B29"
click at [1147, 205] on input "Account Name" at bounding box center [1321, 202] width 387 height 28
paste input "Information Technology"
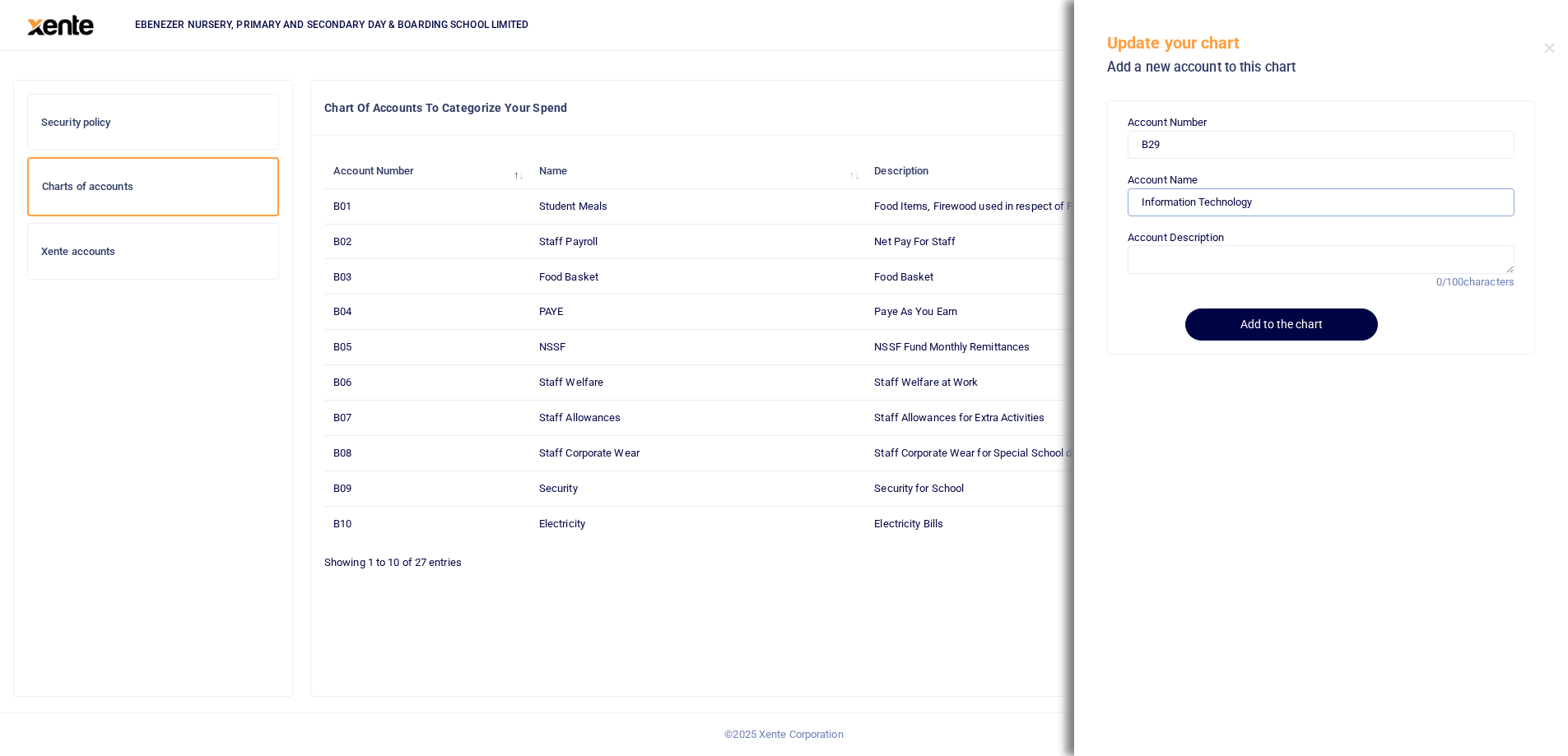
type input "Information Technology"
click at [1206, 243] on label "Account Description" at bounding box center [1175, 237] width 96 height 16
click at [1206, 246] on textarea "Account Description" at bounding box center [1321, 259] width 387 height 28
paste textarea "Information Technology"
type textarea "Information Technology expenses"
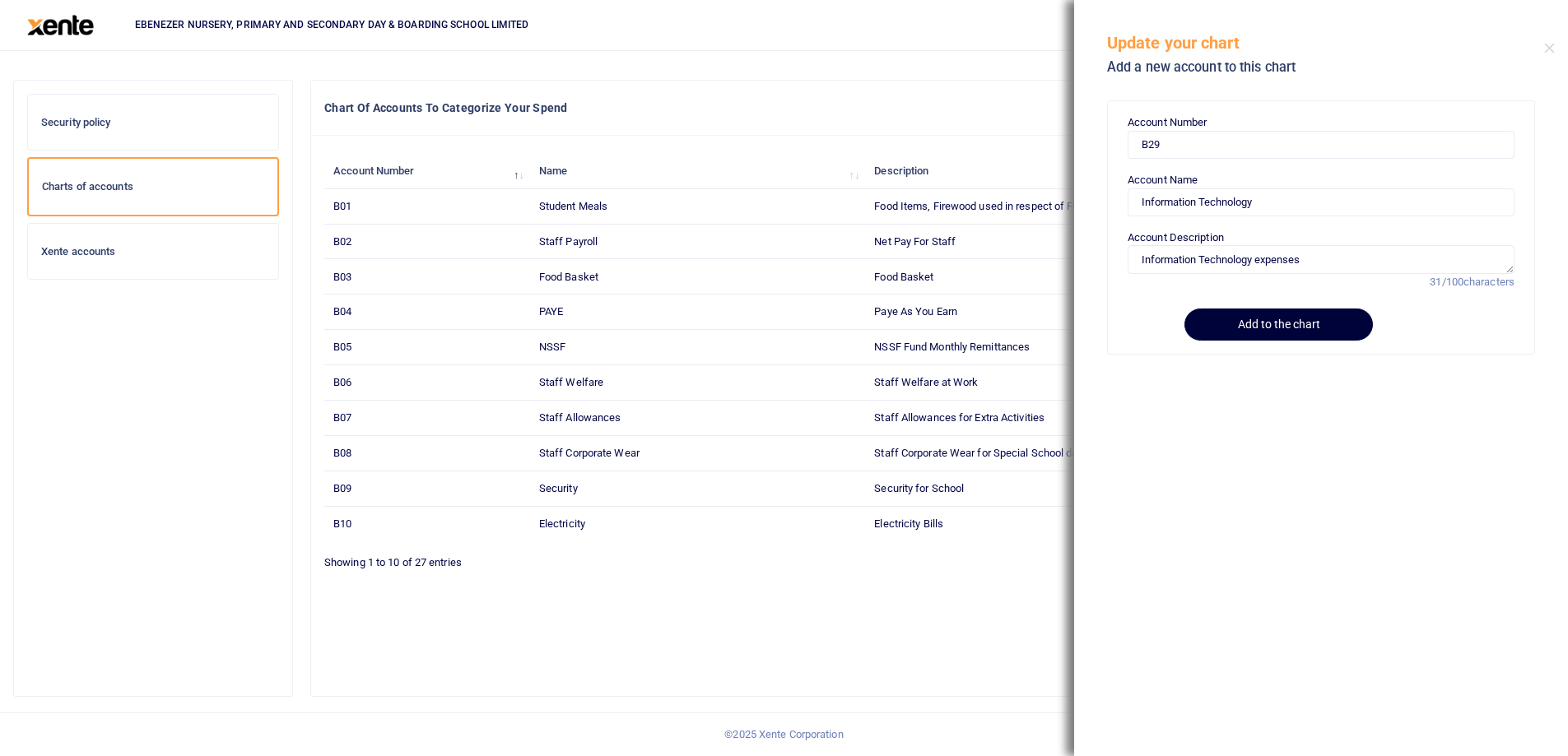
click at [1264, 327] on button "Add to the chart" at bounding box center [1279, 324] width 188 height 32
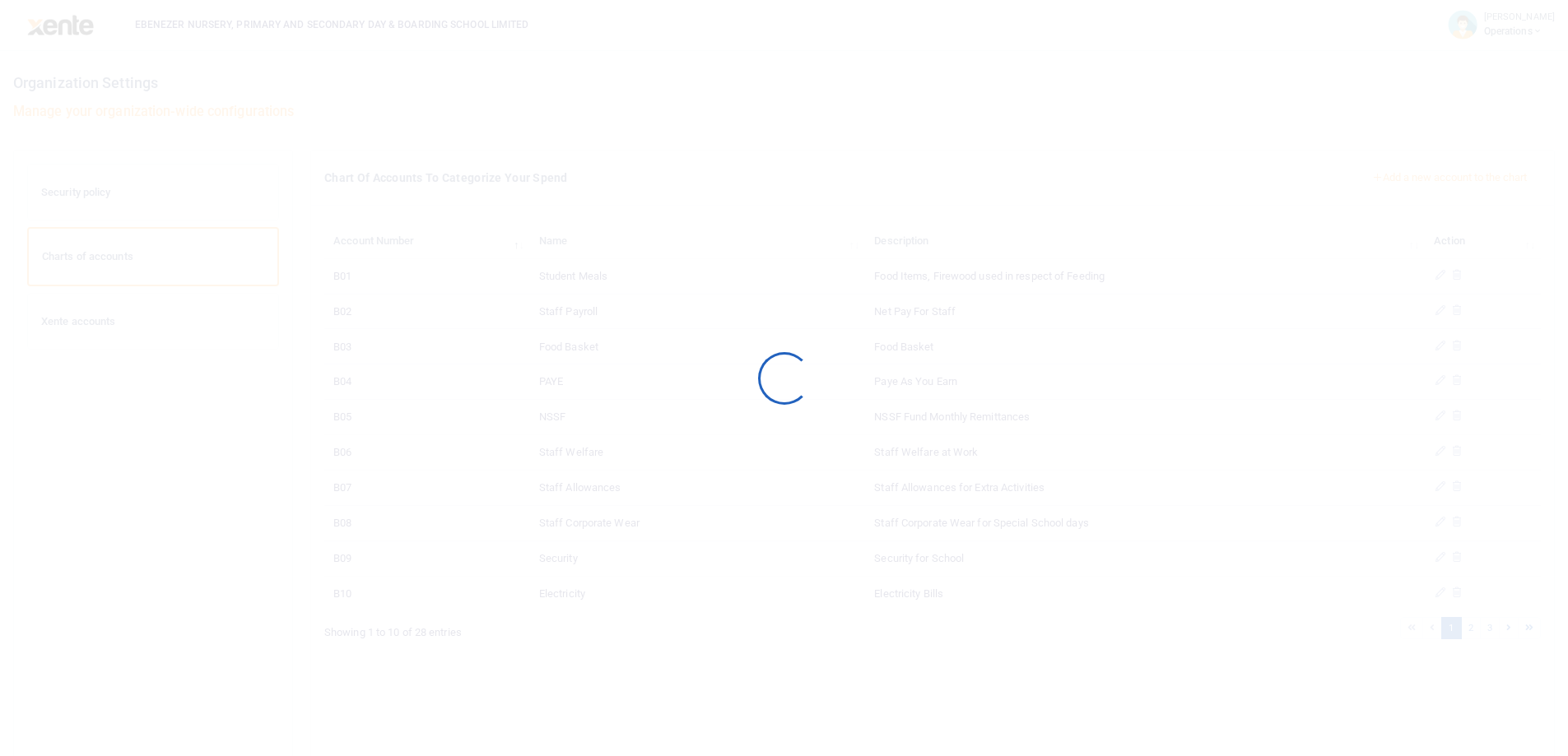
scroll to position [70, 0]
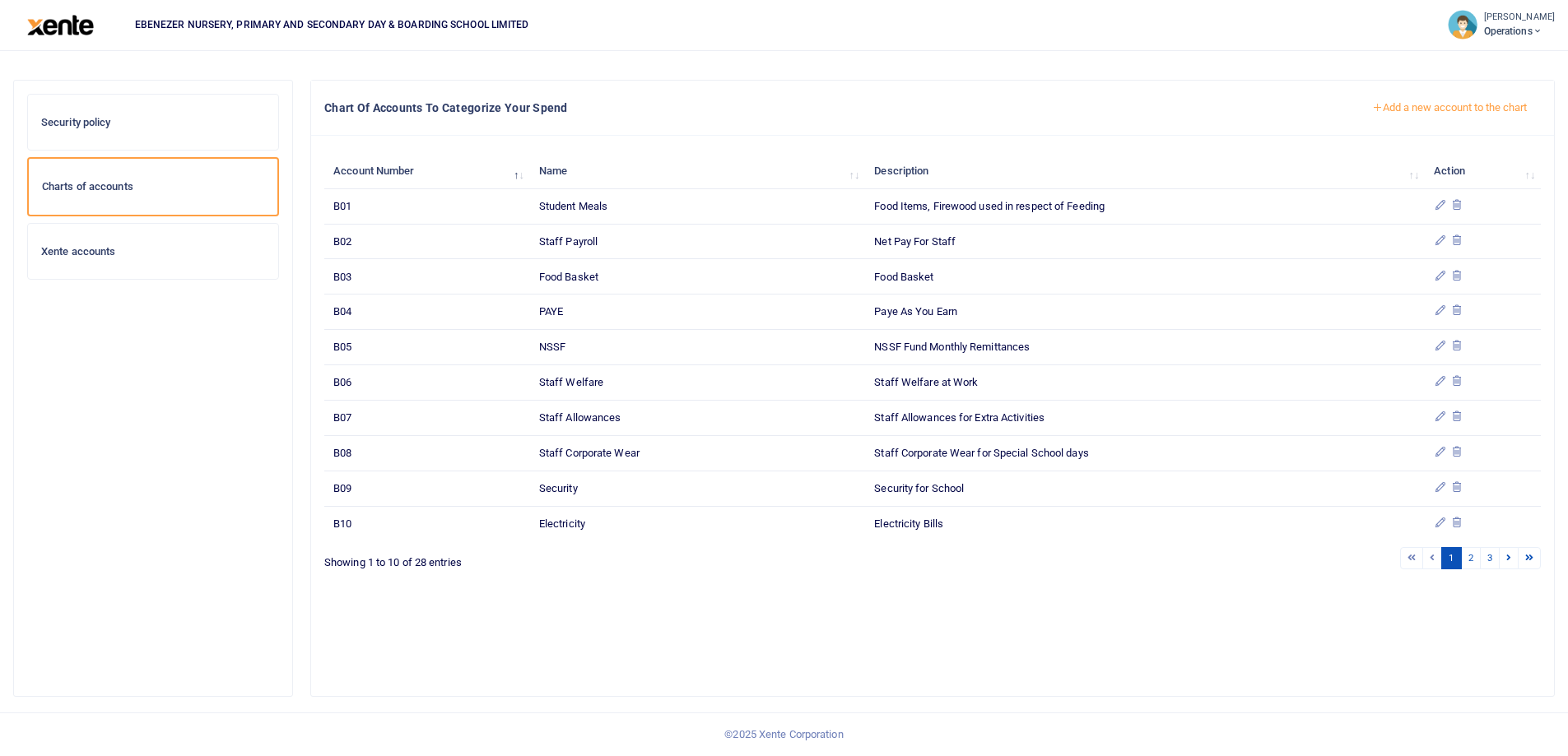
click at [1423, 110] on button "Add a new account to the chart" at bounding box center [1449, 108] width 183 height 28
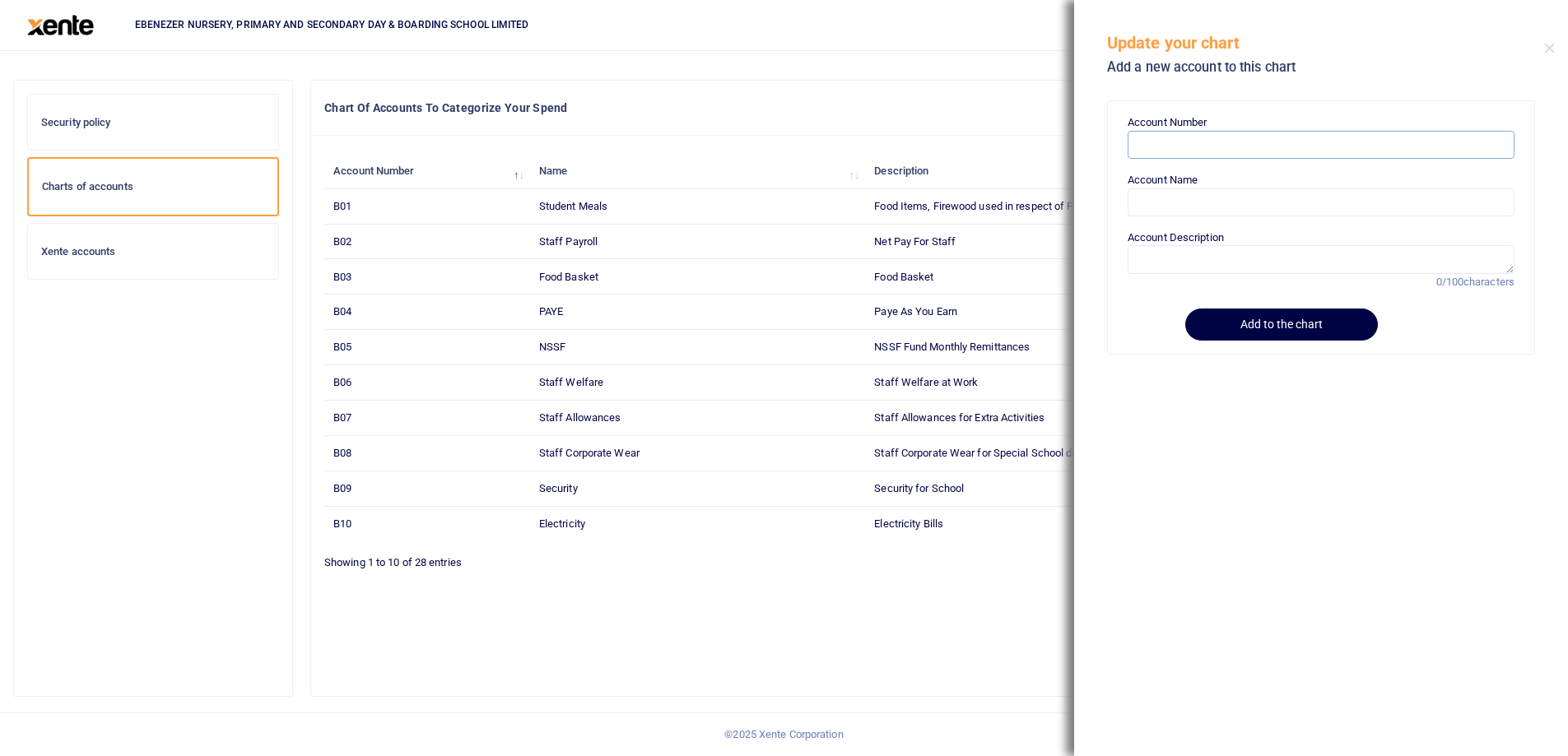
click at [1198, 152] on input "Account Number" at bounding box center [1321, 144] width 387 height 28
paste input "B30"
type input "B30"
click at [1171, 202] on input "Account Name" at bounding box center [1321, 202] width 387 height 28
paste input "Tests & Exams"
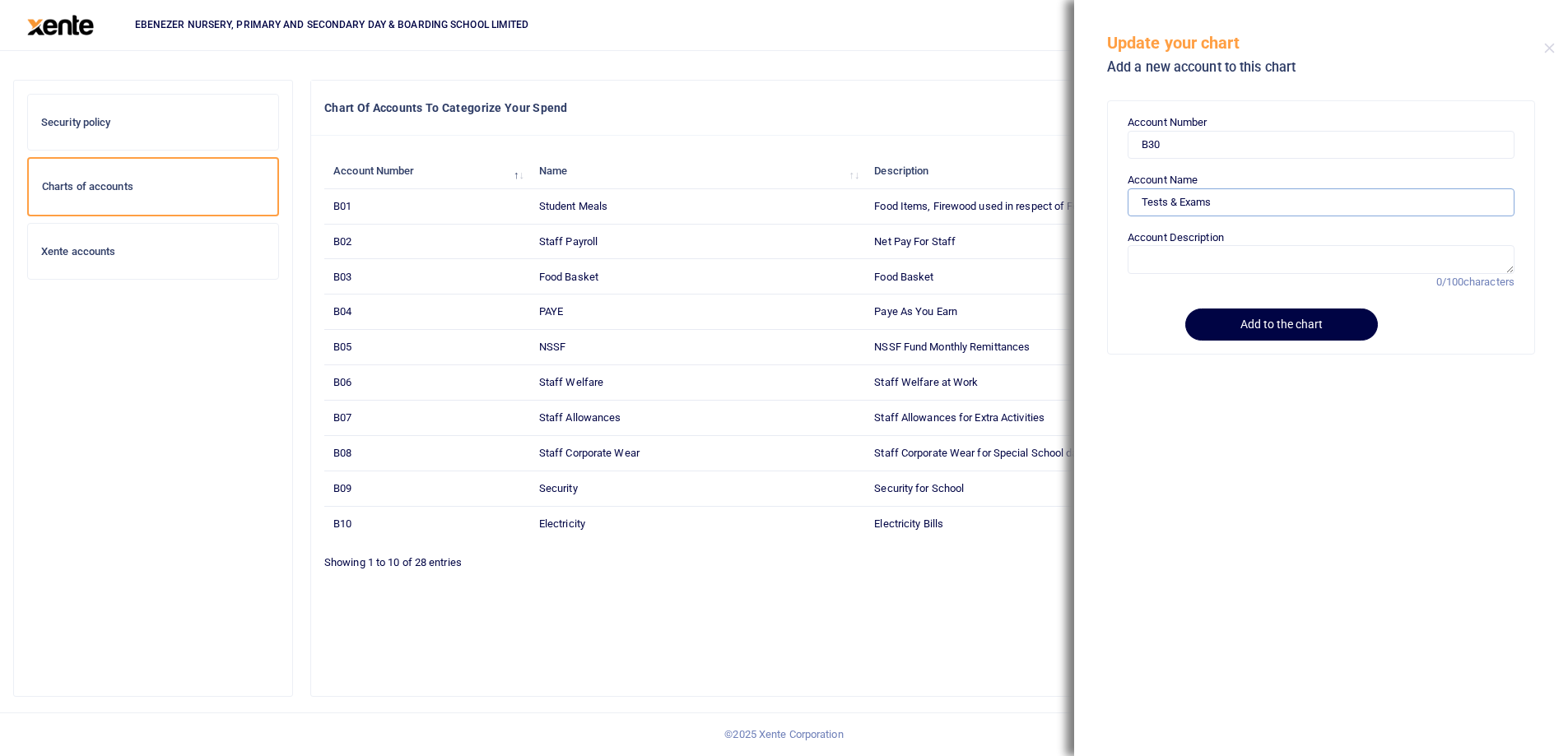
type input "Tests & Exams"
click at [1176, 254] on textarea "Account Description" at bounding box center [1321, 259] width 387 height 28
paste textarea "Tests & Exams"
type textarea "Tests & Exams"
click at [1249, 325] on button "Add to the chart" at bounding box center [1279, 324] width 188 height 32
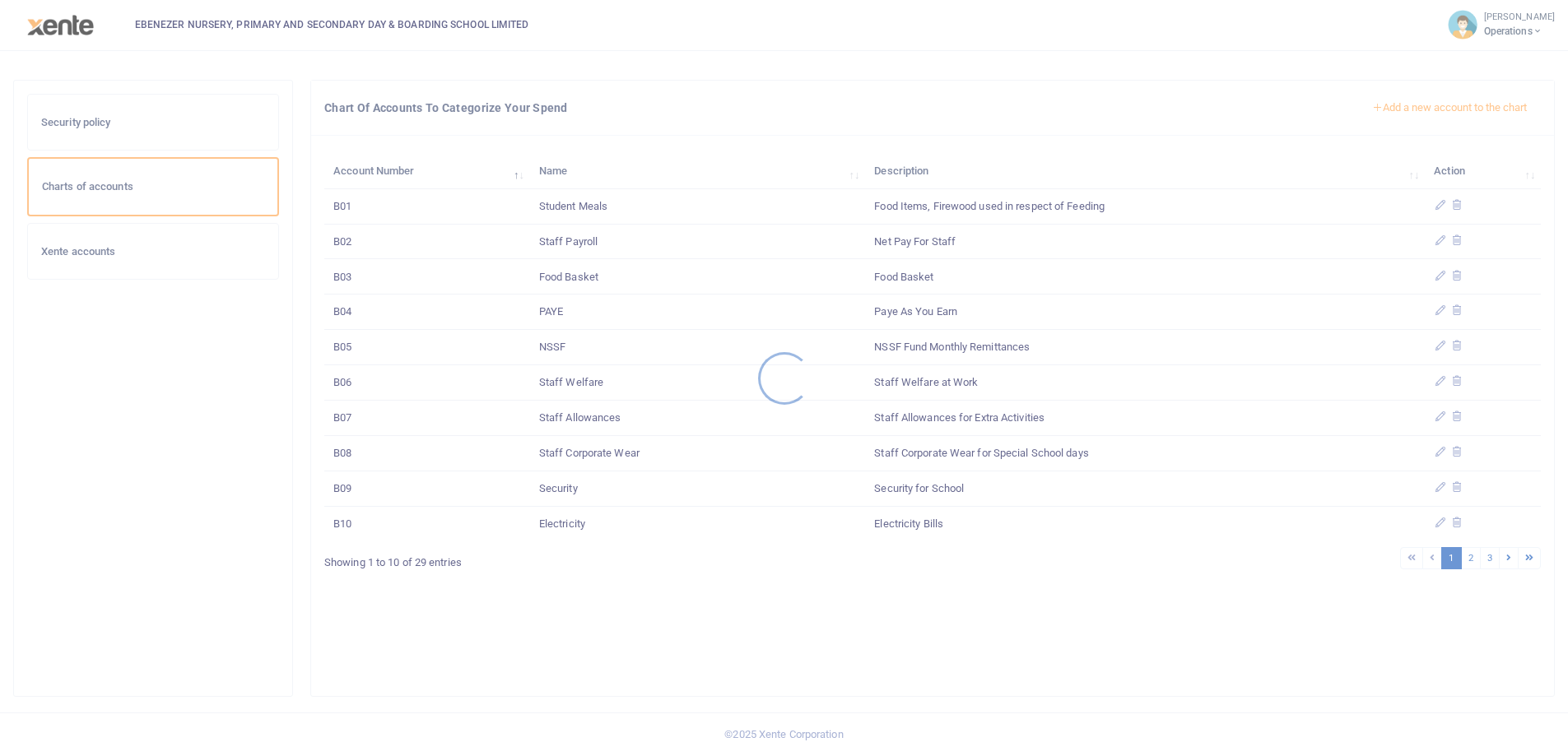
scroll to position [70, 0]
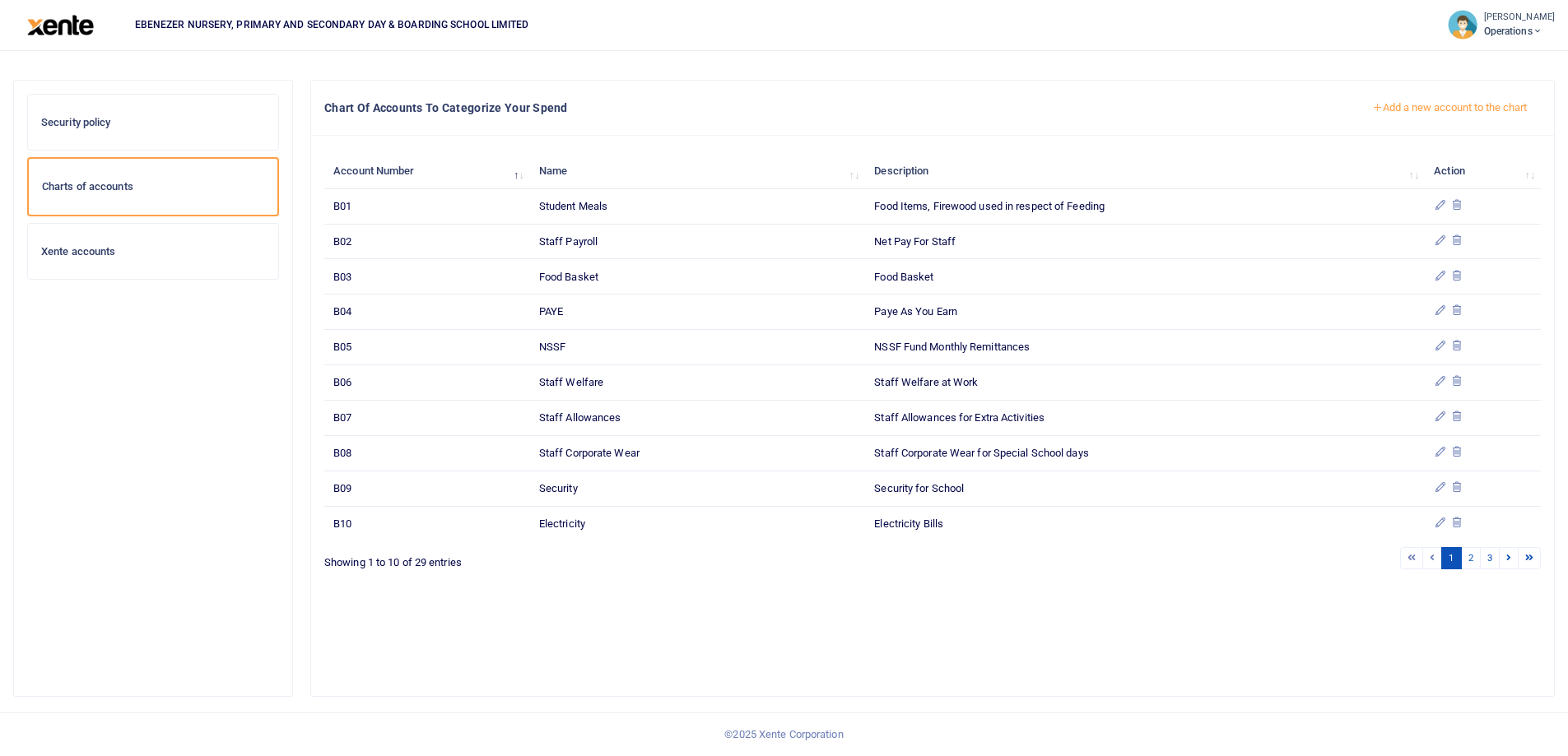
click at [1429, 111] on button "Add a new account to the chart" at bounding box center [1449, 108] width 183 height 28
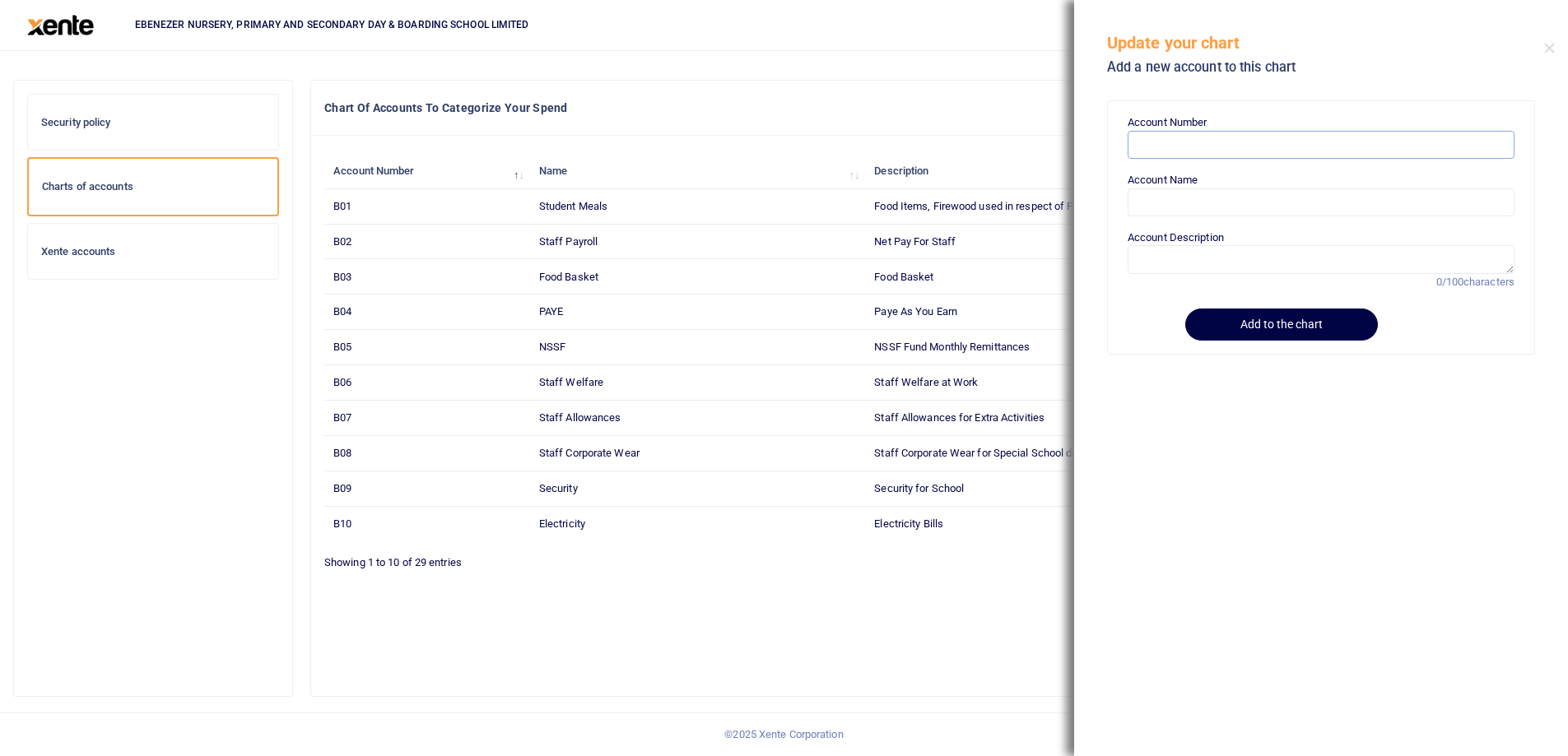
click at [1175, 143] on input "Account Number" at bounding box center [1321, 144] width 387 height 28
paste input "B31"
type input "B31"
click at [1171, 196] on input "Account Name" at bounding box center [1321, 202] width 387 height 28
paste input "Training & Workshops"
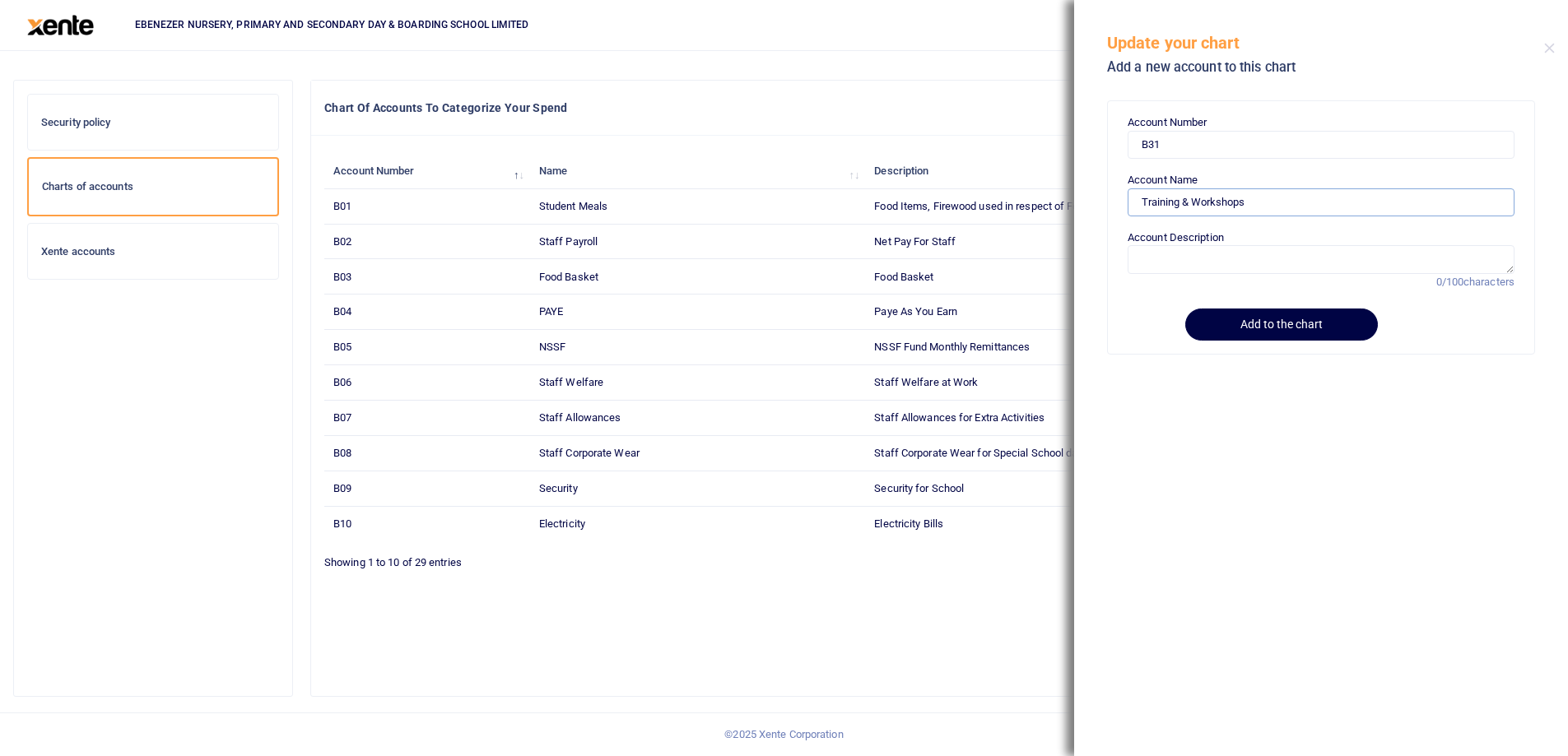
type input "Training & Workshops"
click at [1185, 257] on textarea "Account Description" at bounding box center [1321, 259] width 387 height 28
paste textarea "Training & Workshops"
type textarea "Training & Workshops"
click at [1226, 322] on button "Add to the chart" at bounding box center [1279, 324] width 188 height 32
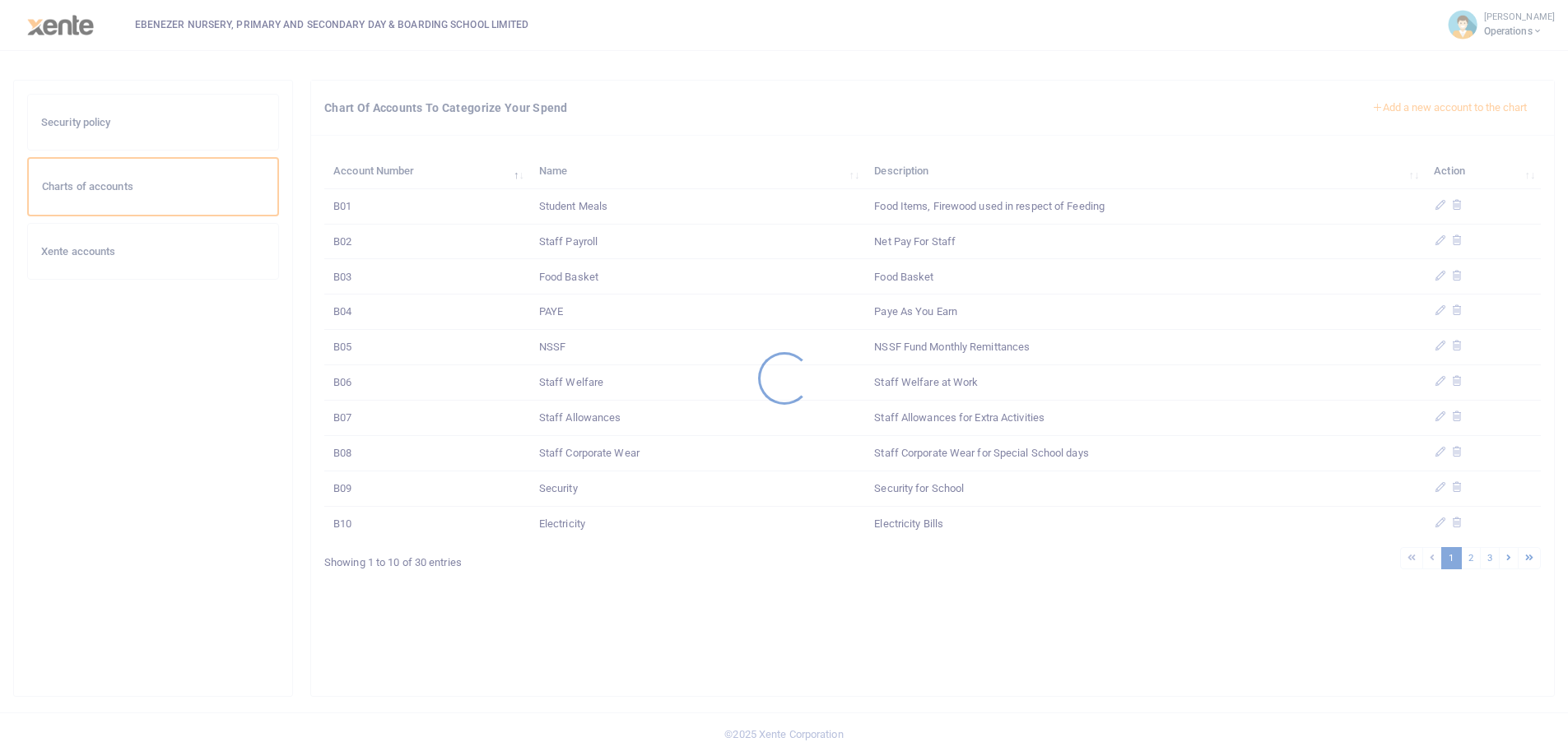
scroll to position [70, 0]
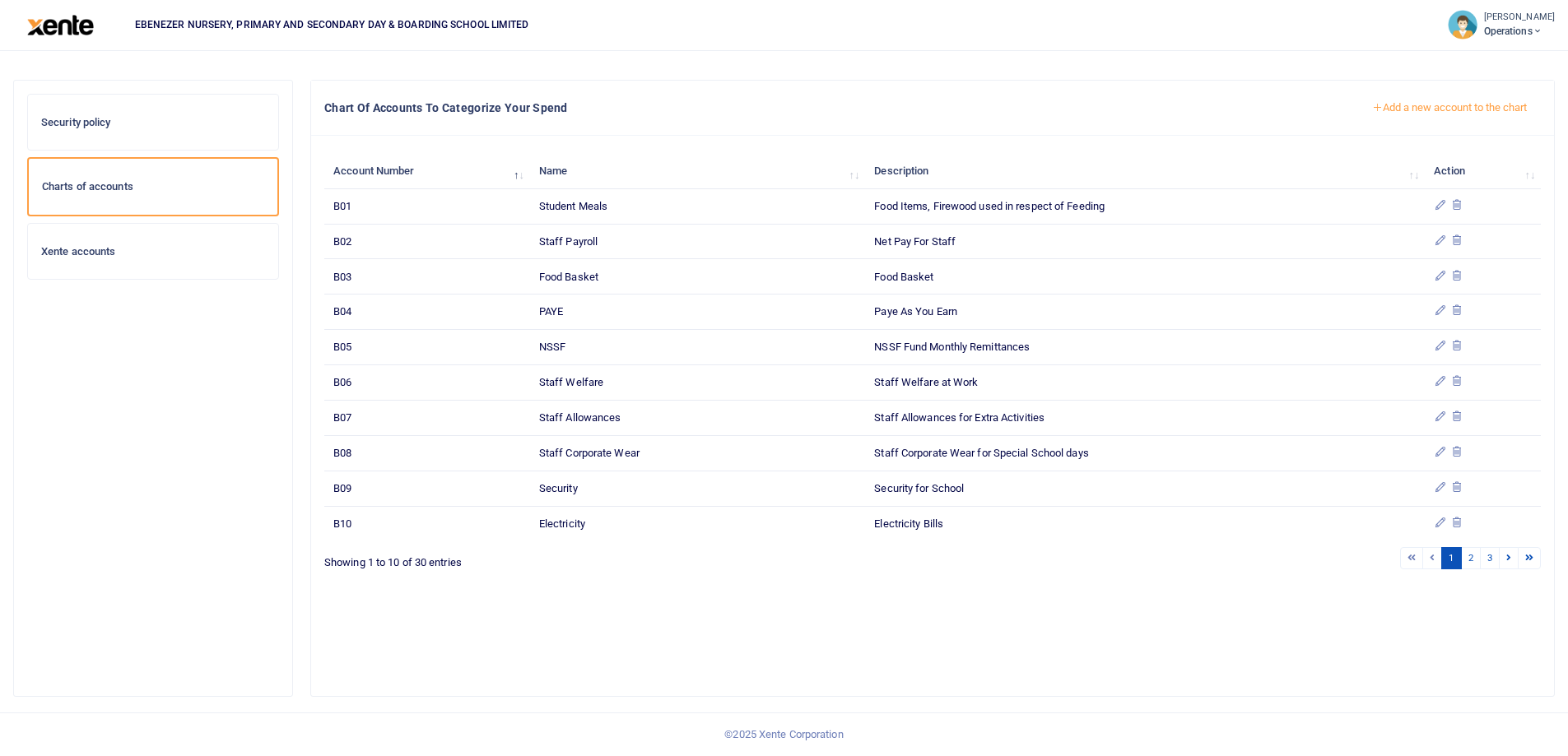
click at [1435, 109] on button "Add a new account to the chart" at bounding box center [1449, 108] width 183 height 28
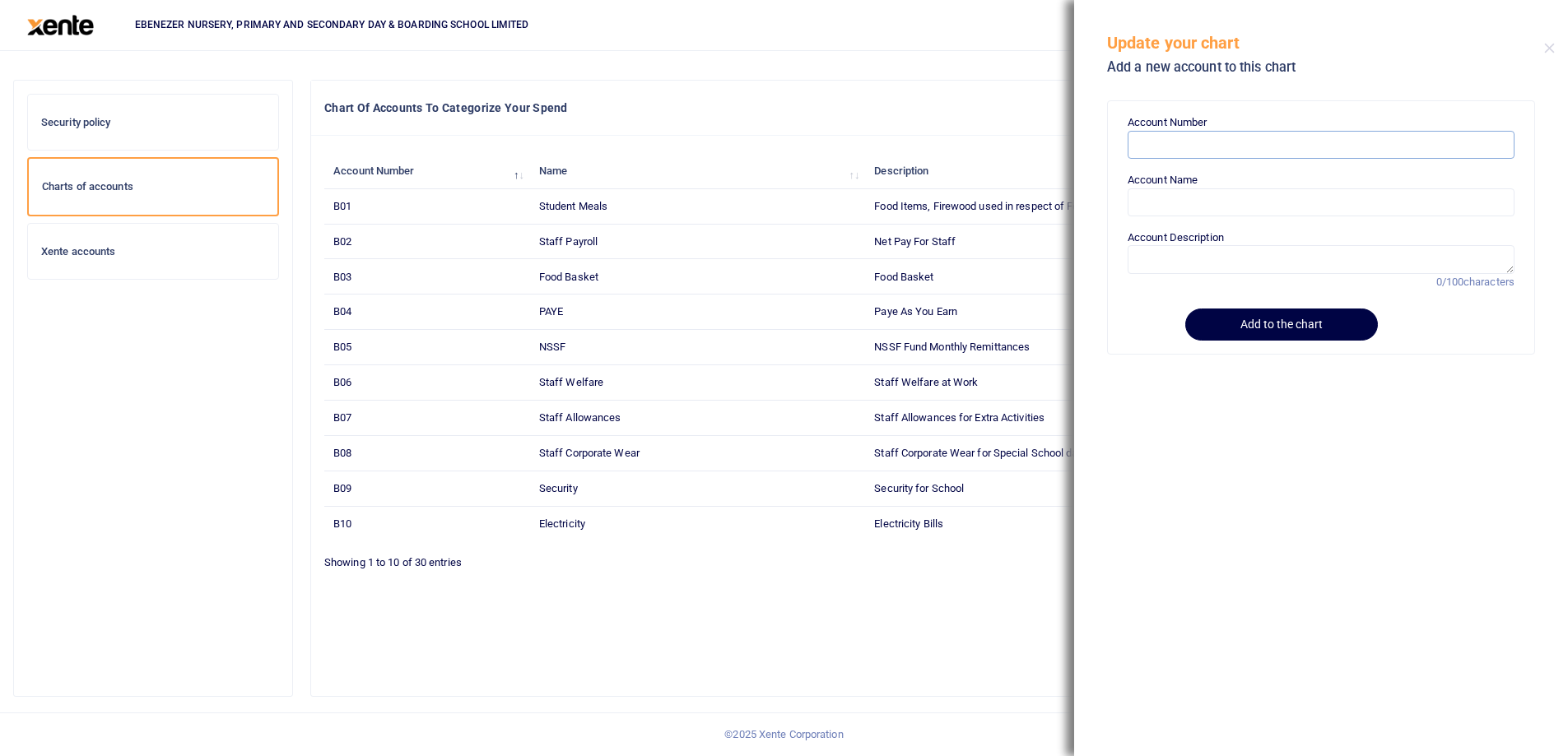
click at [1156, 152] on input "Account Number" at bounding box center [1321, 144] width 387 height 28
paste input "B32"
type input "B32"
click at [1161, 201] on input "Account Name" at bounding box center [1321, 202] width 387 height 28
click at [1168, 200] on input "Account Name" at bounding box center [1321, 202] width 387 height 28
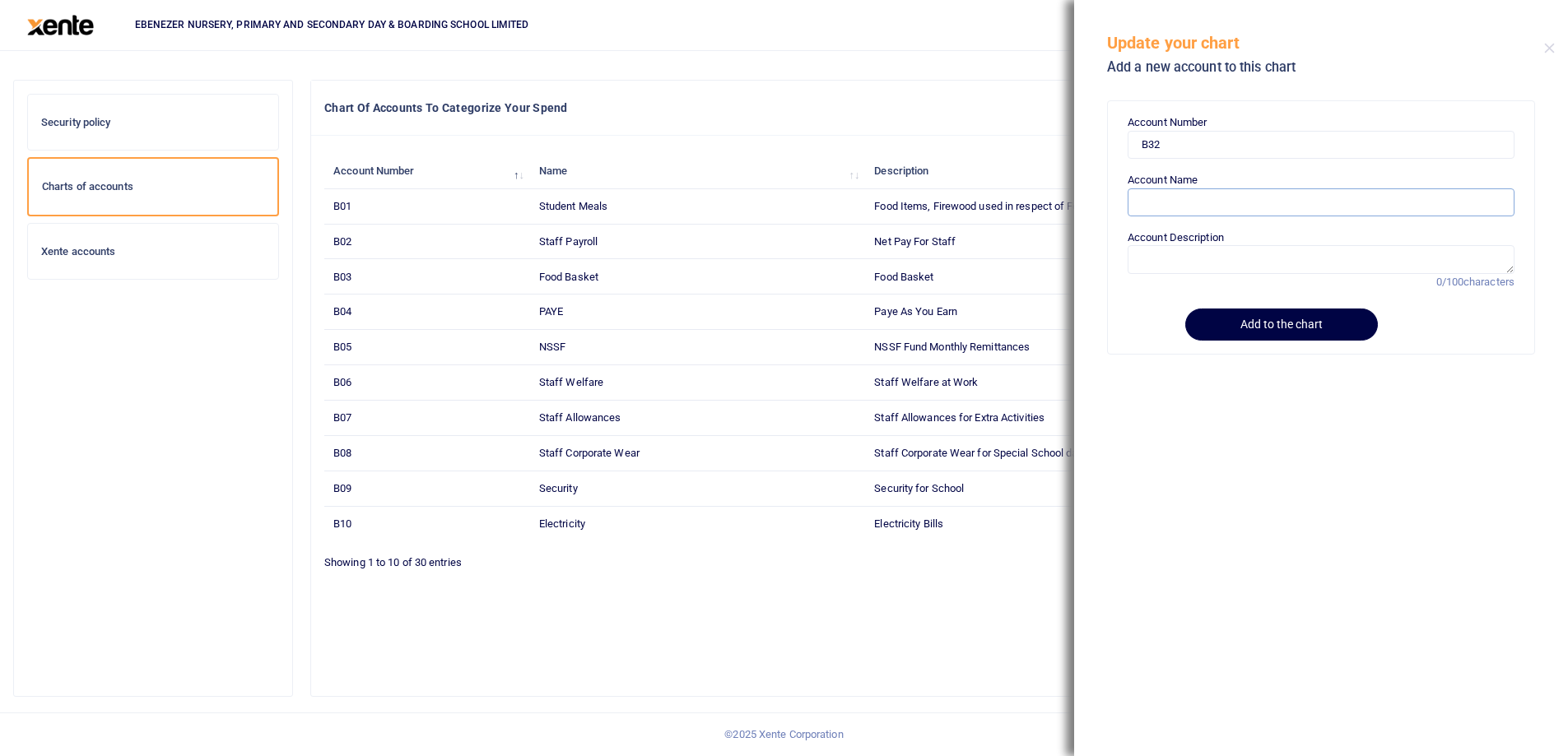
paste input "Research & Development"
type input "Research & Development"
click at [1160, 245] on label "Account Description" at bounding box center [1175, 237] width 96 height 16
click at [1160, 246] on textarea "Account Description" at bounding box center [1321, 259] width 387 height 28
paste textarea "Research & Development"
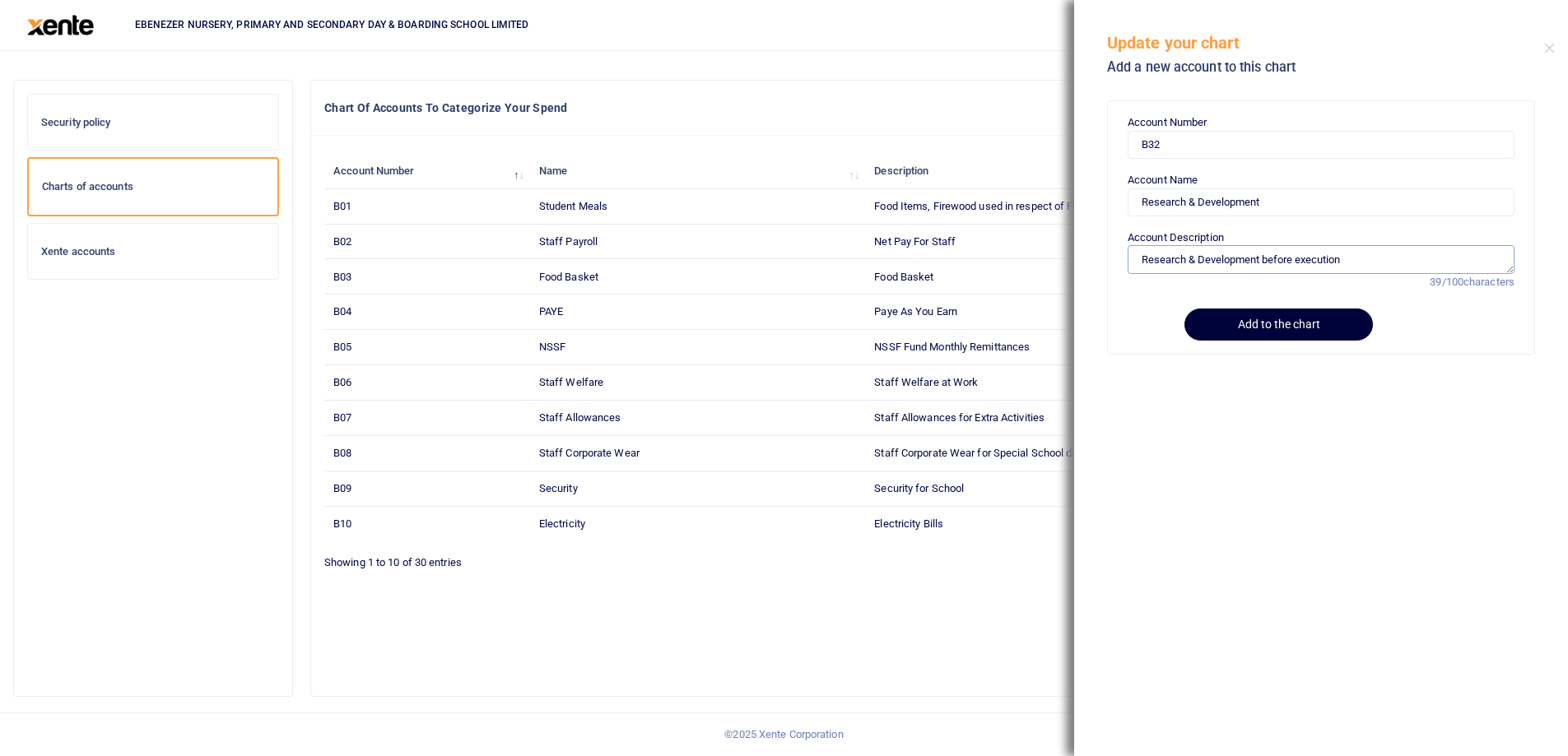
type textarea "Research & Development before execution"
click at [1235, 322] on button "Add to the chart" at bounding box center [1279, 324] width 188 height 32
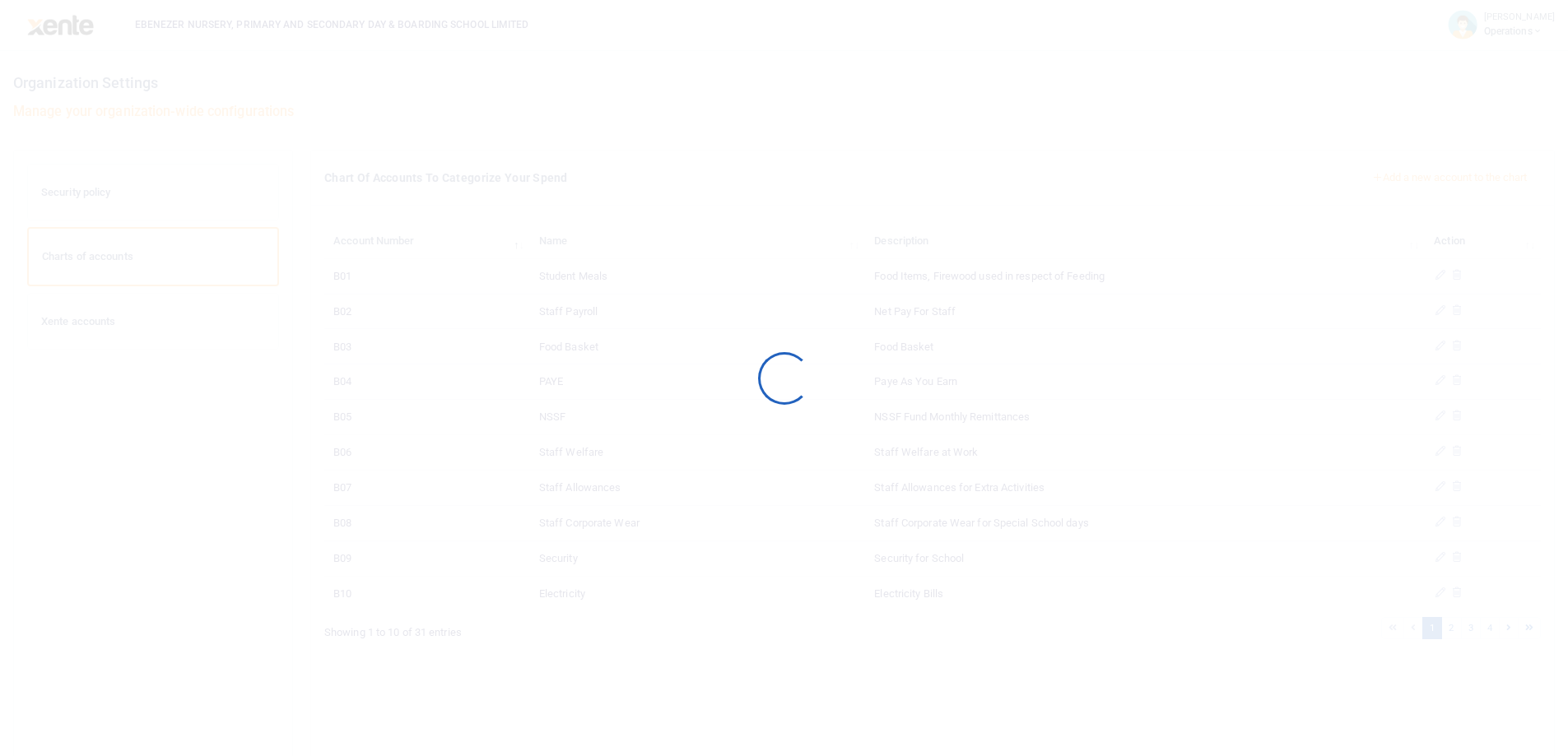
scroll to position [70, 0]
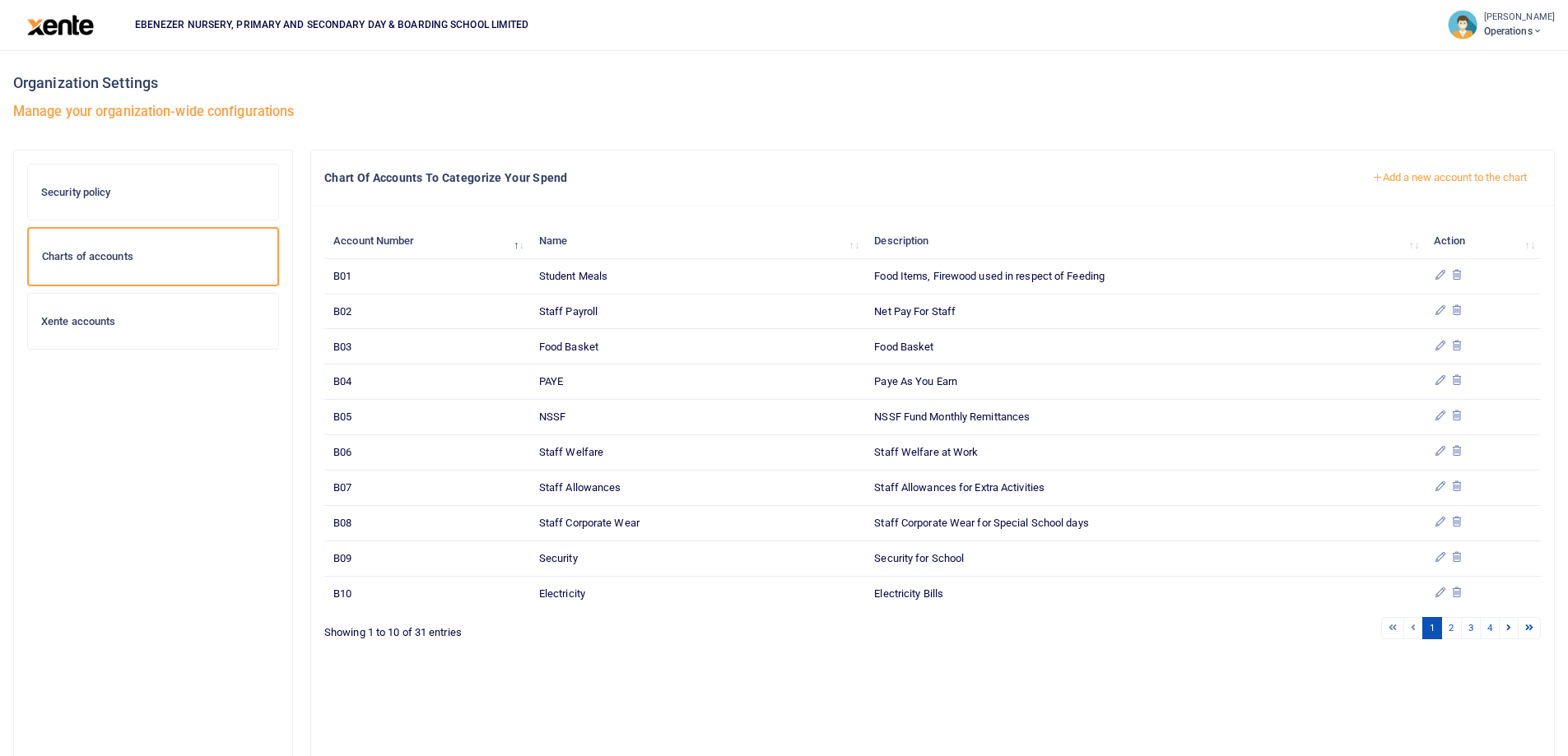
click at [1411, 175] on button "Add a new account to the chart" at bounding box center [1449, 177] width 183 height 28
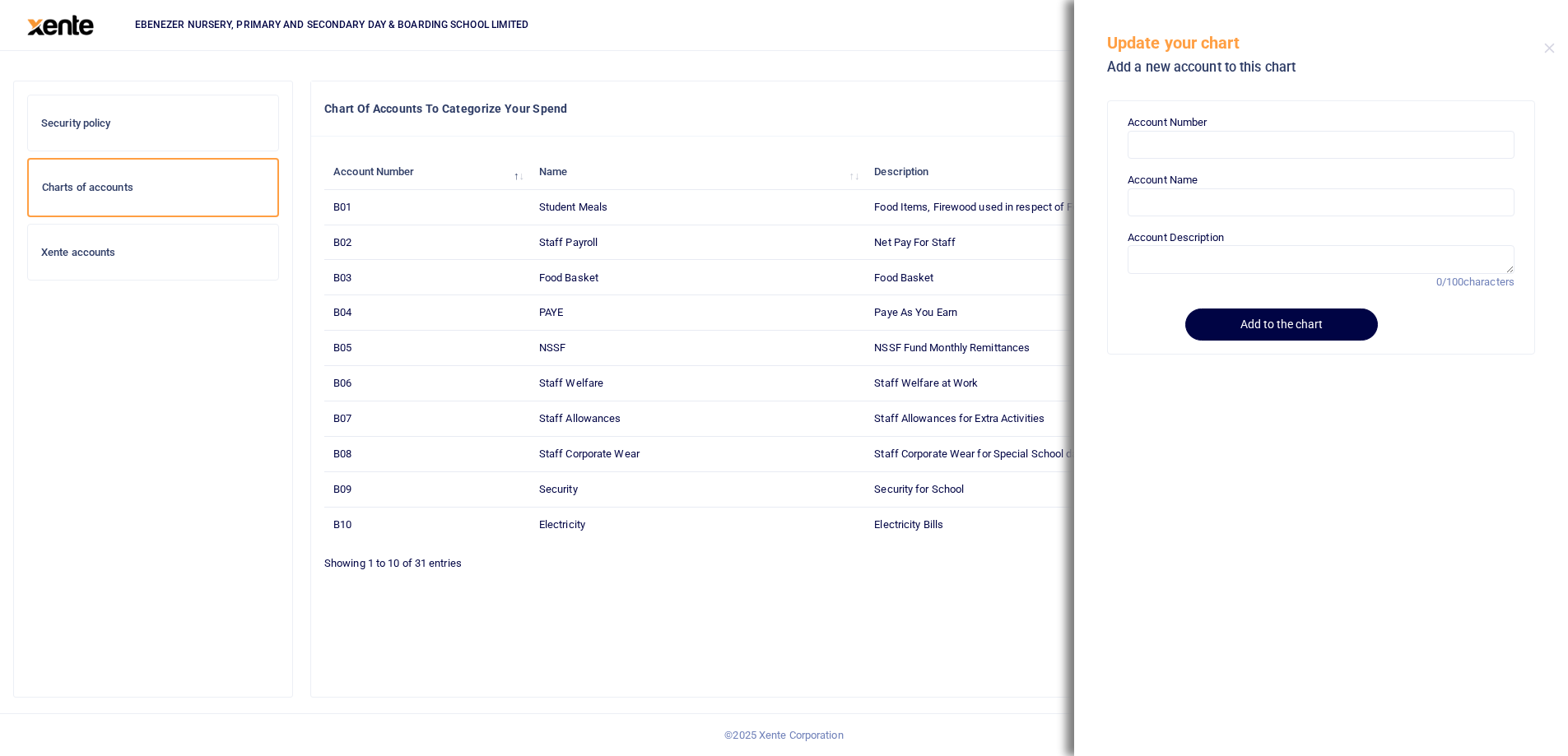
scroll to position [70, 0]
click at [1184, 143] on input "Account Number" at bounding box center [1321, 144] width 387 height 28
paste input "B33"
type input "B33"
click at [1153, 208] on input "Account Name" at bounding box center [1321, 202] width 387 height 28
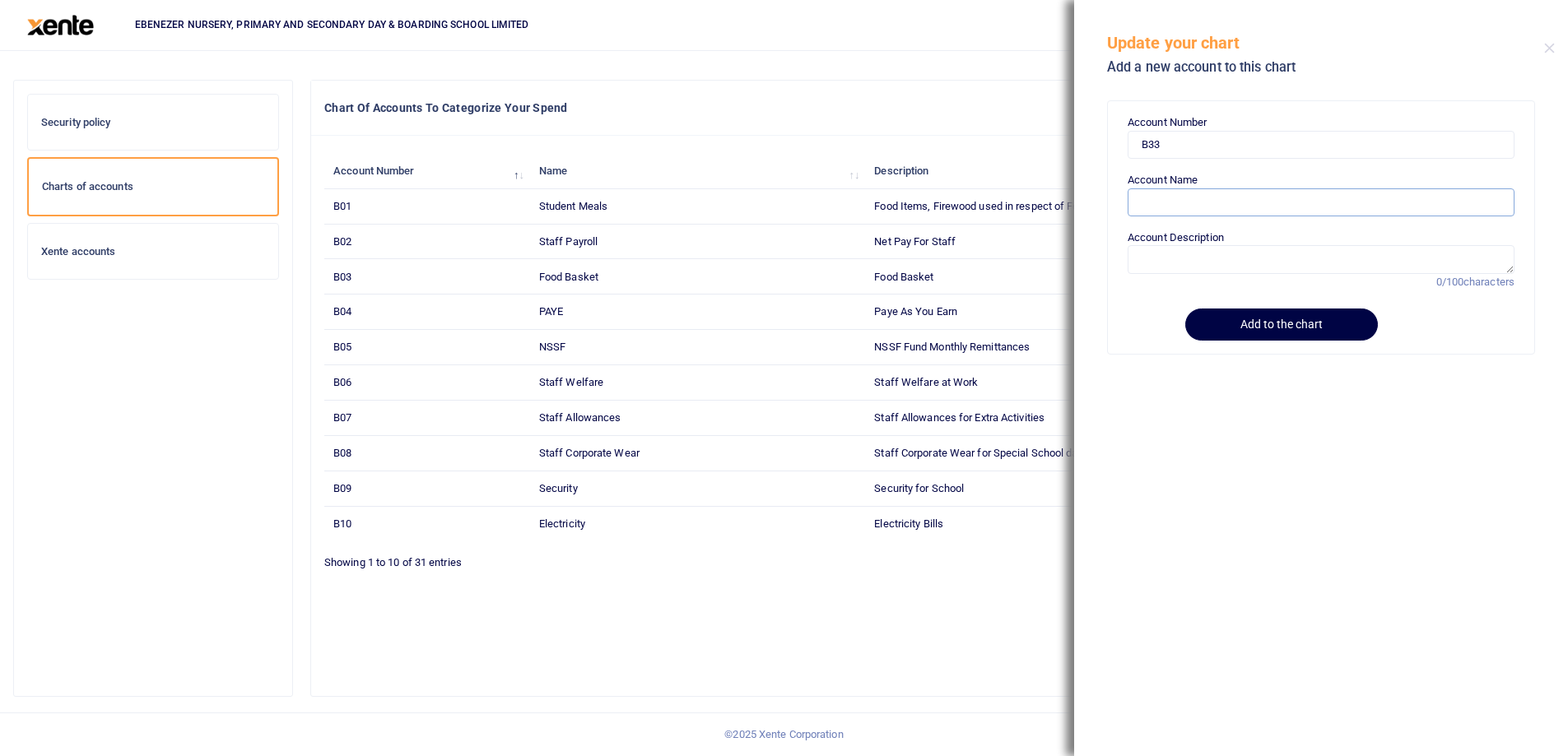
paste input "Secretariate"
click at [1171, 203] on input "Secretariate" at bounding box center [1321, 202] width 387 height 28
type input "Secretariat"
click at [1169, 247] on textarea "Account Description" at bounding box center [1321, 259] width 387 height 28
paste textarea "Secretariate"
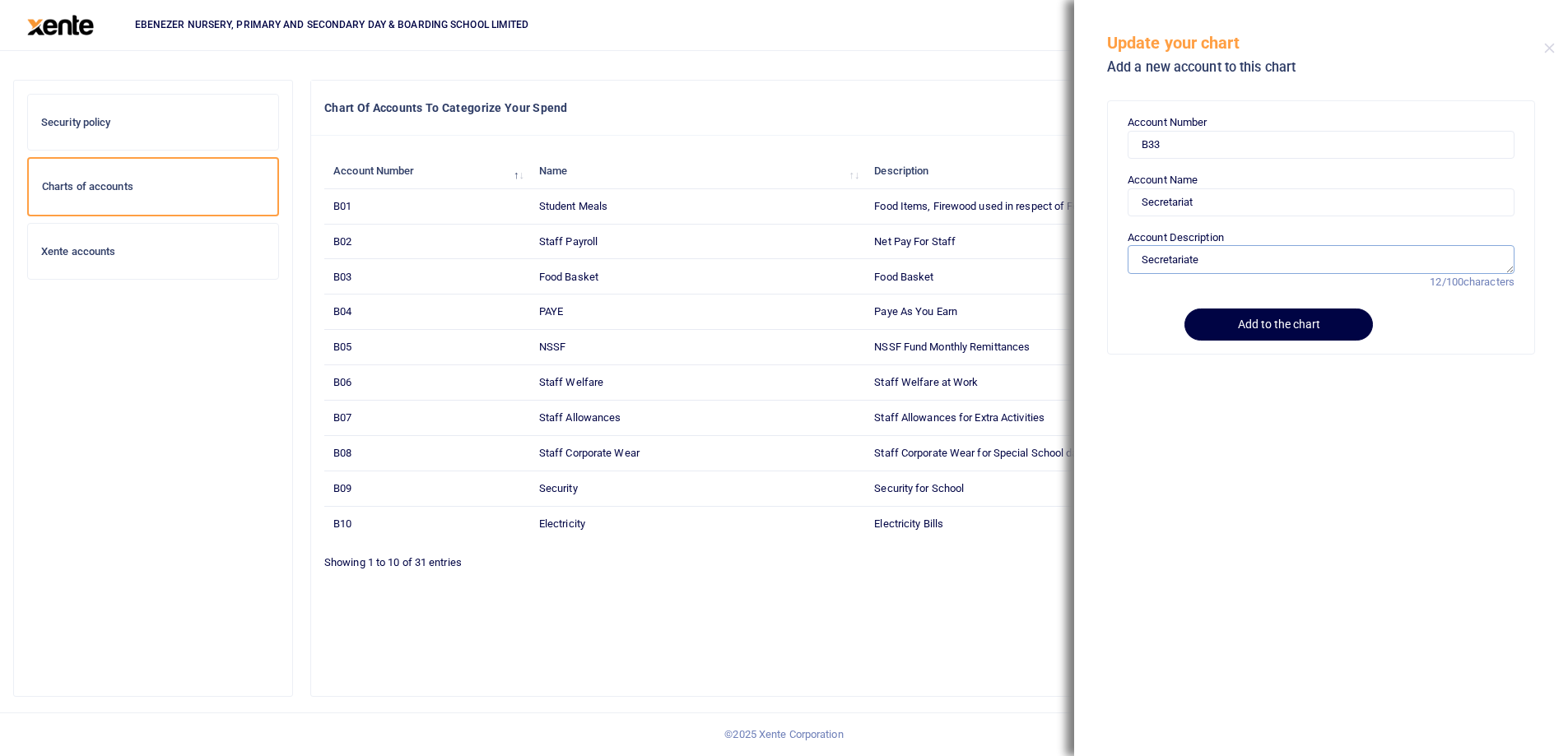
click at [1168, 258] on textarea "Secretariate" at bounding box center [1321, 259] width 387 height 28
click at [1271, 257] on textarea "Secretariat including board resolutions" at bounding box center [1321, 259] width 387 height 28
type textarea "Secretariat including board meetings and resolutions"
click at [1269, 319] on button "Add to the chart" at bounding box center [1279, 324] width 188 height 32
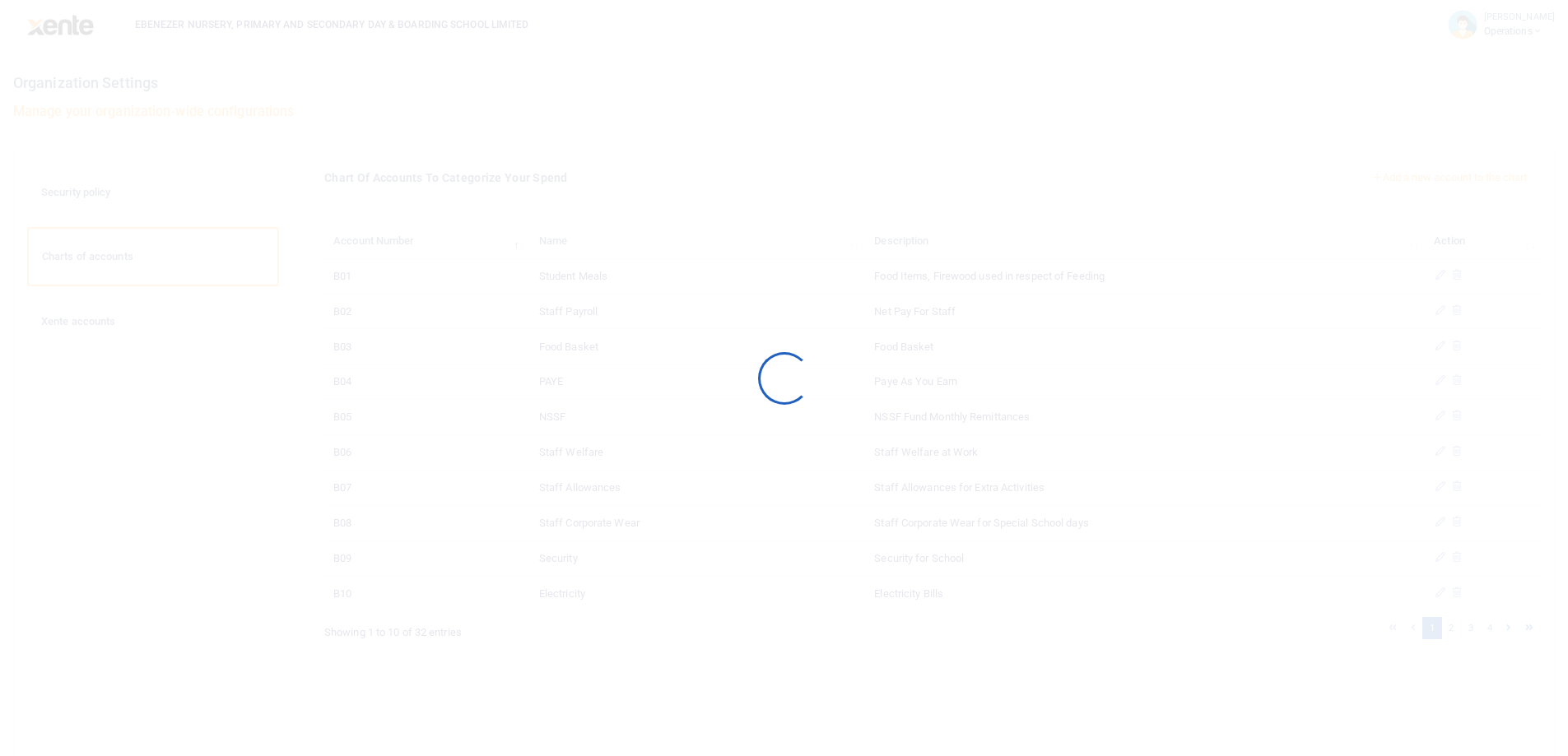
scroll to position [70, 0]
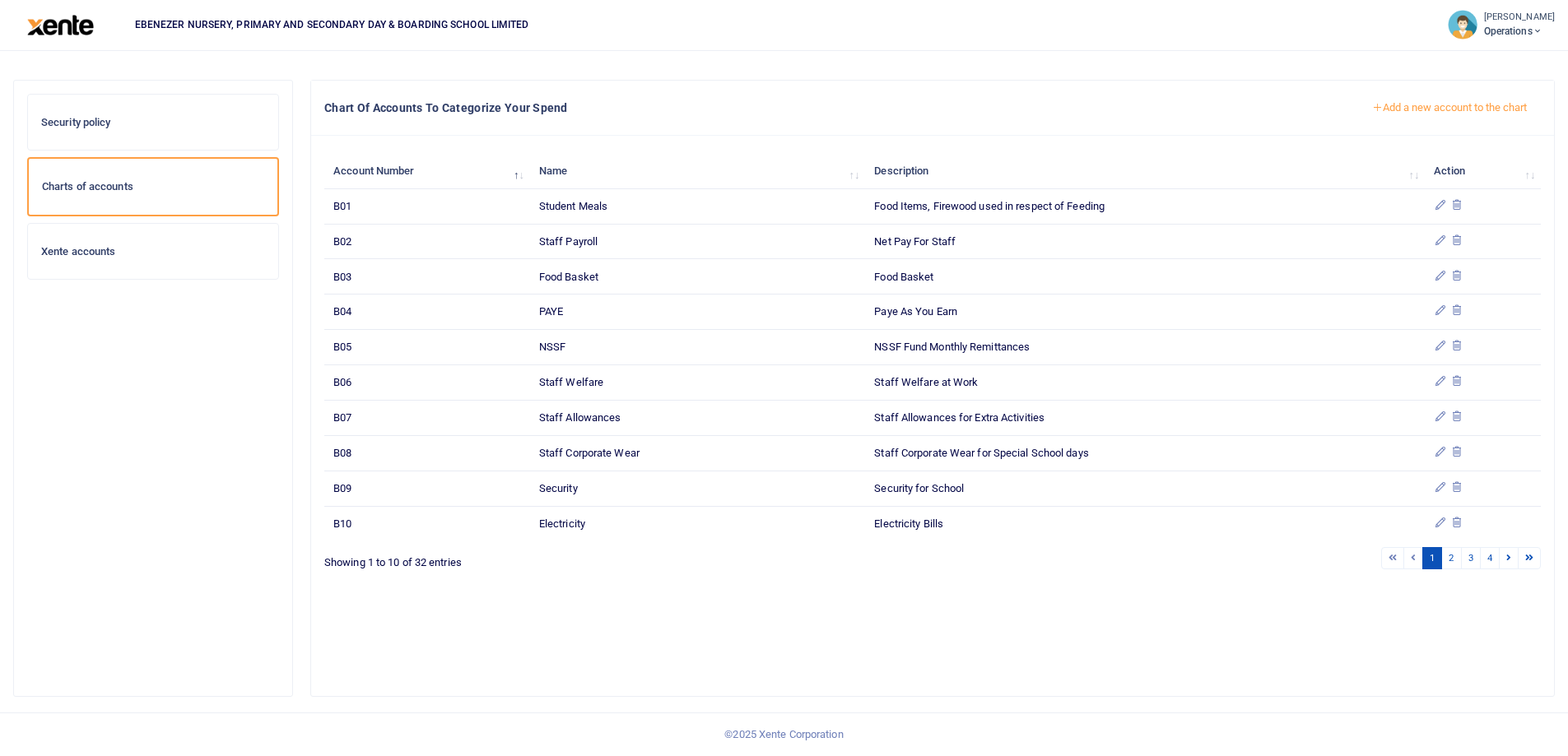
click at [1404, 112] on button "Add a new account to the chart" at bounding box center [1449, 108] width 183 height 28
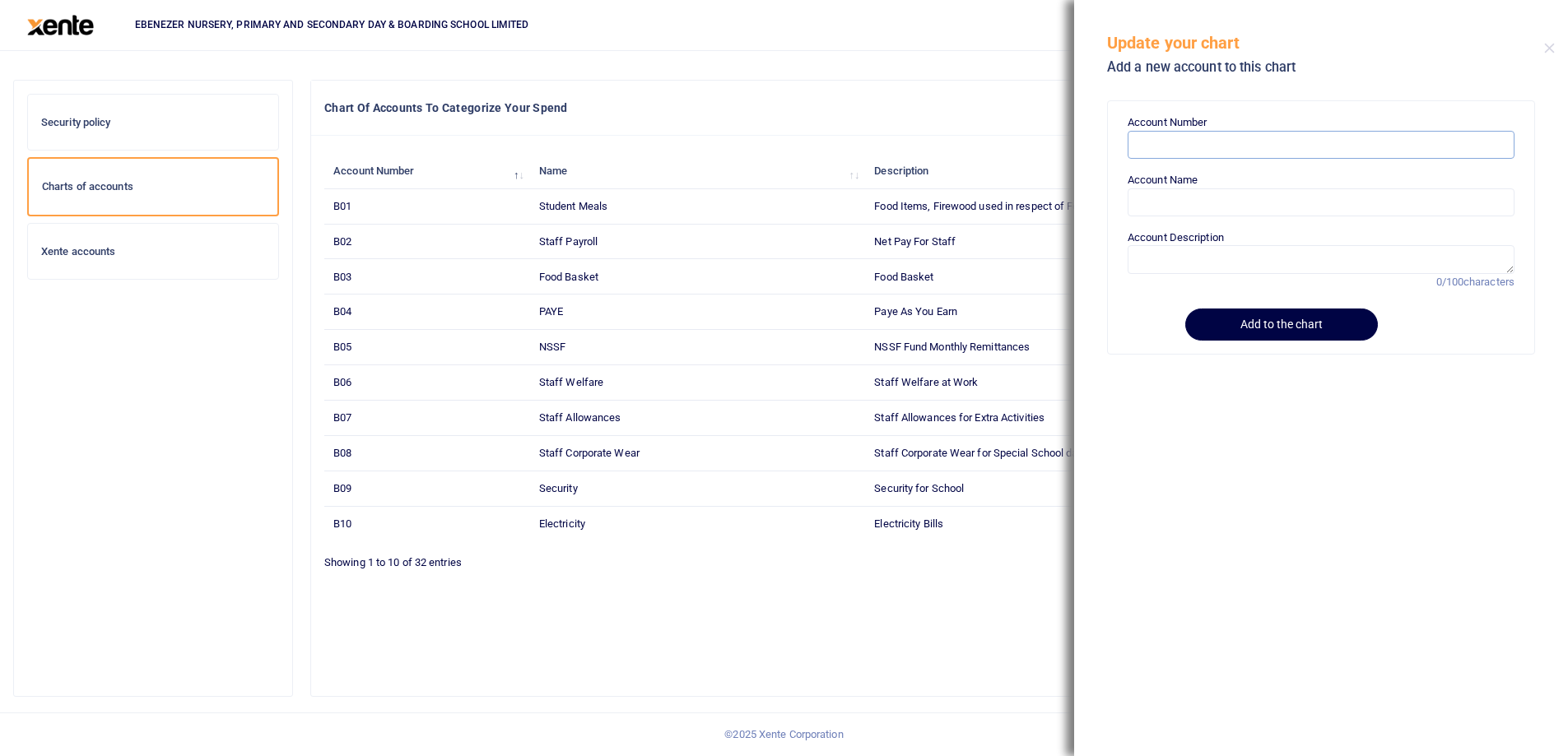
click at [1169, 152] on input "Account Number" at bounding box center [1321, 144] width 387 height 28
paste input "B34"
type input "B34"
click at [1159, 206] on input "Account Name" at bounding box center [1321, 202] width 387 height 28
paste input "Fines & Penalties"
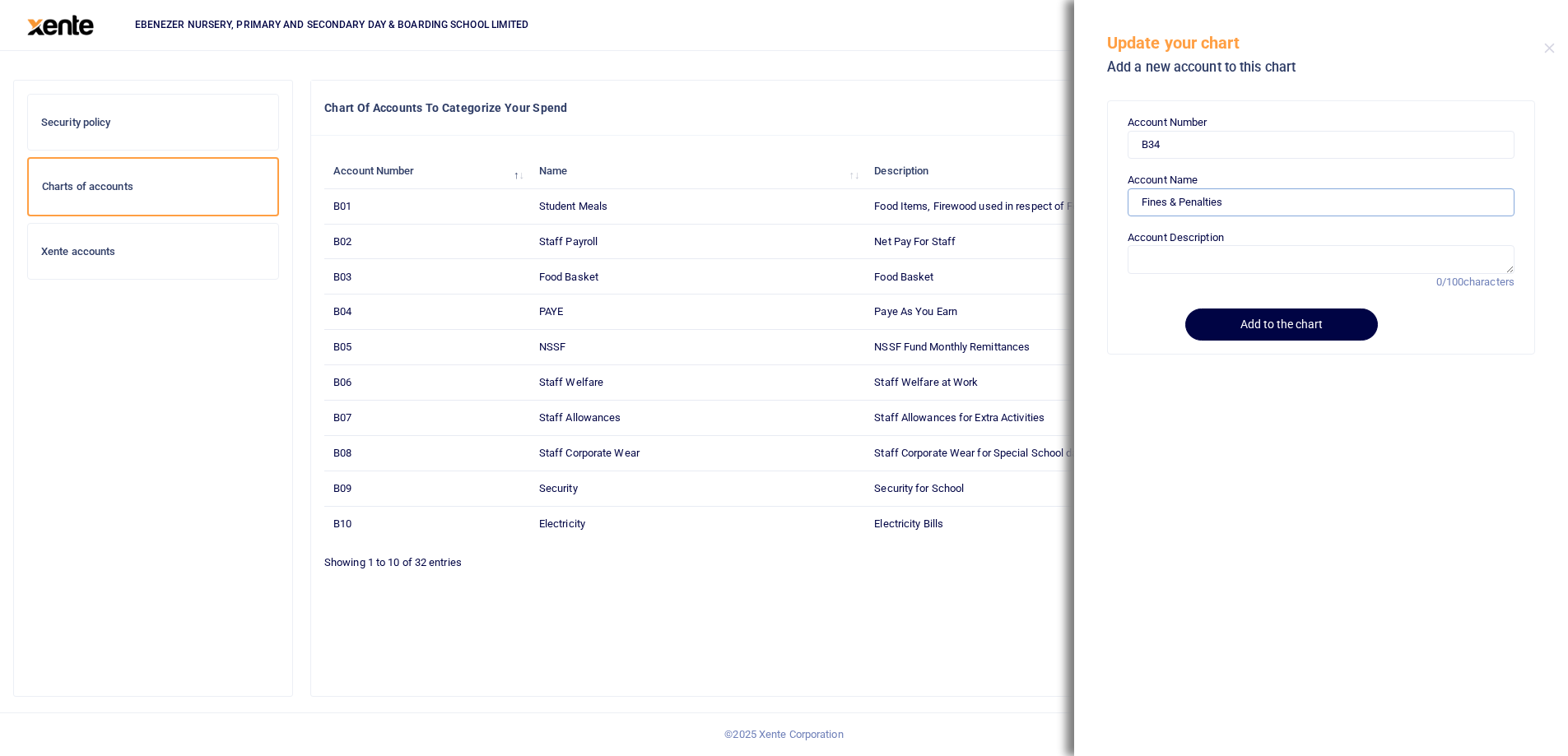
type input "Fines & Penalties"
click at [1171, 266] on textarea "Account Description" at bounding box center [1321, 259] width 387 height 28
paste textarea "Fines & Penalties"
type textarea "Fines & Penalties"
click at [1255, 322] on button "Add to the chart" at bounding box center [1279, 324] width 188 height 32
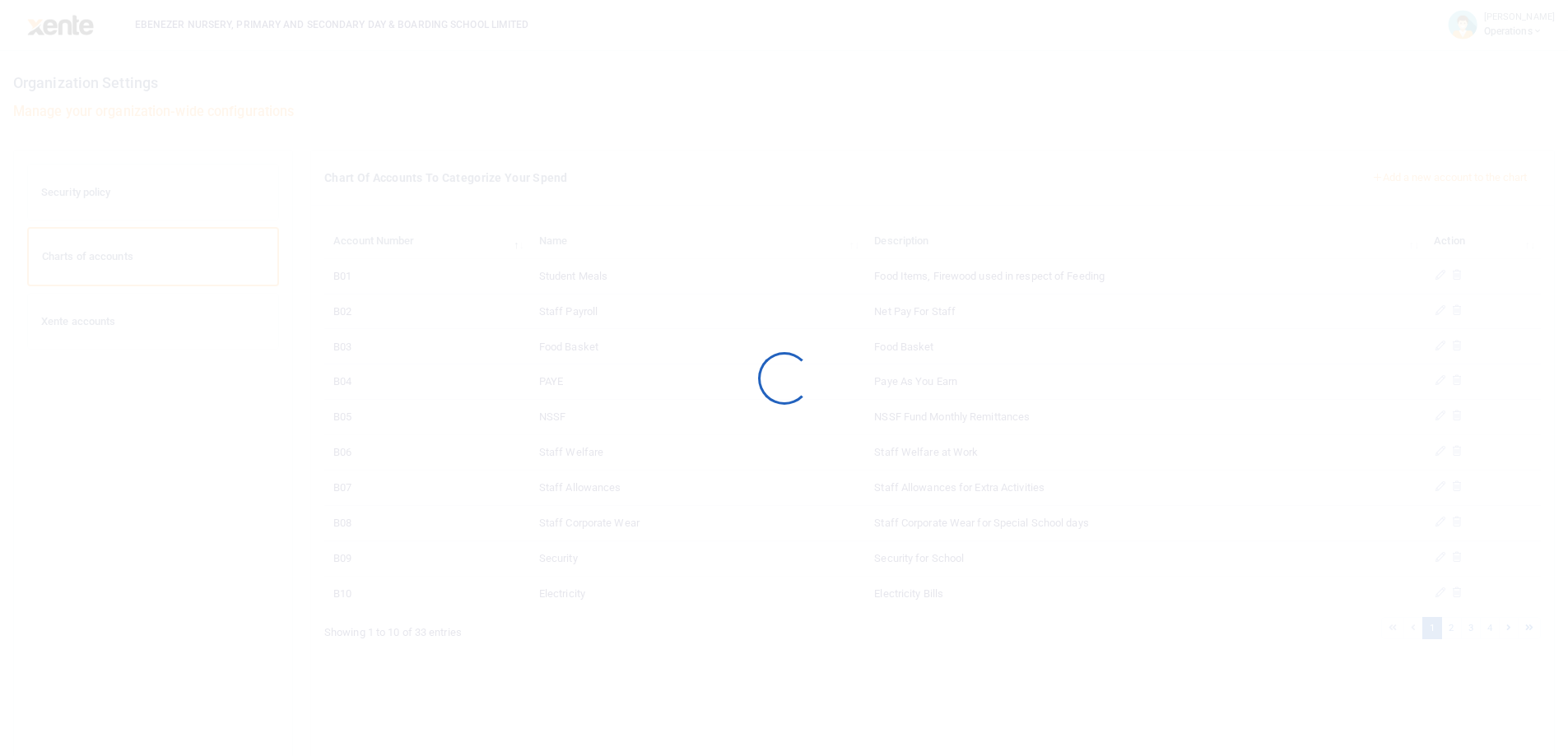
scroll to position [70, 0]
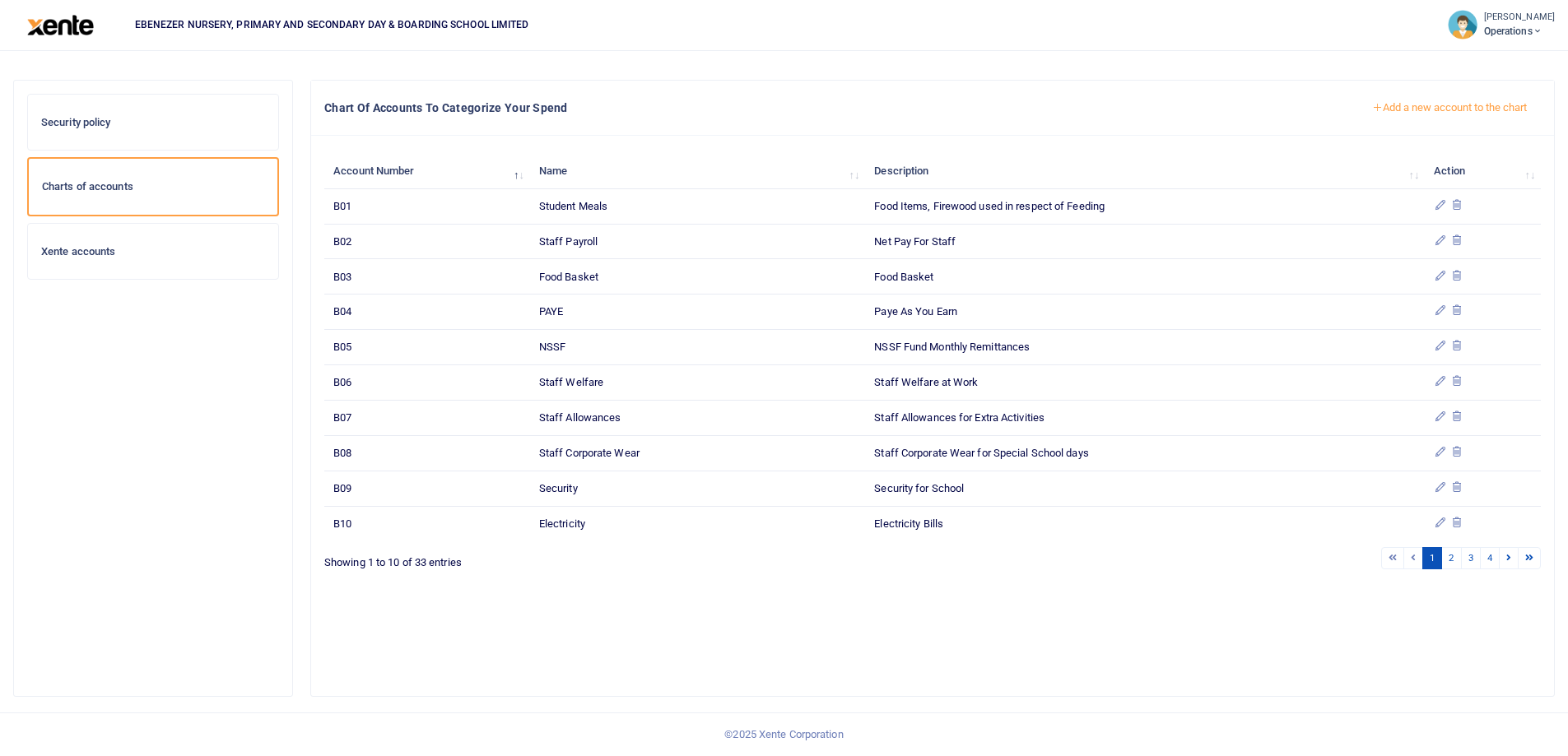
click at [1453, 109] on button "Add a new account to the chart" at bounding box center [1449, 108] width 183 height 28
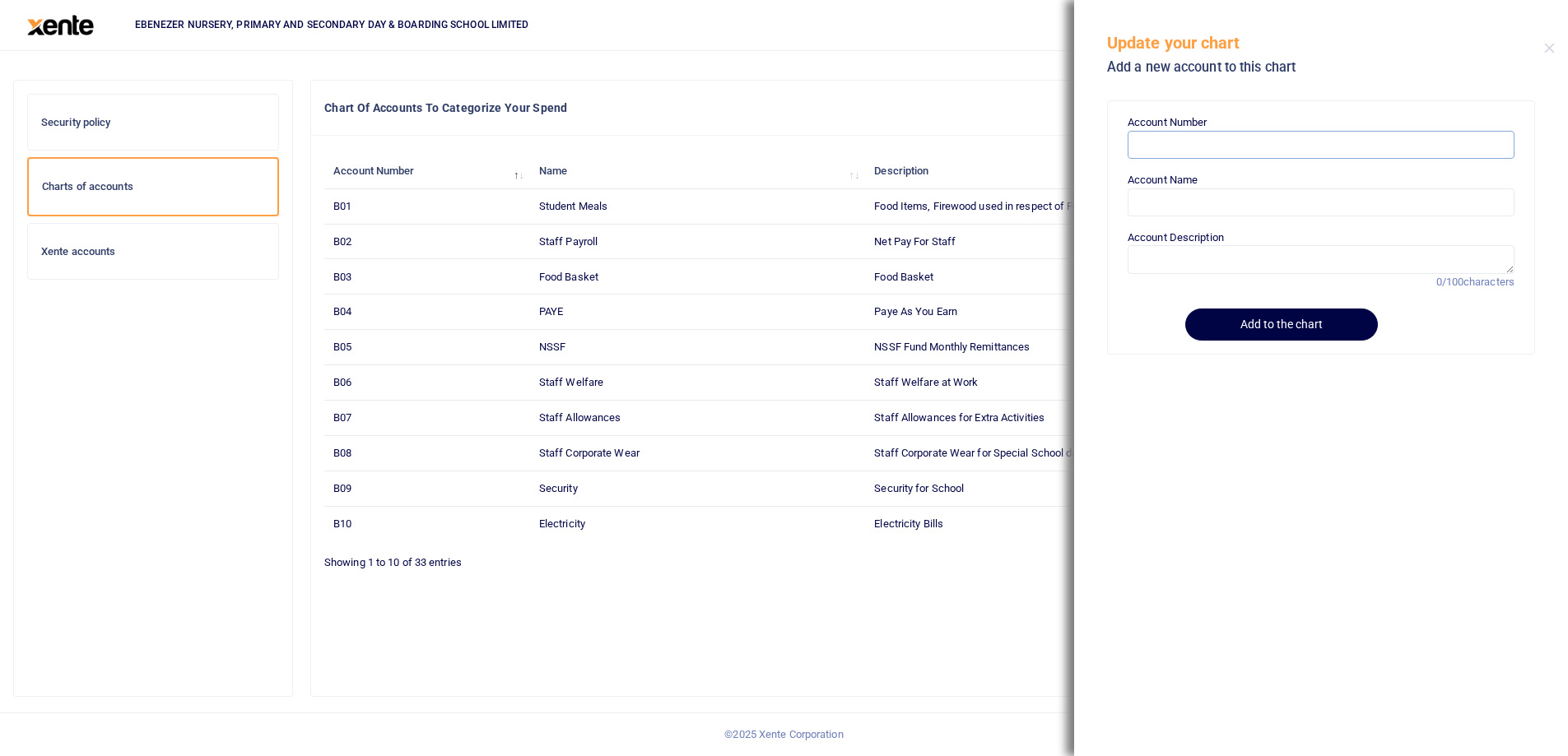
click at [1171, 153] on input "Account Number" at bounding box center [1321, 144] width 387 height 28
paste input "B35"
type input "B35"
click at [1158, 206] on input "Account Name" at bounding box center [1321, 202] width 387 height 28
paste input "Bank Charges"
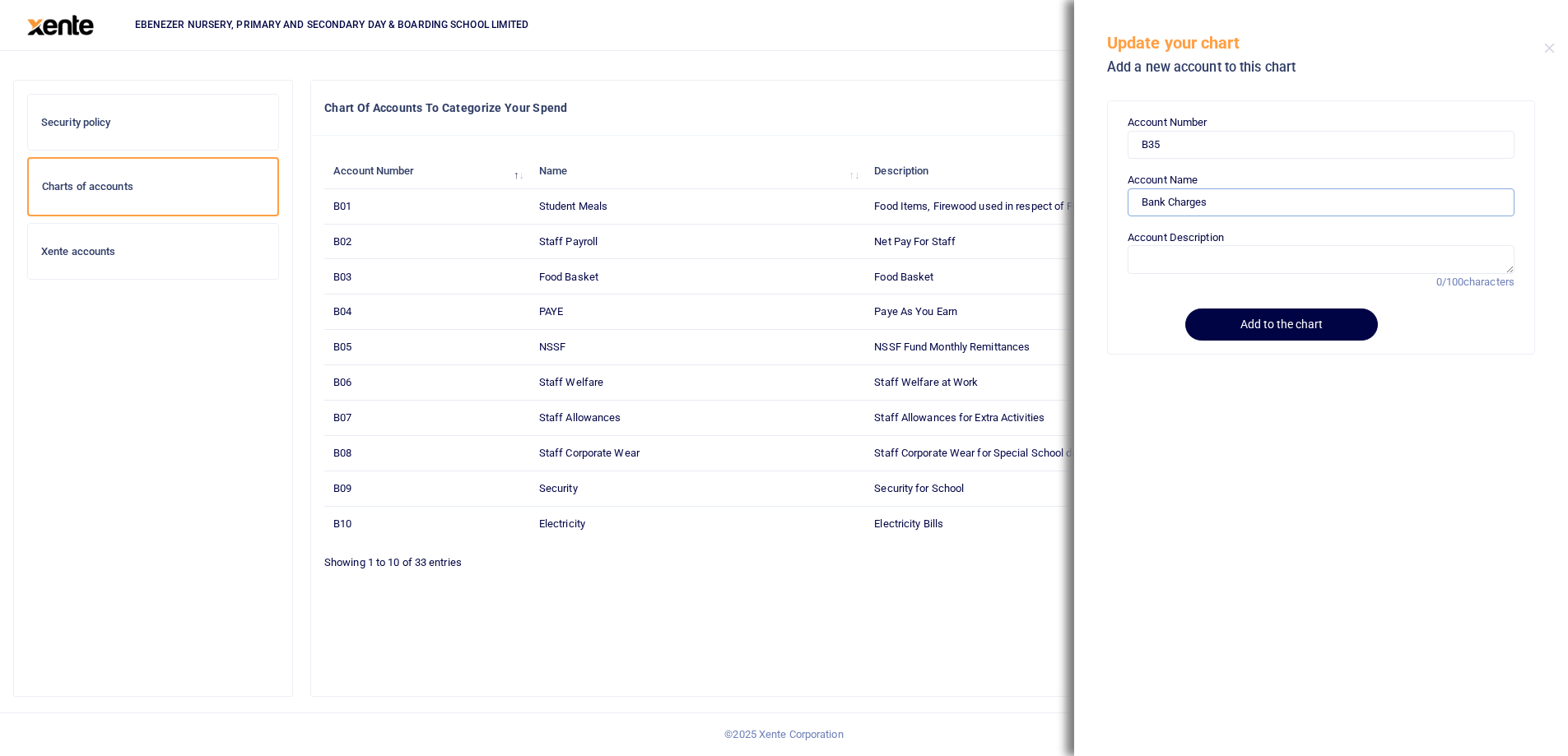
type input "Bank Charges"
click at [1161, 259] on textarea "Account Description" at bounding box center [1321, 259] width 387 height 28
paste textarea "Bank Charges"
type textarea "Bank Charges"
click at [1268, 323] on button "Add to the chart" at bounding box center [1279, 324] width 188 height 32
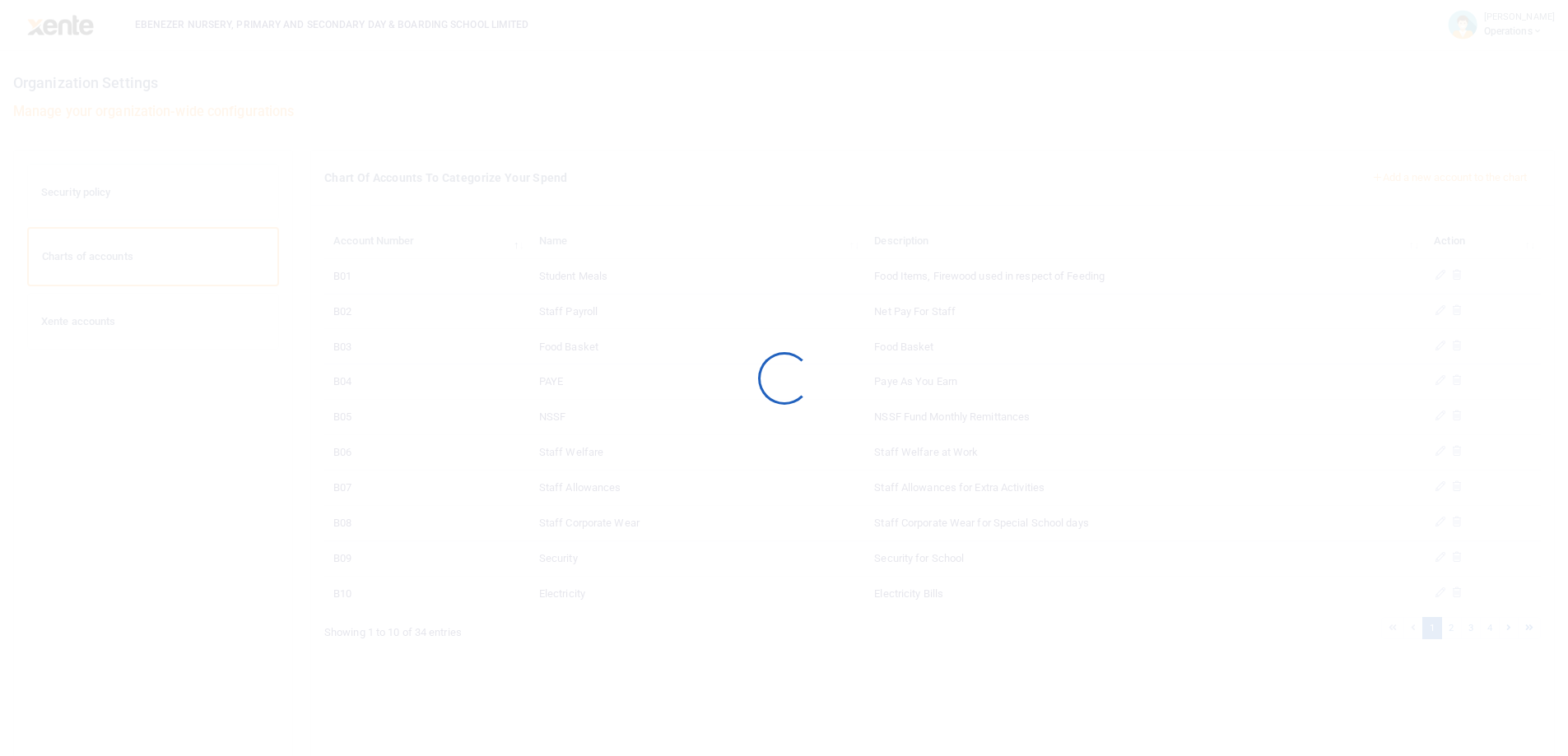
scroll to position [70, 0]
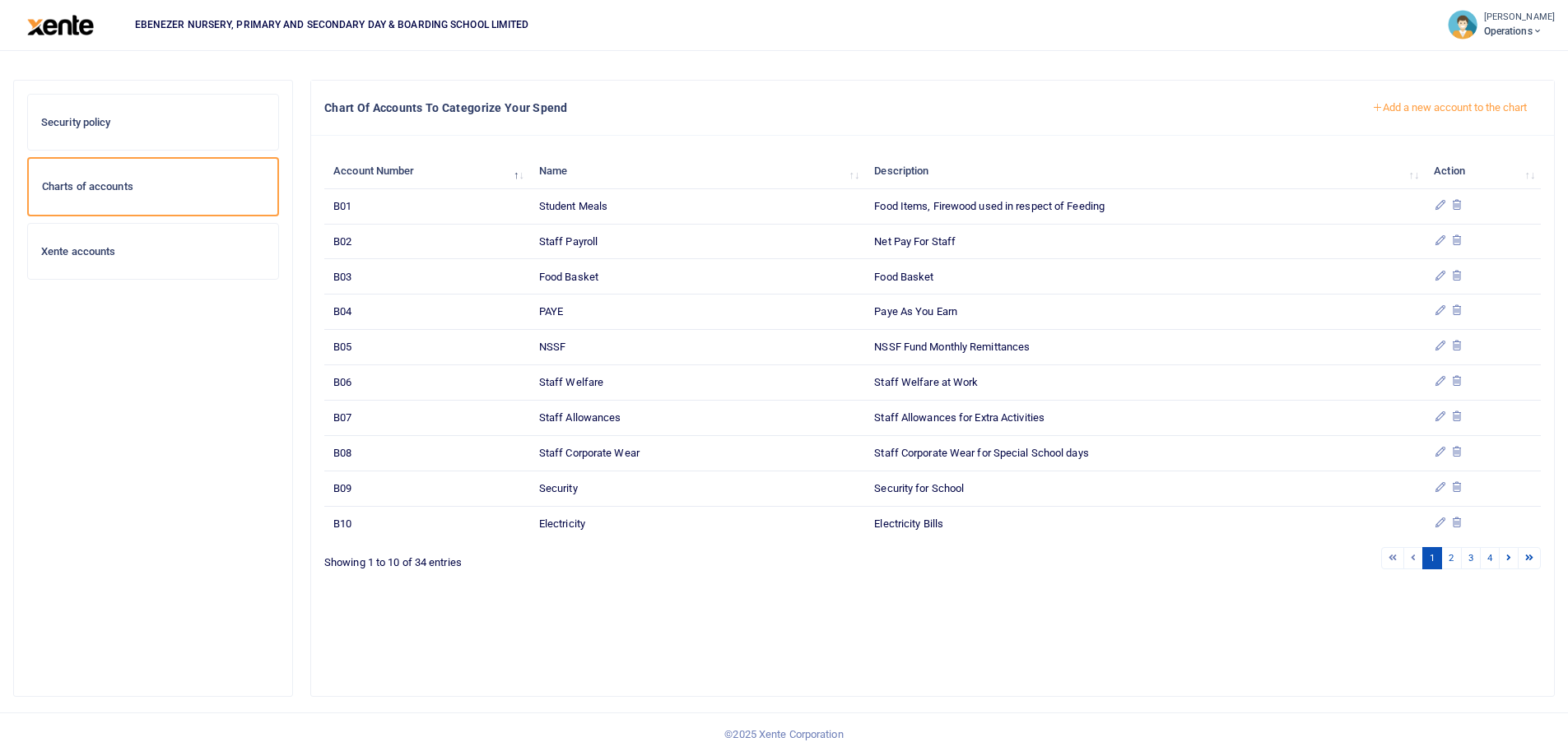
click at [1391, 106] on button "Add a new account to the chart" at bounding box center [1449, 108] width 183 height 28
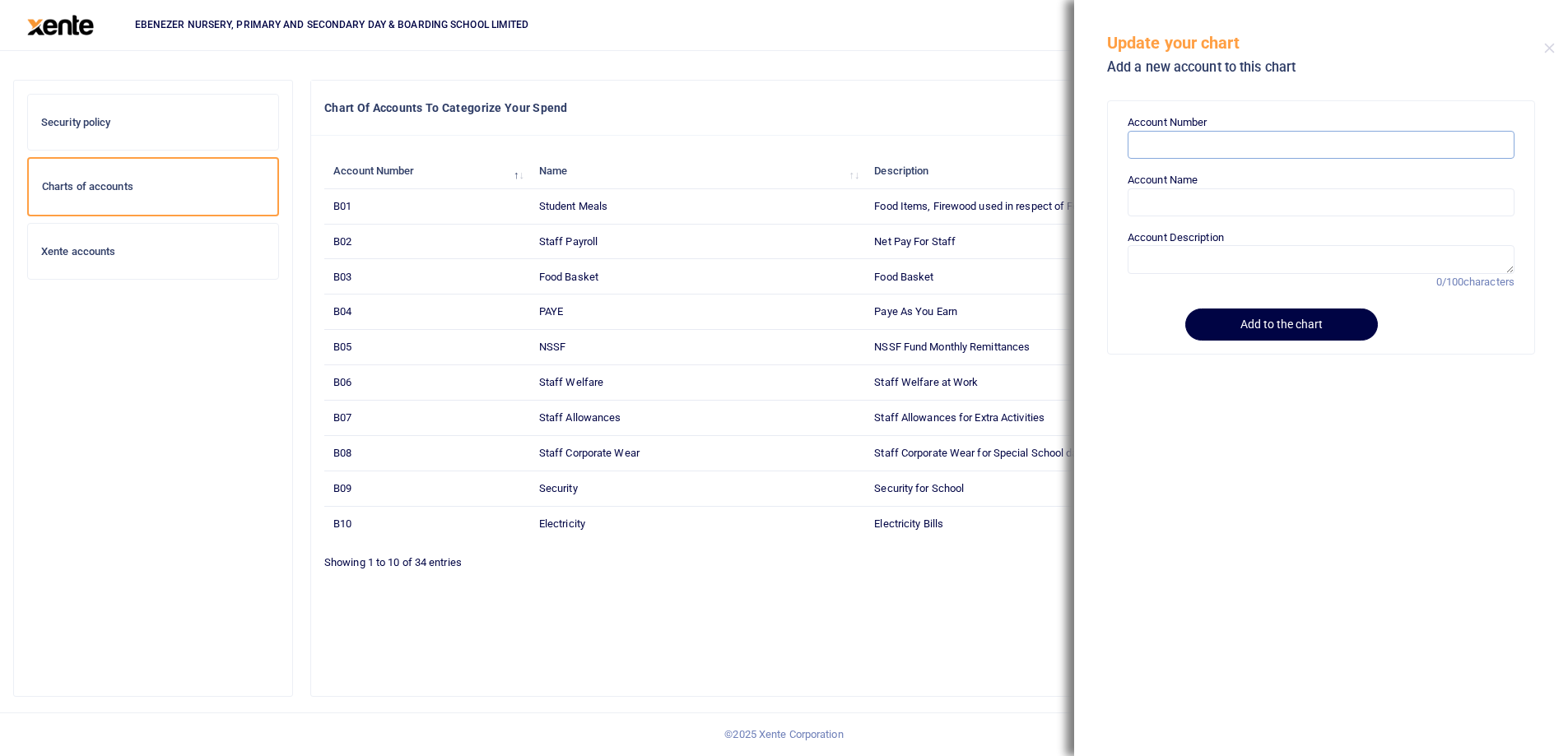
click at [1181, 152] on input "Account Number" at bounding box center [1321, 144] width 387 height 28
paste input "B36"
click at [1178, 206] on input "Account Name" at bounding box center [1321, 202] width 387 height 28
drag, startPoint x: 1162, startPoint y: 146, endPoint x: 1088, endPoint y: 145, distance: 74.0
click at [1088, 145] on div "Account Number B36 Account Name Account Description 0/100 characters Add to the…" at bounding box center [1321, 424] width 494 height 665
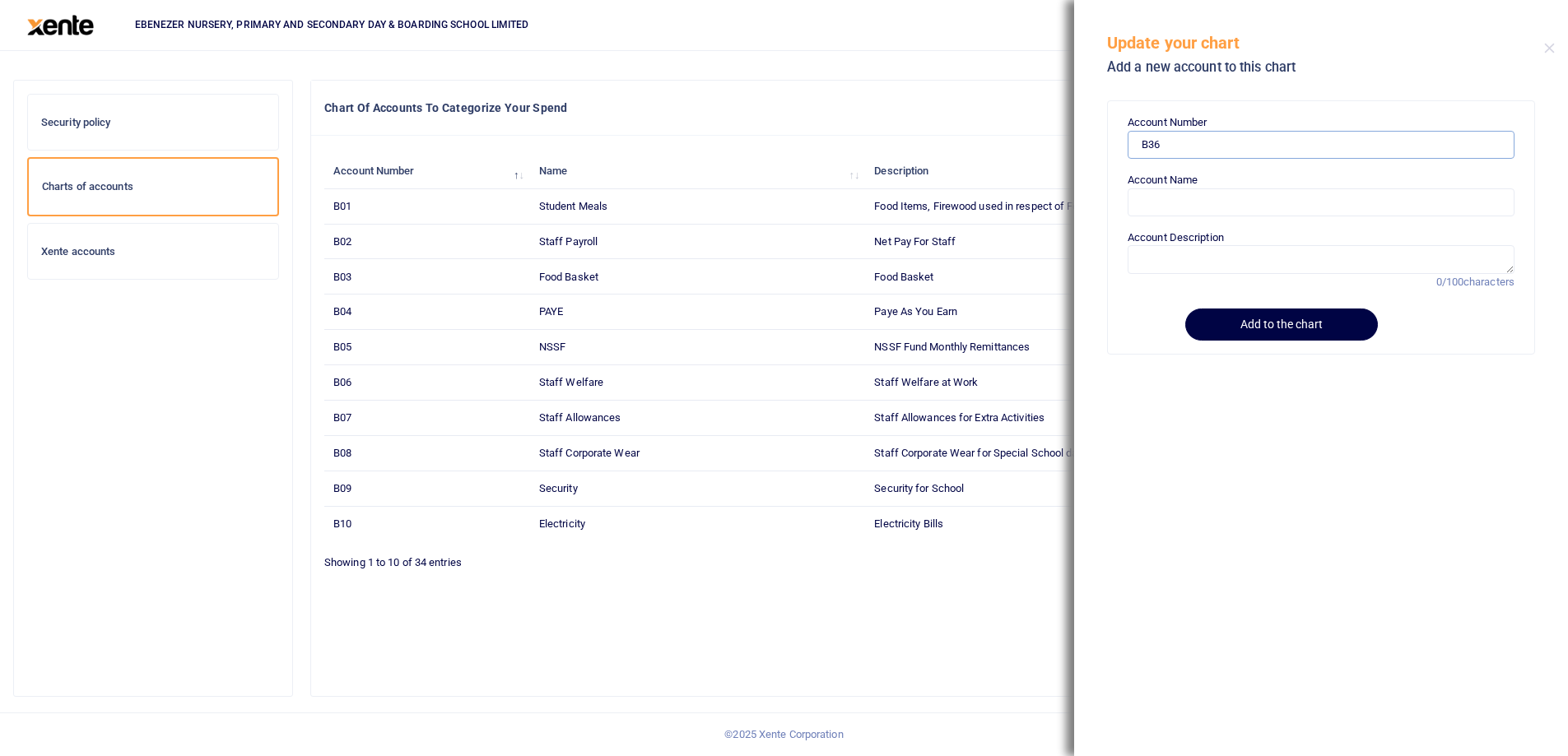
paste input "8"
type input "B38"
click at [1155, 204] on input "Account Name" at bounding box center [1321, 202] width 387 height 28
paste input "Income Tax"
type input "Income Tax"
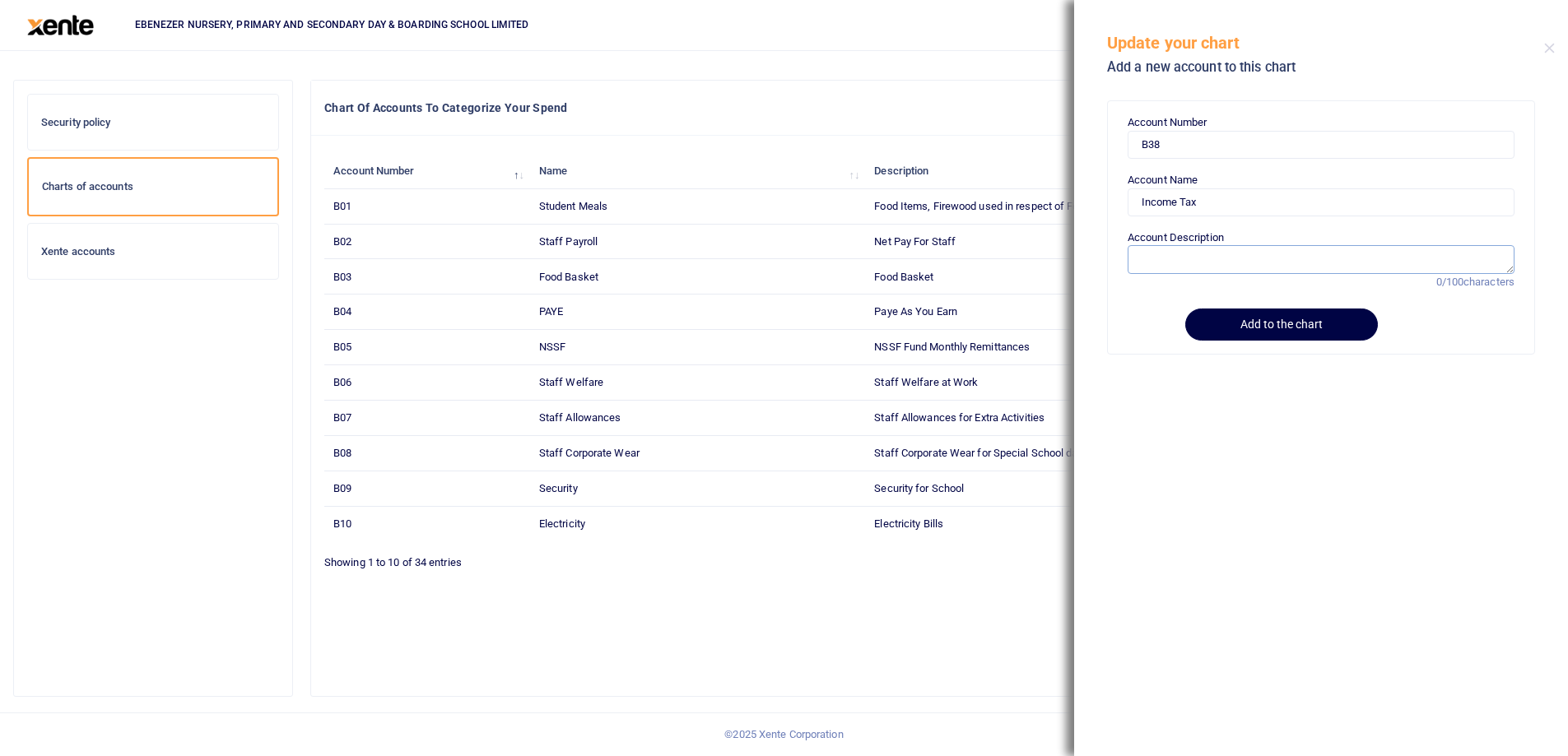
click at [1175, 250] on textarea "Account Description" at bounding box center [1321, 259] width 387 height 28
paste textarea "Income Tax"
type textarea "Income Tax including provision"
click at [1262, 320] on button "Add to the chart" at bounding box center [1279, 324] width 188 height 32
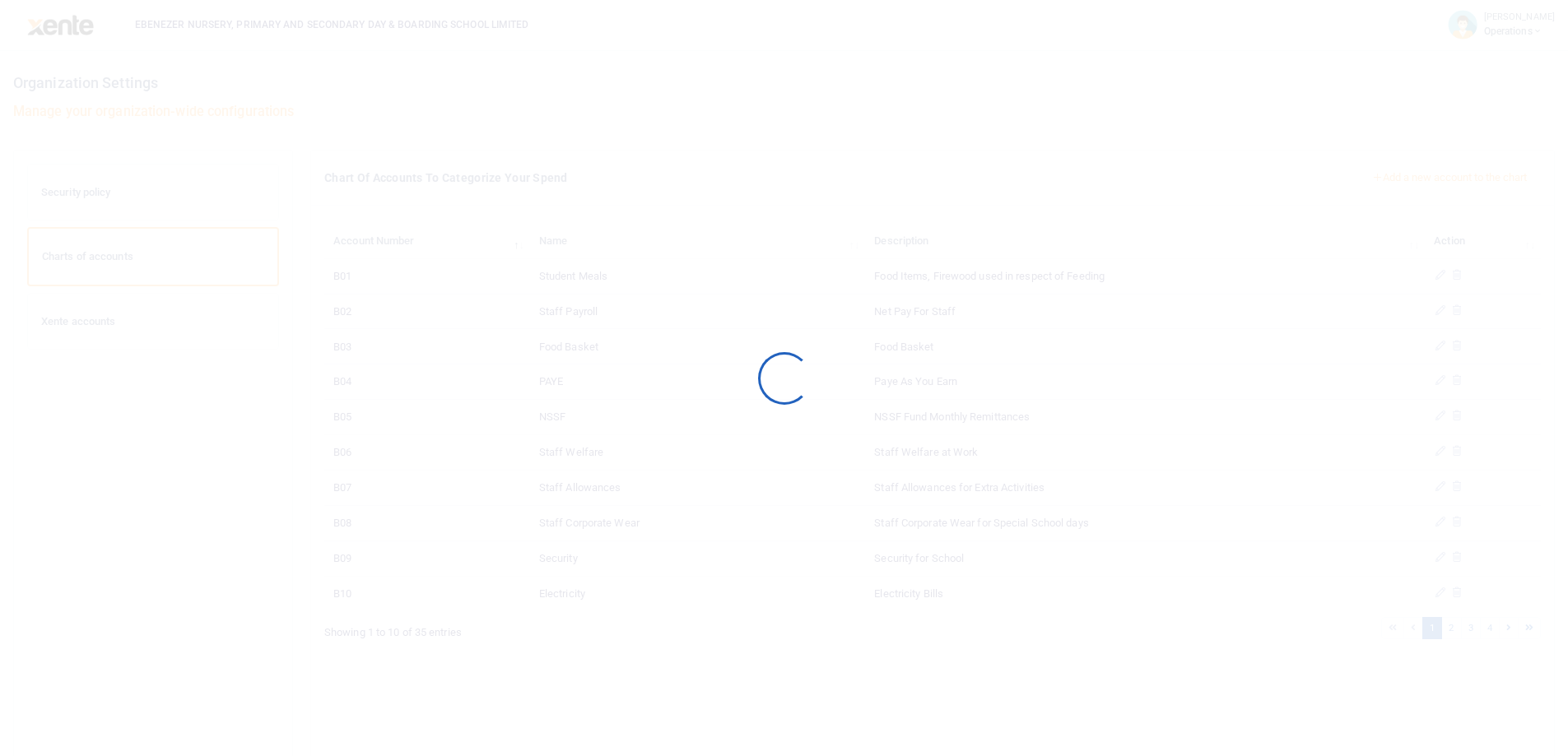
scroll to position [70, 0]
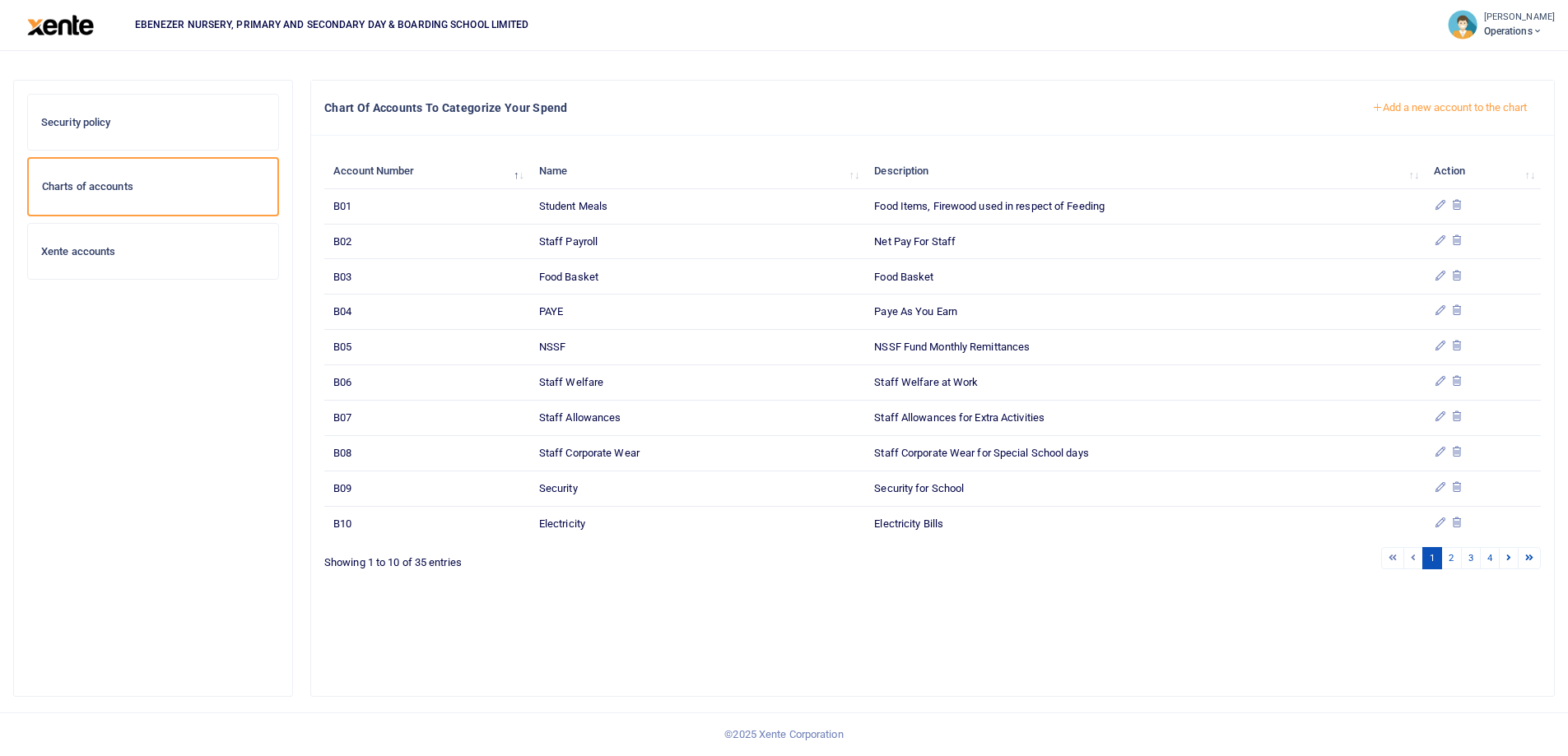
click at [1425, 108] on button "Add a new account to the chart" at bounding box center [1449, 108] width 183 height 28
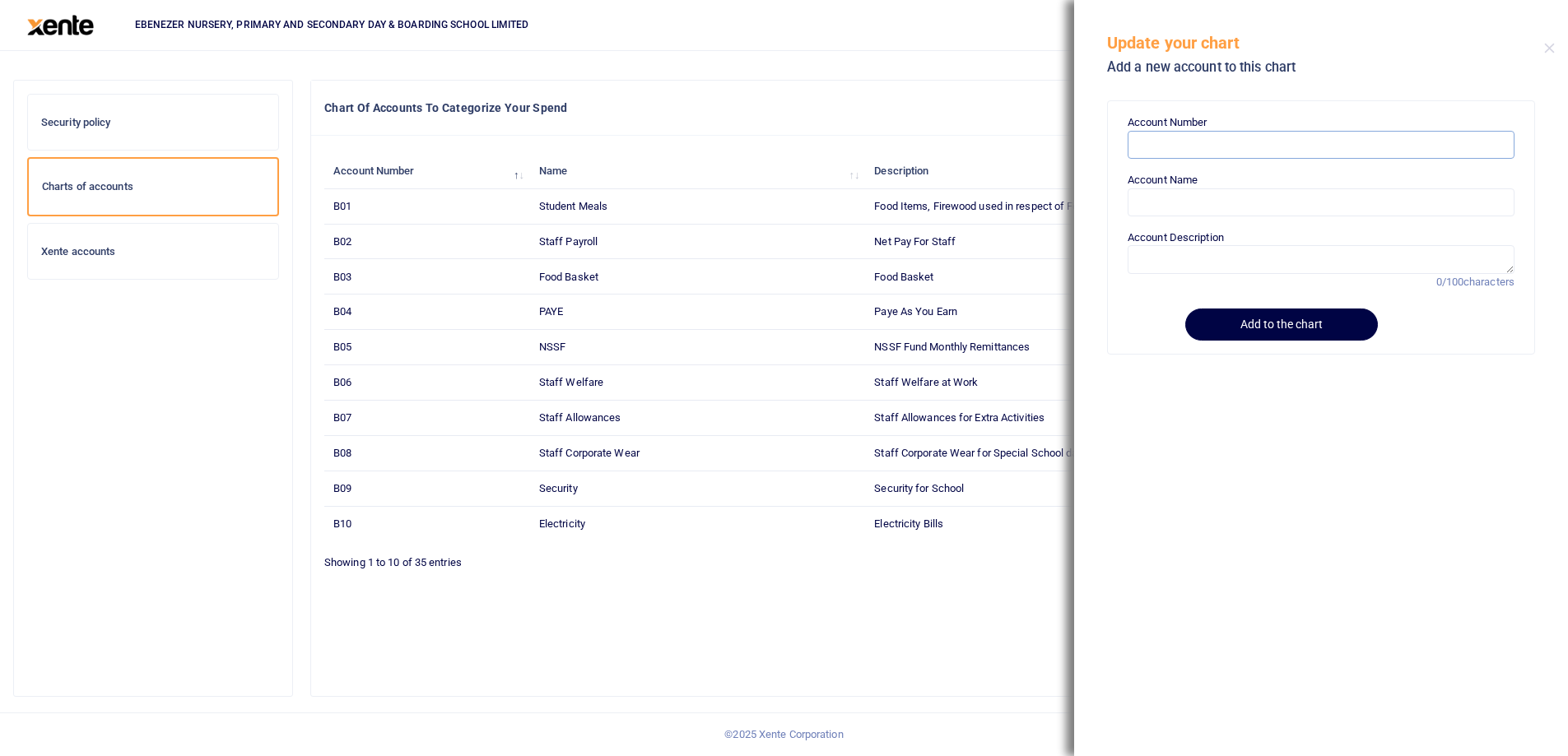
click at [1175, 147] on input "Account Number" at bounding box center [1321, 144] width 387 height 28
paste input "C01"
type input "C01"
click at [1159, 210] on input "Account Name" at bounding box center [1321, 202] width 387 height 28
paste input "Land"
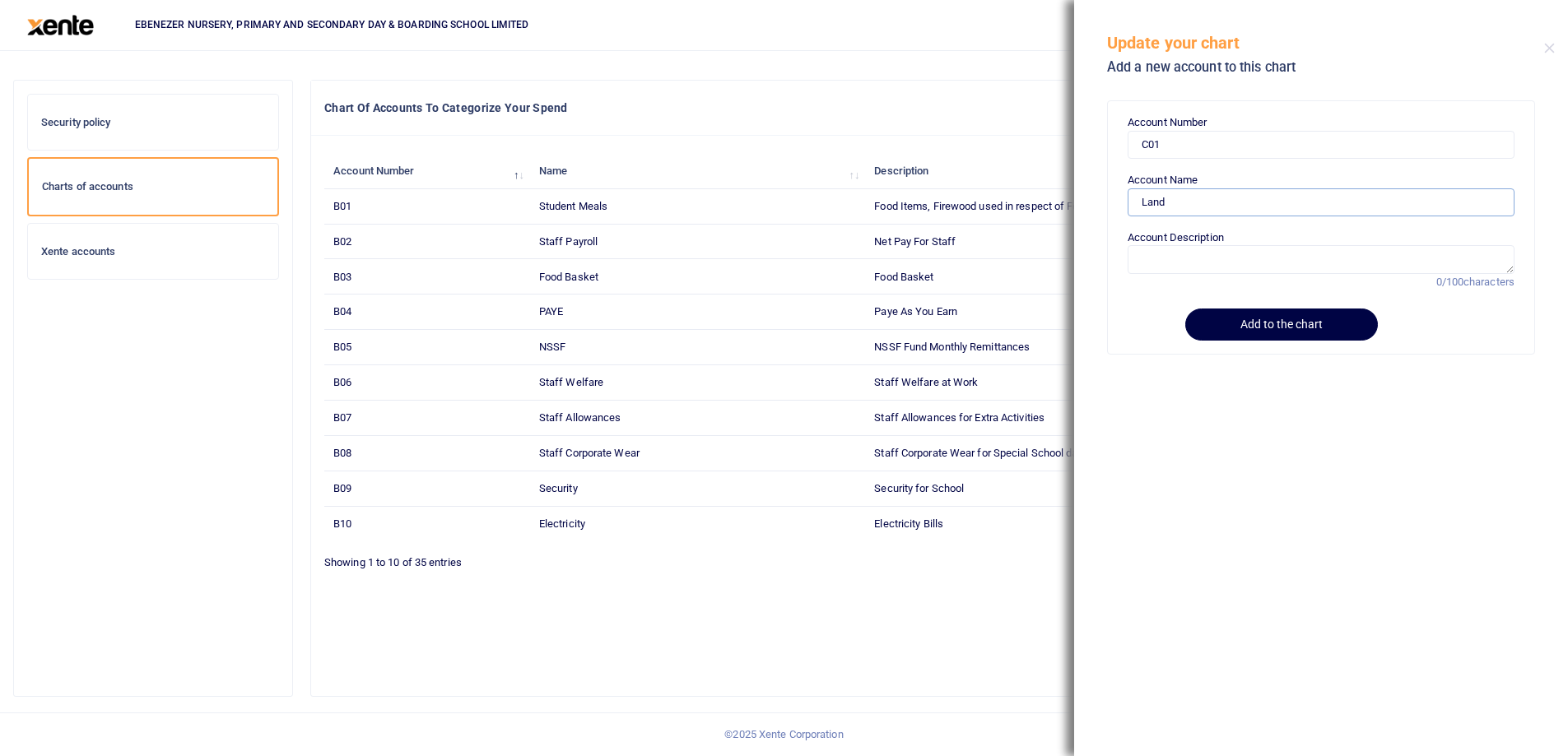
type input "Land"
click at [1193, 247] on textarea "Account Description" at bounding box center [1321, 259] width 387 height 28
paste textarea "Land"
type textarea "Land Purchase"
click at [1249, 327] on button "Add to the chart" at bounding box center [1279, 324] width 188 height 32
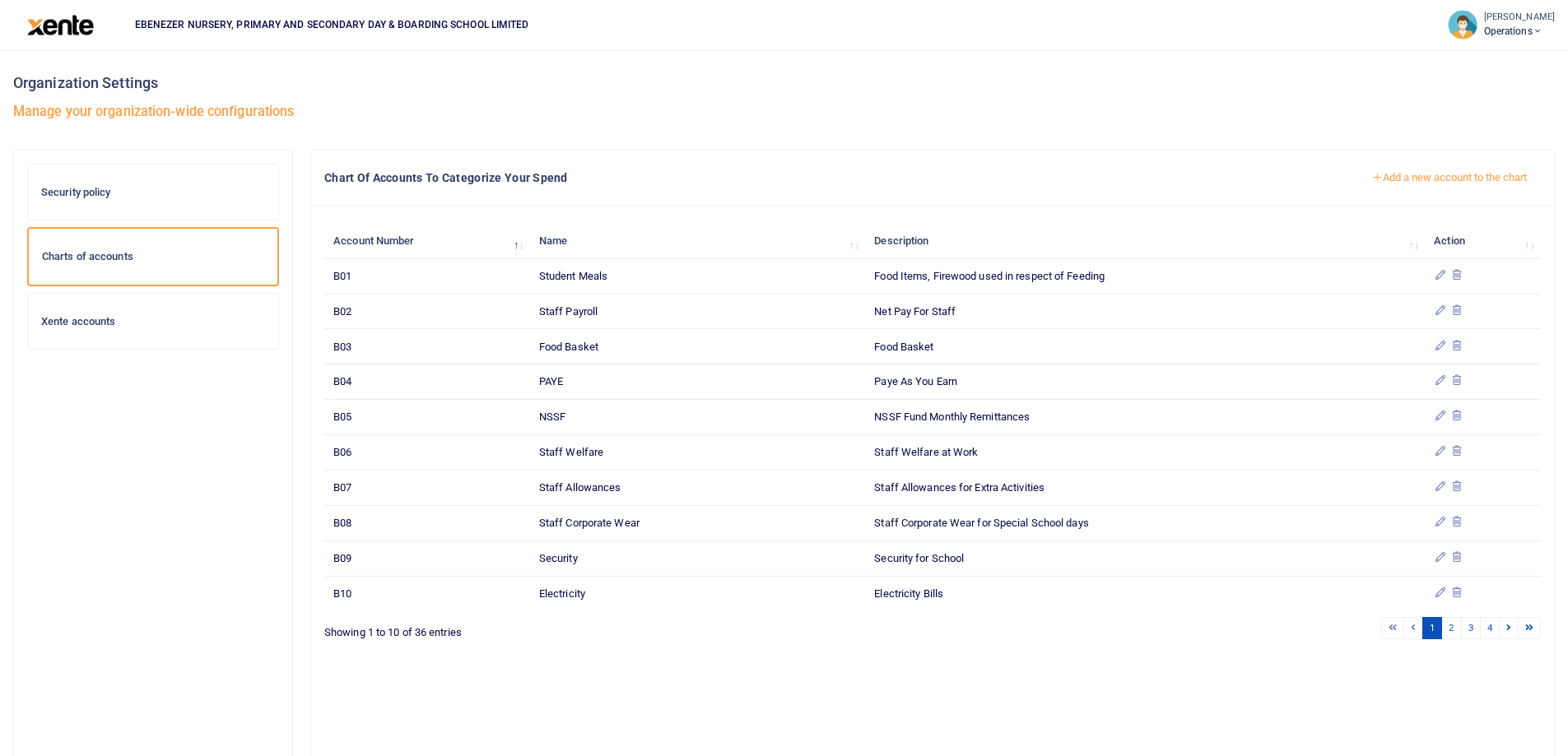
click at [1403, 173] on button "Add a new account to the chart" at bounding box center [1449, 177] width 183 height 28
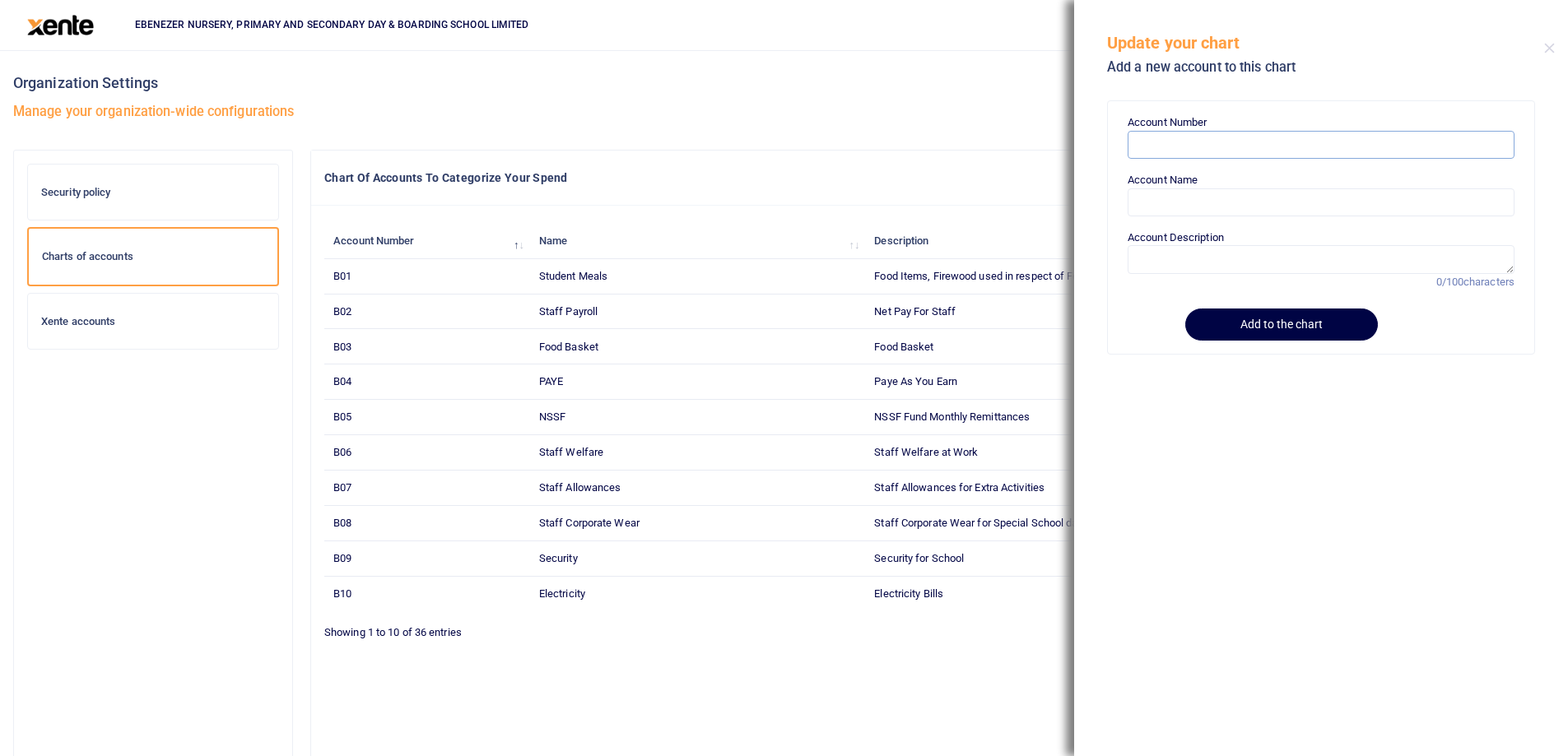
click at [1159, 143] on input "Account Number" at bounding box center [1321, 144] width 387 height 28
paste input "C02"
type input "C02"
click at [1148, 208] on input "Account Name" at bounding box center [1321, 202] width 387 height 28
paste input "Buildings"
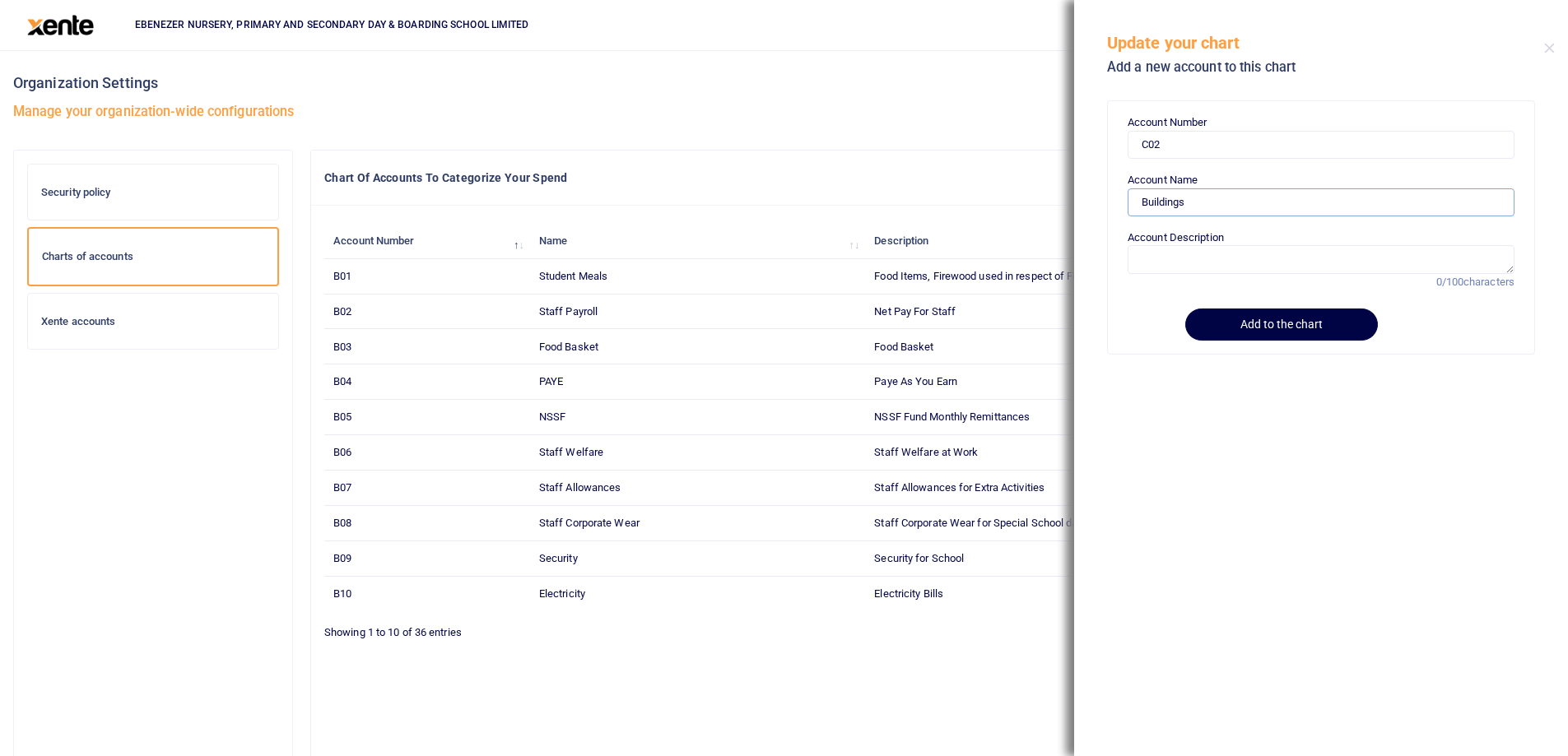
type input "Buildings"
click at [1175, 258] on textarea "Account Description" at bounding box center [1321, 259] width 387 height 28
paste textarea "Buildings"
type textarea "Buildings"
click at [1232, 317] on button "Add to the chart" at bounding box center [1281, 324] width 193 height 32
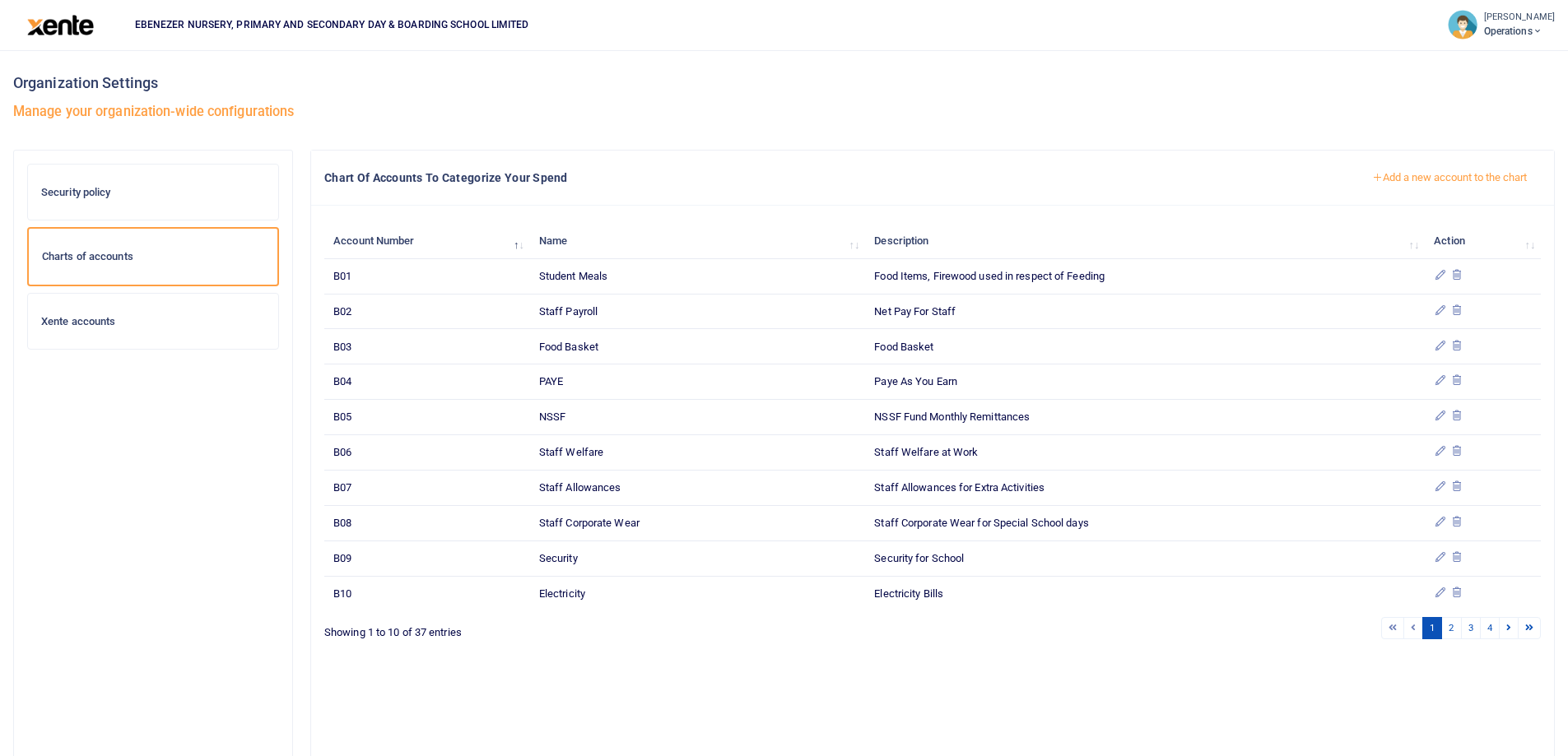
click at [1394, 179] on button "Add a new account to the chart" at bounding box center [1449, 177] width 183 height 28
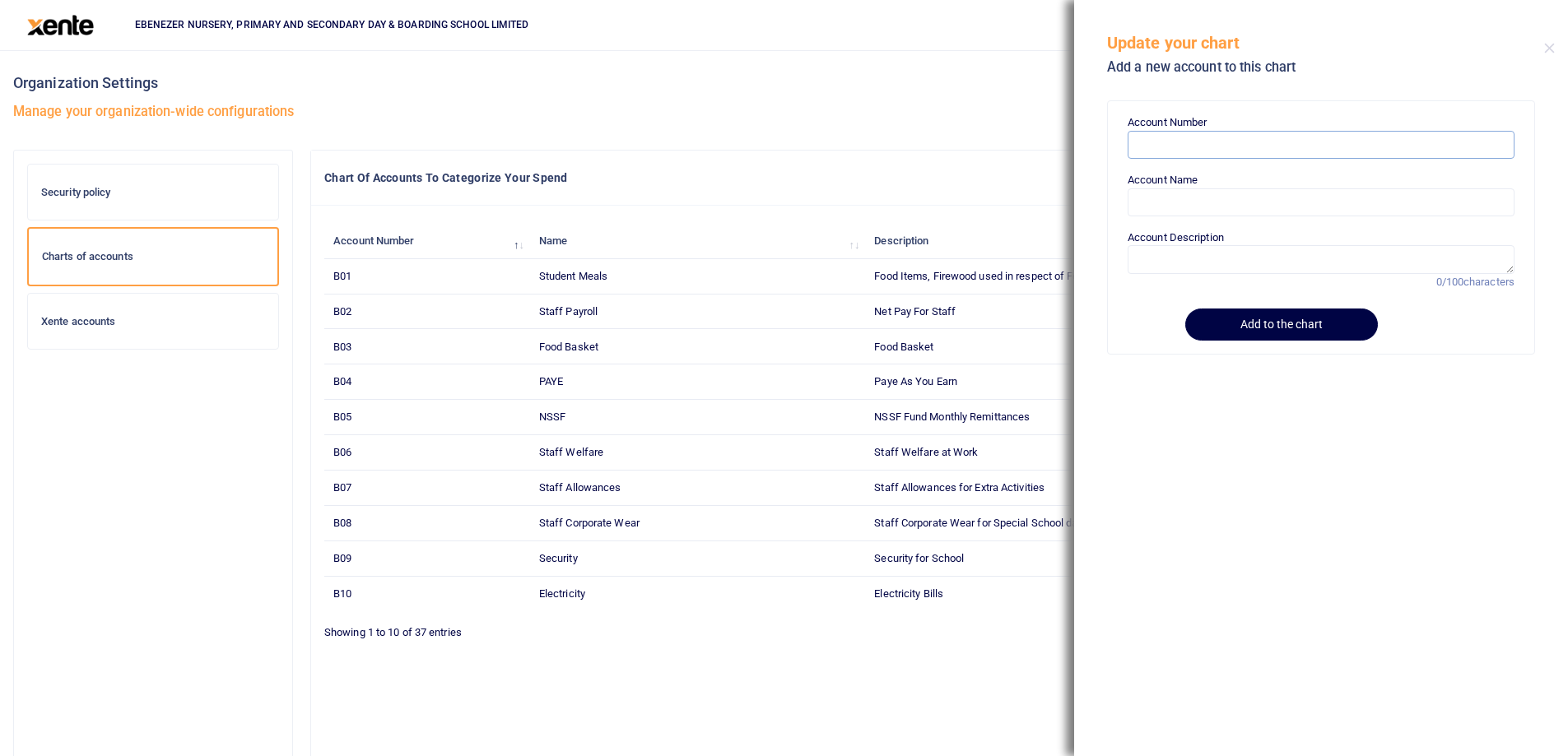
click at [1146, 146] on input "Account Number" at bounding box center [1321, 144] width 387 height 28
paste input "C03"
type input "C03"
click at [1145, 195] on input "Account Name" at bounding box center [1321, 202] width 387 height 28
paste input "Vehicles"
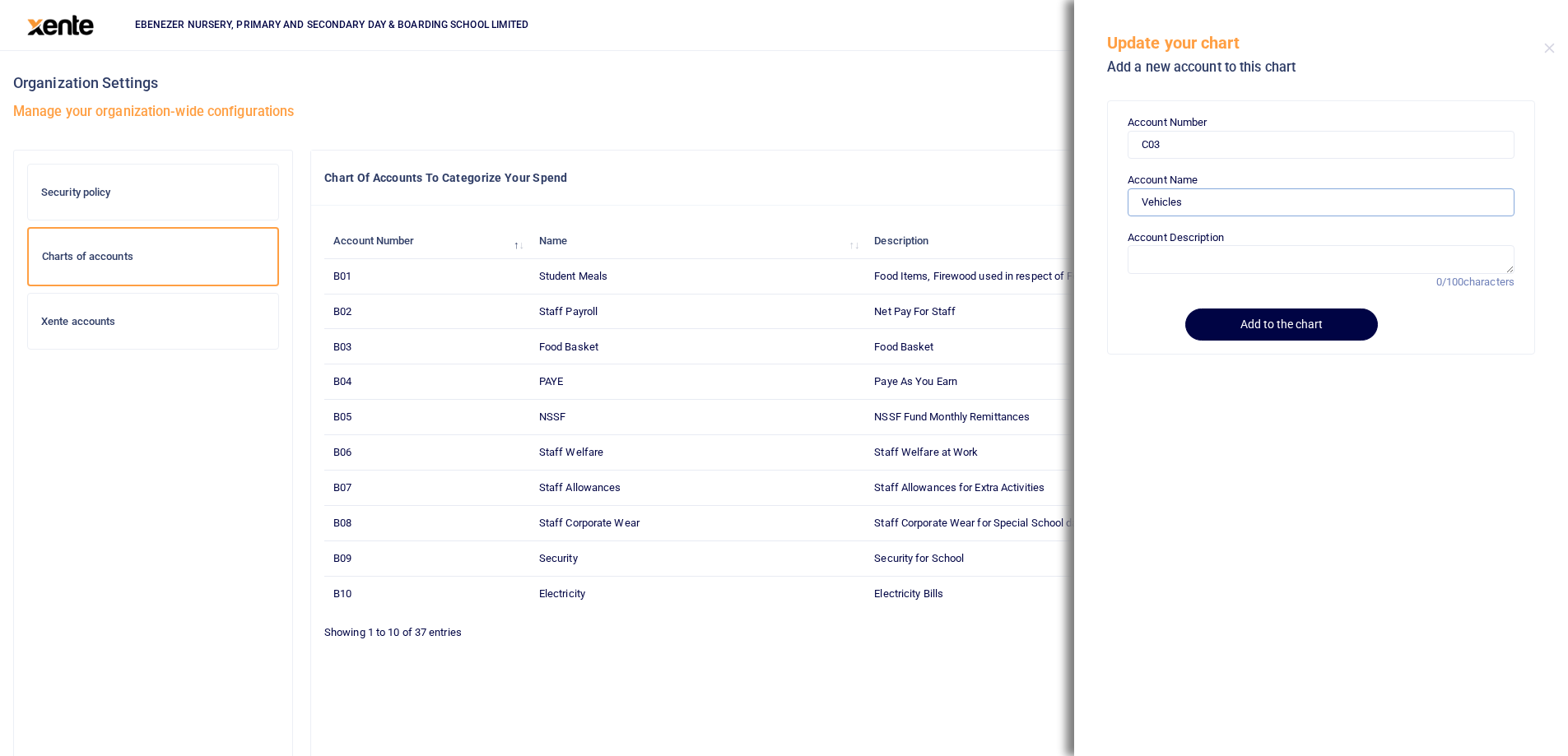
type input "Vehicles"
click at [1194, 247] on textarea "Account Description" at bounding box center [1321, 259] width 387 height 28
paste textarea "Vehicles"
click at [1247, 260] on textarea "Vehicle Purchase and Spare Replacement" at bounding box center [1321, 259] width 387 height 28
type textarea "Vehicle Purchase and Major Spare Replacement"
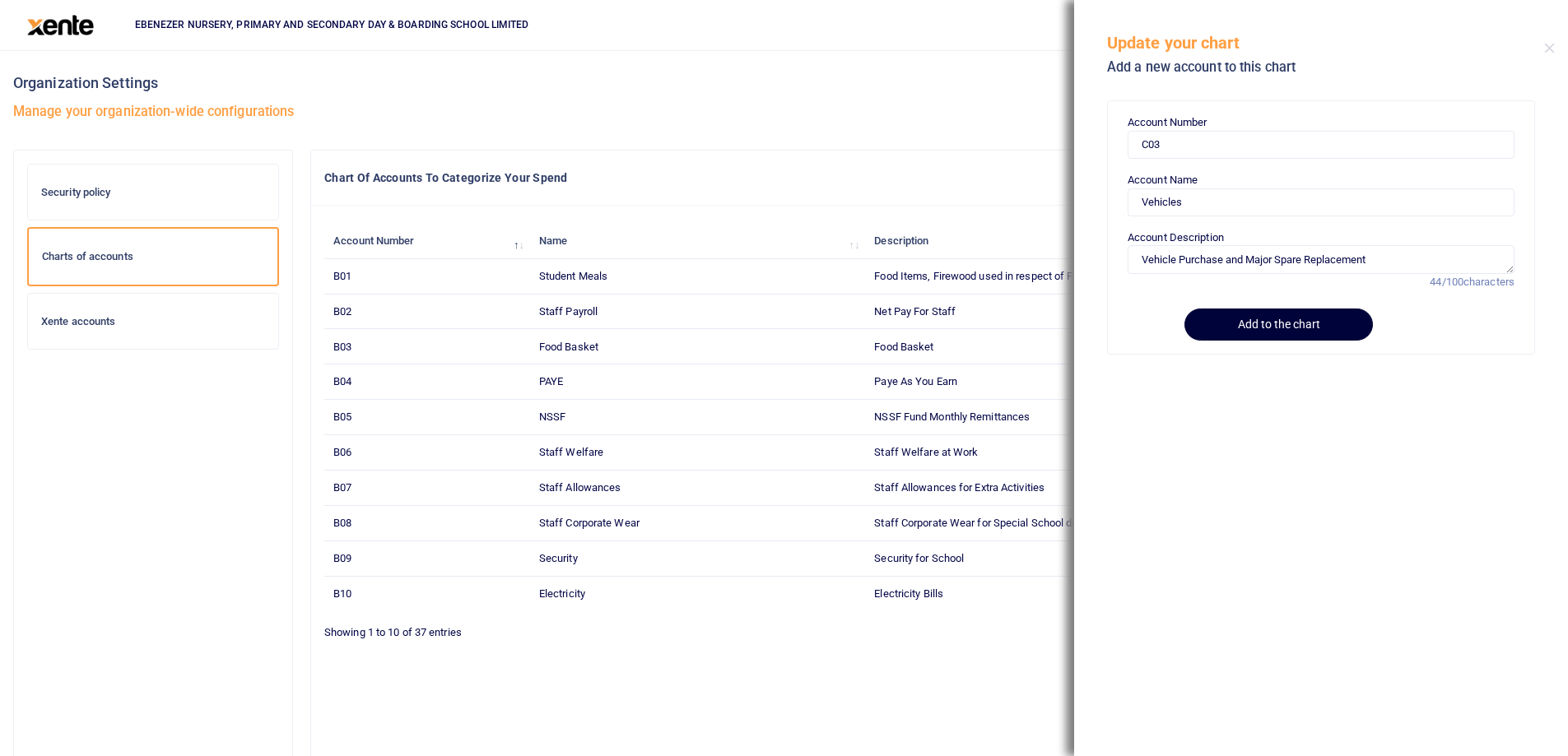
click at [1285, 329] on button "Add to the chart" at bounding box center [1279, 324] width 188 height 32
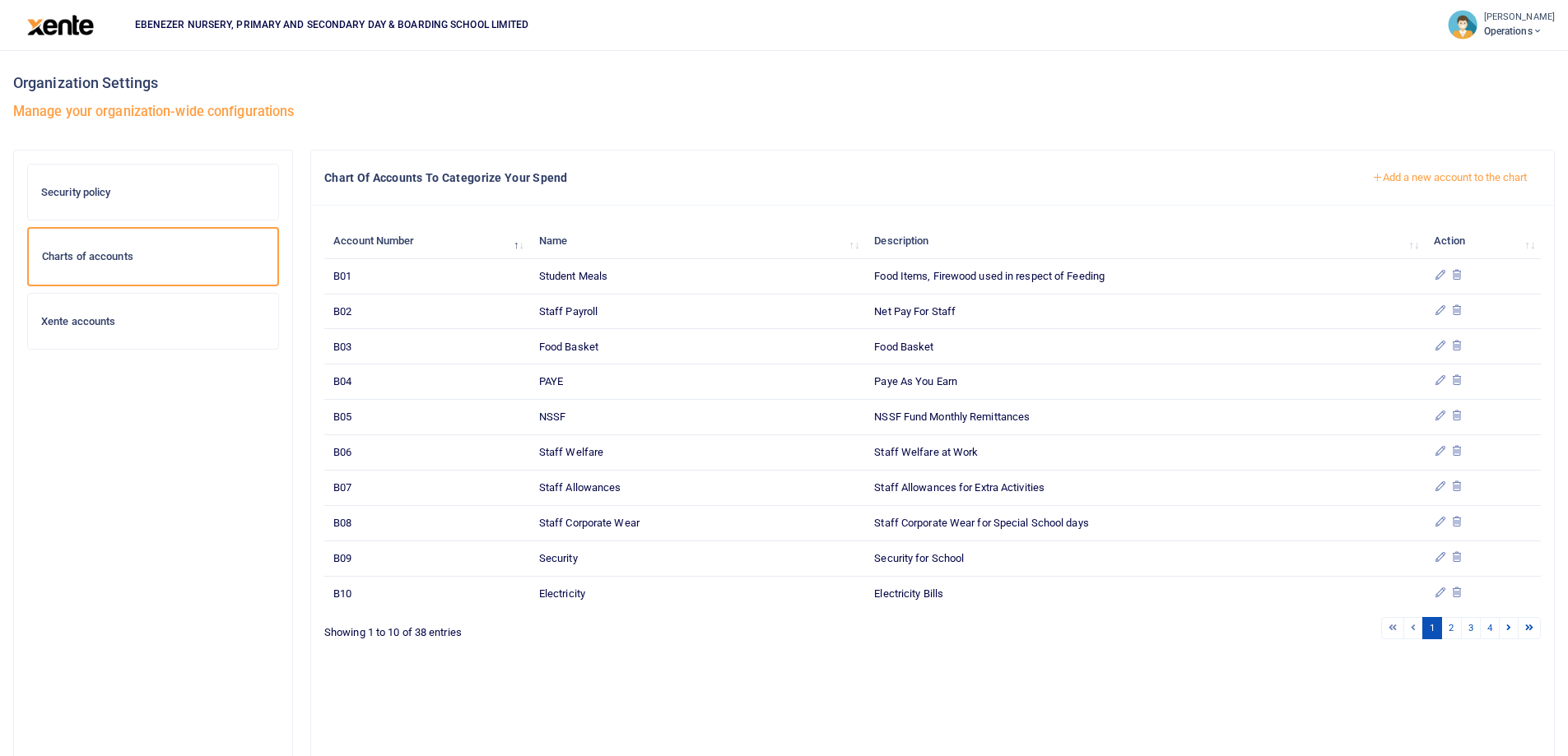
click at [1441, 179] on button "Add a new account to the chart" at bounding box center [1449, 177] width 183 height 28
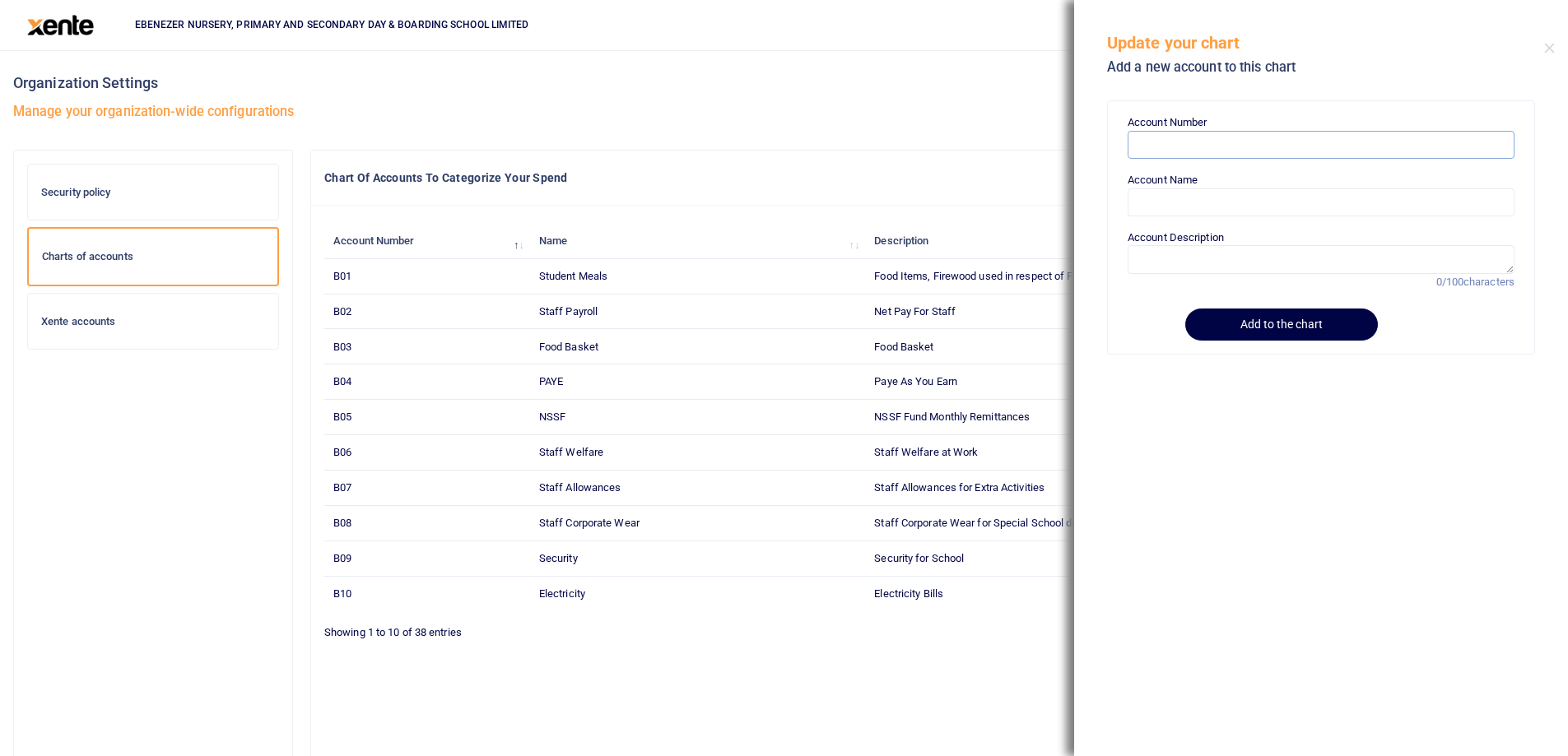
click at [1163, 152] on input "Account Number" at bounding box center [1321, 144] width 387 height 28
paste input "C04"
type input "C04"
click at [1163, 195] on input "Account Name" at bounding box center [1321, 202] width 387 height 28
paste input "Computer & Computer Accessories"
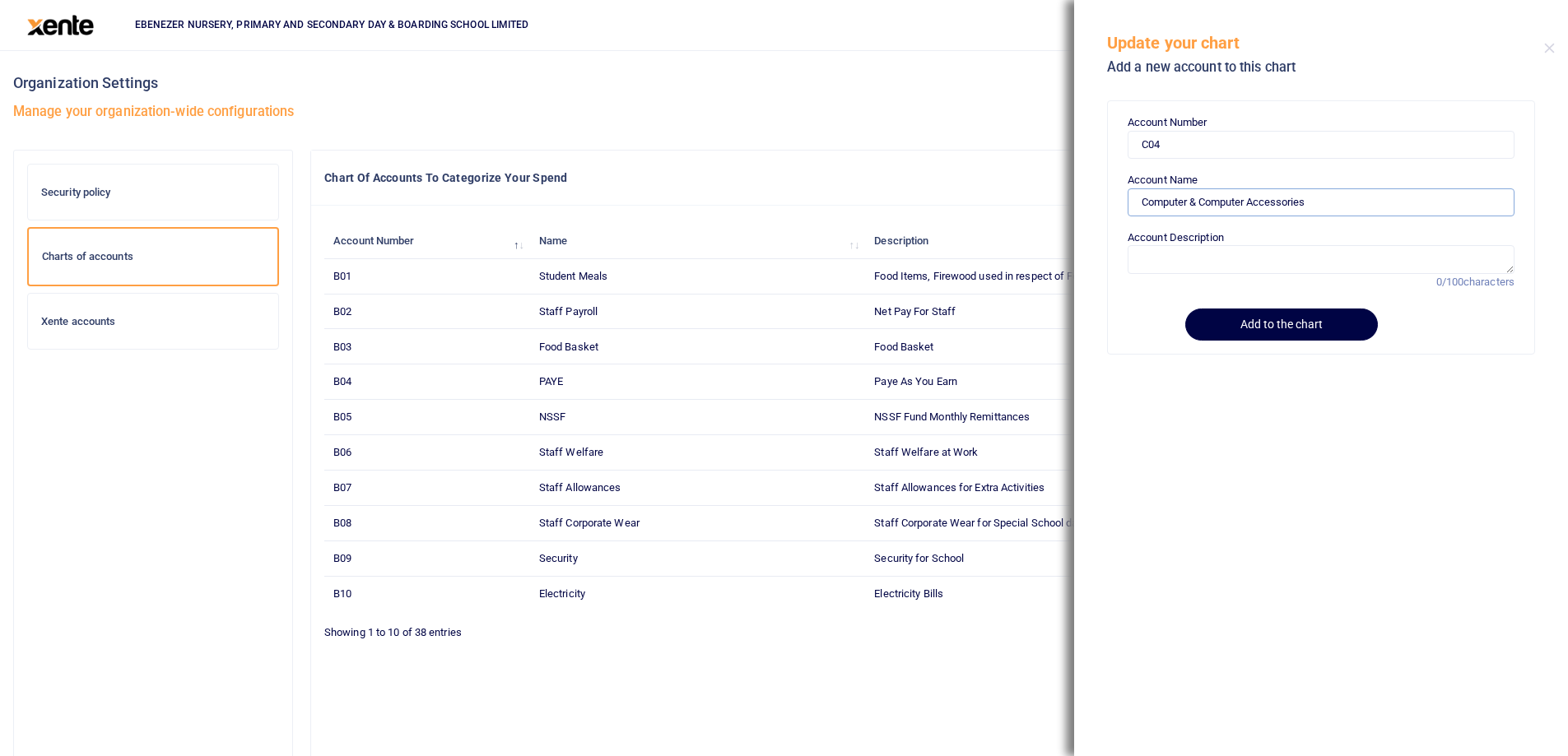
type input "Computer & Computer Accessories"
click at [1183, 269] on textarea "Account Description" at bounding box center [1321, 259] width 387 height 28
paste textarea "Computer & Computer Accessories"
type textarea "Computer & Computer Accessories (assets) purchase"
click at [1244, 331] on button "Add to the chart" at bounding box center [1279, 324] width 188 height 32
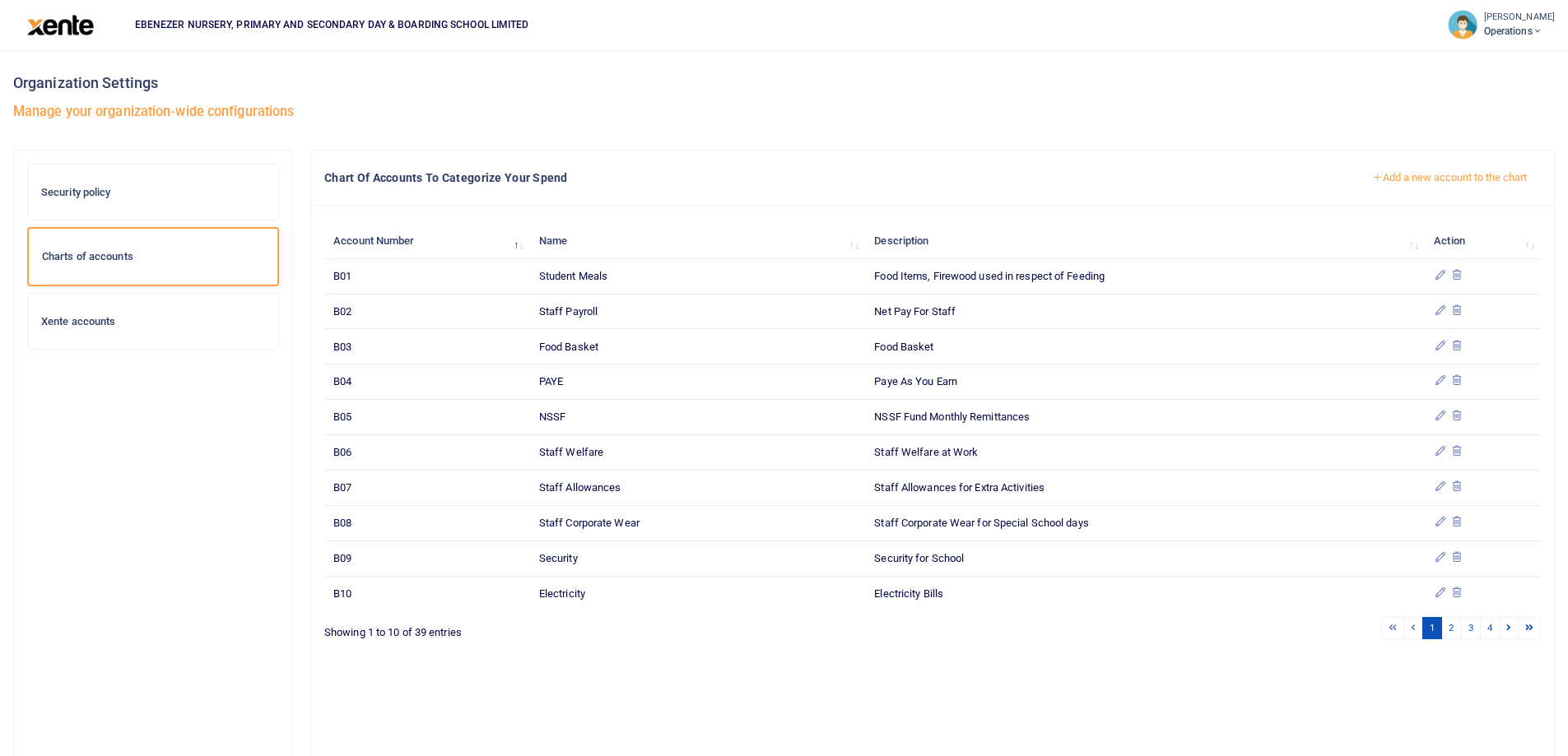
click at [1394, 179] on button "Add a new account to the chart" at bounding box center [1449, 177] width 183 height 28
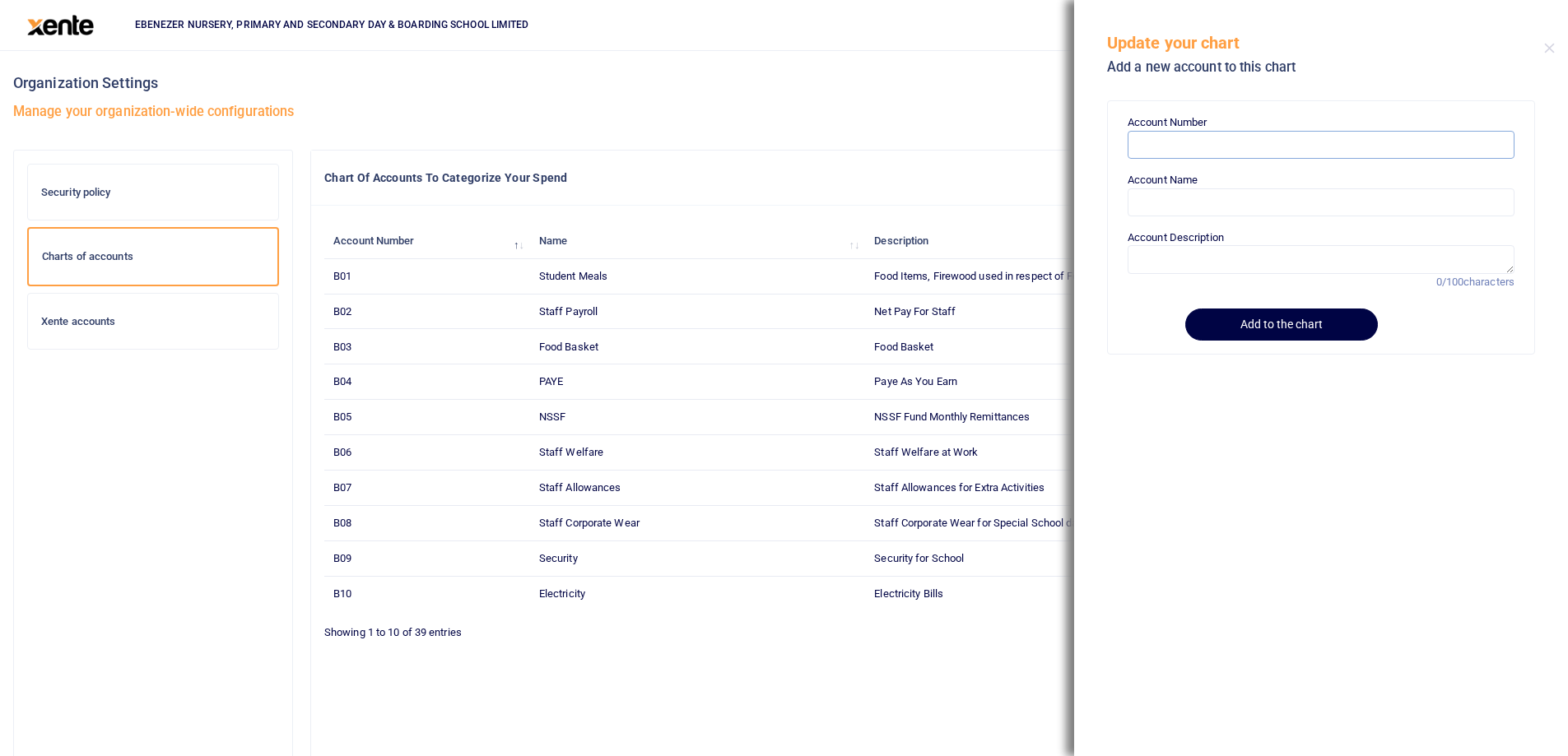
click at [1161, 152] on input "Account Number" at bounding box center [1321, 144] width 387 height 28
paste input "C05"
type input "C05"
click at [1160, 196] on input "Account Name" at bounding box center [1321, 202] width 387 height 28
paste input "Furniture & Fittings"
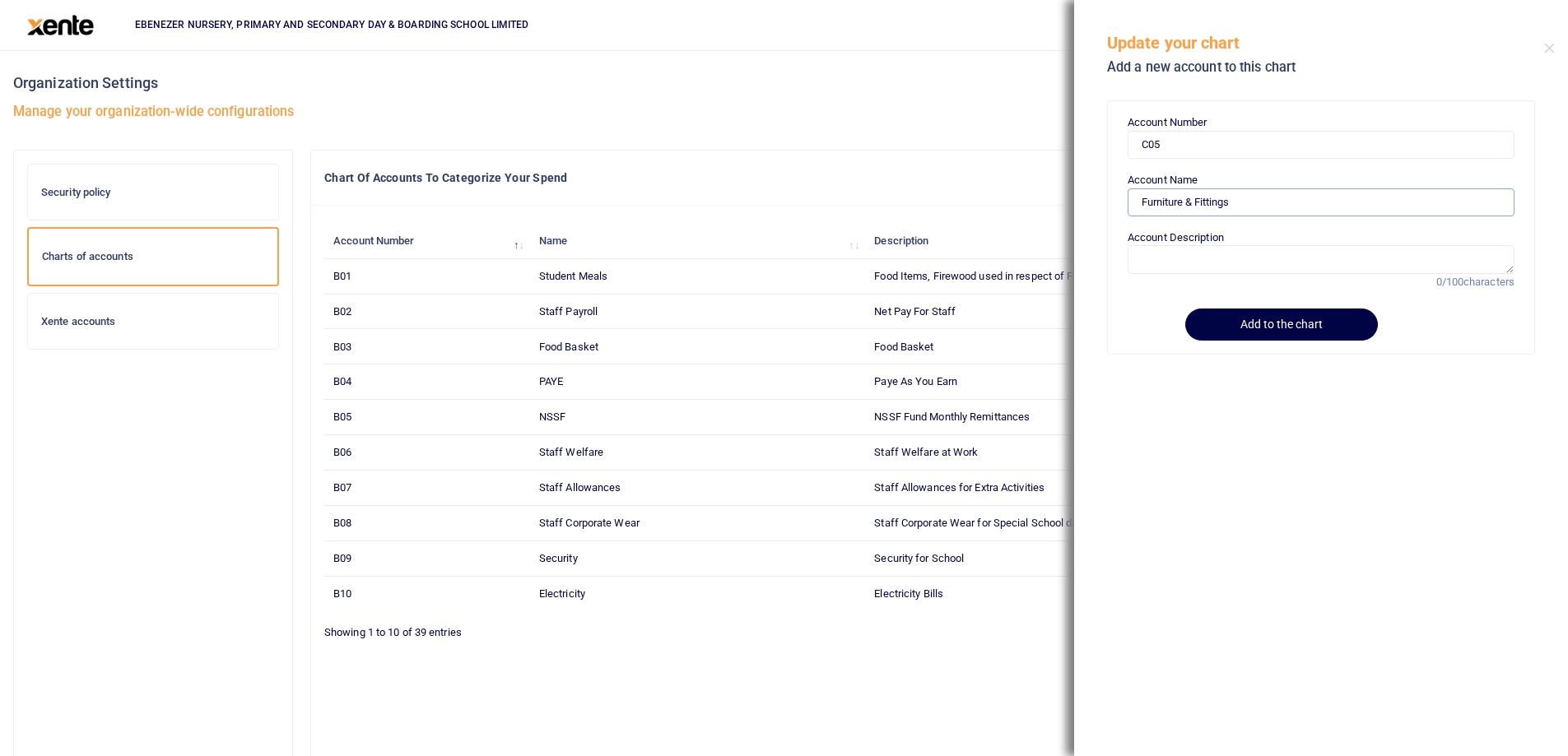
type input "Furniture & Fittings"
click at [1166, 259] on textarea "Account Description" at bounding box center [1321, 259] width 387 height 28
paste textarea "Furniture & Fittings"
type textarea "Furniture & Fittings"
click at [1243, 325] on button "Add to the chart" at bounding box center [1279, 324] width 188 height 32
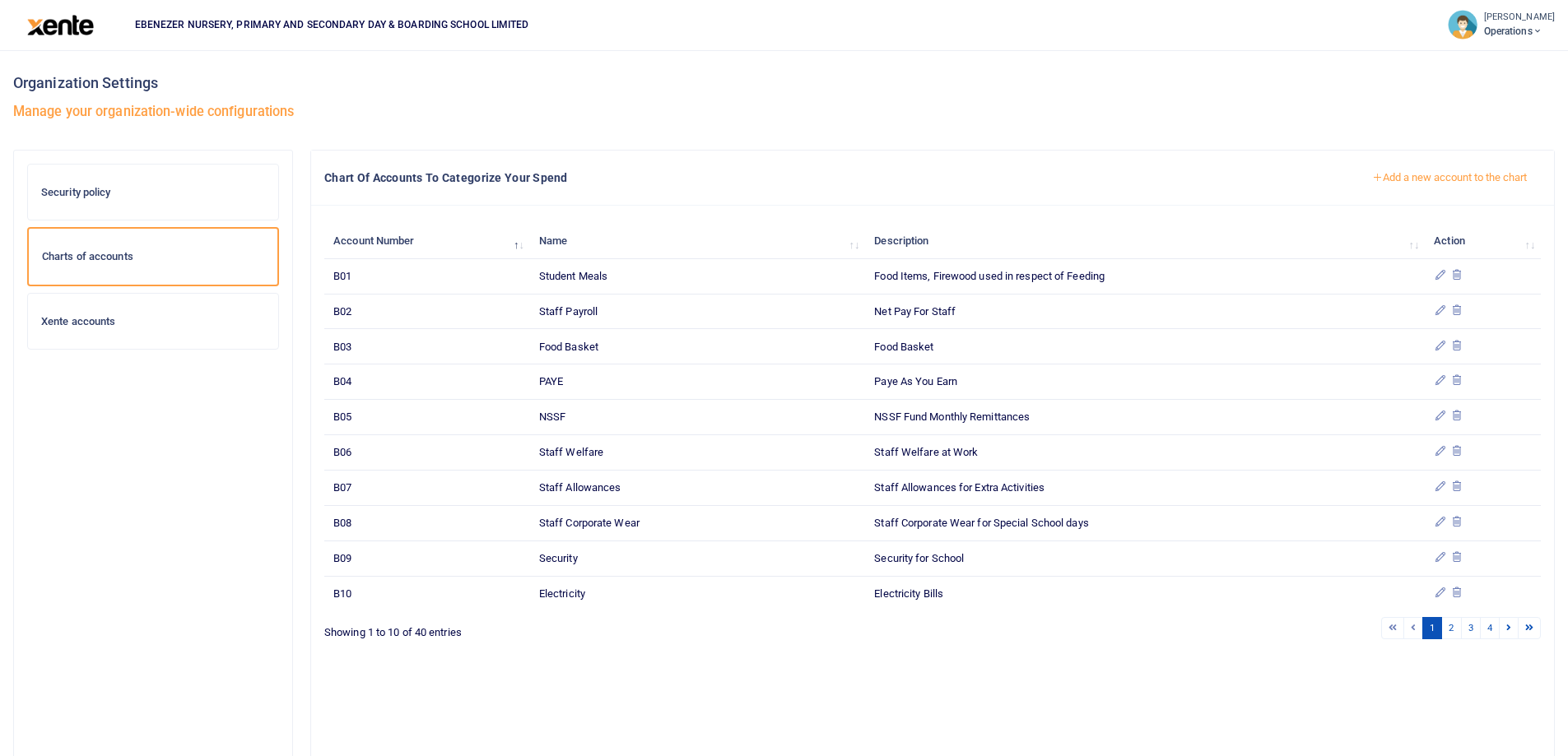
click at [1395, 181] on button "Add a new account to the chart" at bounding box center [1449, 177] width 183 height 28
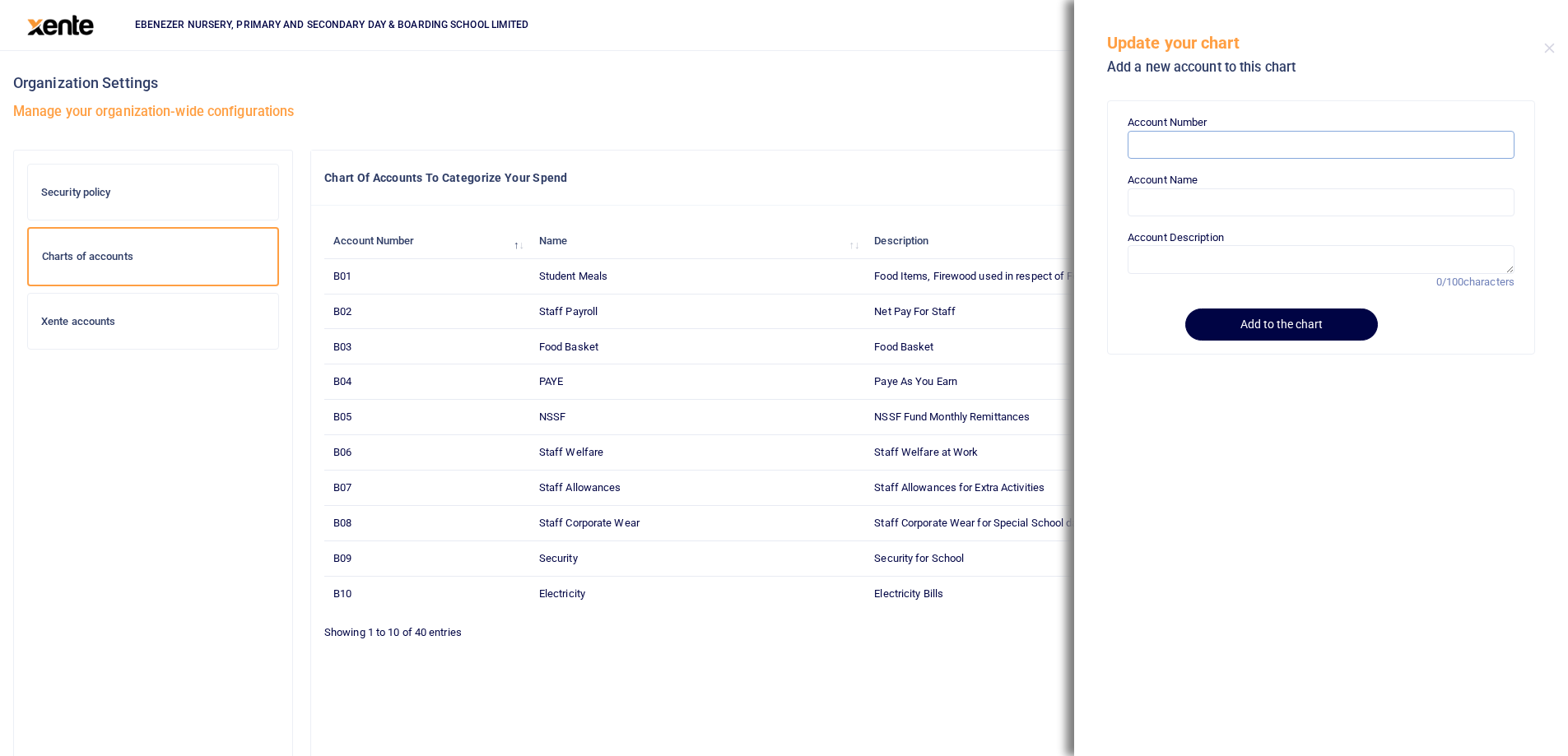
click at [1165, 145] on input "Account Number" at bounding box center [1321, 144] width 387 height 28
paste input "C06"
type input "C06"
click at [1158, 201] on input "Account Name" at bounding box center [1321, 202] width 387 height 28
paste input "C06"
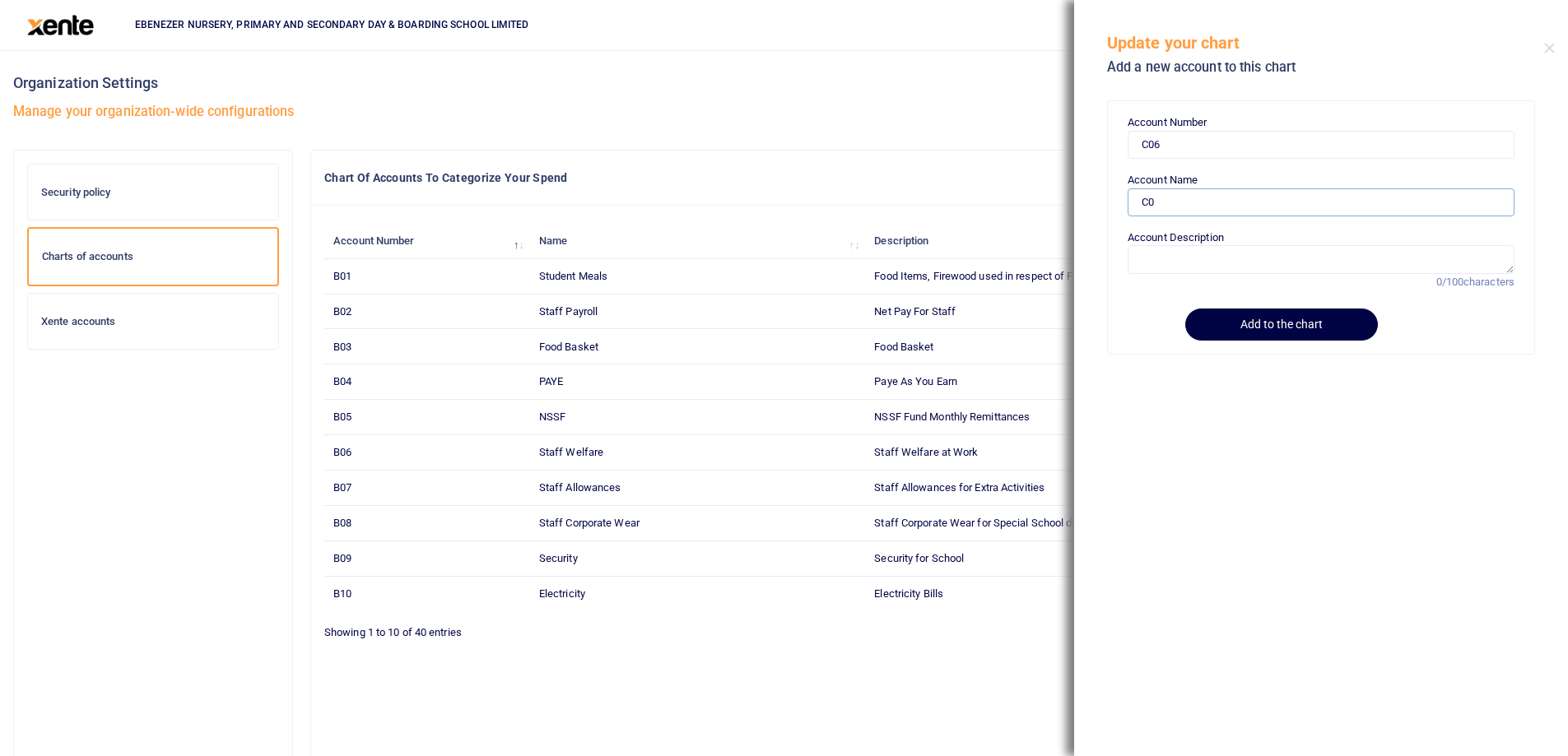
type input "C"
paste input "Trade & Other Receivables"
type input "Trade & Other Receivables"
click at [1162, 278] on form "Account Number C06 Account Name Trade & Other Receivables Account Description 0…" at bounding box center [1321, 226] width 387 height 226
click at [1163, 266] on textarea "Account Description" at bounding box center [1321, 259] width 387 height 28
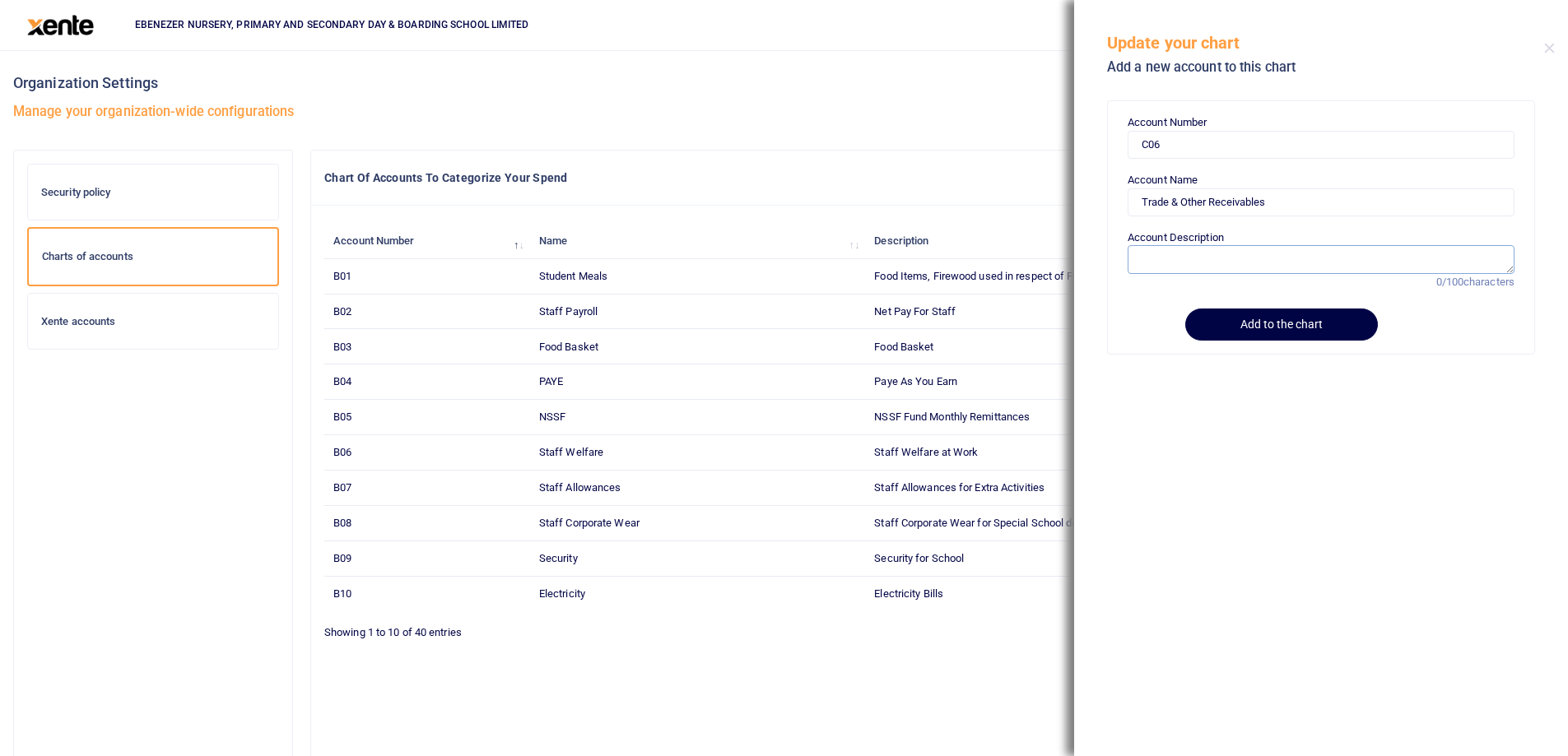
paste textarea "Trade & Other Receivables"
type textarea "Trade & Other Receivables"
click at [1248, 327] on button "Add to the chart" at bounding box center [1279, 324] width 188 height 32
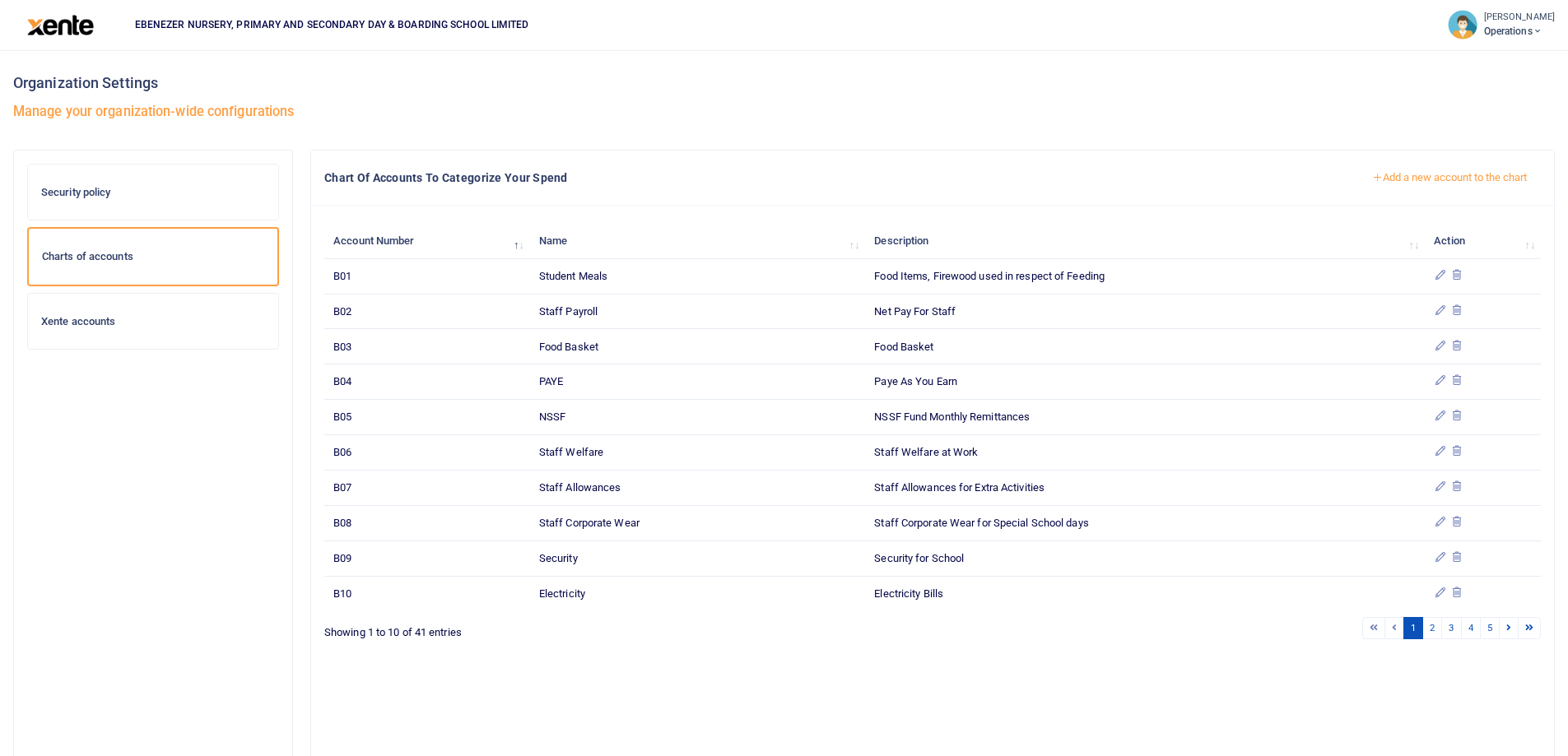
click at [1396, 180] on button "Add a new account to the chart" at bounding box center [1449, 177] width 183 height 28
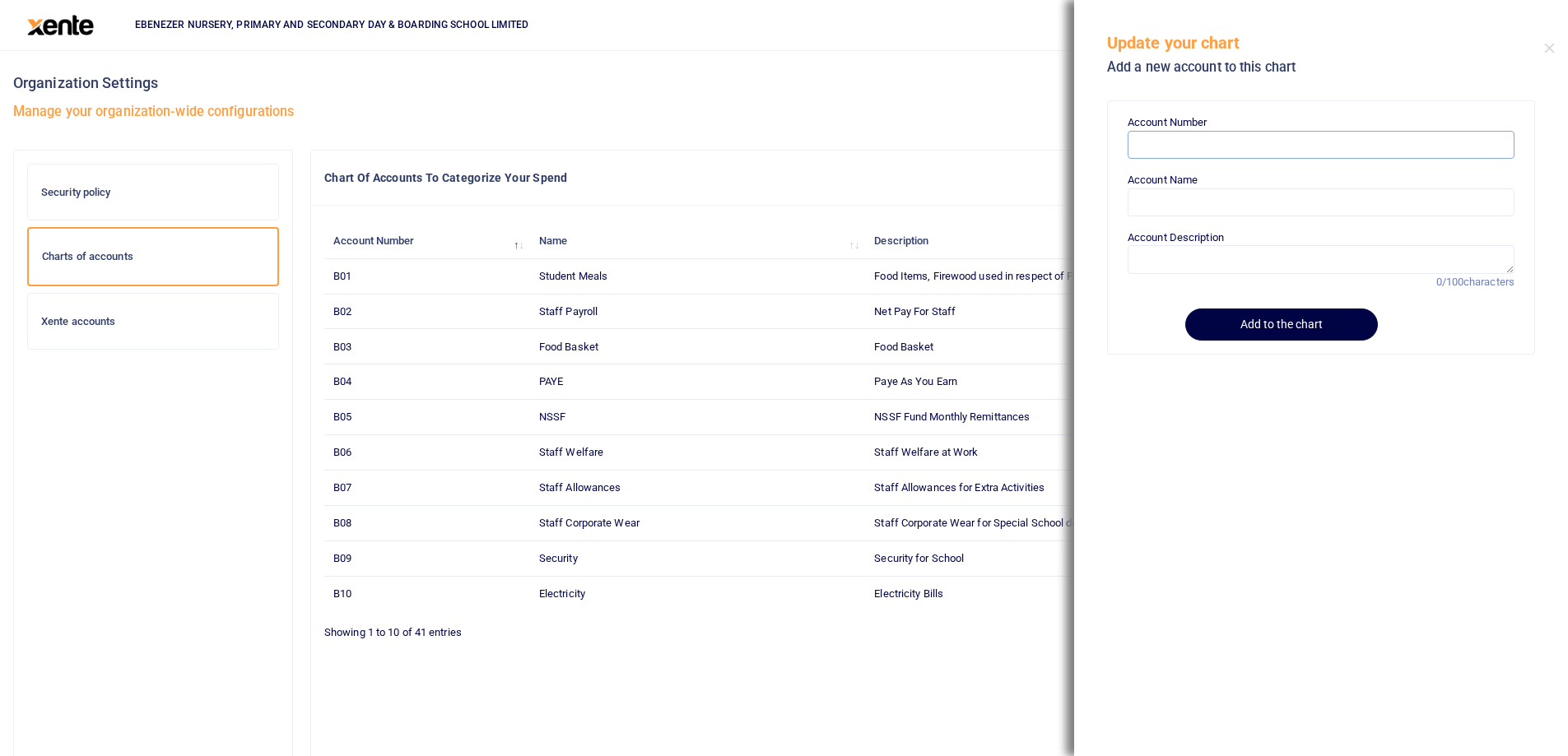
click at [1182, 152] on input "Account Number" at bounding box center [1321, 144] width 387 height 28
paste input "C07"
type input "C07"
click at [1157, 209] on input "Account Name" at bounding box center [1321, 202] width 387 height 28
paste input "Staff Advances"
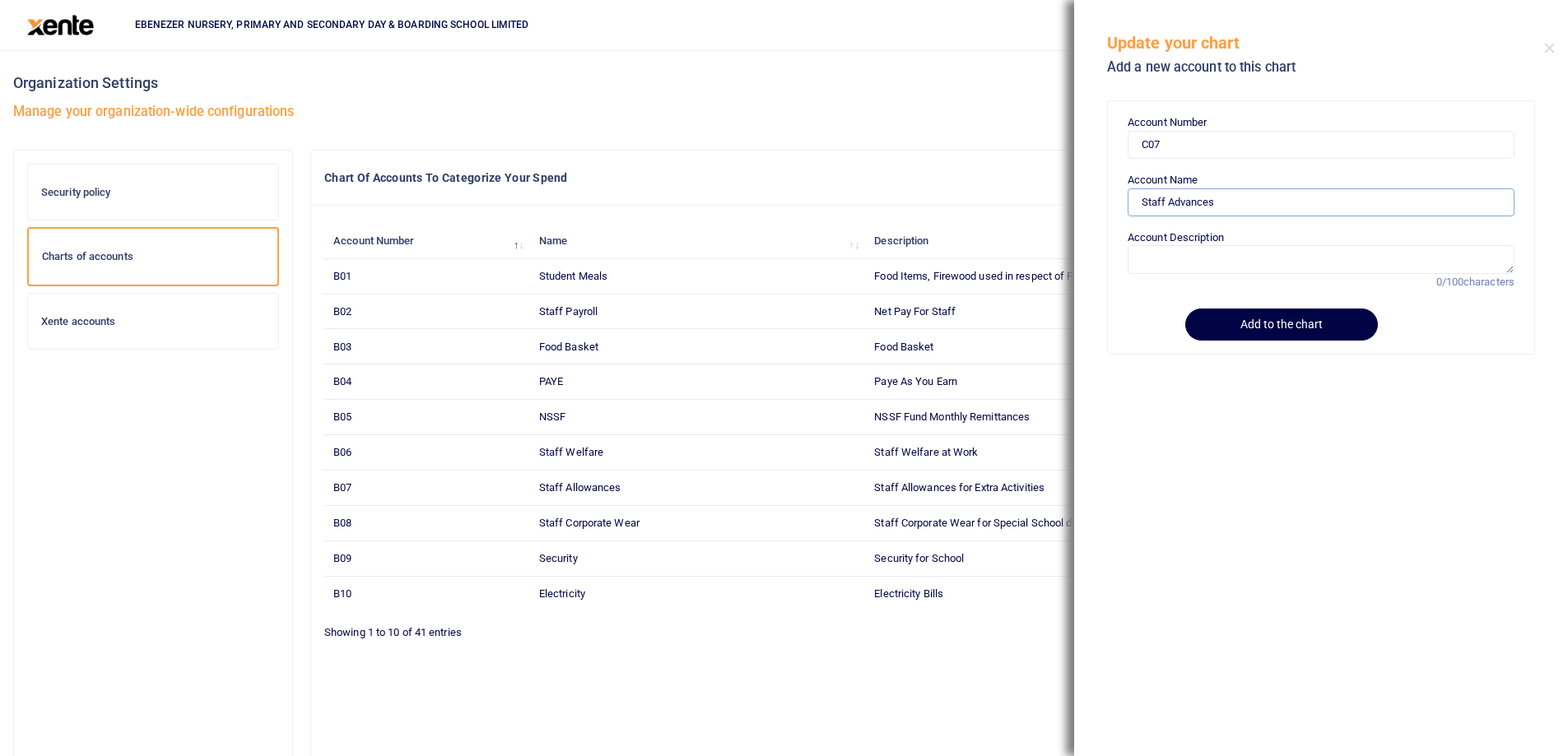
type input "Staff Advances"
click at [1179, 263] on textarea "Account Description" at bounding box center [1321, 259] width 387 height 28
paste textarea "Staff Advances"
type textarea "Staff Advances"
click at [1244, 326] on button "Add to the chart" at bounding box center [1279, 324] width 188 height 32
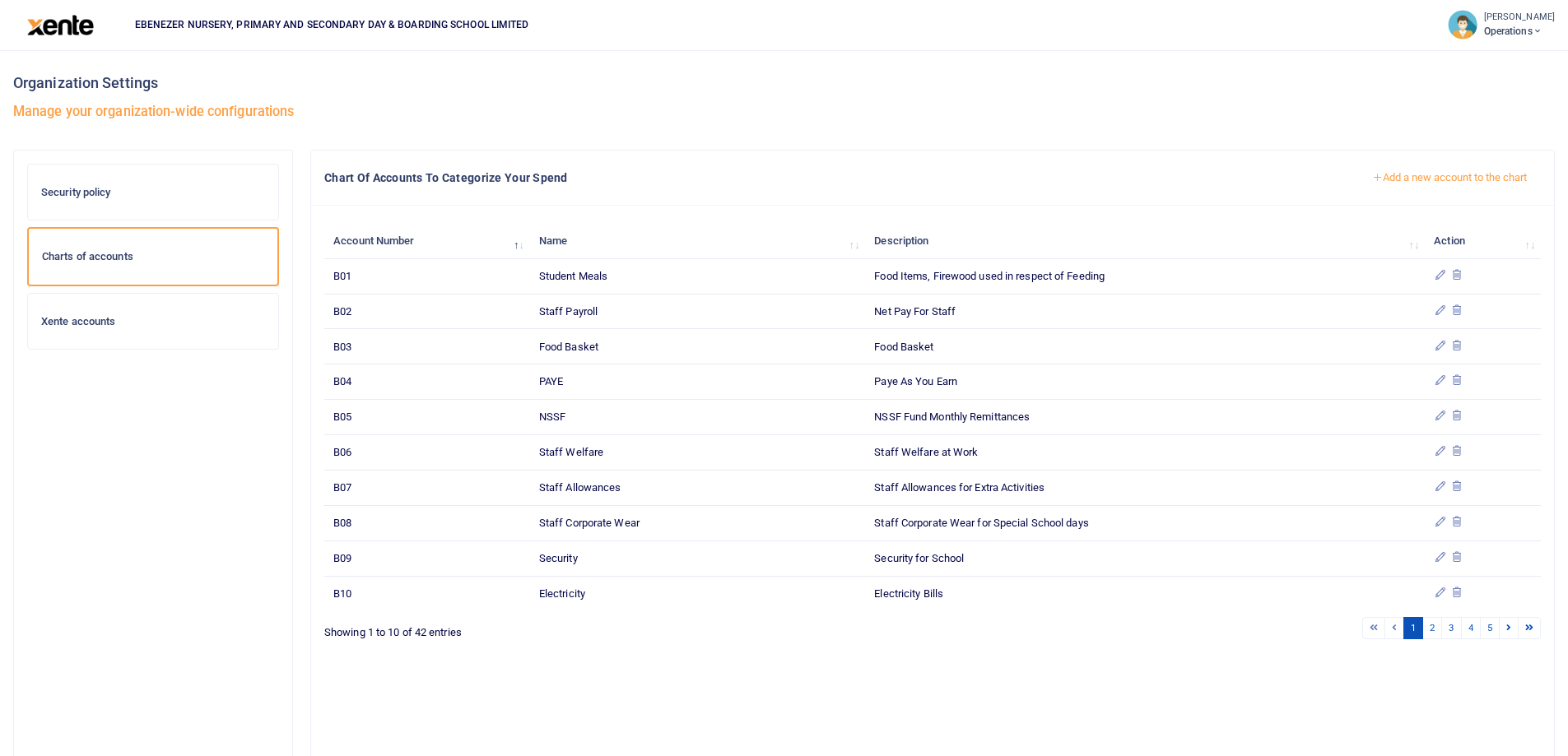
click at [1393, 176] on button "Add a new account to the chart" at bounding box center [1449, 177] width 183 height 28
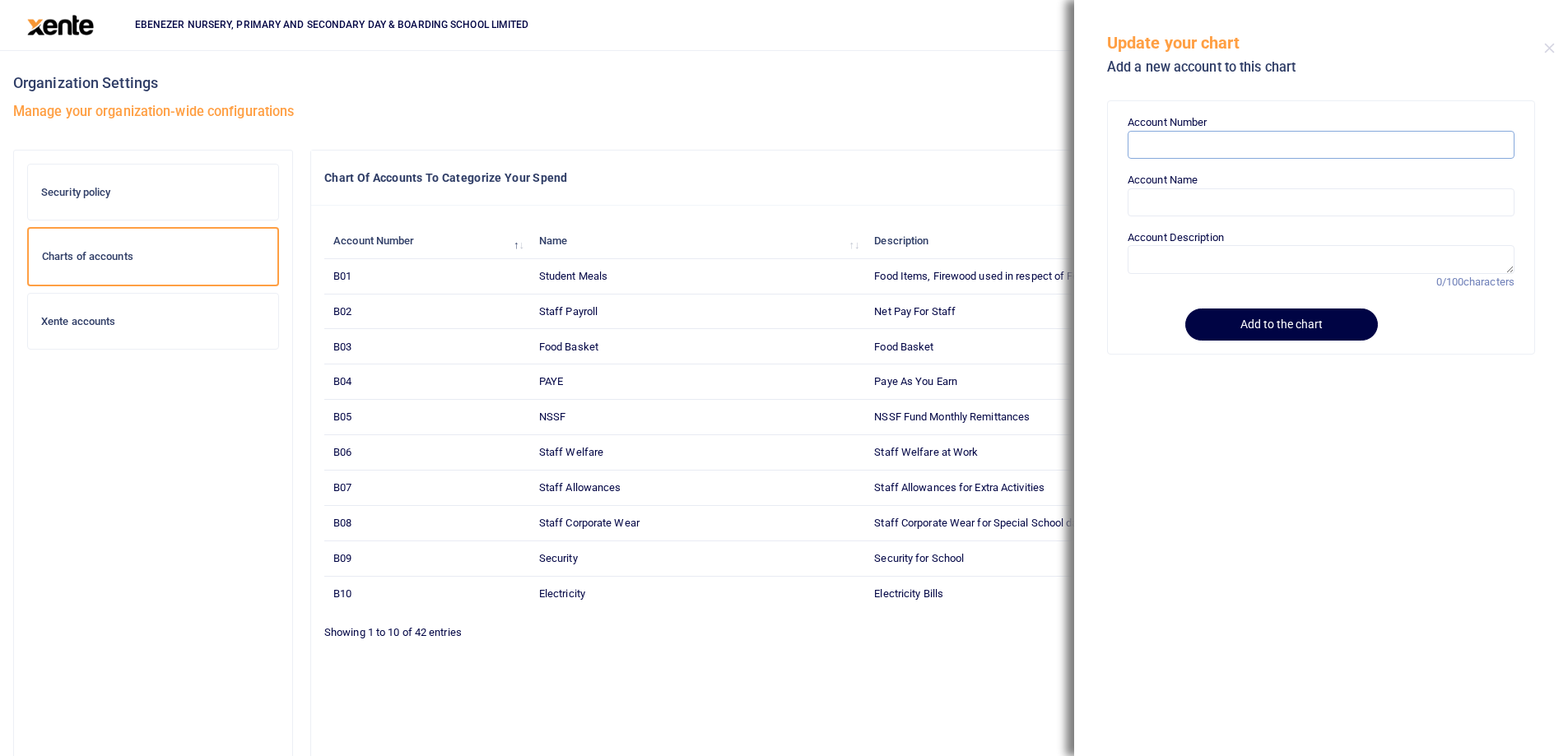
click at [1162, 142] on input "Account Number" at bounding box center [1321, 144] width 387 height 28
paste input "D01"
type input "D01"
click at [1156, 207] on input "Account Name" at bounding box center [1321, 202] width 387 height 28
paste input "Trade & Other Payables"
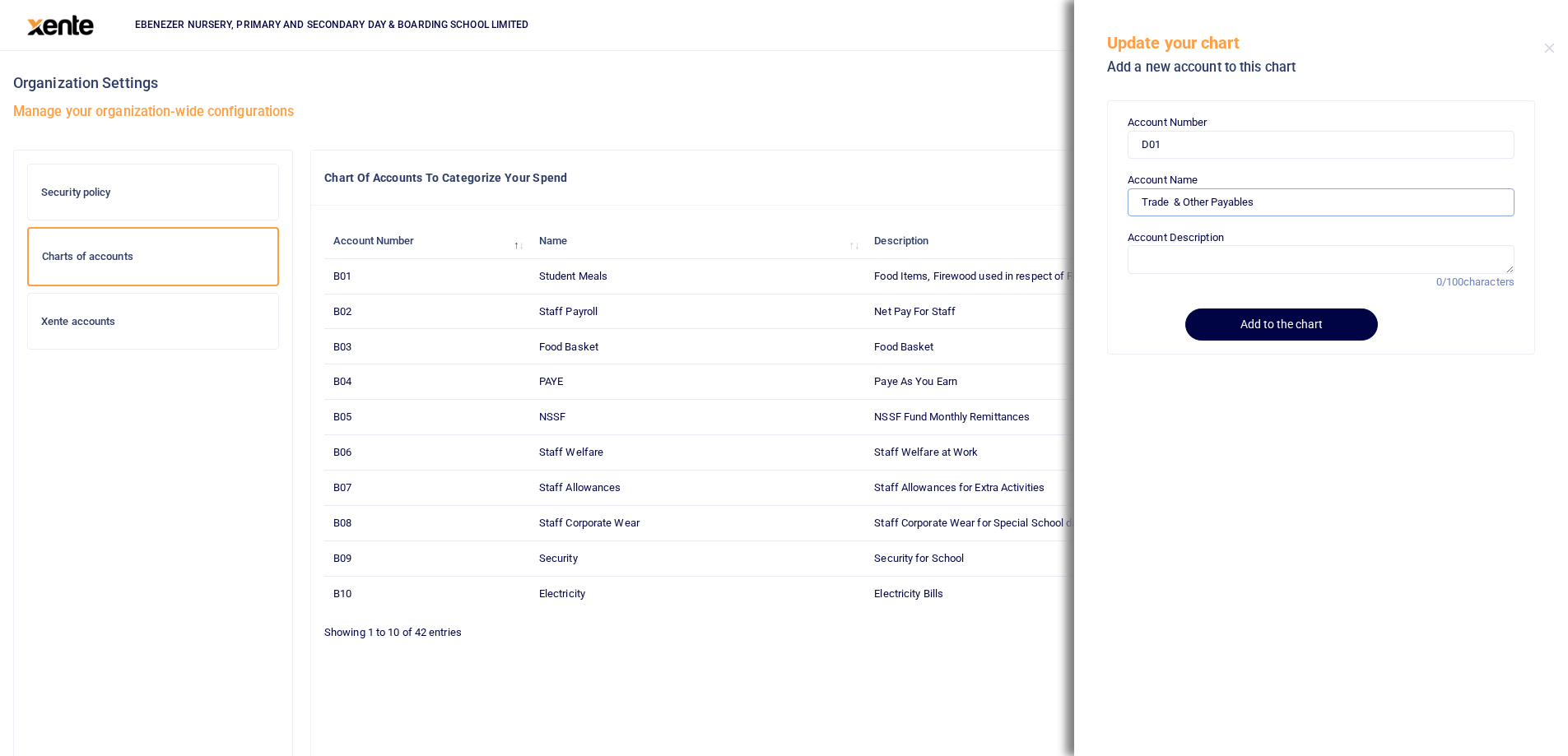
type input "Trade & Other Payables"
click at [1166, 276] on form "Account Number D01 Account Name Trade & Other Payables Account Description 0/10…" at bounding box center [1321, 226] width 387 height 226
click at [1163, 268] on textarea "Account Description" at bounding box center [1321, 259] width 387 height 28
paste textarea "Trade & Other Payables"
type textarea "Trade & Other Payables"
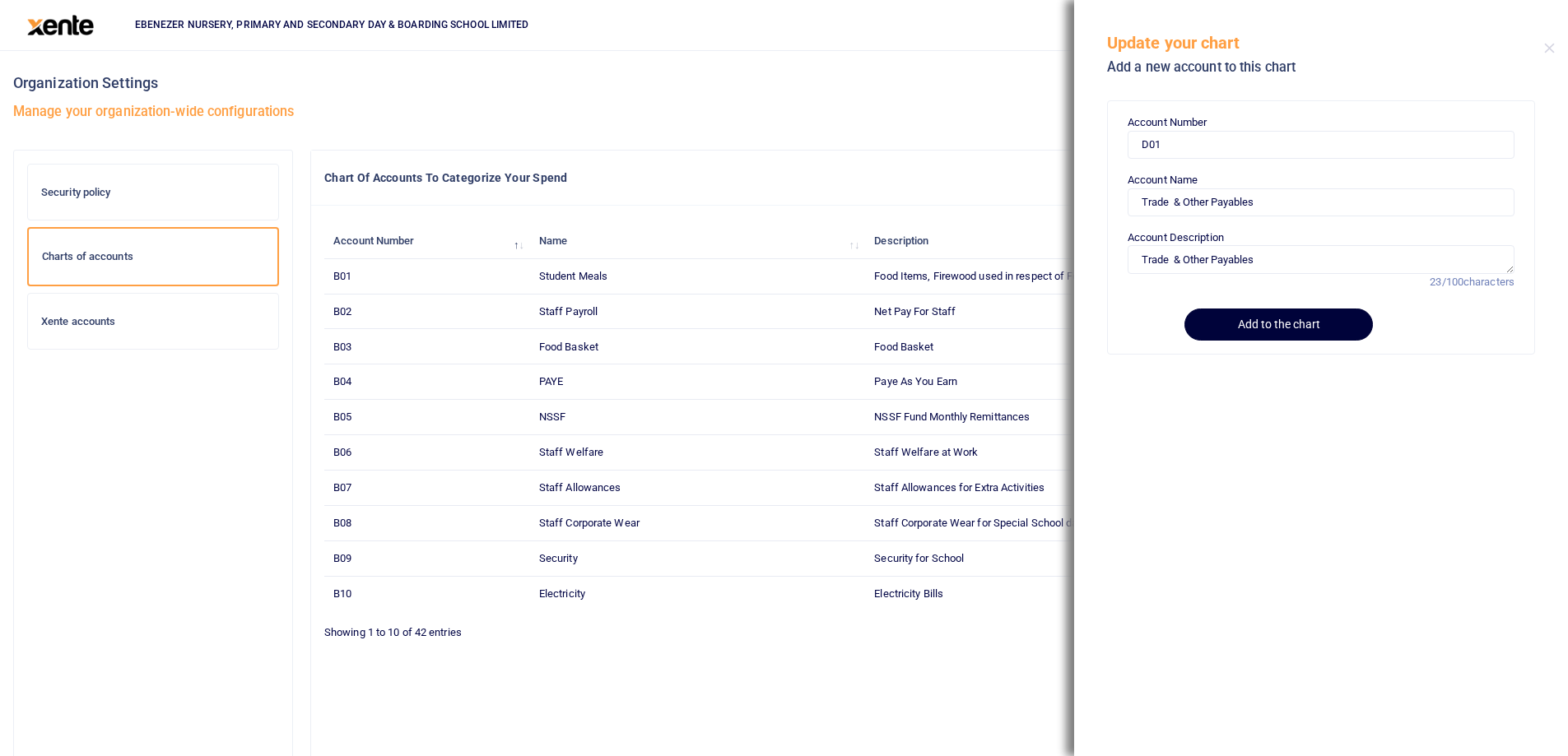
click at [1249, 324] on button "Add to the chart" at bounding box center [1279, 324] width 188 height 32
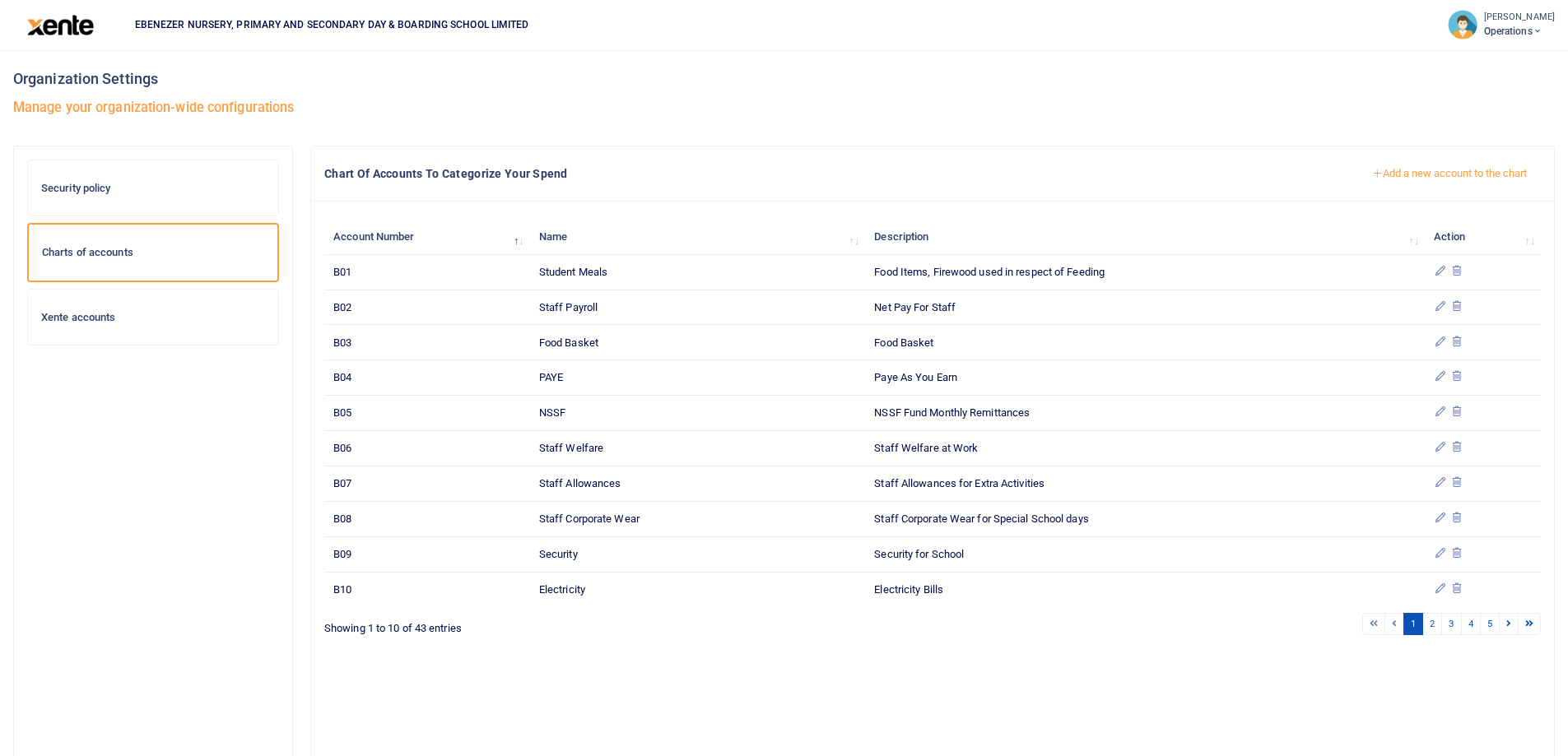
scroll to position [70, 0]
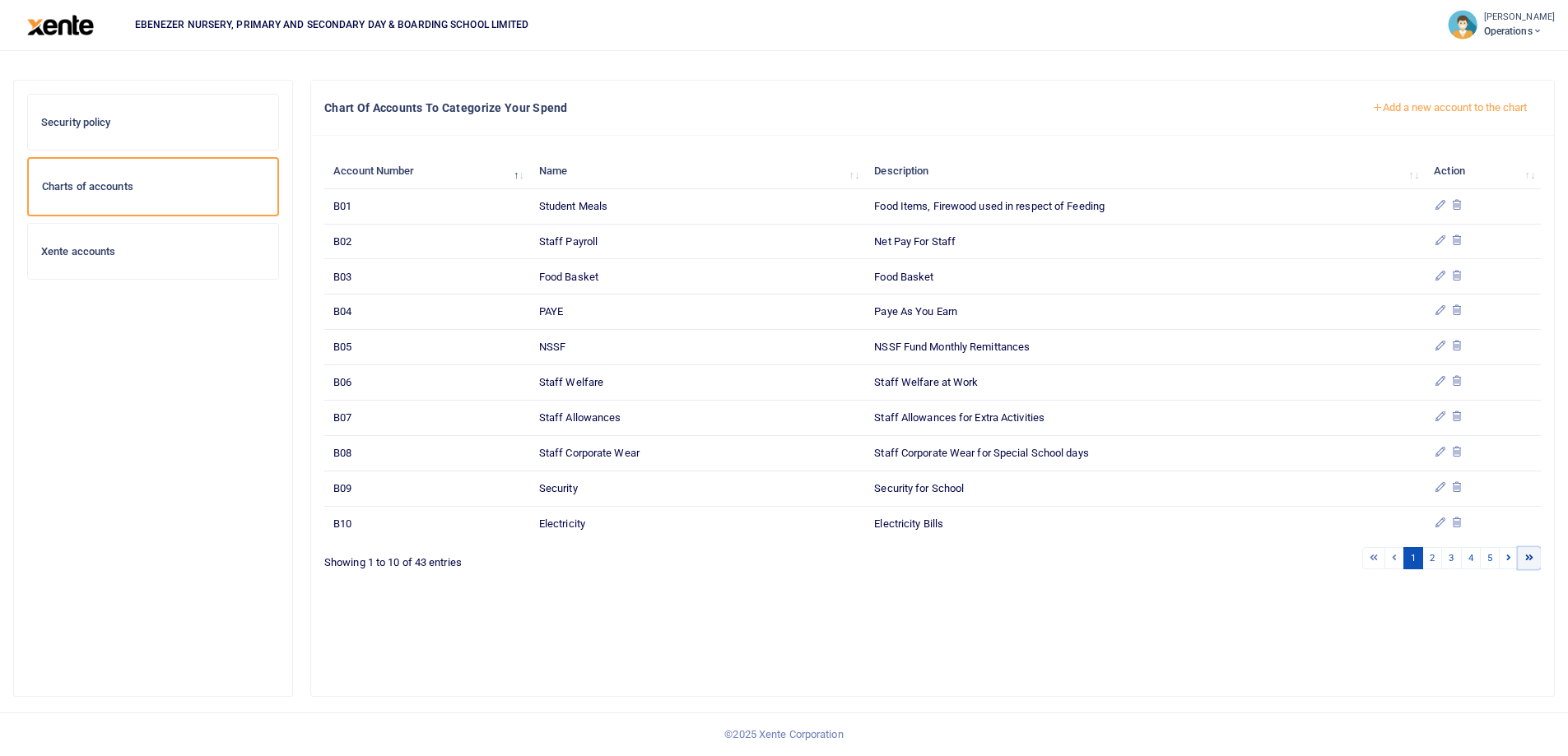
click at [1527, 559] on icon at bounding box center [1529, 558] width 8 height 9
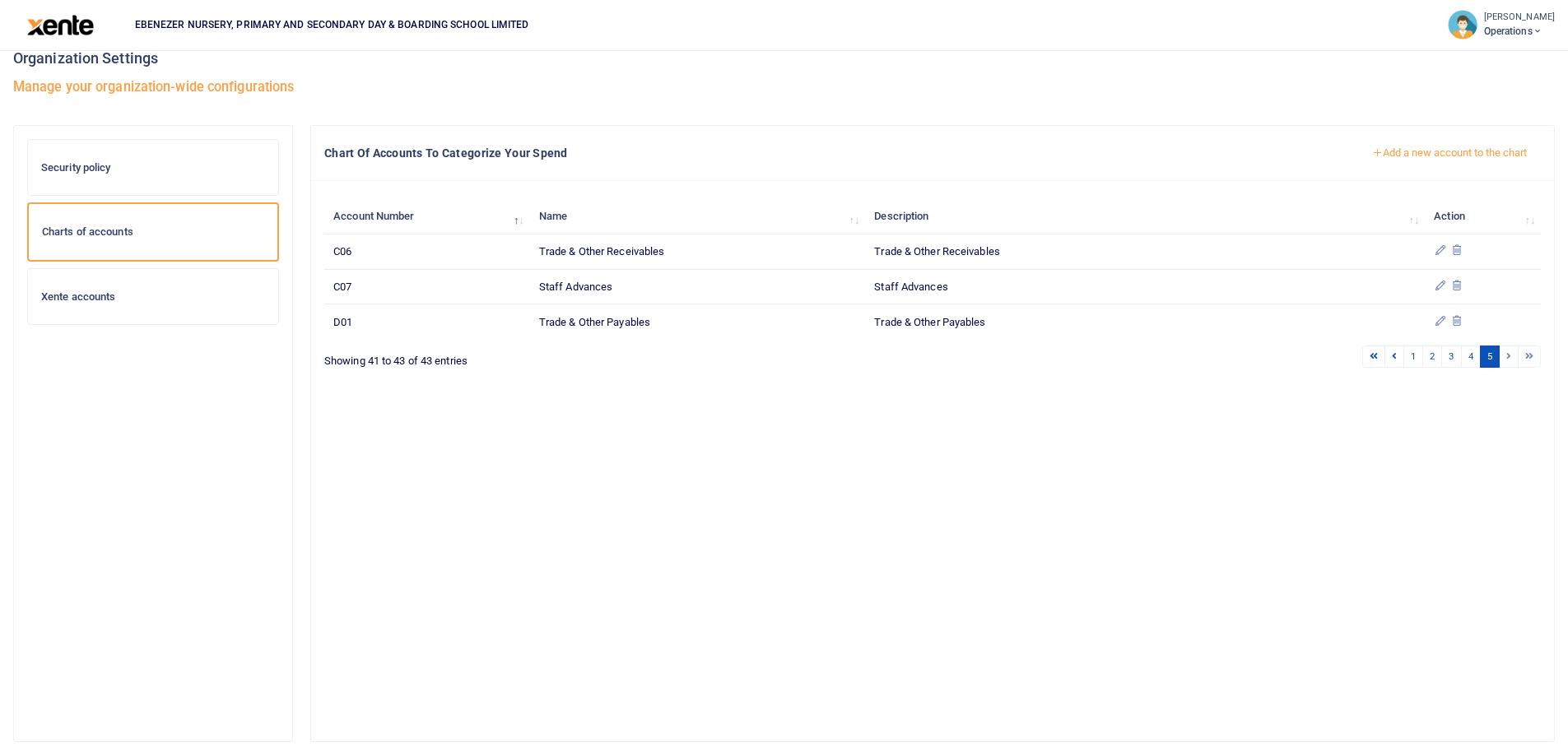
scroll to position [0, 0]
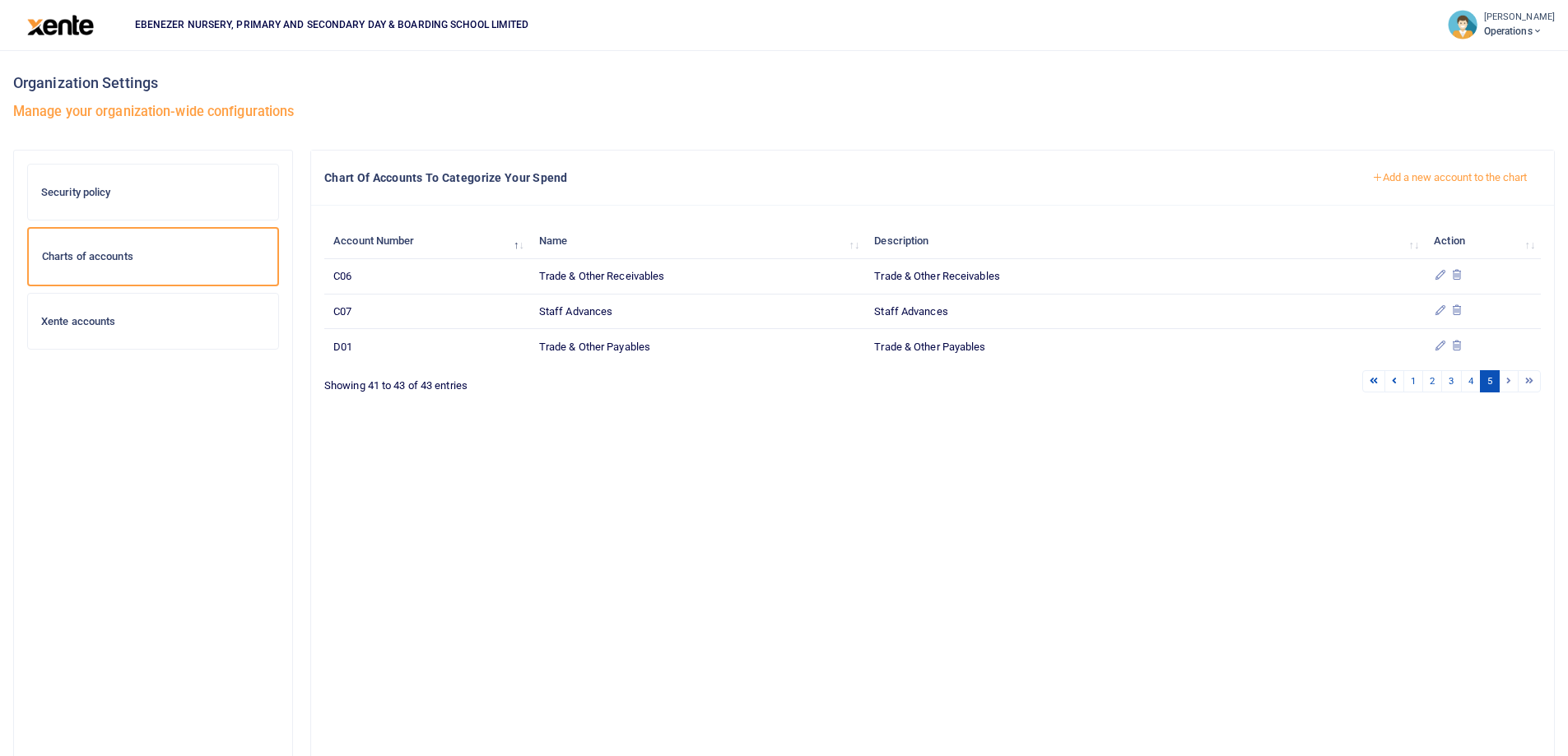
click at [1418, 174] on button "Add a new account to the chart" at bounding box center [1449, 177] width 183 height 28
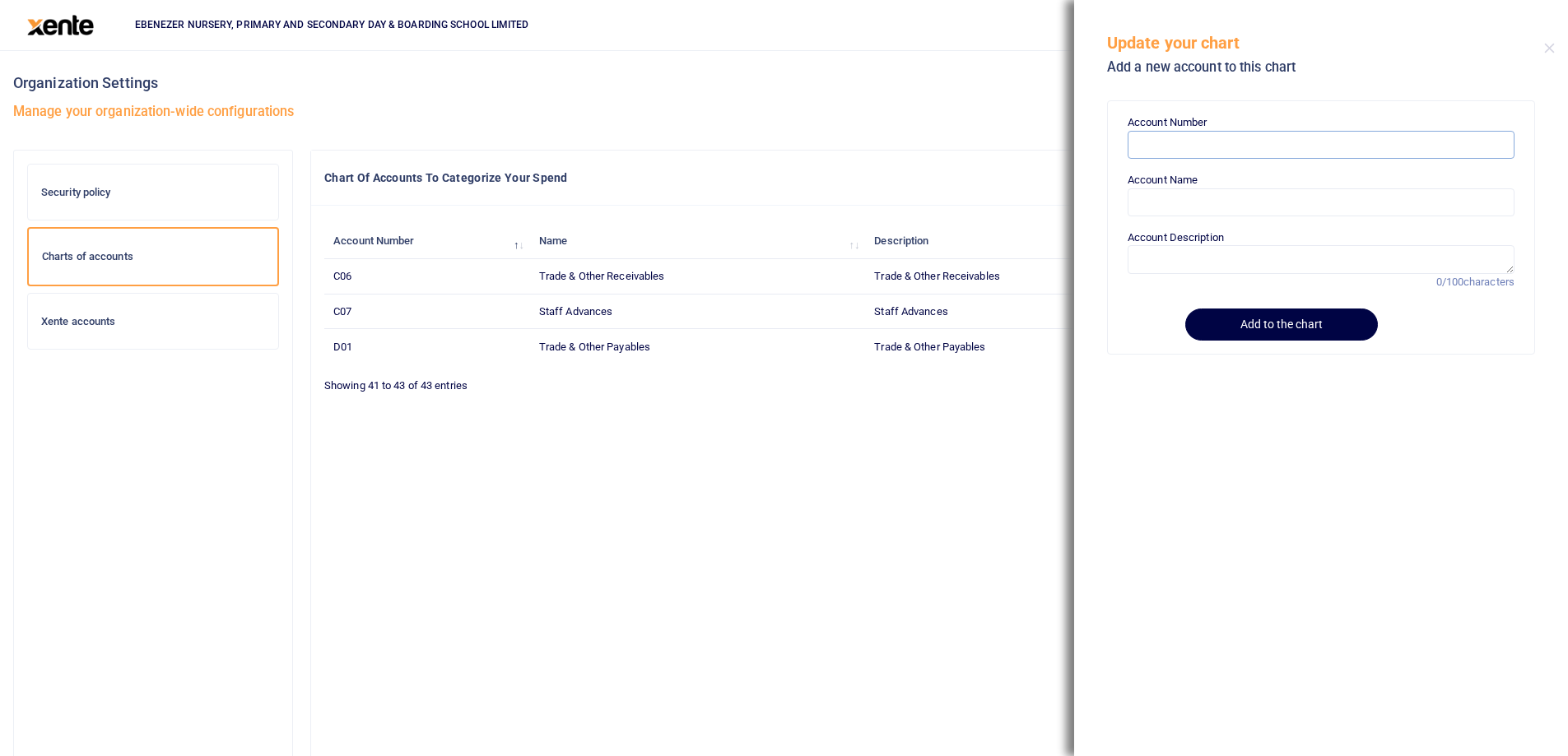
click at [1173, 146] on input "Account Number" at bounding box center [1321, 144] width 387 height 28
paste input "D02"
type input "D02"
click at [1179, 197] on input "Account Name" at bounding box center [1321, 202] width 387 height 28
paste input "NSSF Payables"
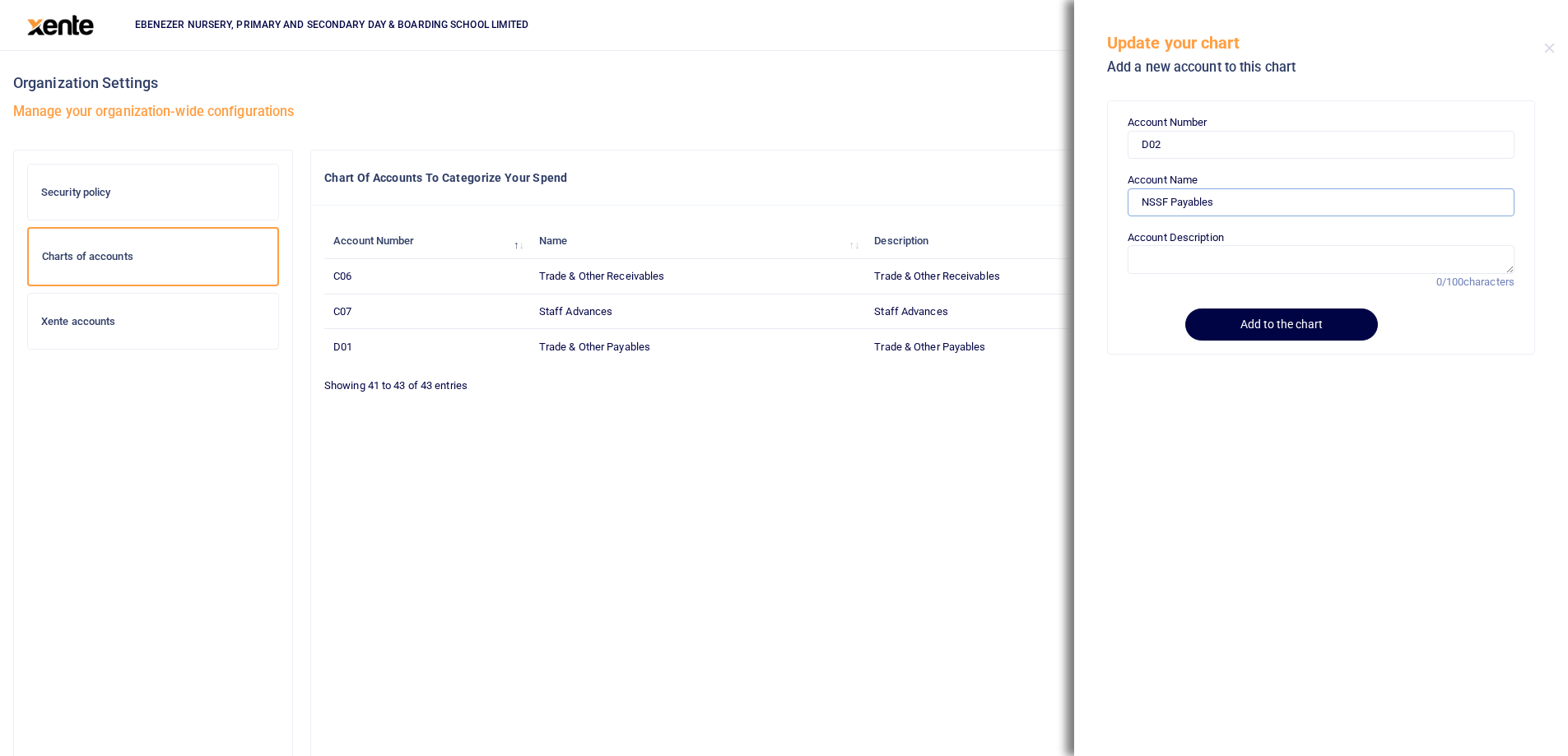
type input "NSSF Payables"
click at [1164, 267] on textarea "Account Description" at bounding box center [1321, 259] width 387 height 28
paste textarea "NSSF Payables"
type textarea "NSSF Payables"
click at [1246, 325] on button "Add to the chart" at bounding box center [1279, 324] width 188 height 32
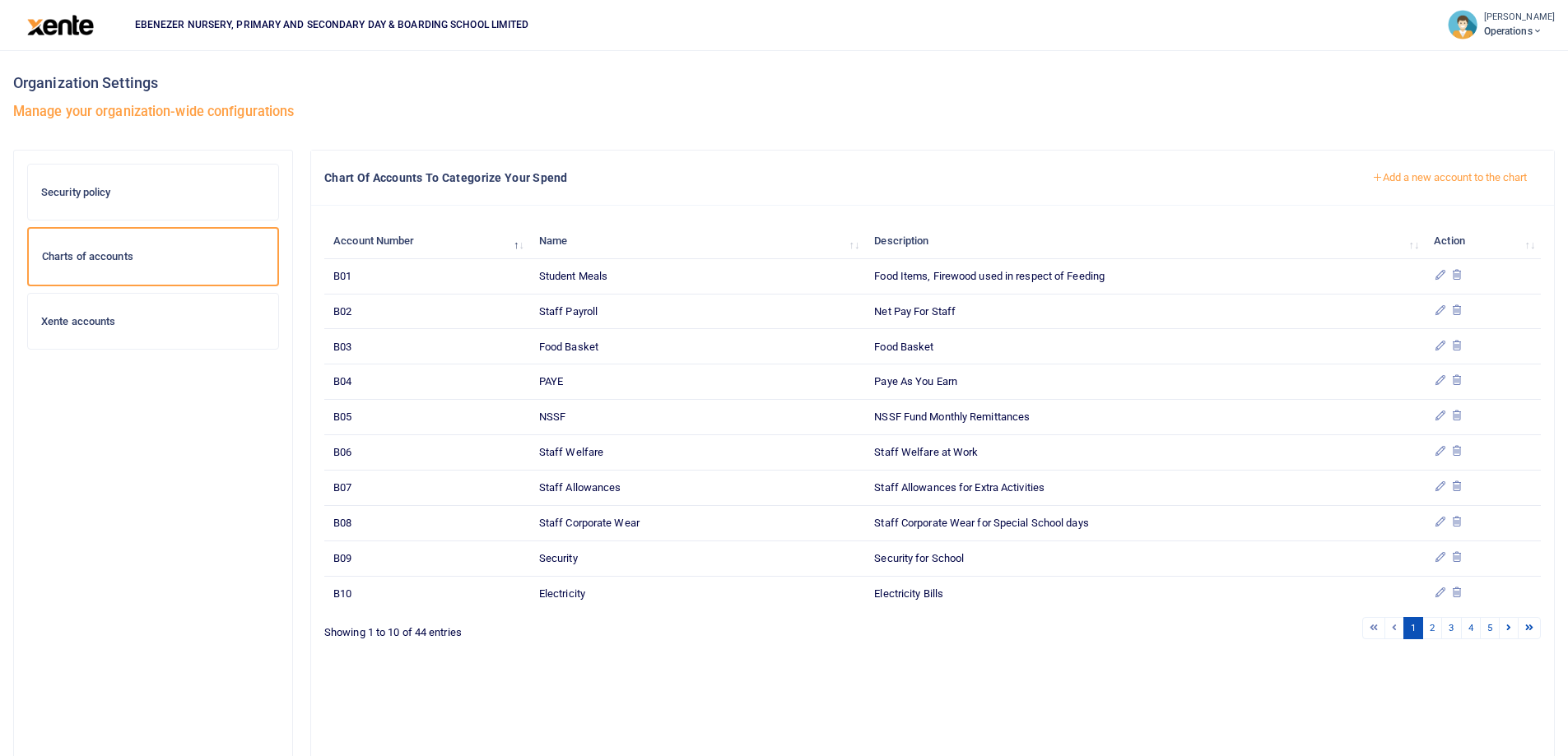
scroll to position [70, 0]
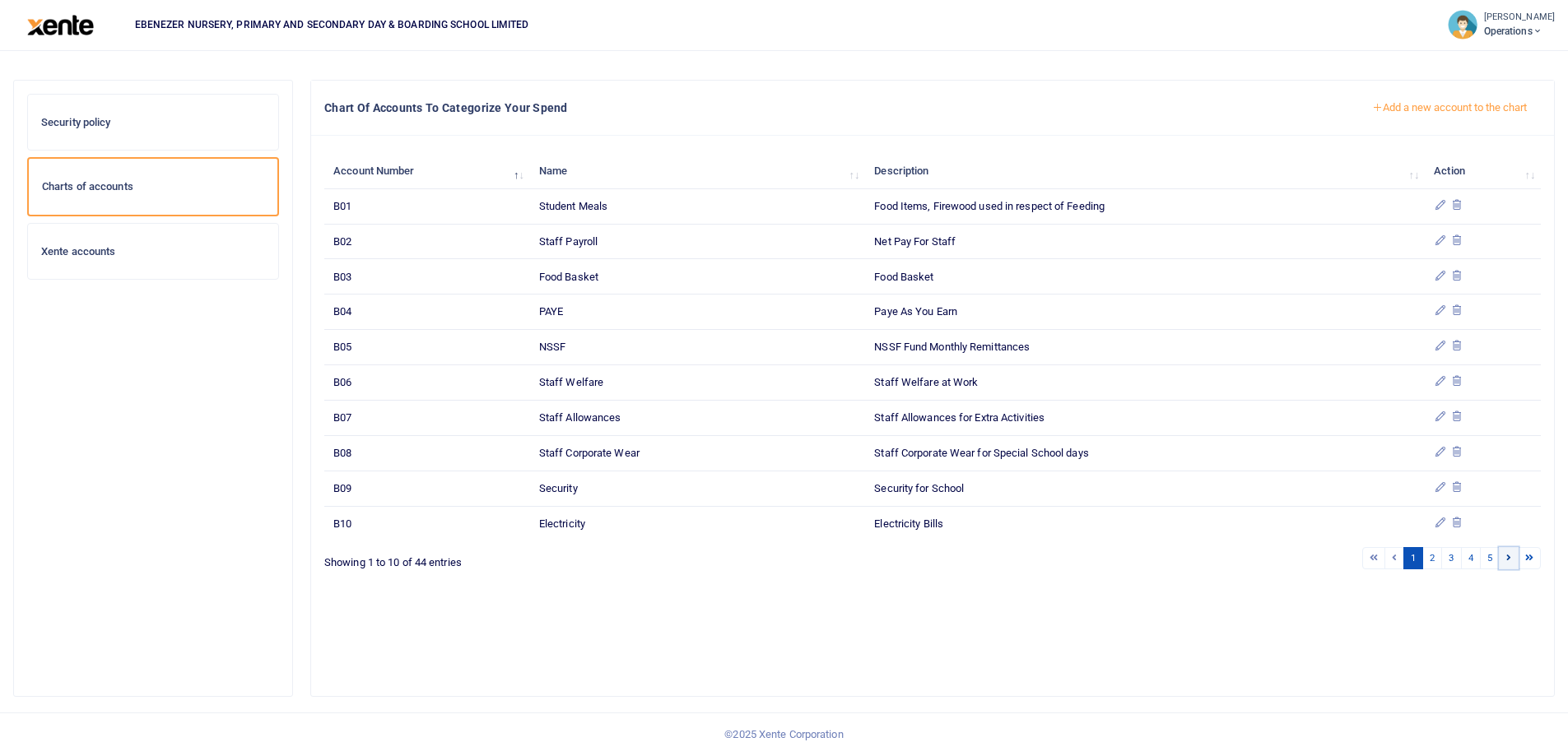
click at [1506, 561] on icon at bounding box center [1508, 558] width 5 height 9
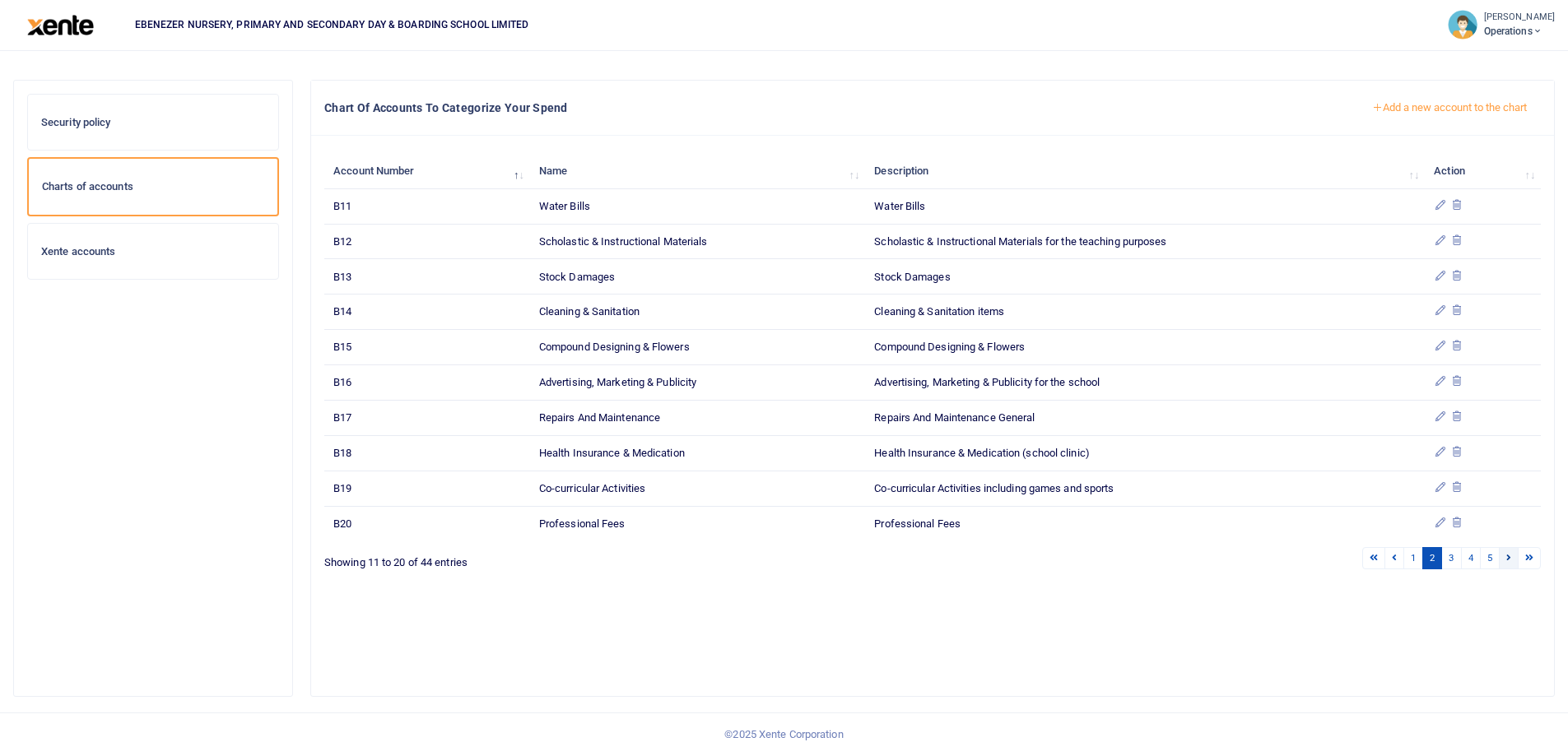
click at [1509, 559] on icon at bounding box center [1508, 558] width 5 height 9
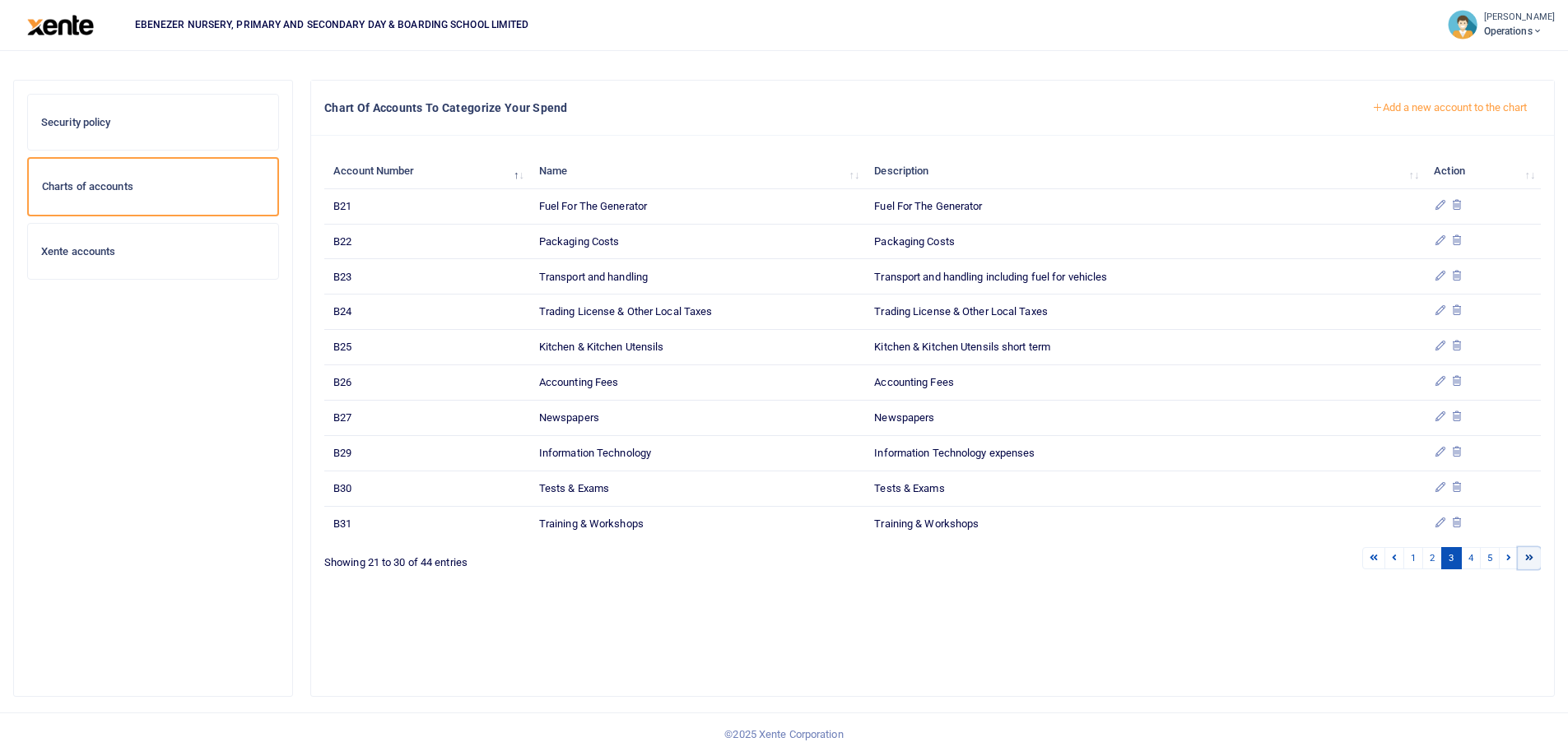
click at [1527, 560] on icon at bounding box center [1529, 558] width 8 height 9
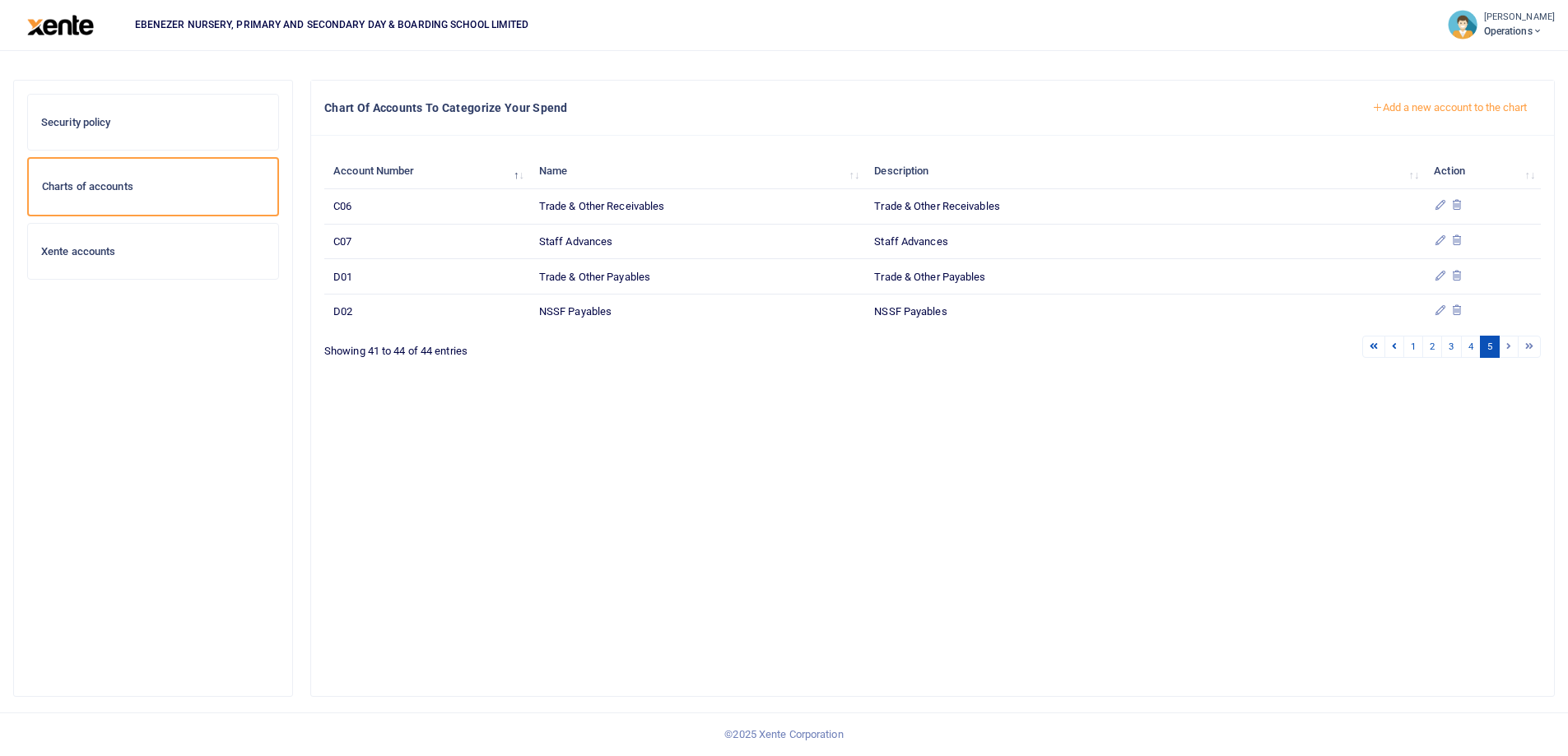
click at [1423, 108] on button "Add a new account to the chart" at bounding box center [1449, 108] width 183 height 28
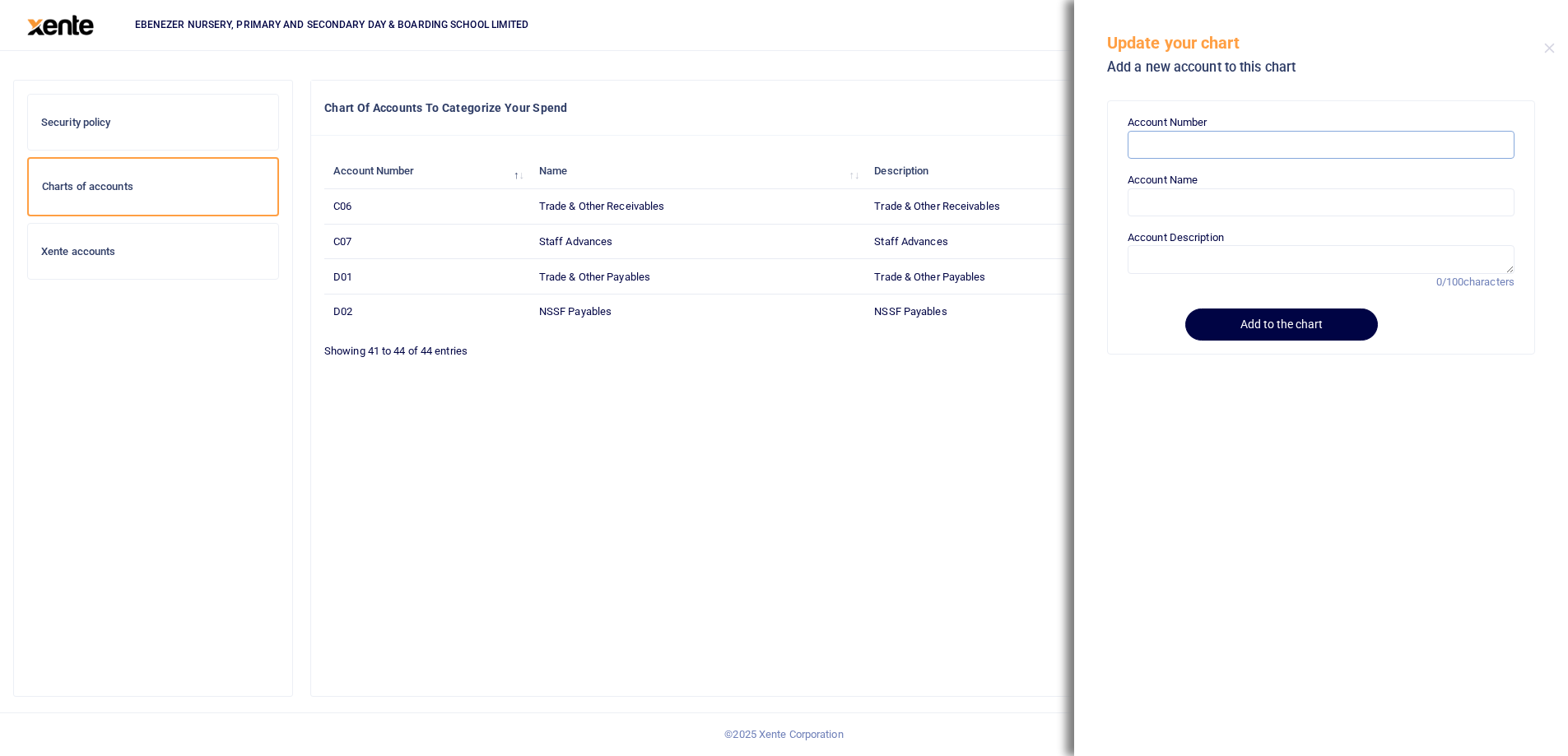
click at [1178, 134] on input "Account Number" at bounding box center [1321, 144] width 387 height 28
paste input "D04"
type input "D04"
click at [1156, 214] on input "Account Name" at bounding box center [1321, 202] width 387 height 28
paste input "Staff Payables"
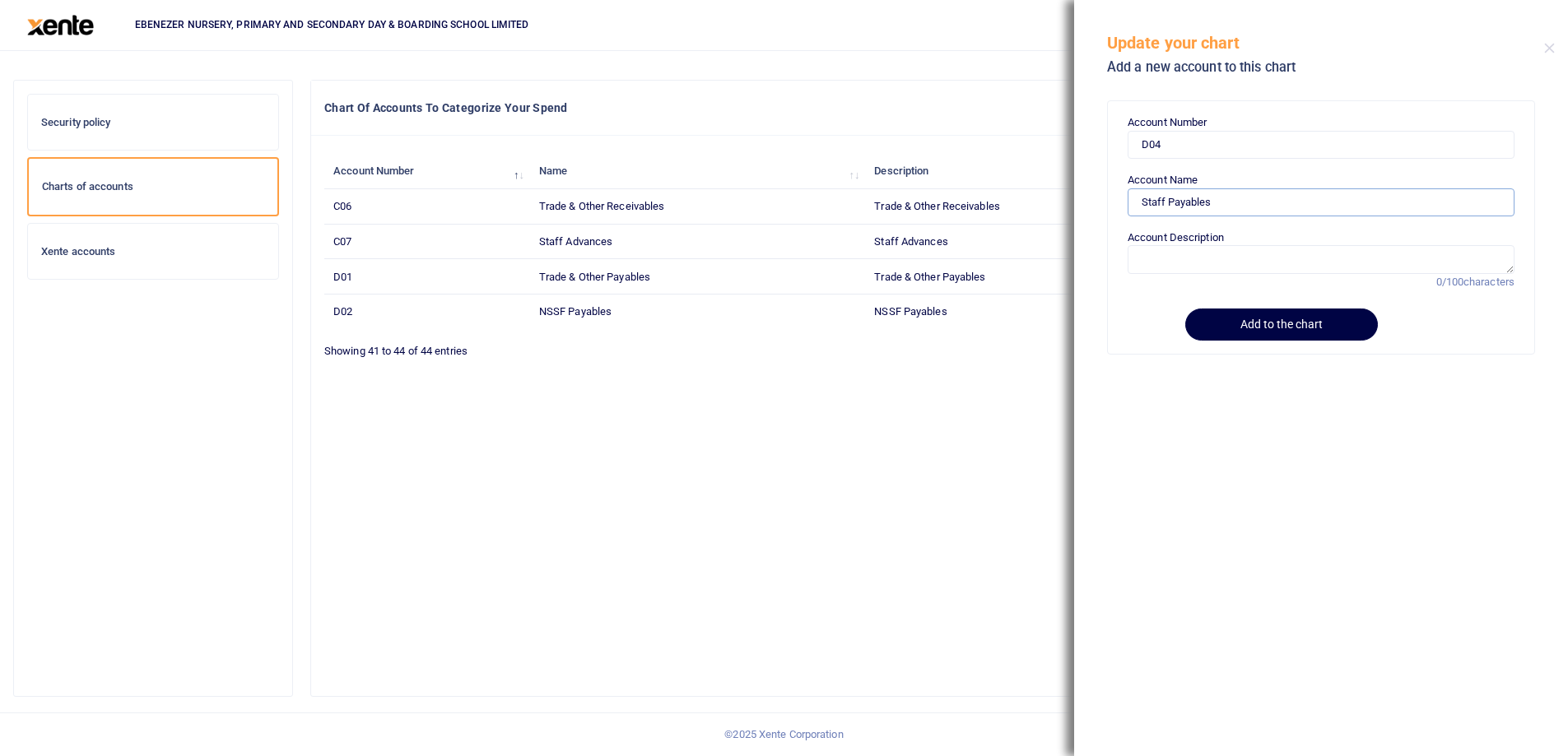
type input "Staff Payables"
click at [1205, 265] on textarea "Account Description" at bounding box center [1321, 259] width 387 height 28
paste textarea "Staff Payables"
type textarea "Staff Payables"
click at [1264, 328] on button "Add to the chart" at bounding box center [1279, 324] width 188 height 32
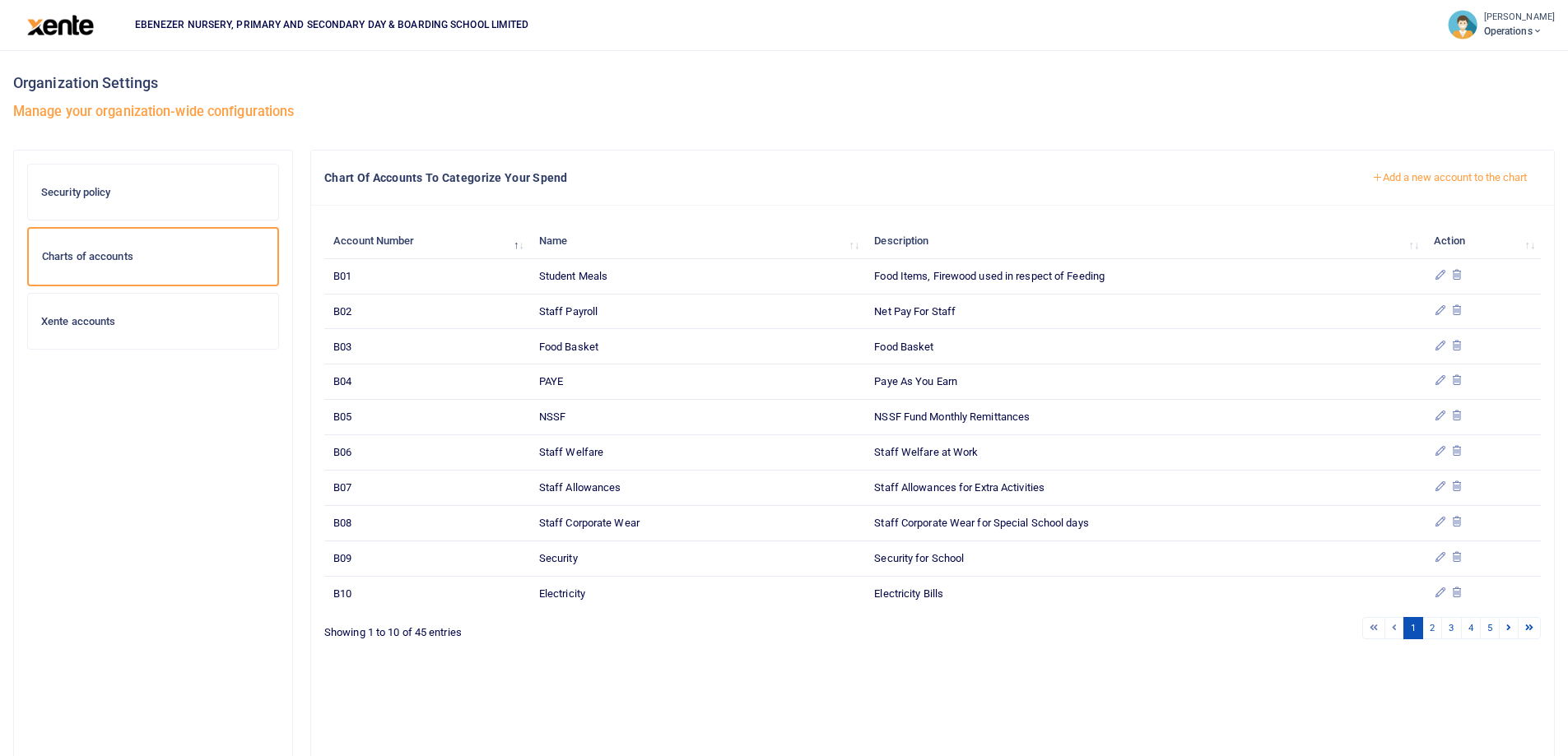
scroll to position [70, 0]
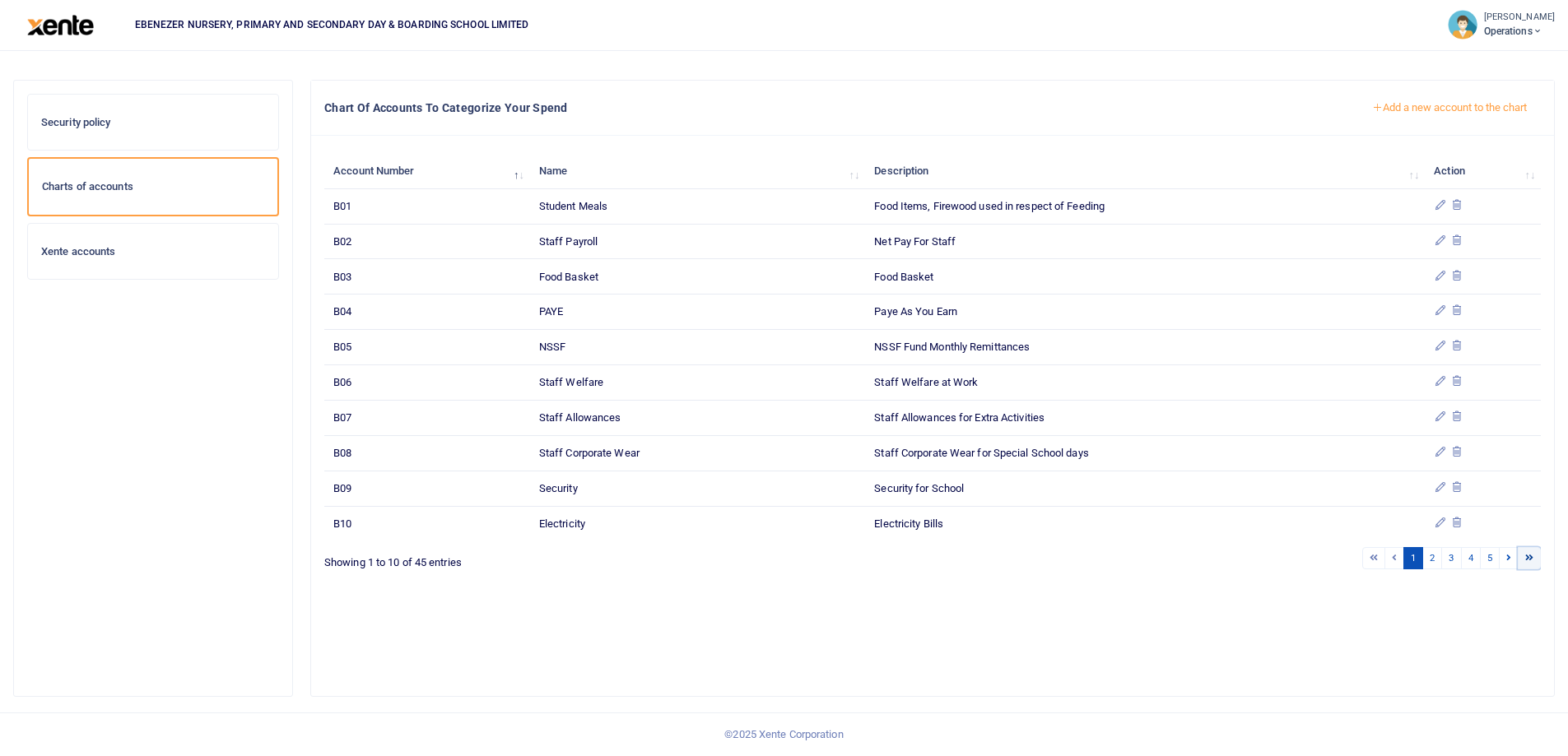
click at [1523, 557] on link at bounding box center [1529, 558] width 23 height 22
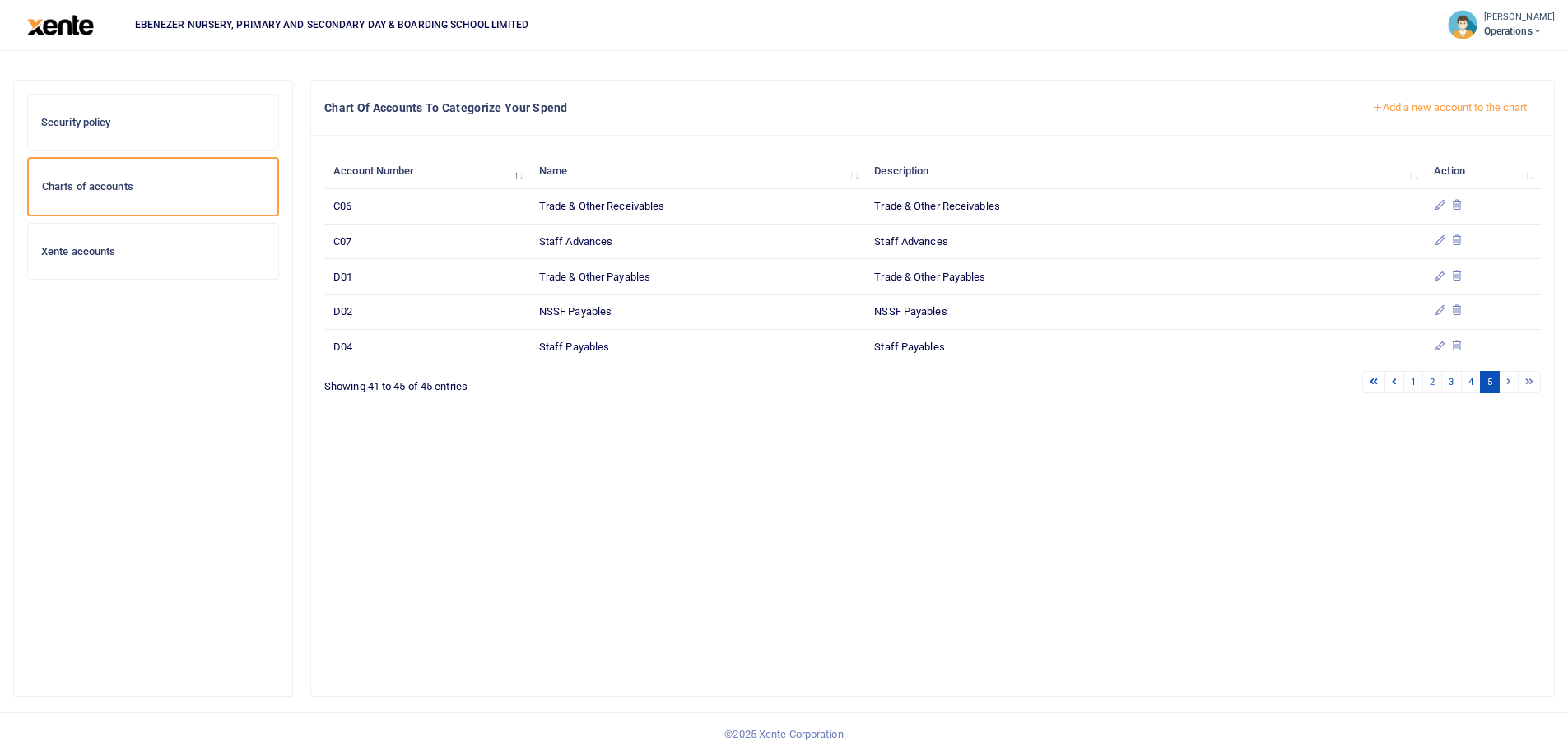
click at [1405, 110] on button "Add a new account to the chart" at bounding box center [1449, 108] width 183 height 28
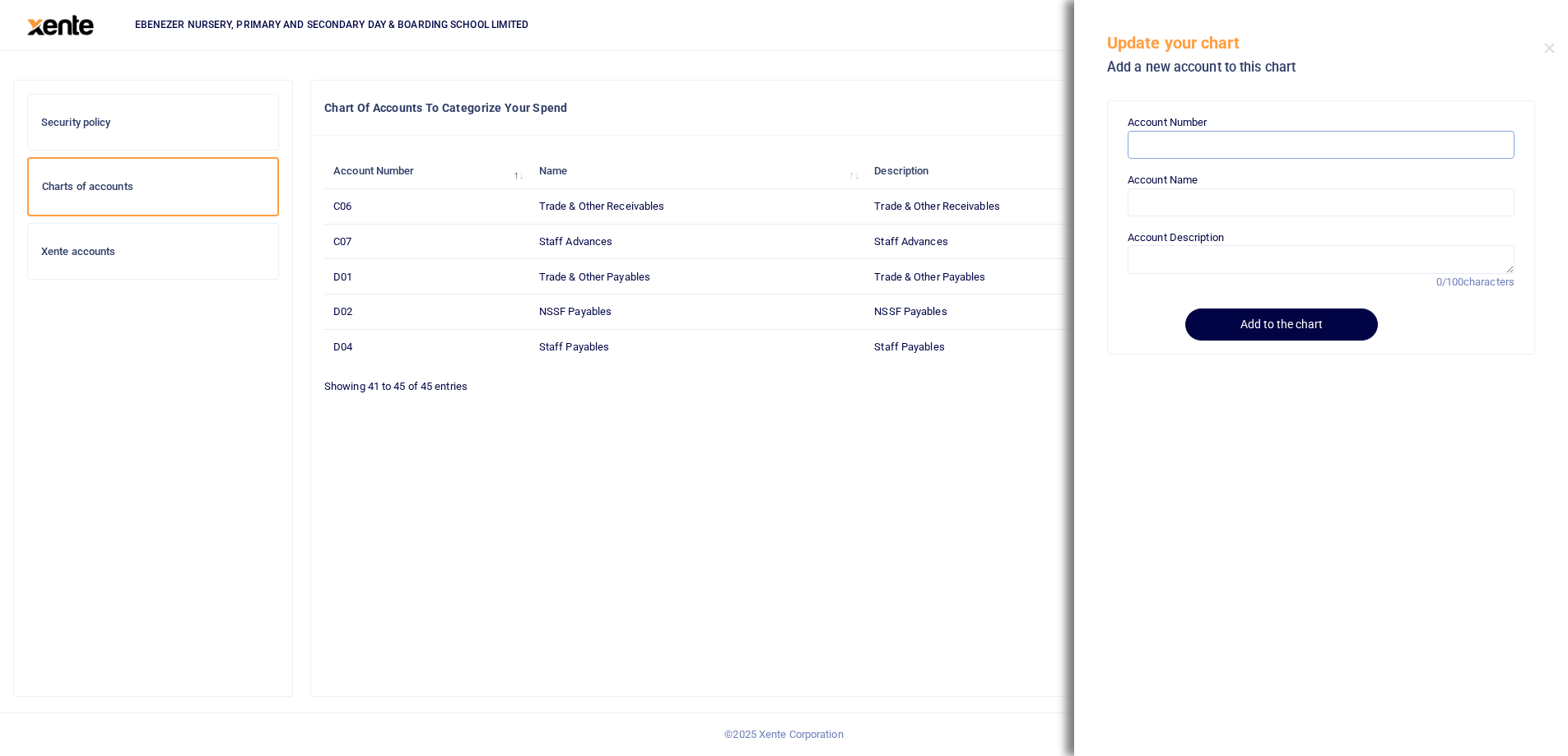
click at [1176, 146] on input "Account Number" at bounding box center [1321, 144] width 387 height 28
paste input "C13"
type input "C13"
click at [1172, 209] on input "Account Name" at bounding box center [1321, 202] width 387 height 28
paste input "Staff Rent"
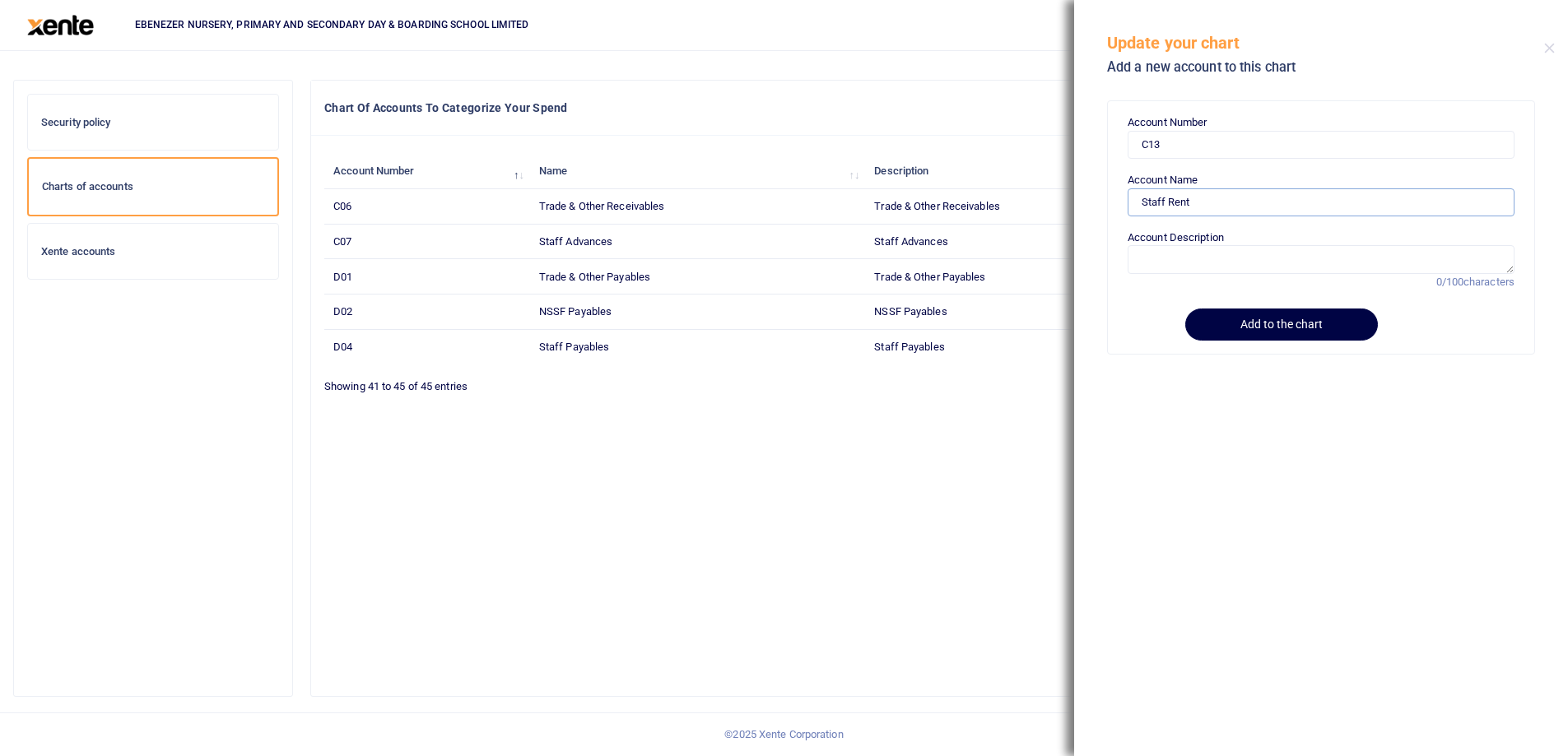
type input "Staff Rent"
click at [1159, 268] on textarea "Account Description" at bounding box center [1321, 259] width 387 height 28
paste textarea "Staff Rent"
type textarea "Staff Rent"
click at [1270, 324] on button "Add to the chart" at bounding box center [1279, 324] width 188 height 32
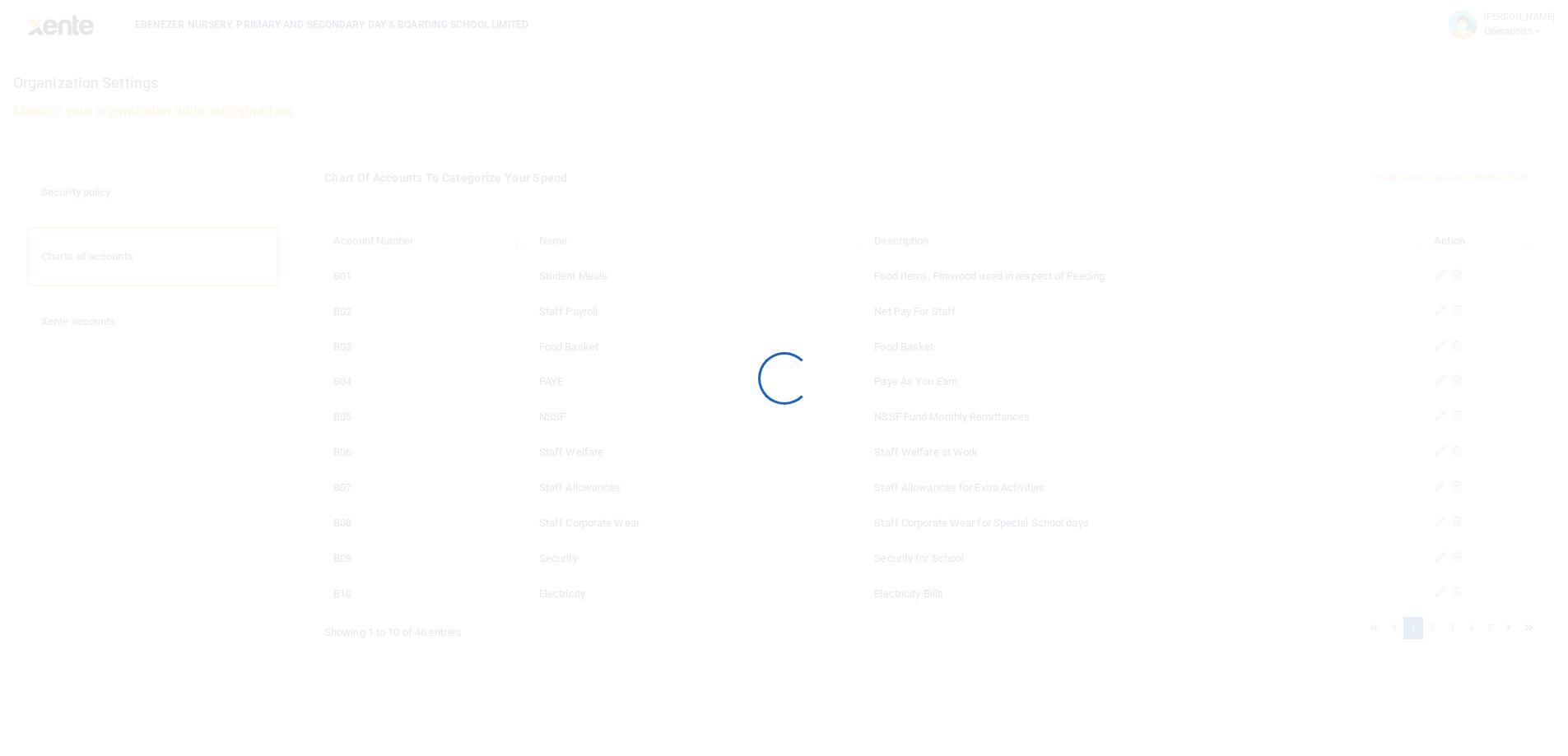
scroll to position [70, 0]
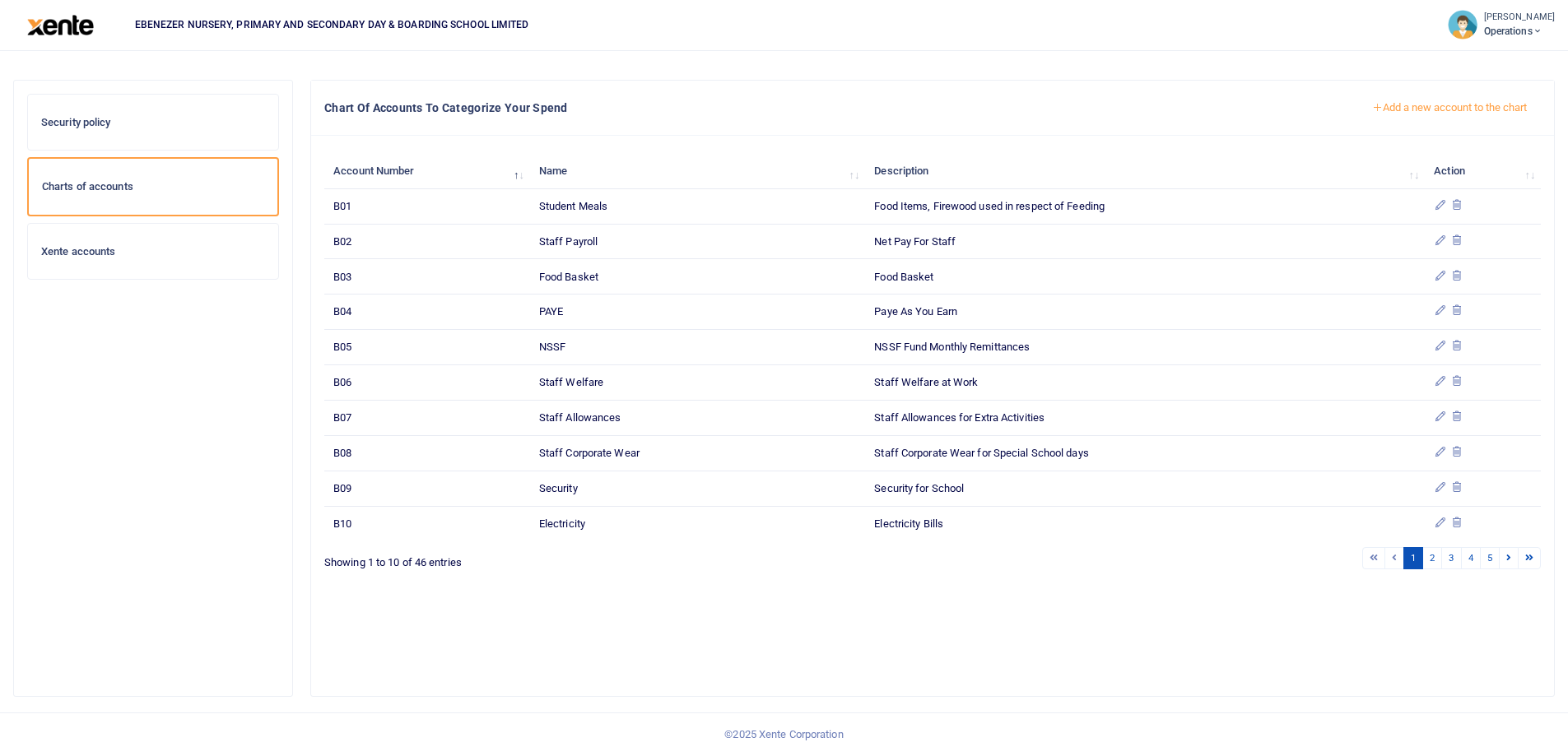
click at [1426, 109] on button "Add a new account to the chart" at bounding box center [1449, 108] width 183 height 28
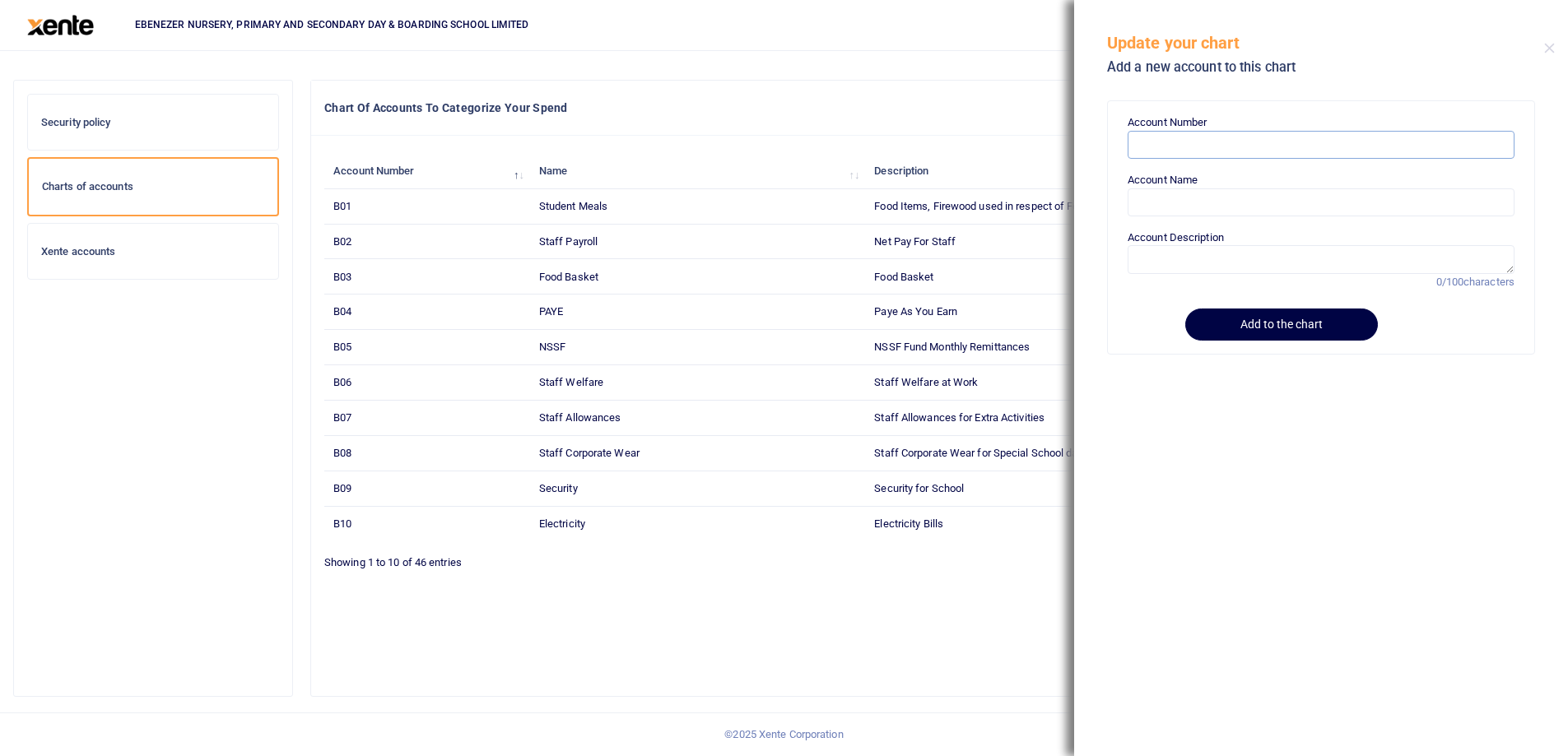
click at [1175, 146] on input "Account Number" at bounding box center [1321, 144] width 387 height 28
paste input "C14"
type input "C14"
click at [1162, 214] on input "Account Name" at bounding box center [1321, 202] width 387 height 28
click at [1174, 205] on input "Account Name" at bounding box center [1321, 202] width 387 height 28
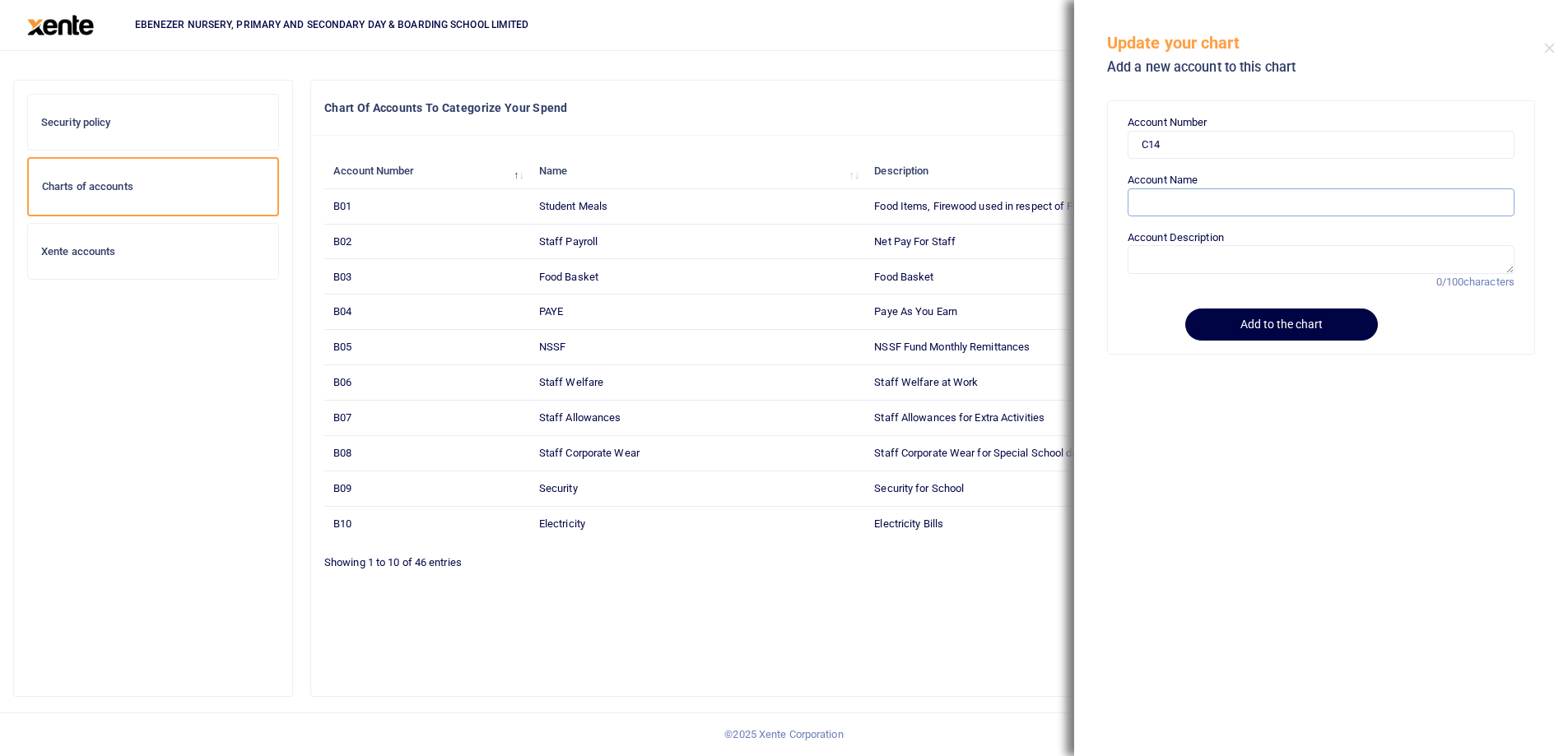
paste input "School Events"
type input "School Events"
click at [1168, 260] on textarea "Account Description" at bounding box center [1321, 259] width 387 height 28
paste textarea "School Events"
type textarea "School Events"
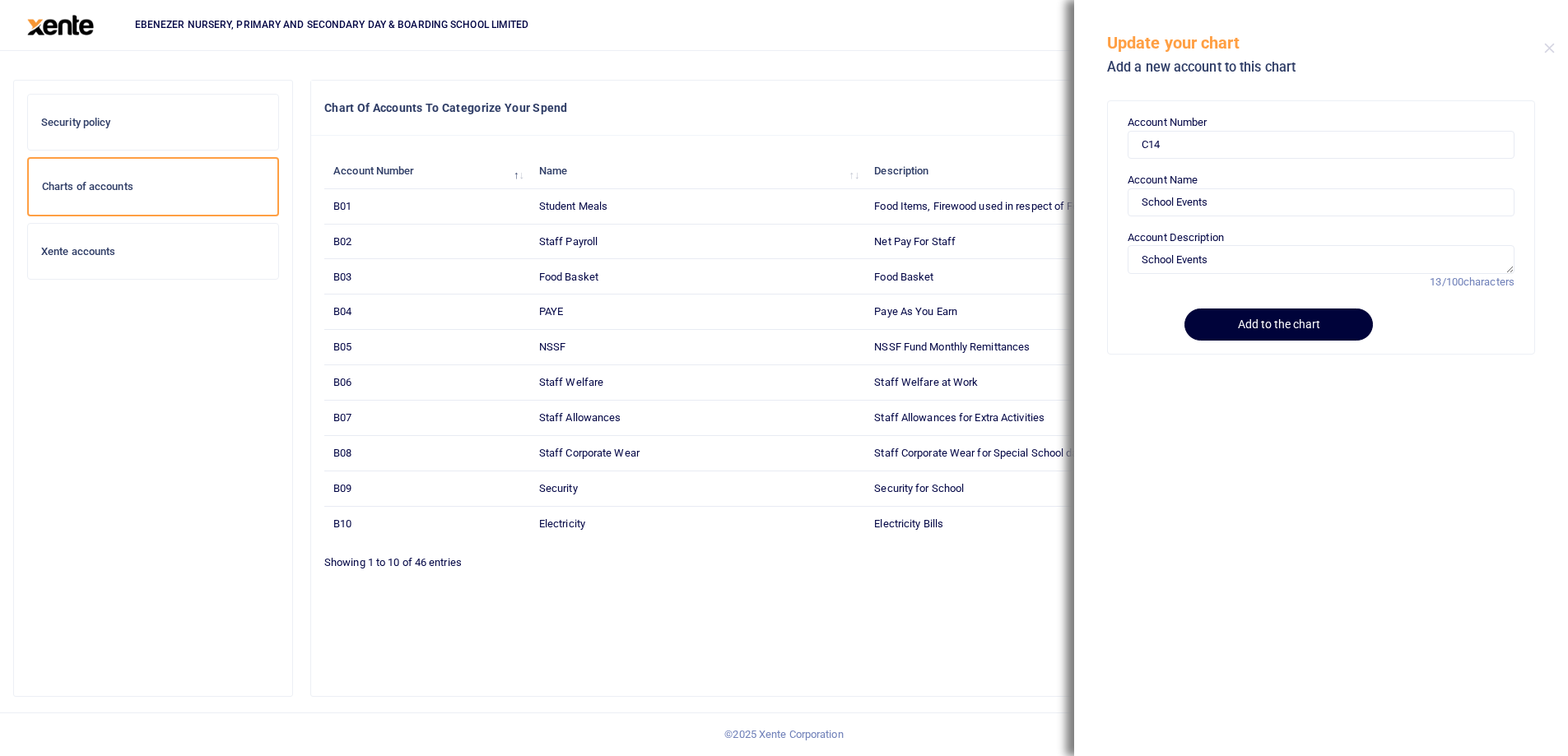
click at [1262, 325] on button "Add to the chart" at bounding box center [1279, 324] width 188 height 32
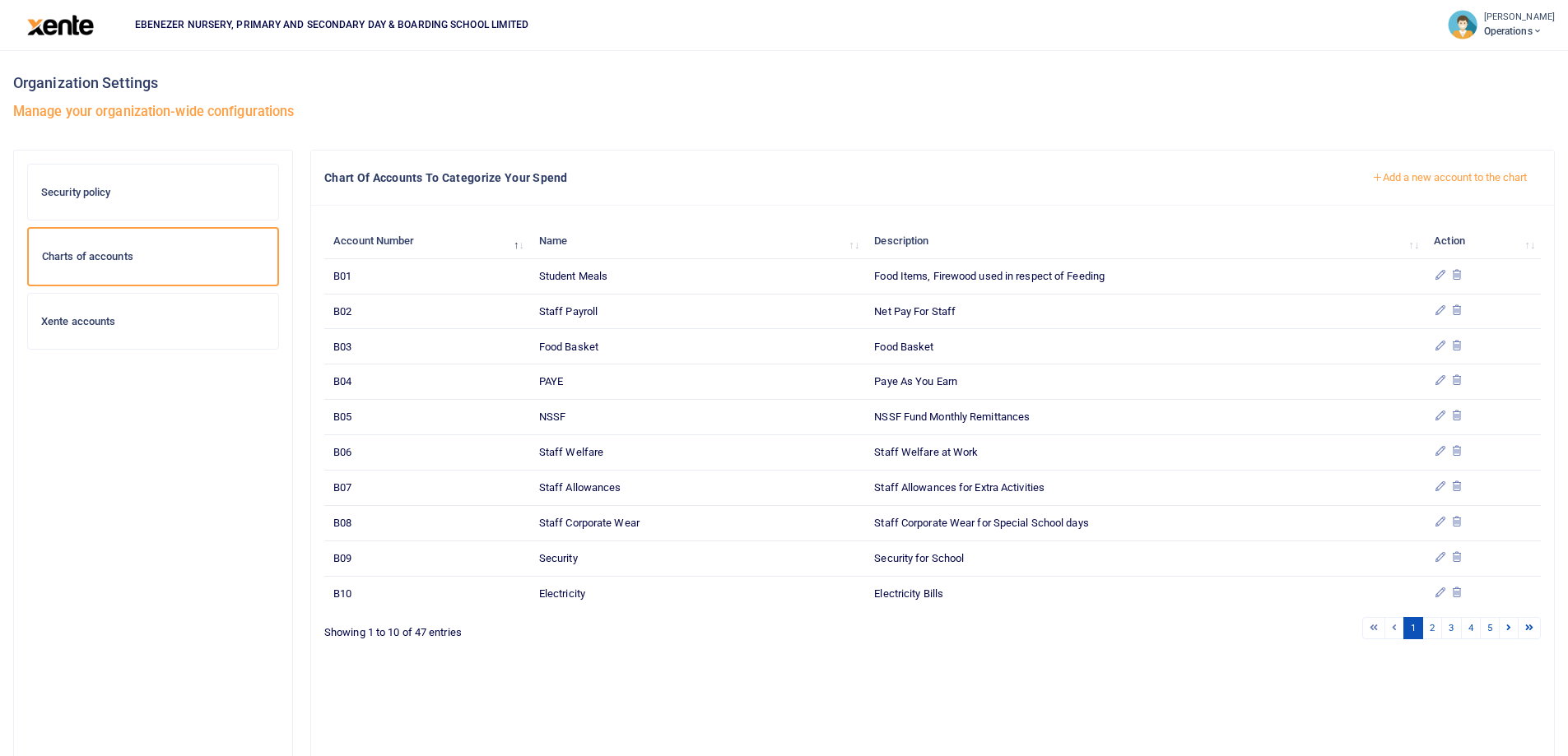
click at [85, 317] on h6 "Xente accounts" at bounding box center [153, 321] width 224 height 13
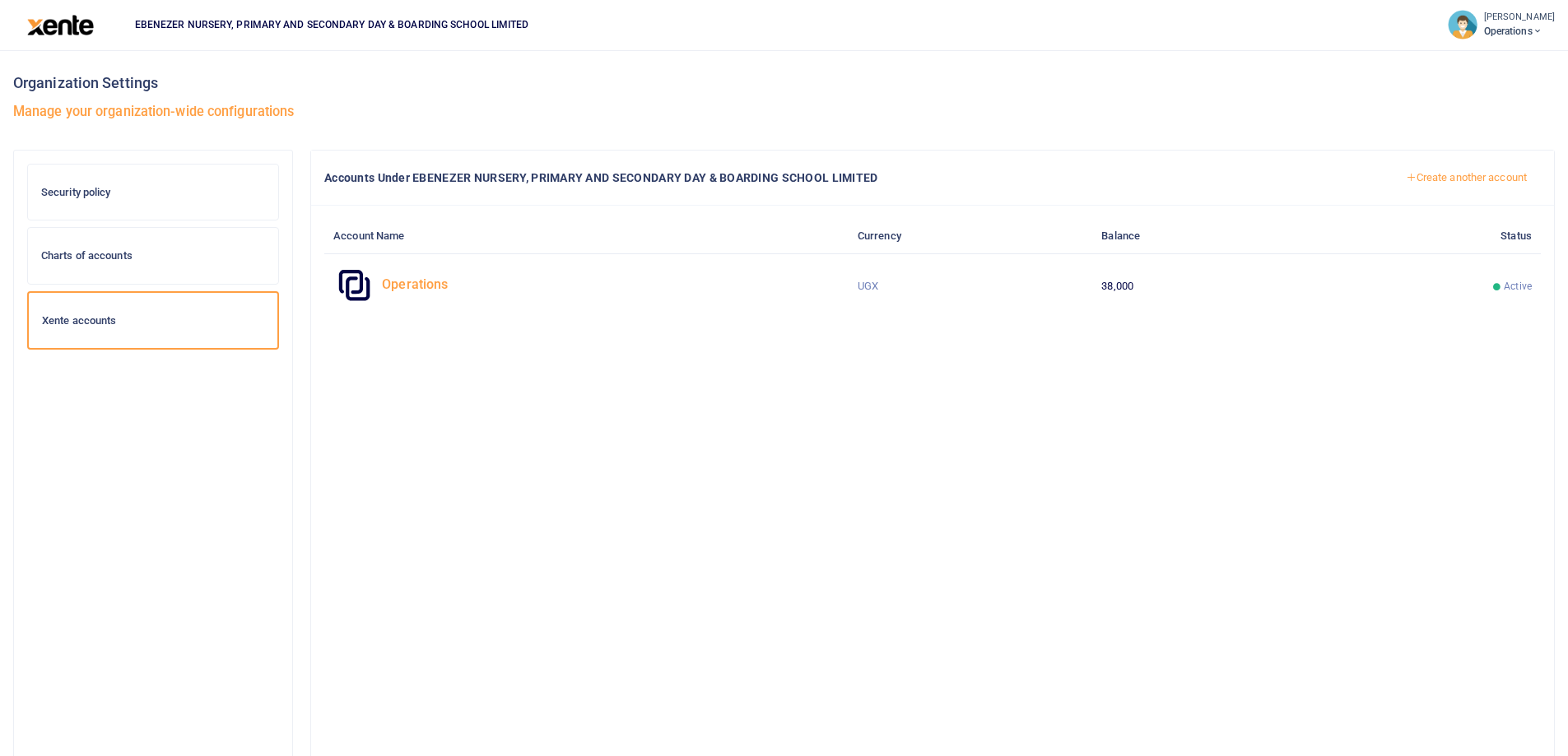
drag, startPoint x: 17, startPoint y: 1, endPoint x: 1497, endPoint y: 13, distance: 1480.0
click at [1497, 13] on small "[PERSON_NAME]" at bounding box center [1520, 17] width 71 height 14
click at [1366, 158] on link "Logout" at bounding box center [1452, 158] width 232 height 23
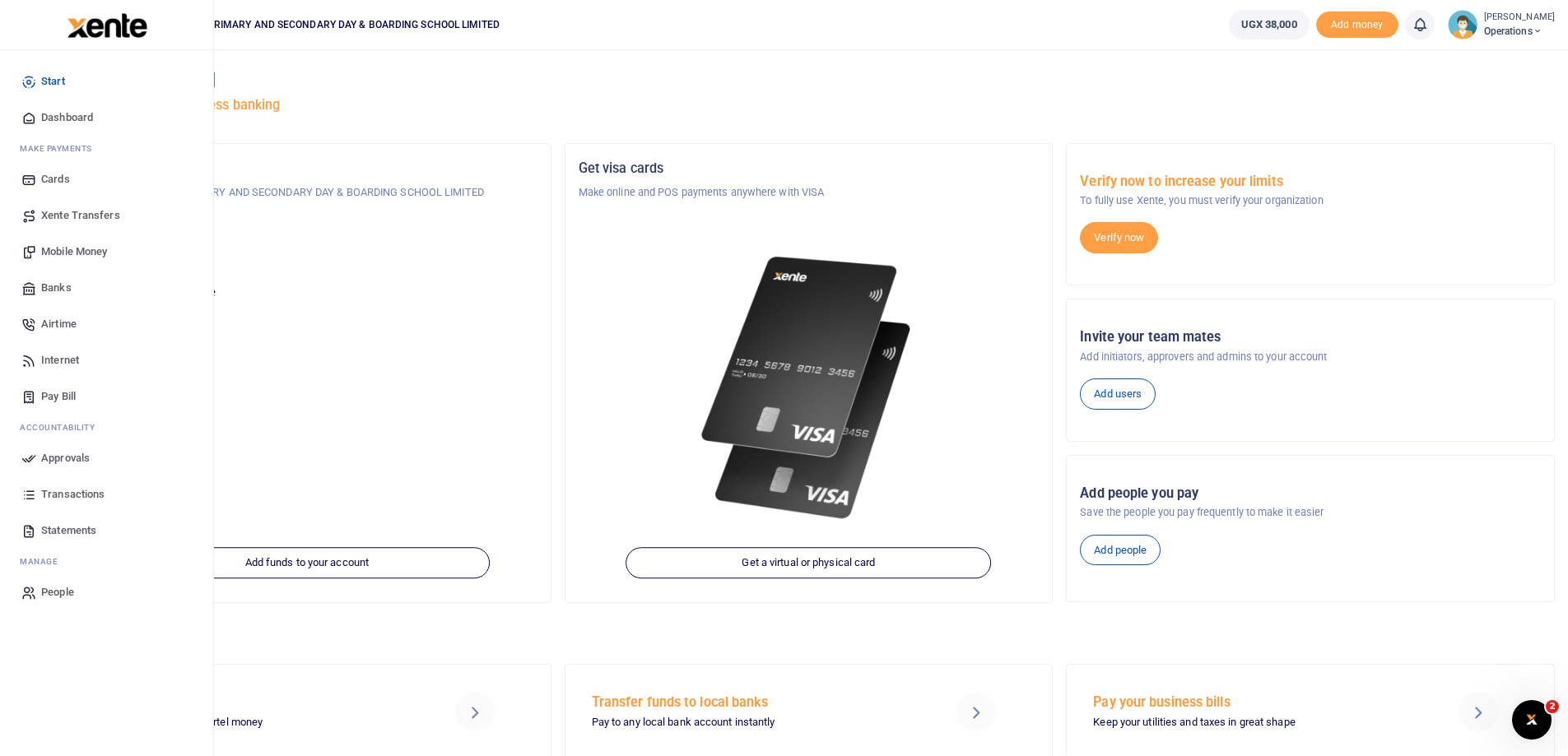
click at [68, 401] on span "Pay Bill" at bounding box center [58, 396] width 35 height 16
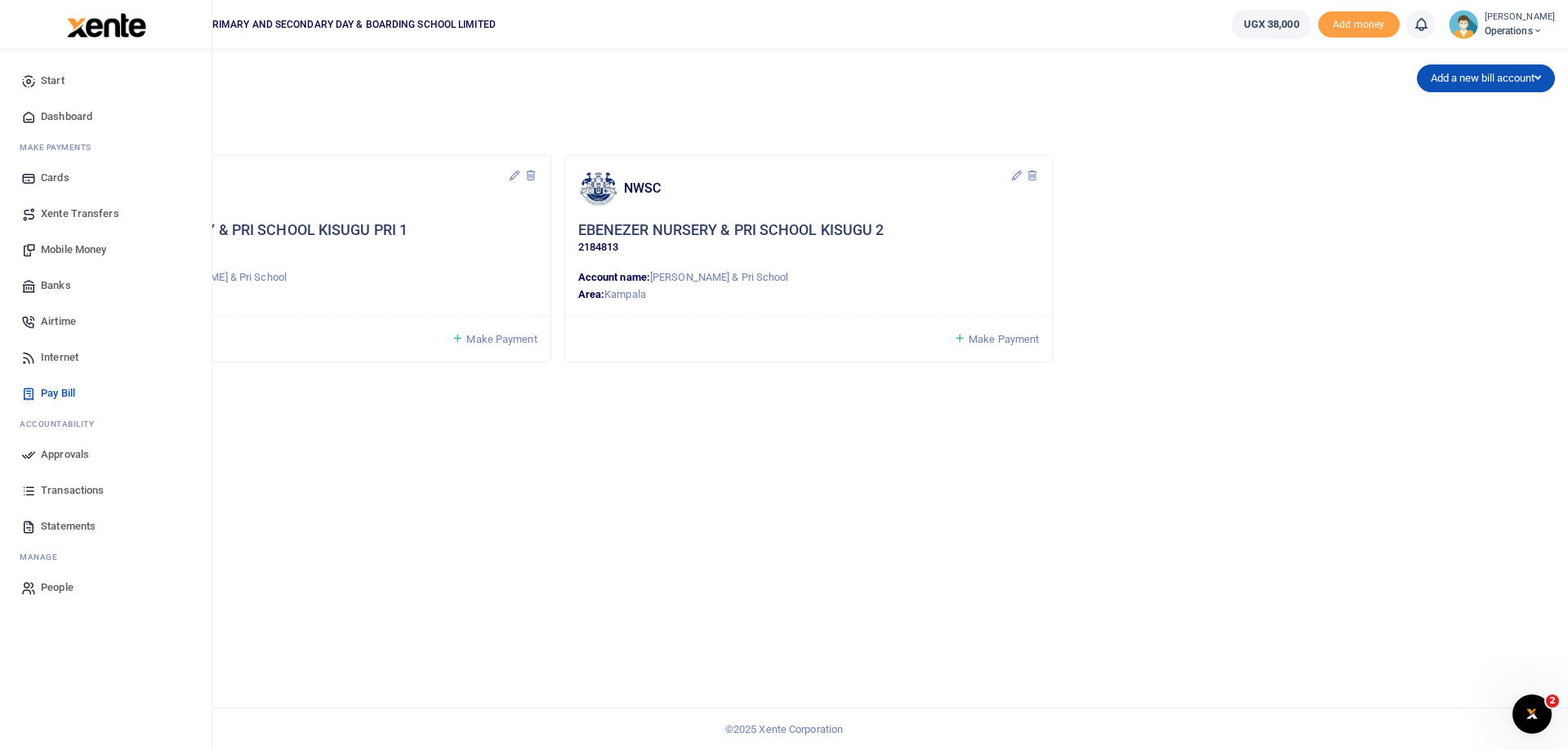
click at [71, 255] on span "Mobile Money" at bounding box center [73, 250] width 65 height 16
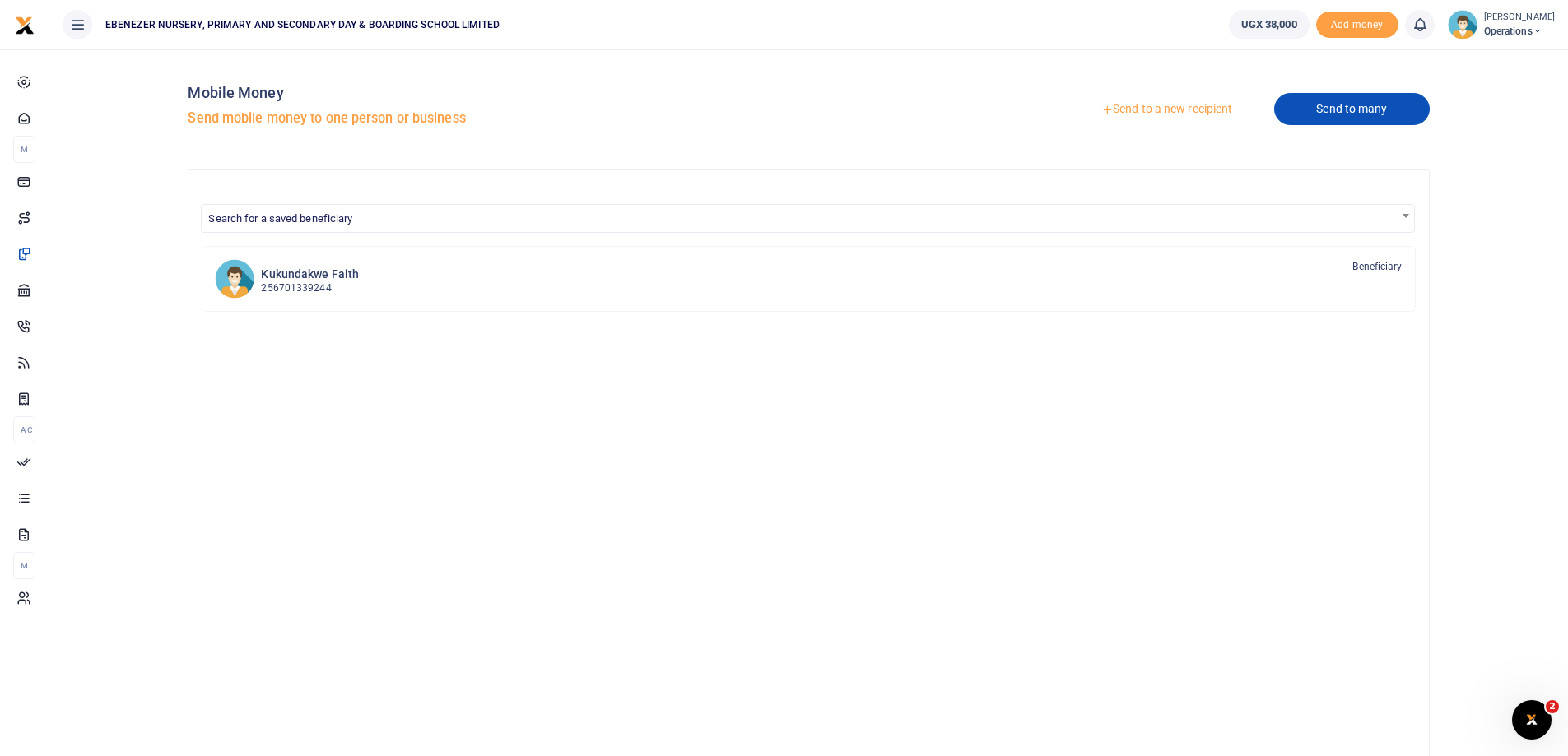
click at [1306, 111] on link "Send to many" at bounding box center [1351, 109] width 154 height 32
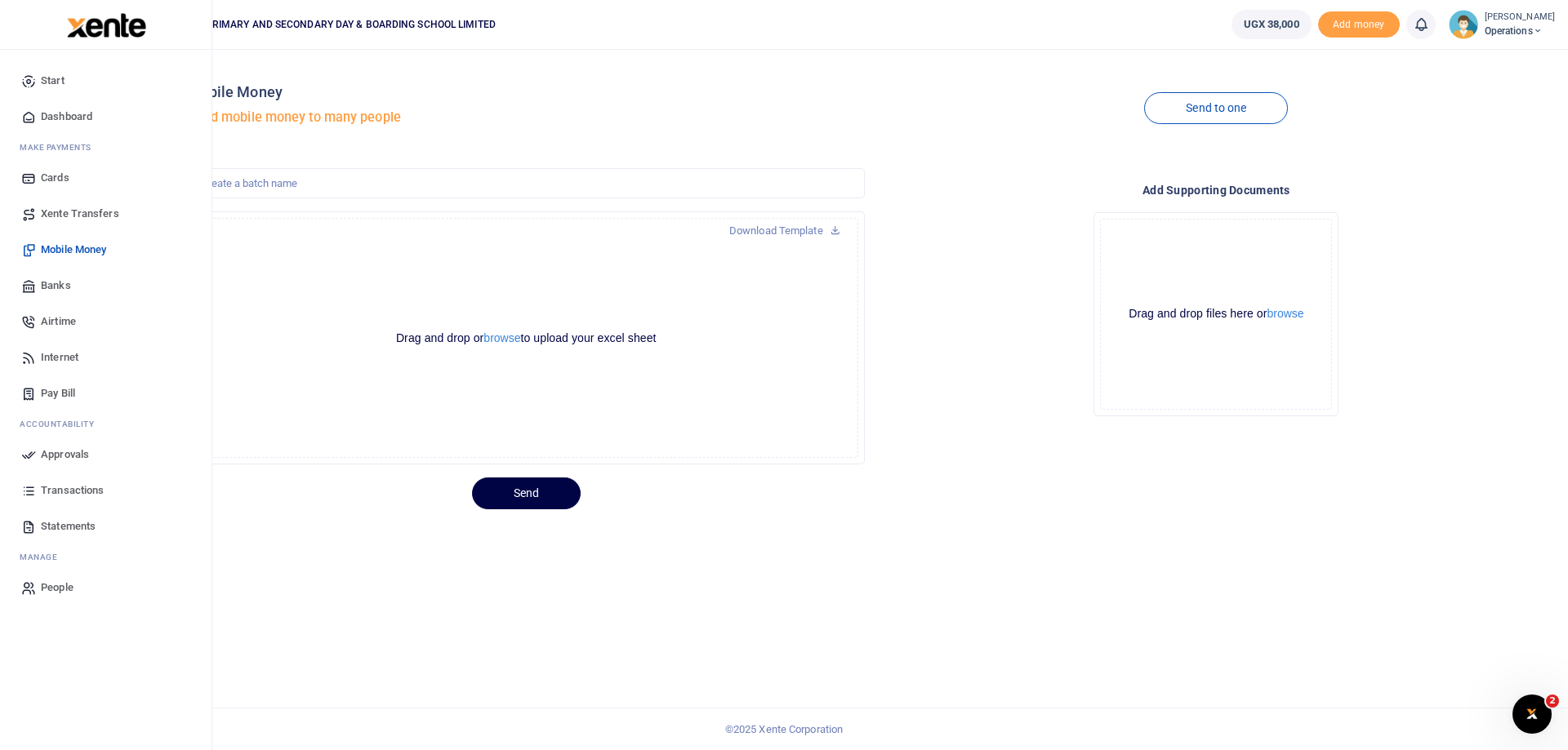
click at [71, 253] on span "Mobile Money" at bounding box center [73, 250] width 65 height 16
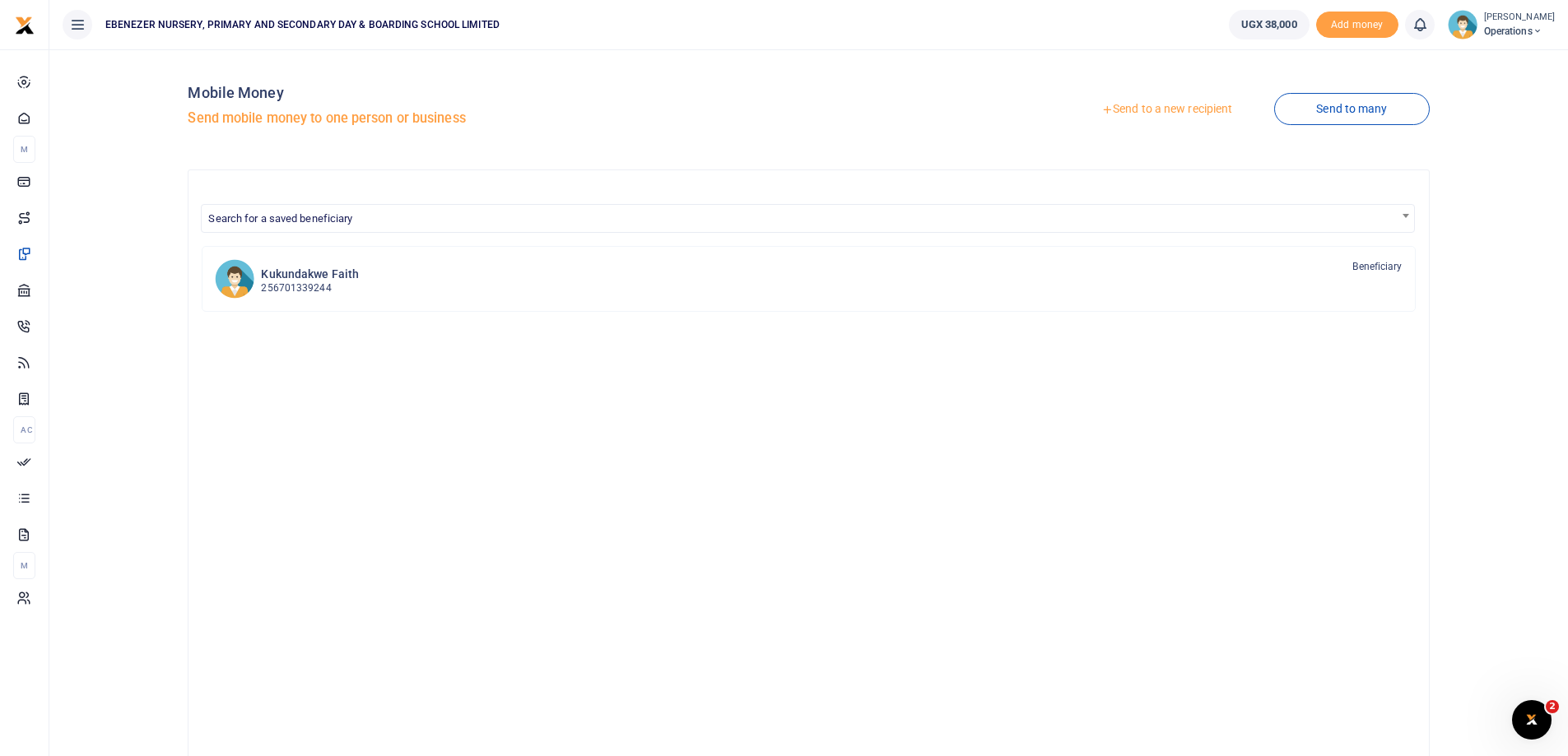
click at [1156, 107] on link "Send to a new recipient" at bounding box center [1166, 110] width 215 height 29
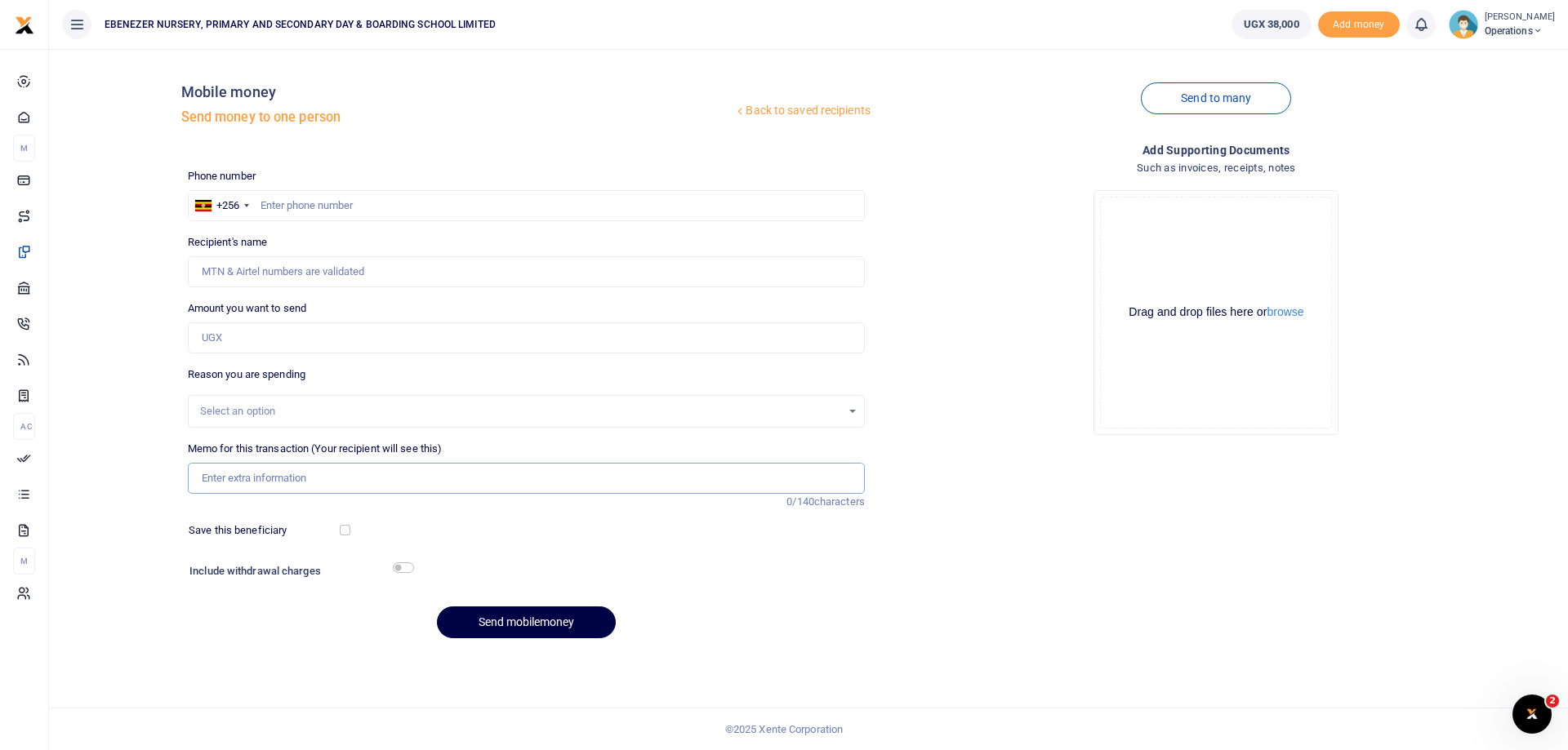
click at [273, 483] on input "Memo for this transaction (Your recipient will see this)" at bounding box center [526, 478] width 677 height 31
click at [255, 410] on div "Select an option" at bounding box center [520, 411] width 641 height 16
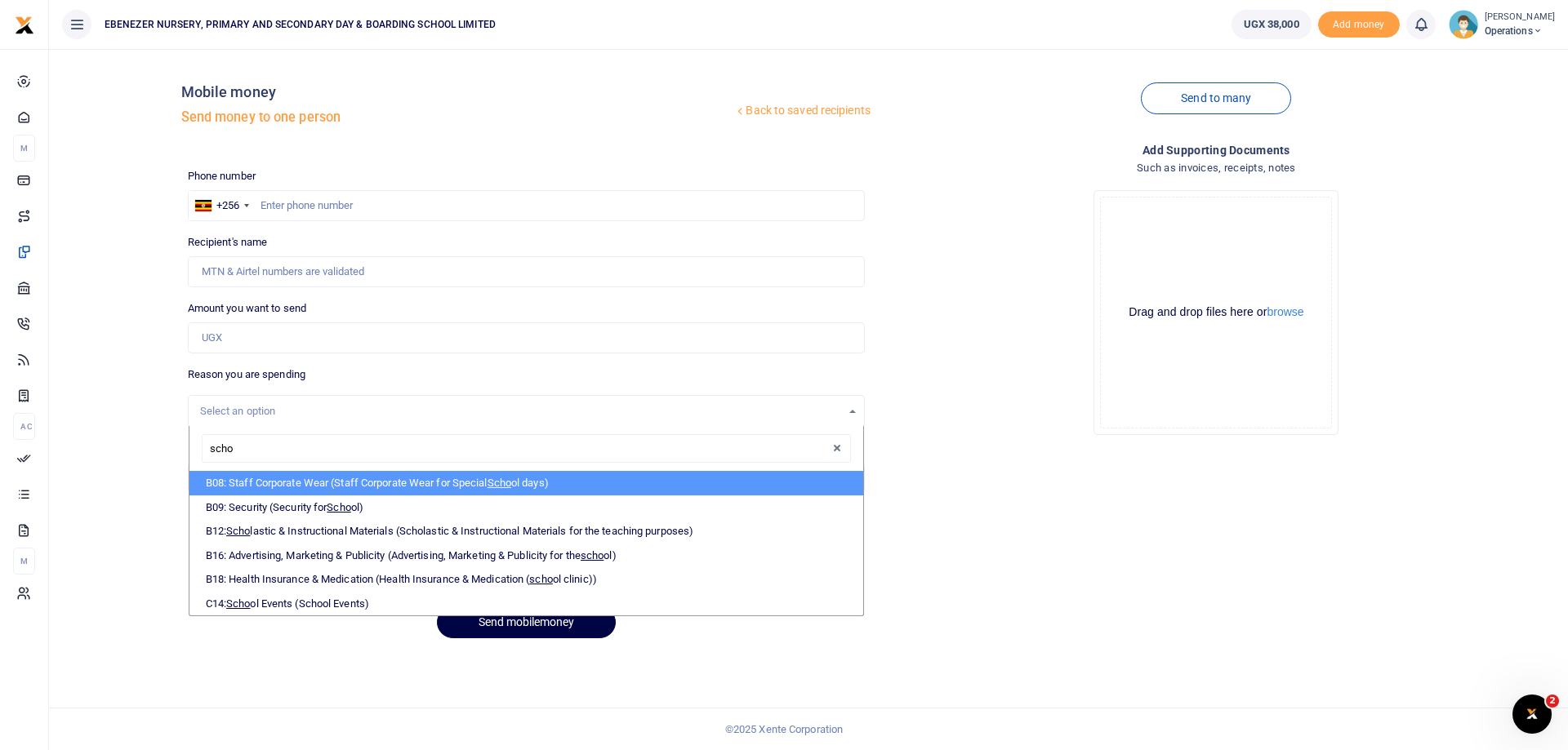
type input "schol"
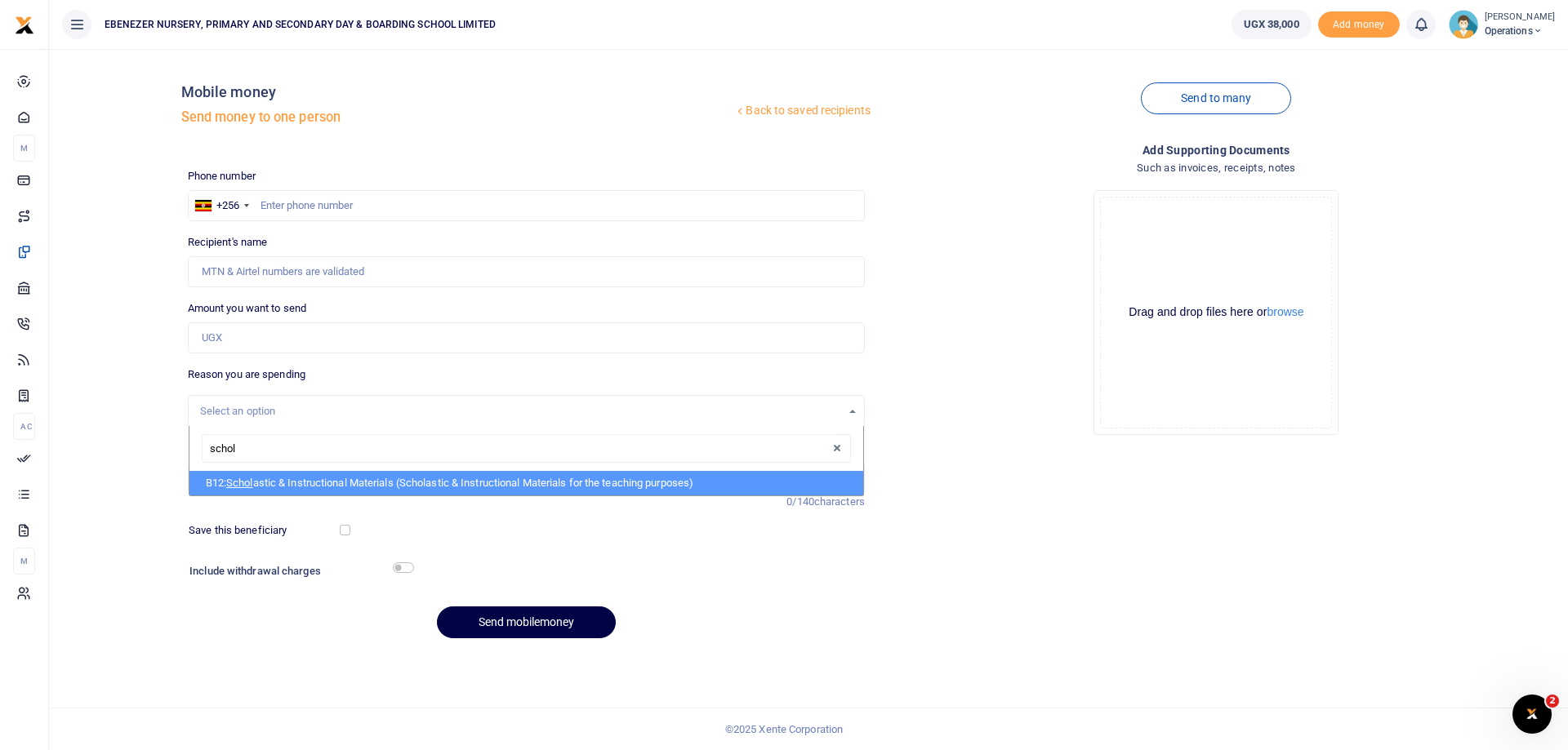
click at [310, 481] on li "B12: Schol astic & Instructional Materials (Scholastic & Instructional Material…" at bounding box center [526, 483] width 673 height 24
select select "5471"
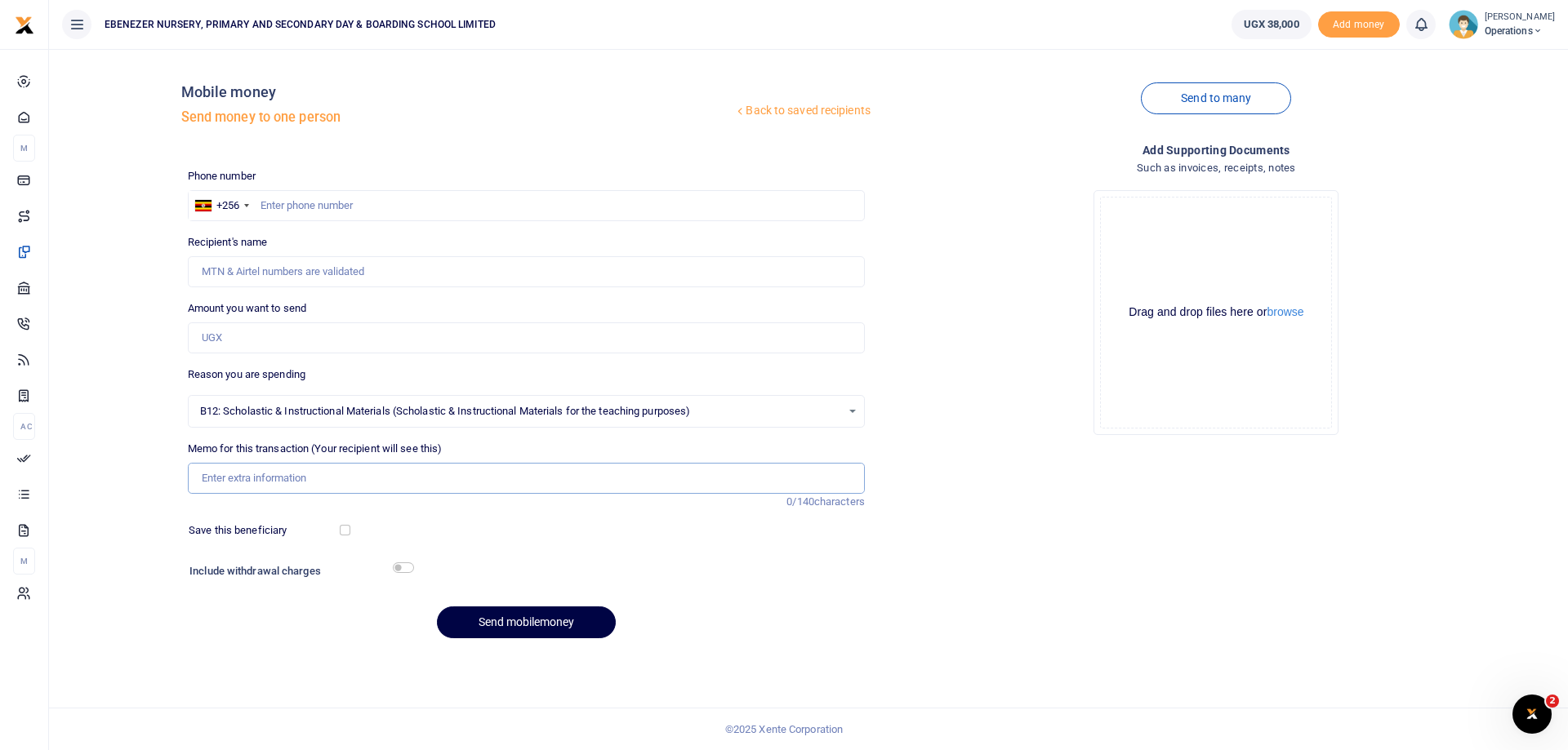
click at [295, 476] on input "Memo for this transaction (Your recipient will see this)" at bounding box center [526, 478] width 677 height 31
click at [433, 474] on input "Memo for this transaction (Your recipient will see this)" at bounding box center [526, 478] width 677 height 31
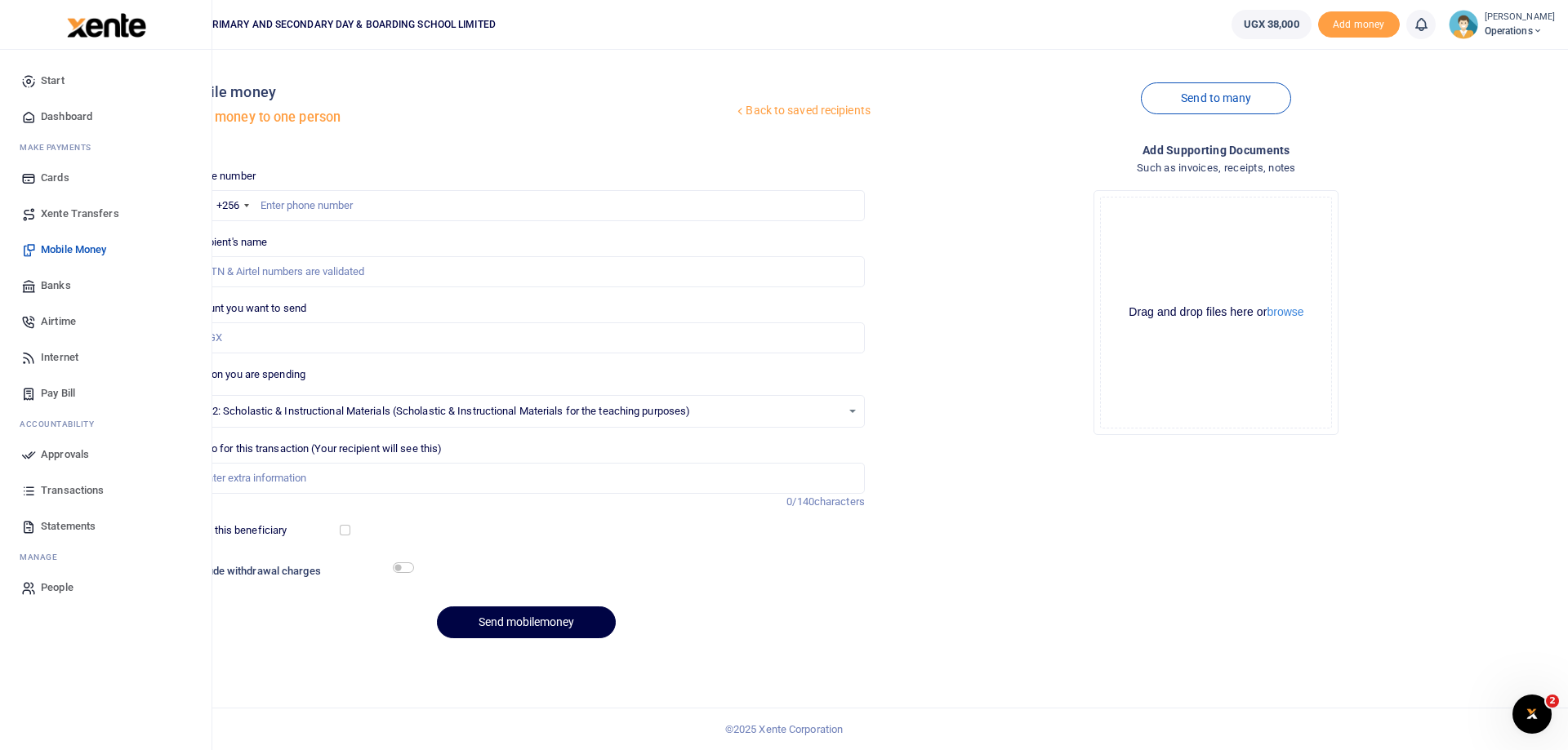
click at [60, 119] on span "Dashboard" at bounding box center [66, 117] width 52 height 16
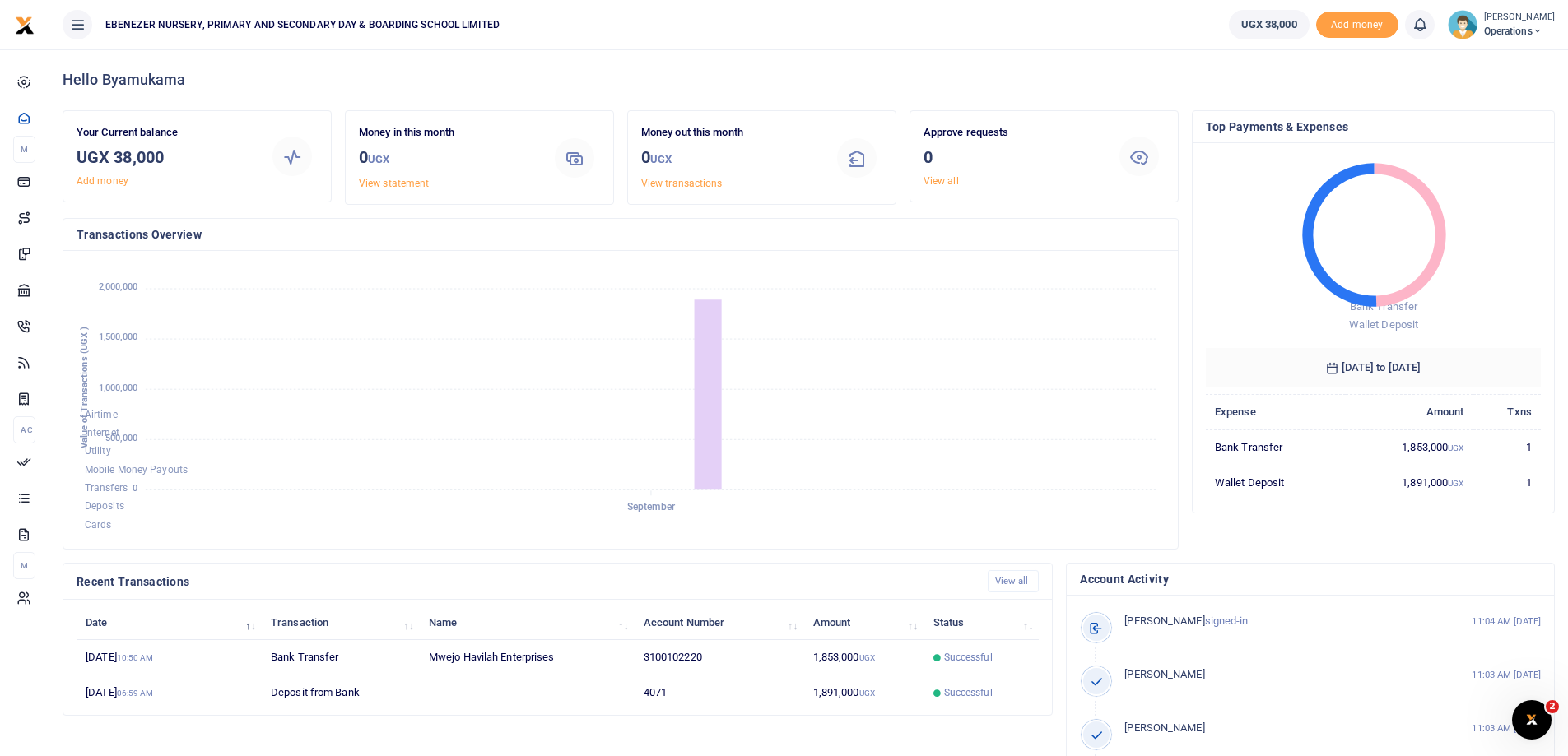
click at [1495, 31] on span "Operations" at bounding box center [1520, 31] width 71 height 15
click at [1455, 213] on link "Logout" at bounding box center [1490, 210] width 144 height 23
